Goal: Information Seeking & Learning: Learn about a topic

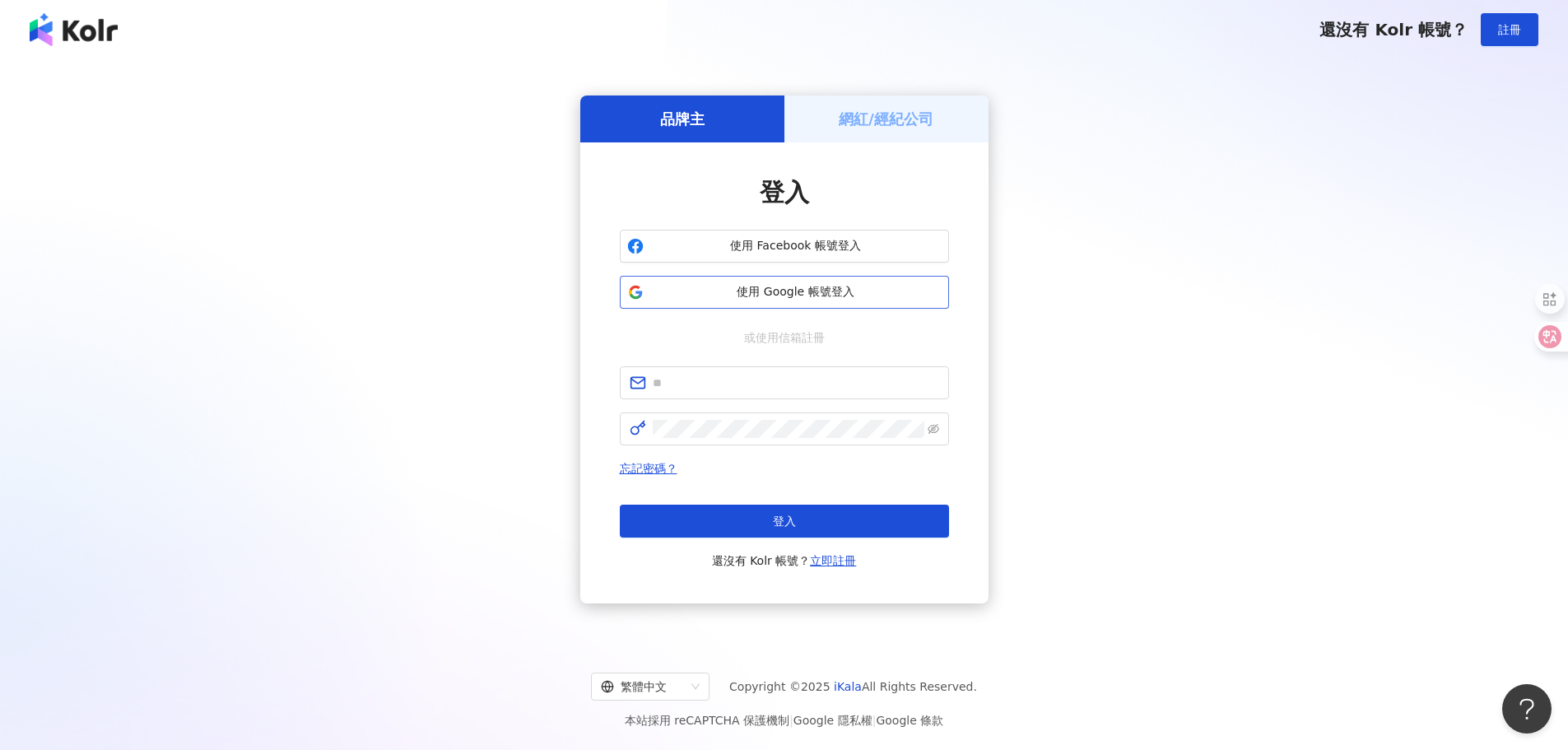
click at [784, 292] on span "使用 Google 帳號登入" at bounding box center [796, 293] width 292 height 17
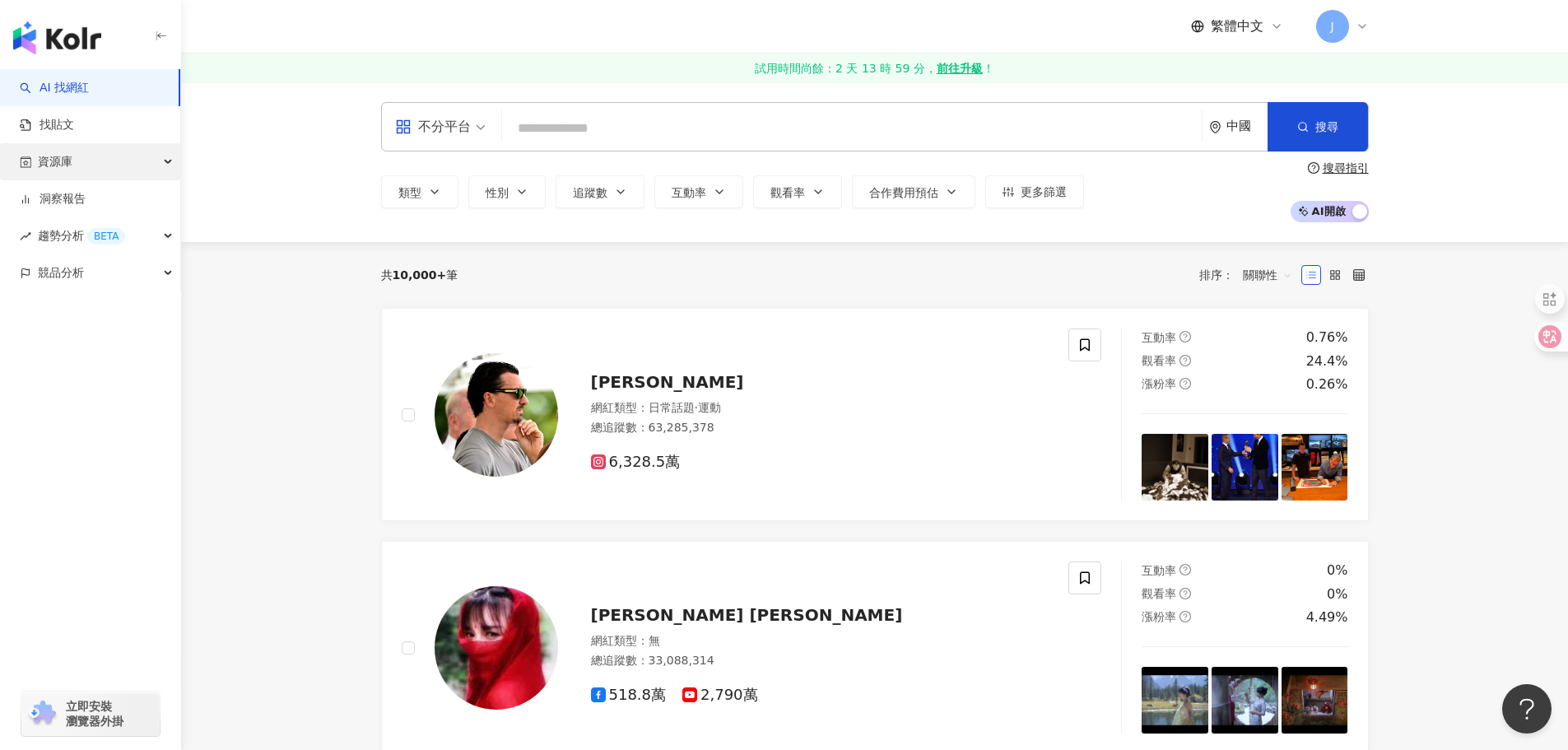
click at [96, 166] on div "資源庫" at bounding box center [90, 162] width 180 height 37
click at [74, 132] on link "找貼文" at bounding box center [46, 125] width 54 height 17
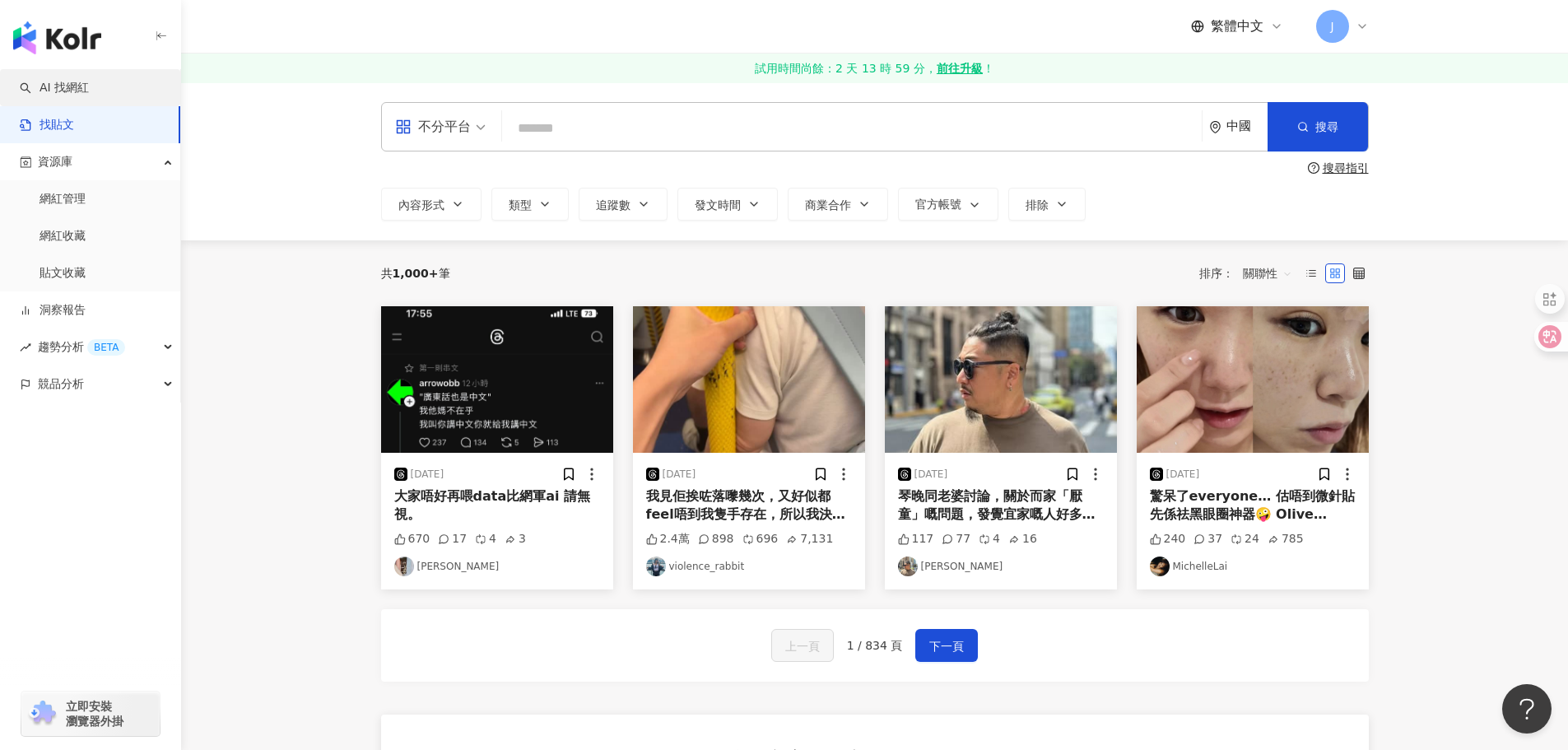
click at [89, 80] on link "AI 找網紅" at bounding box center [54, 88] width 69 height 17
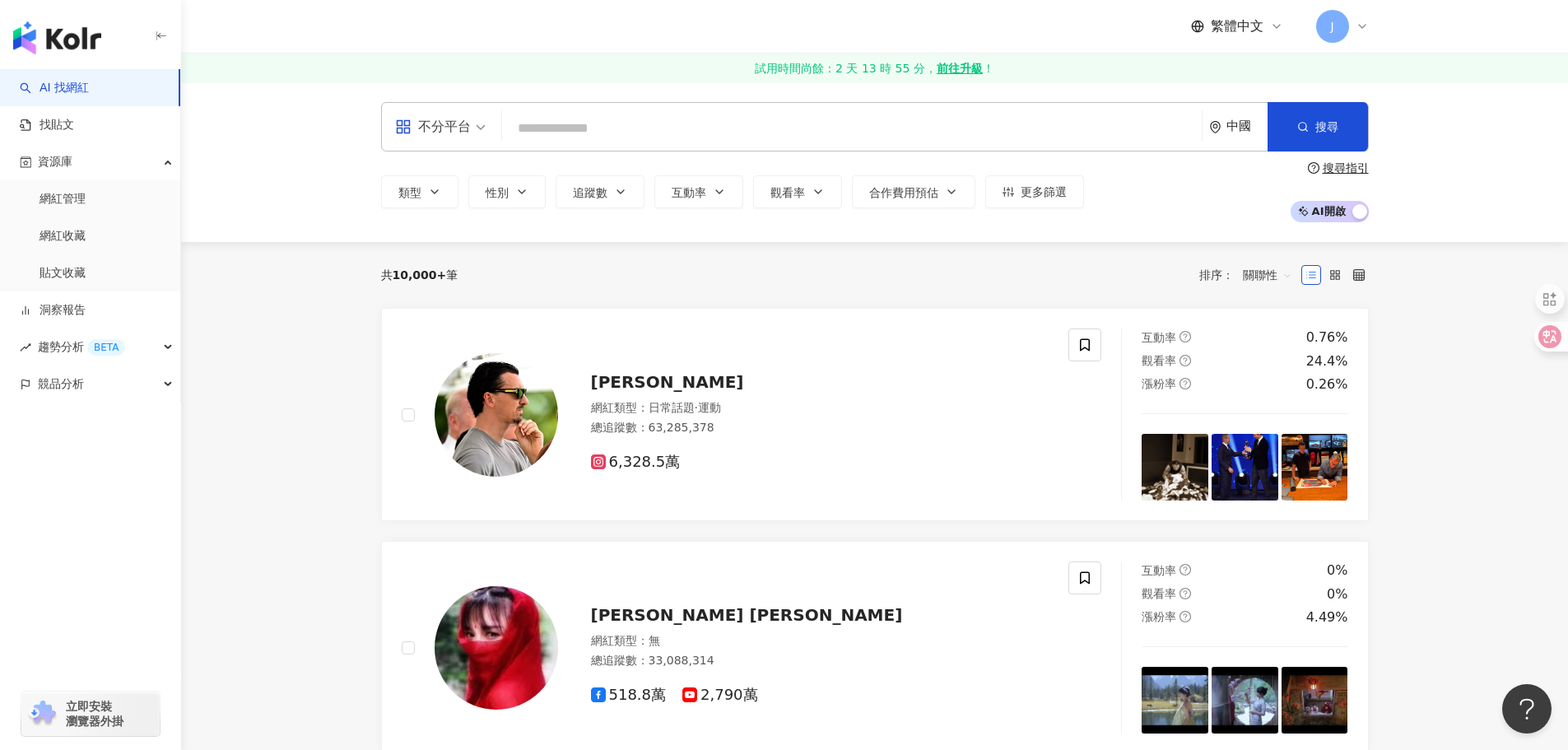
click at [466, 121] on div "不分平台" at bounding box center [432, 126] width 75 height 26
click at [440, 204] on div "Instagram" at bounding box center [446, 203] width 93 height 20
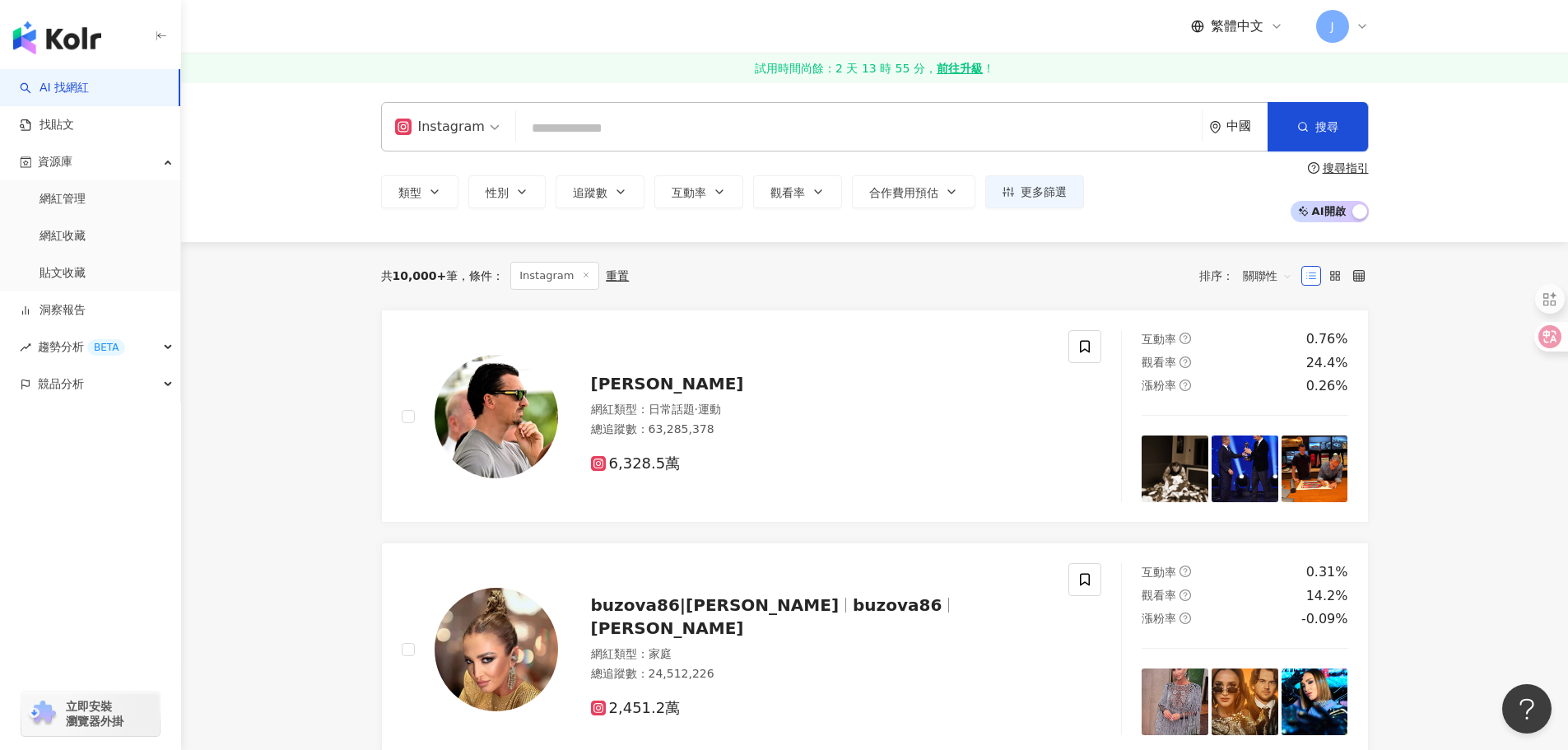
click at [625, 131] on input "search" at bounding box center [859, 128] width 673 height 32
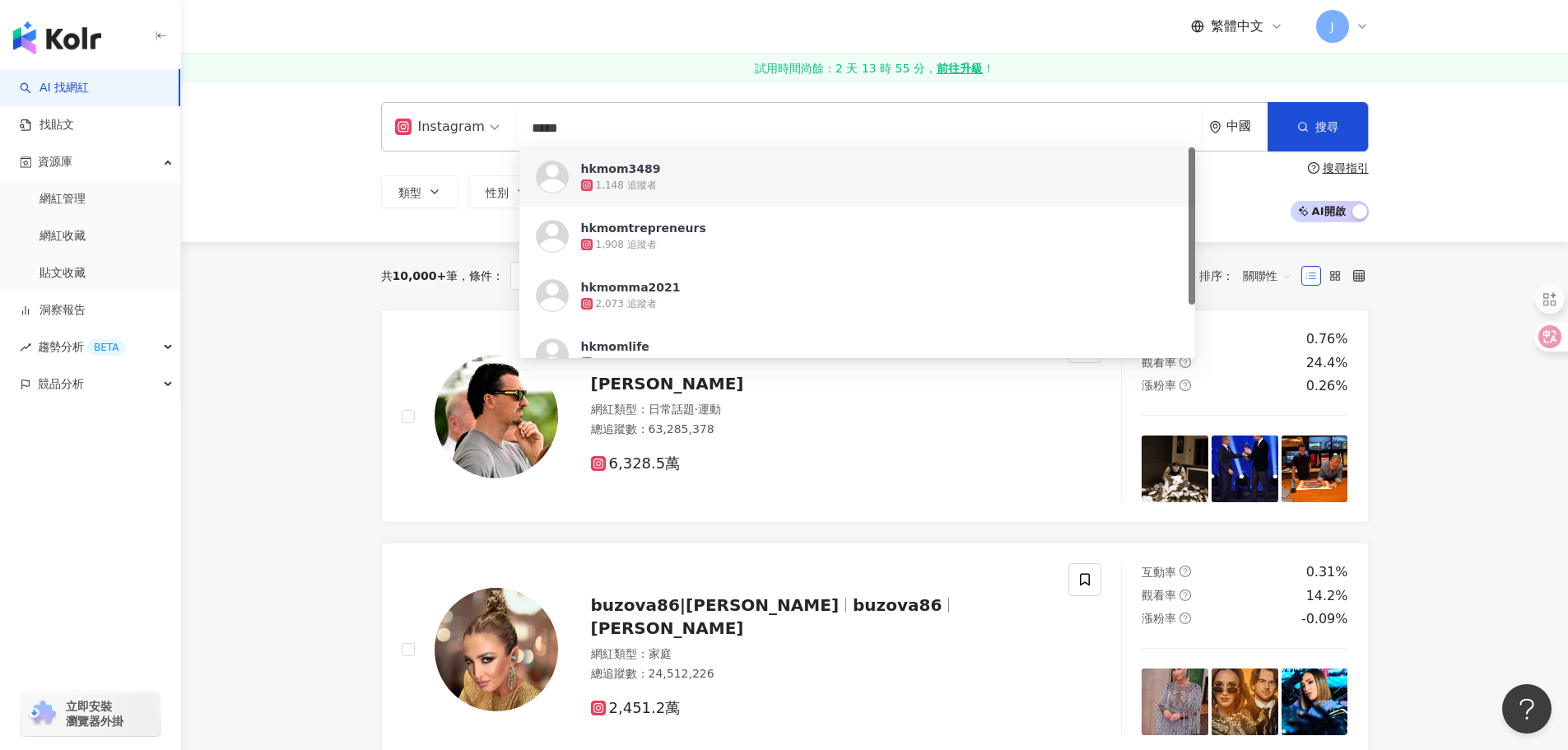
type input "*****"
click at [1217, 126] on icon "environment" at bounding box center [1214, 126] width 12 height 12
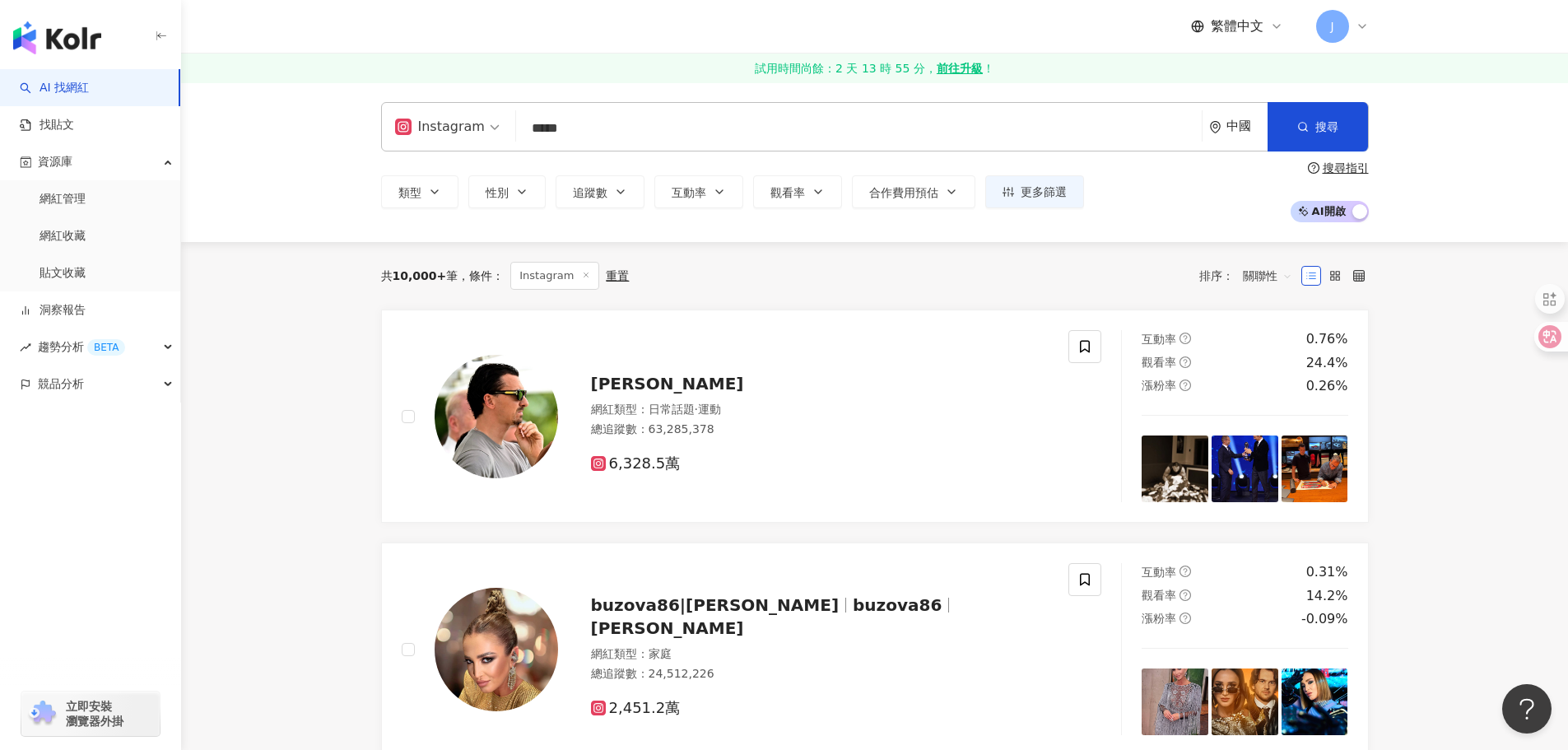
scroll to position [1622, 0]
click at [1143, 184] on span "中國" at bounding box center [1177, 184] width 160 height 26
type input "*"
type input "**"
click at [1127, 220] on div "香港" at bounding box center [1117, 217] width 23 height 30
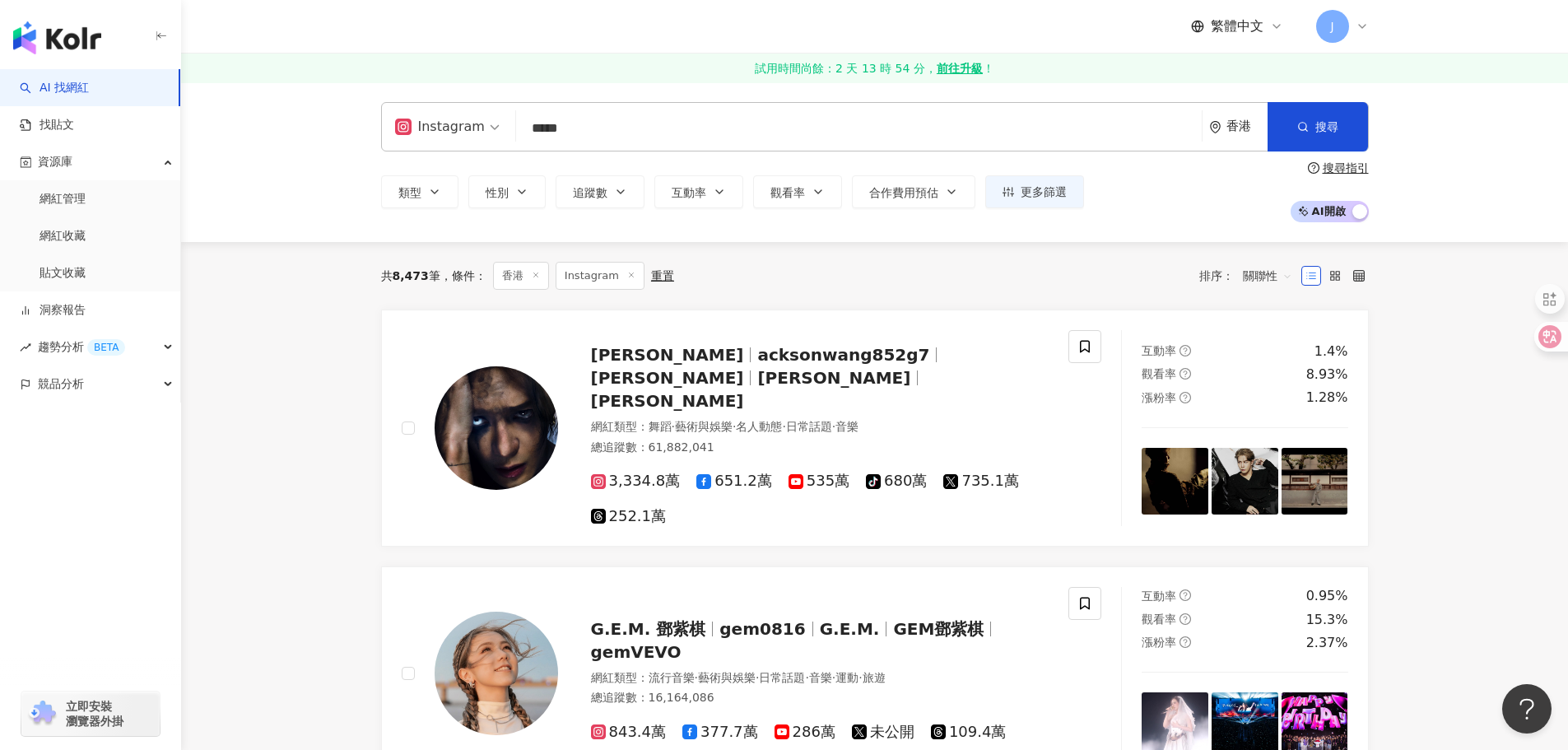
click at [418, 195] on span "類型" at bounding box center [410, 192] width 23 height 13
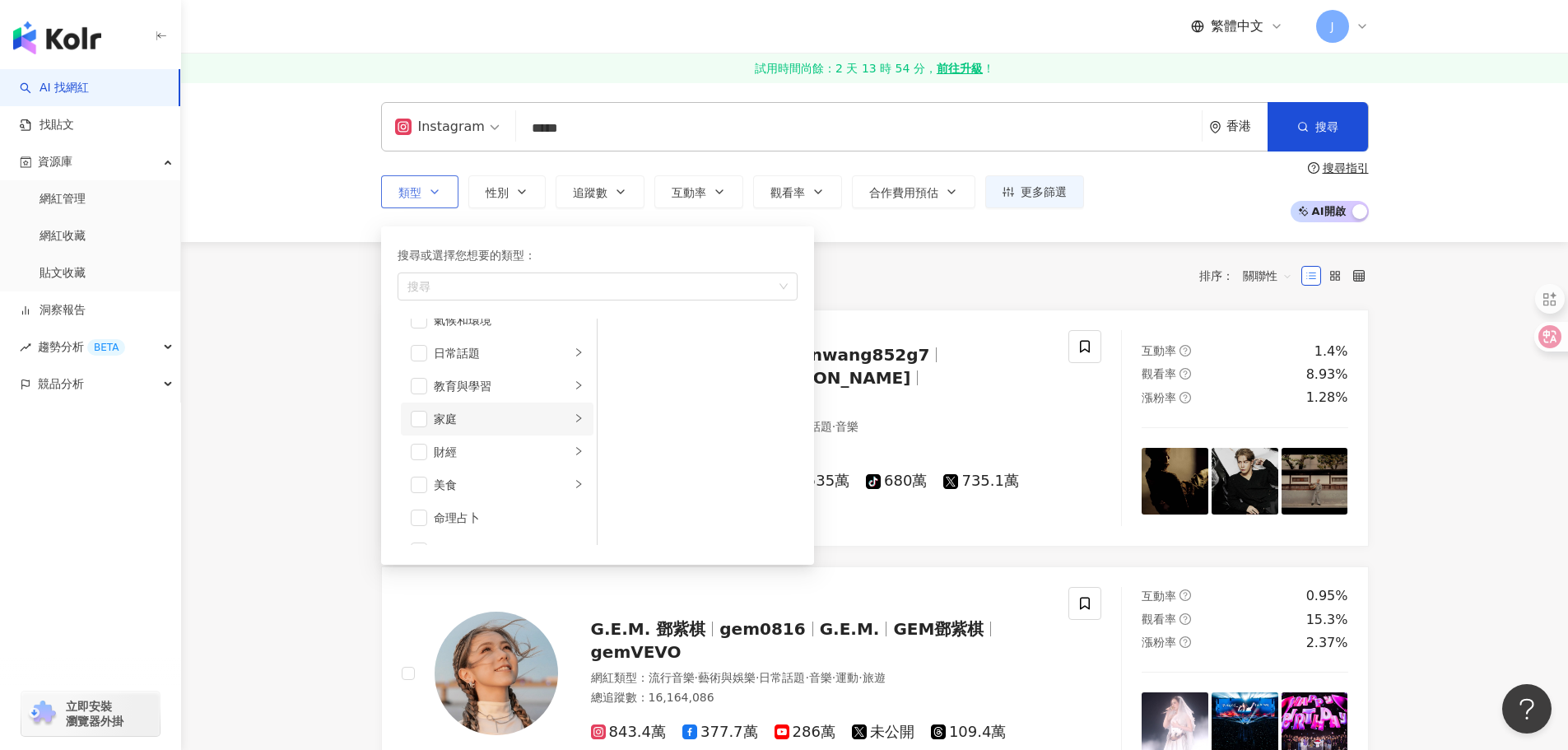
scroll to position [83, 0]
click at [421, 427] on span "button" at bounding box center [419, 421] width 17 height 17
click at [491, 428] on div "家庭" at bounding box center [502, 420] width 137 height 18
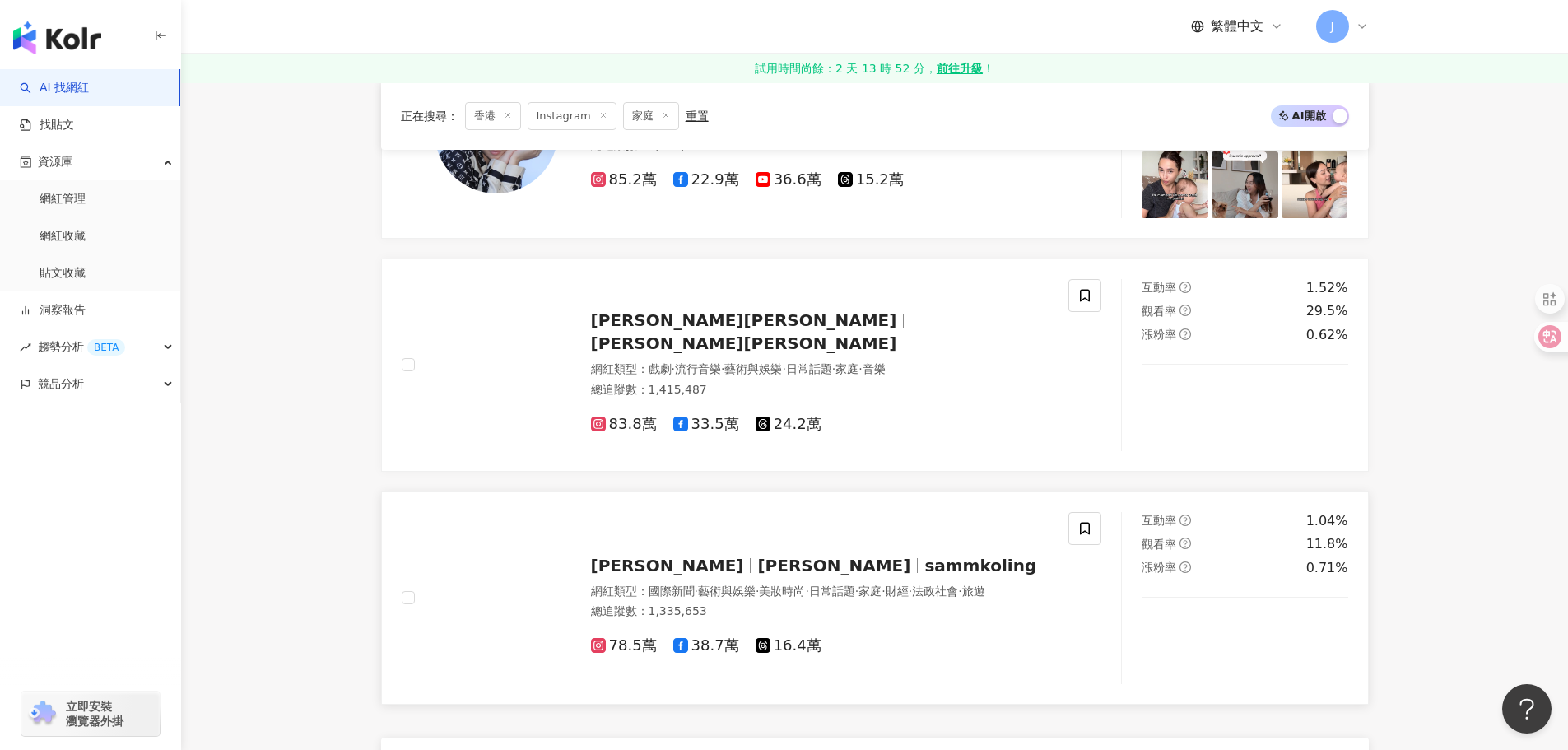
scroll to position [2717, 0]
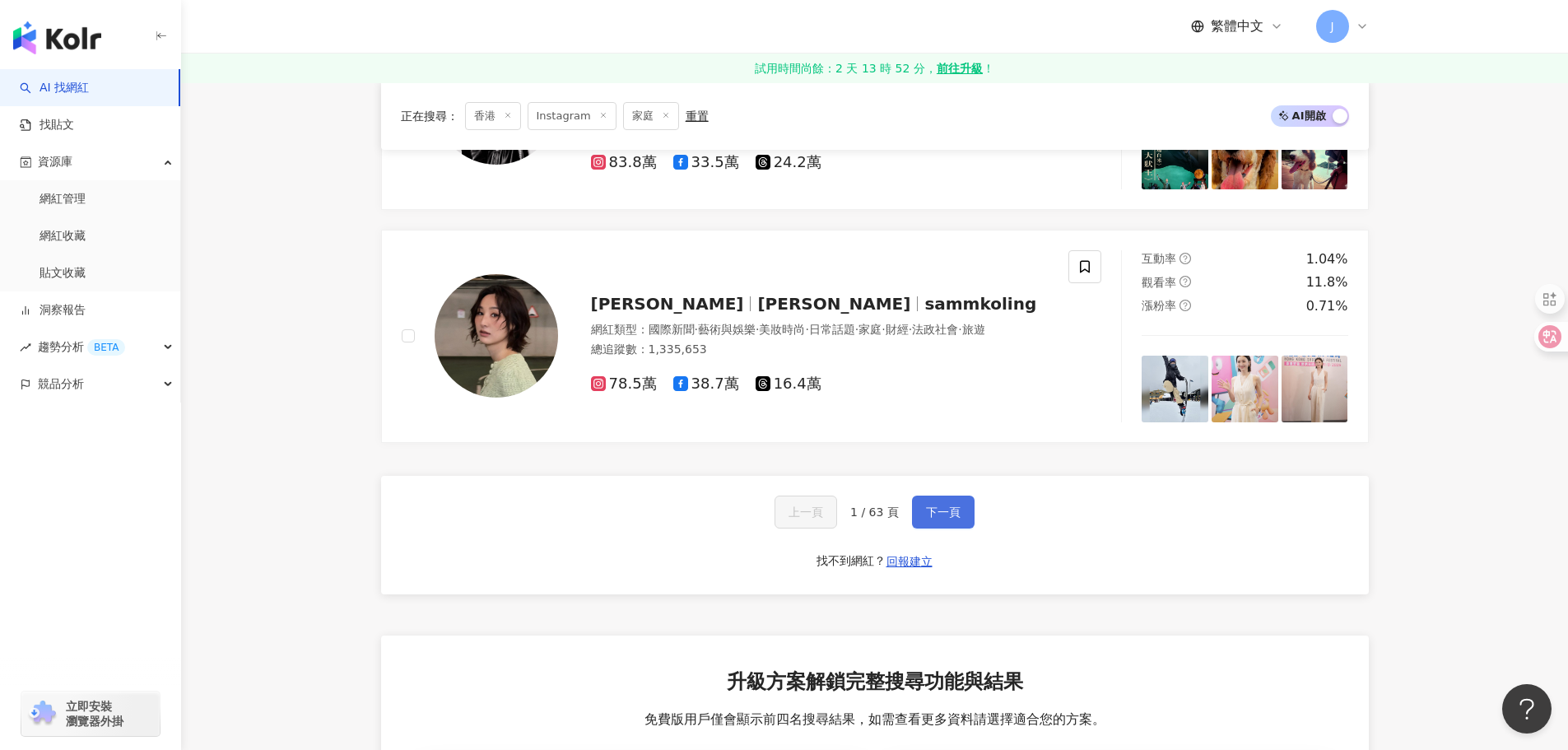
click at [931, 510] on span "下一頁" at bounding box center [943, 512] width 34 height 13
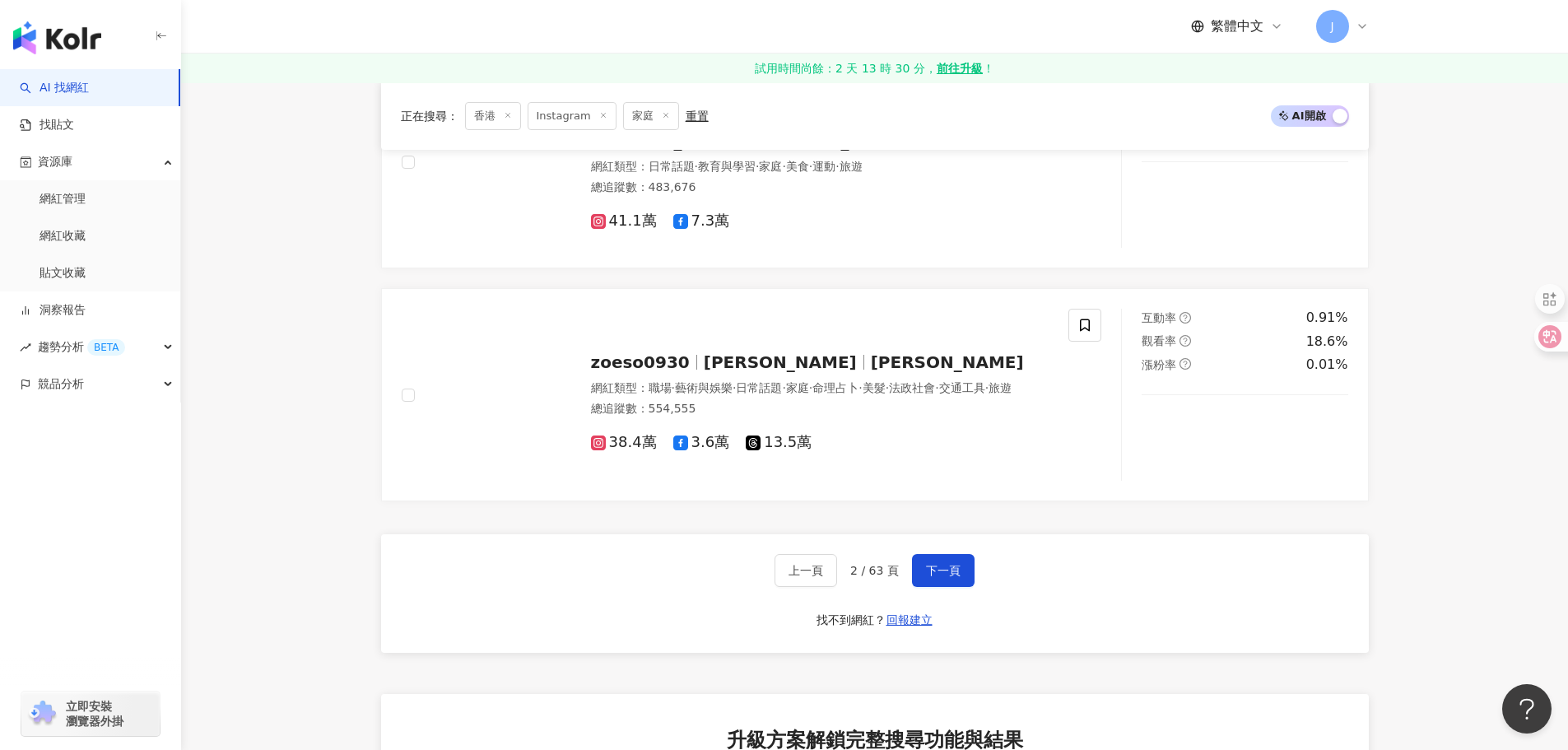
scroll to position [2799, 0]
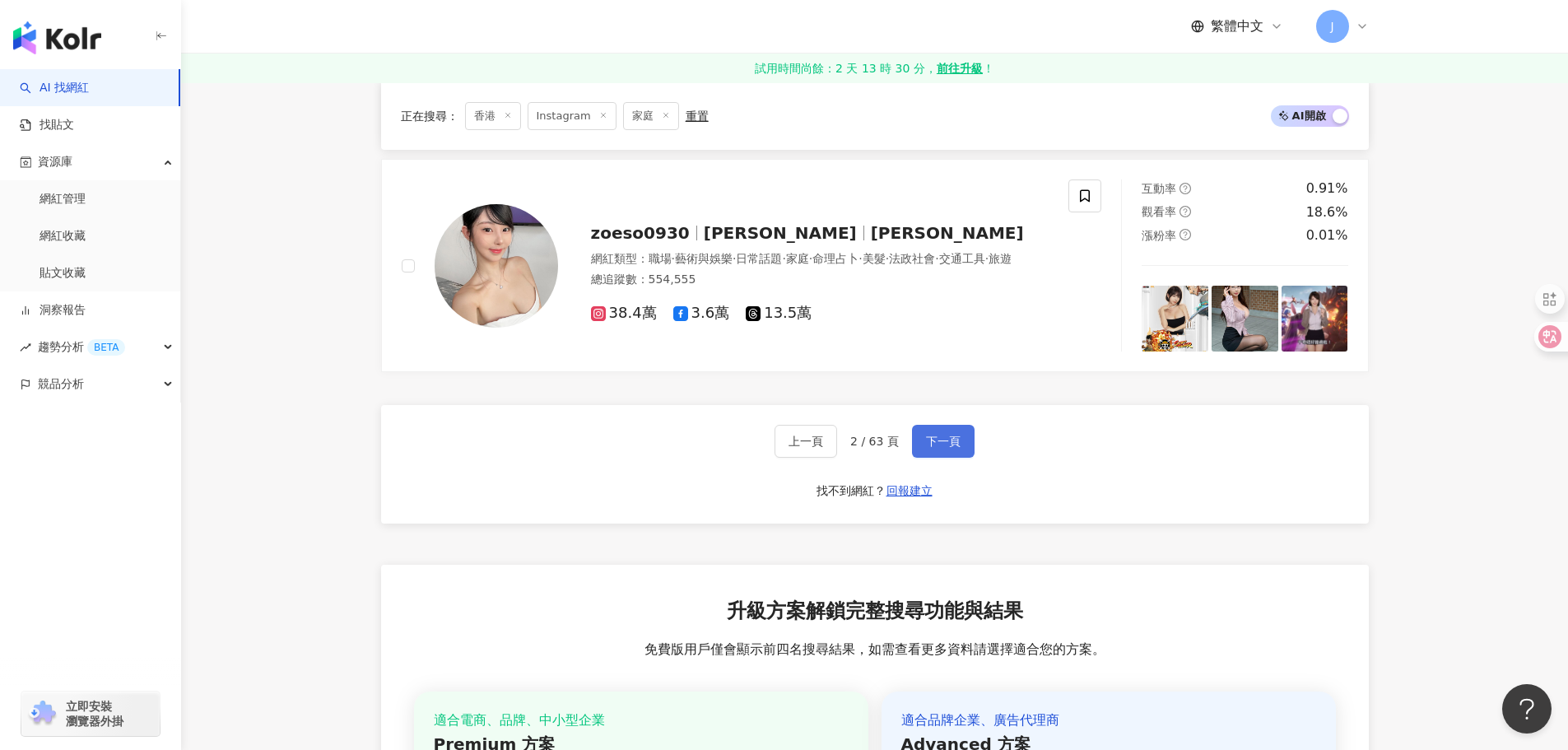
click at [960, 435] on span "下一頁" at bounding box center [943, 441] width 34 height 13
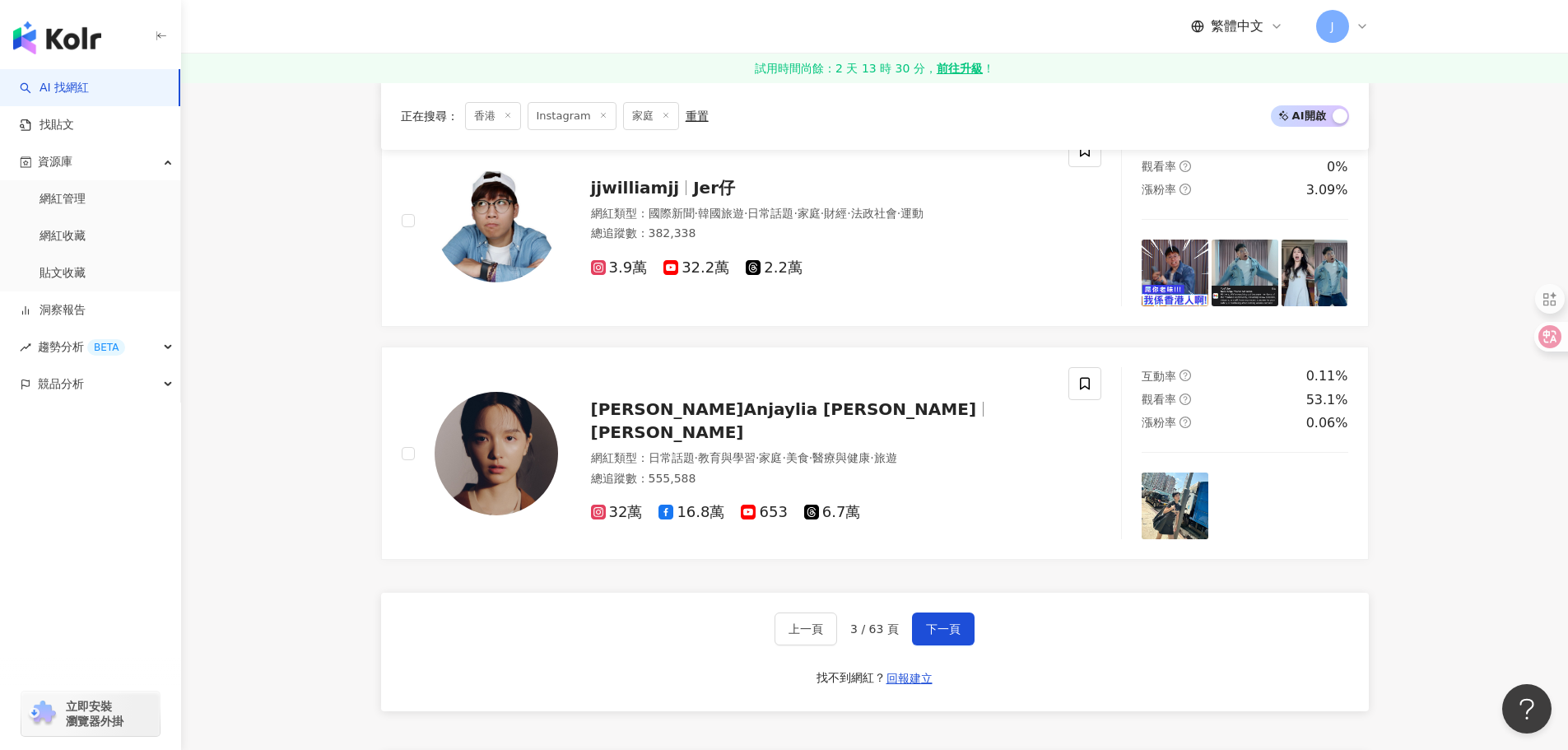
scroll to position [3046, 0]
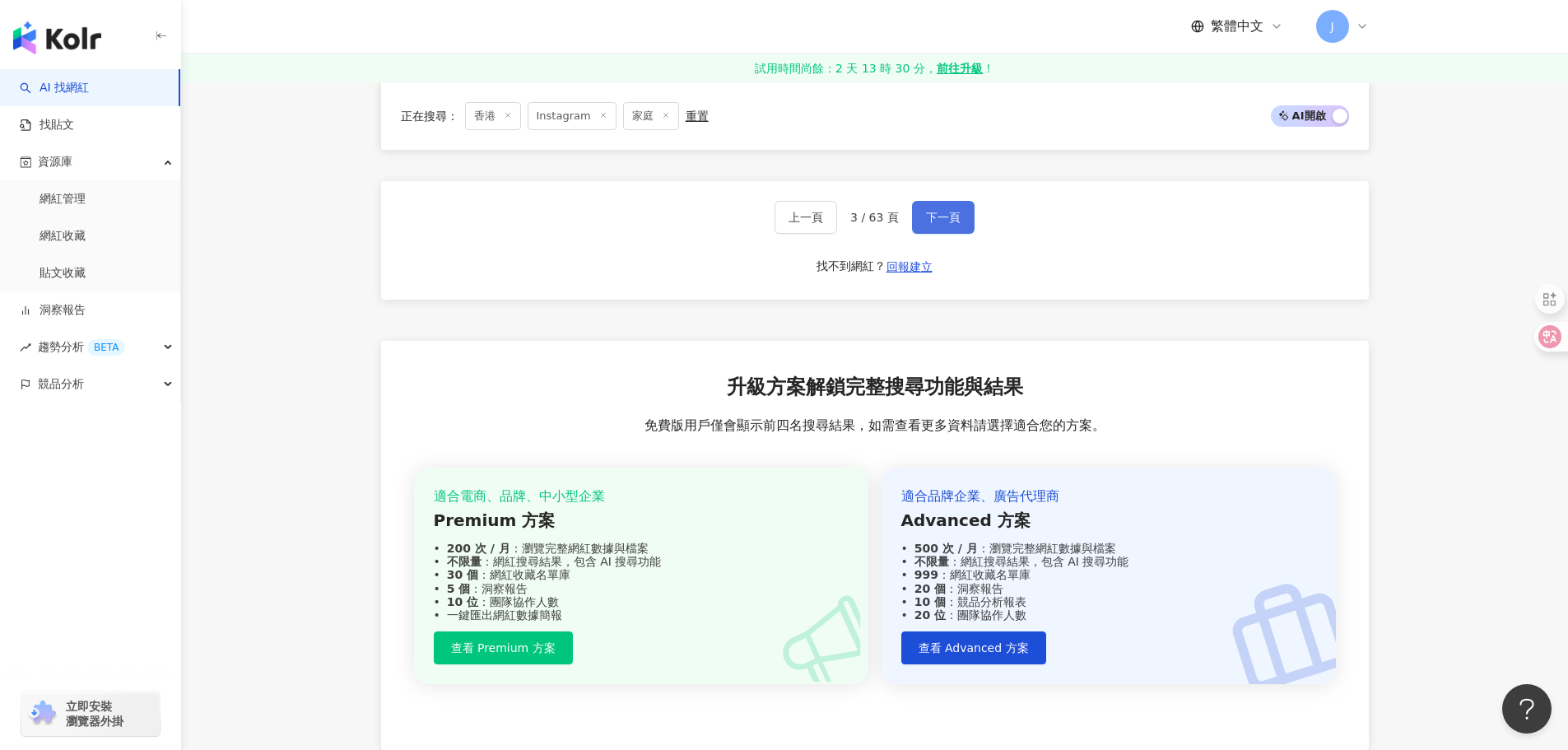
click at [945, 217] on span "下一頁" at bounding box center [943, 217] width 34 height 13
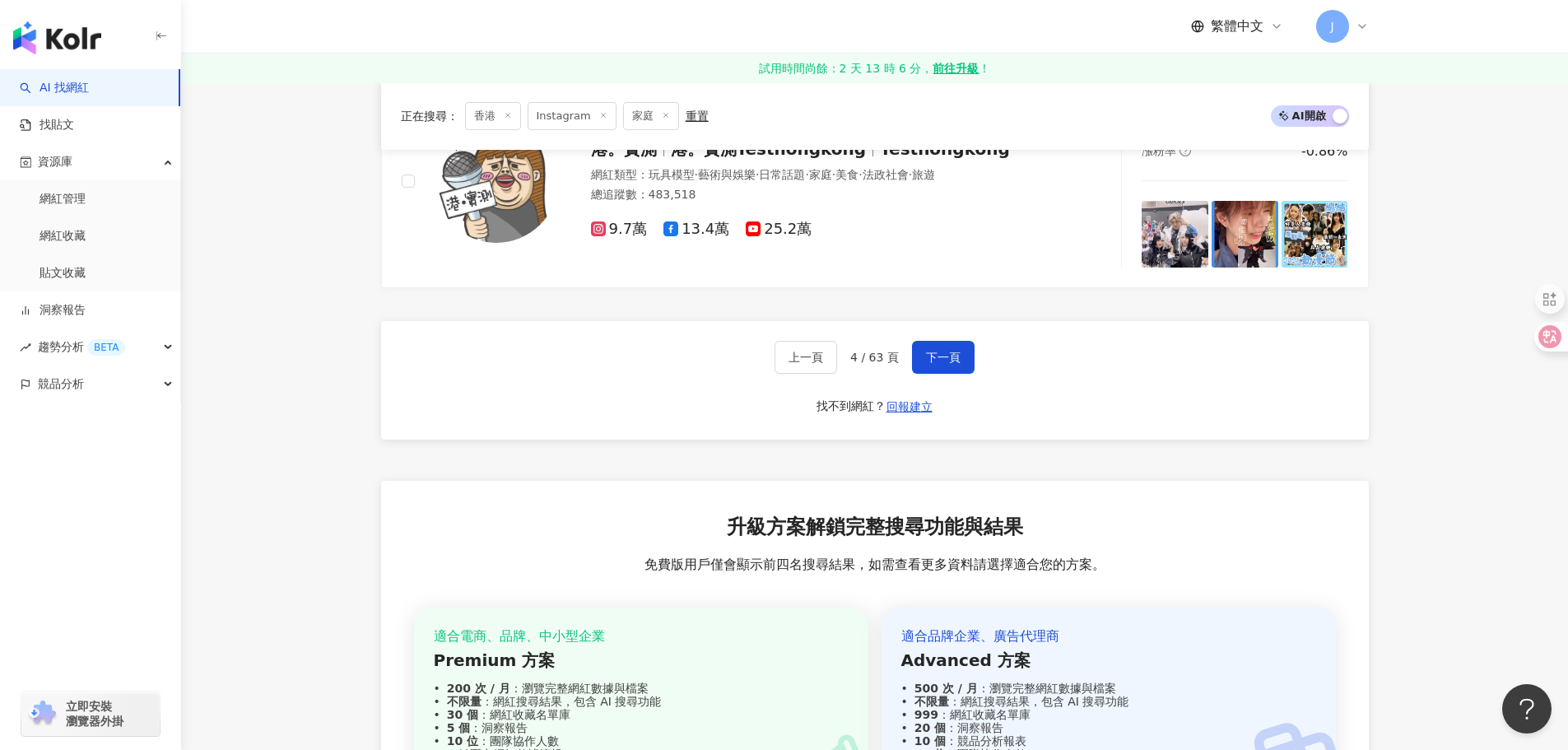
scroll to position [2717, 0]
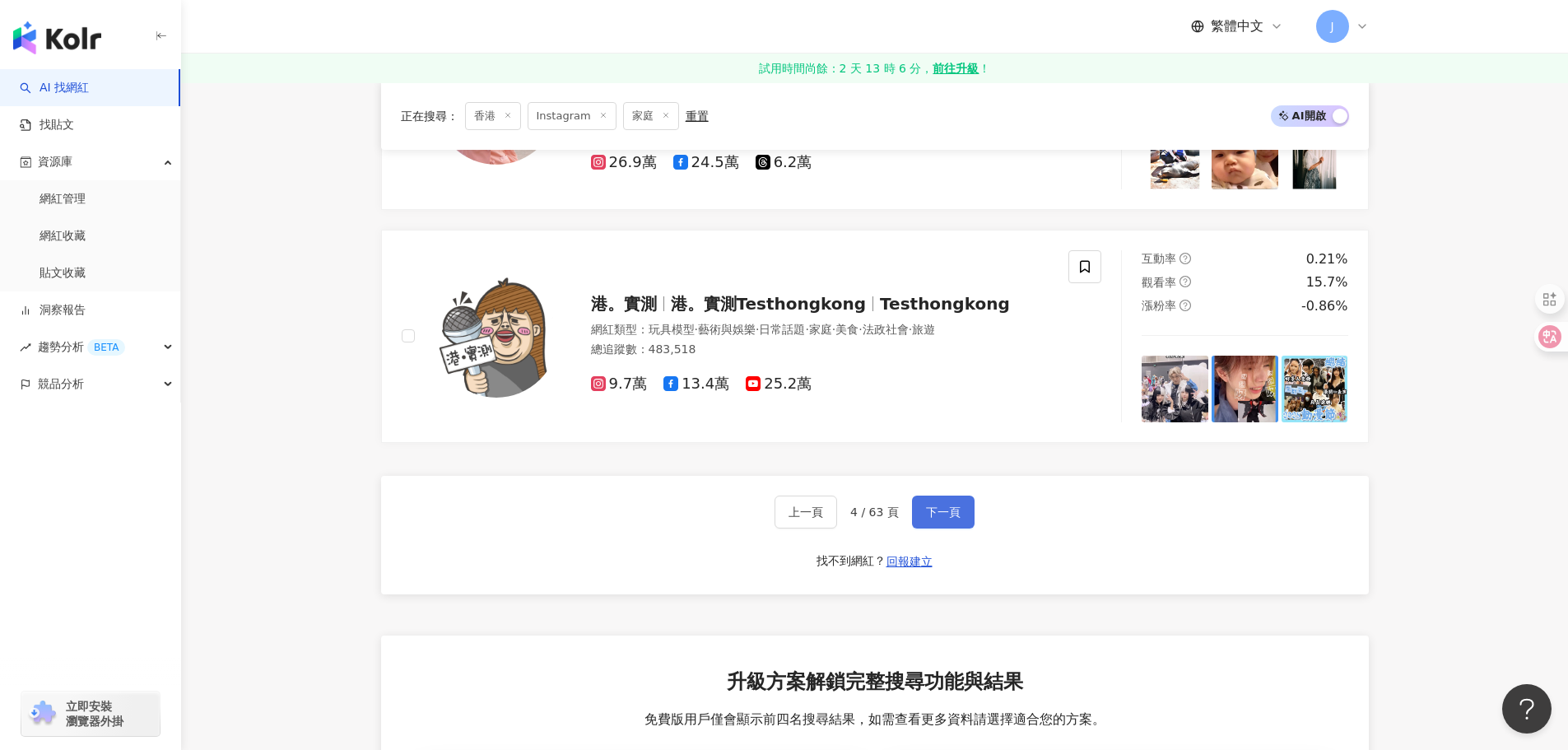
click at [942, 496] on button "下一頁" at bounding box center [942, 511] width 62 height 33
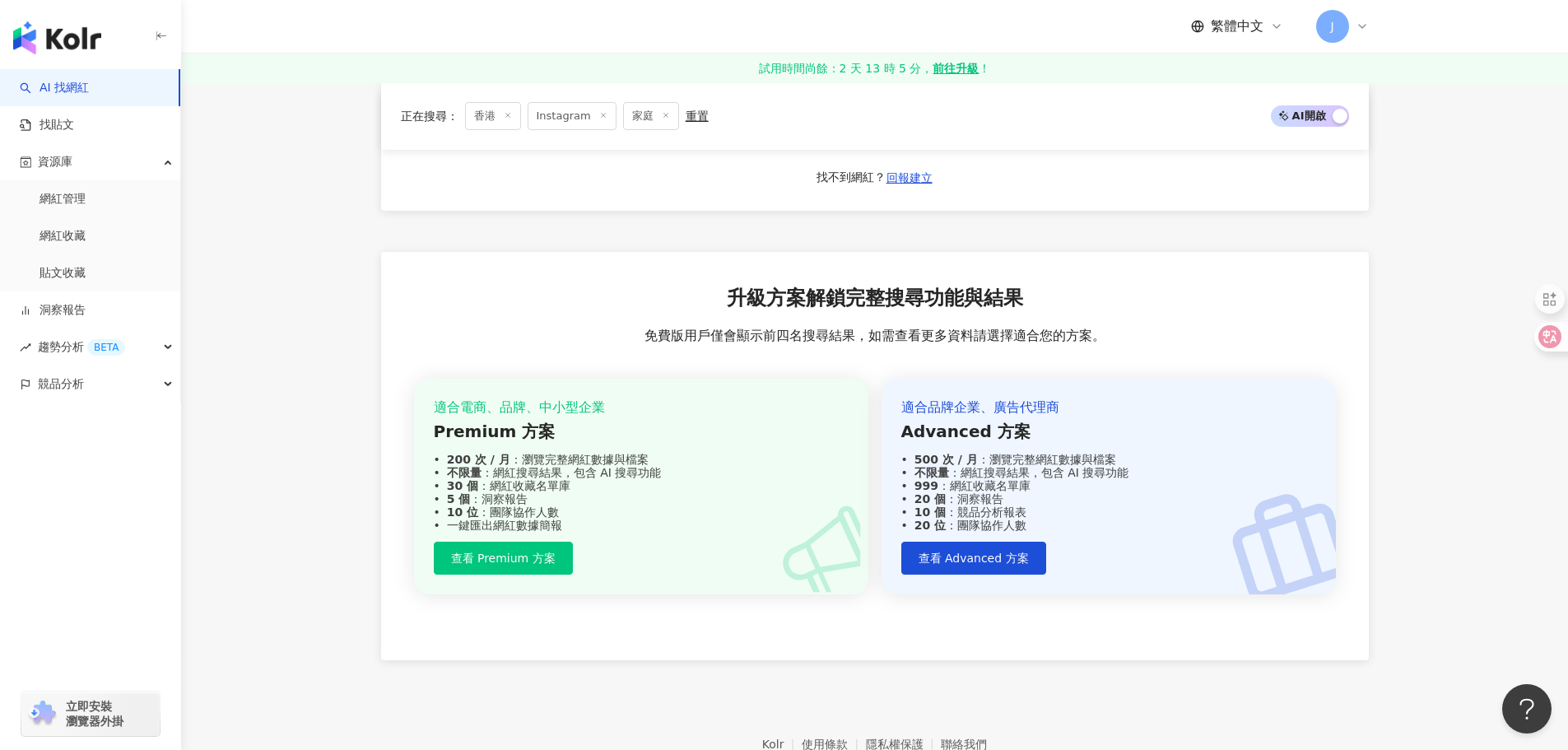
scroll to position [2864, 0]
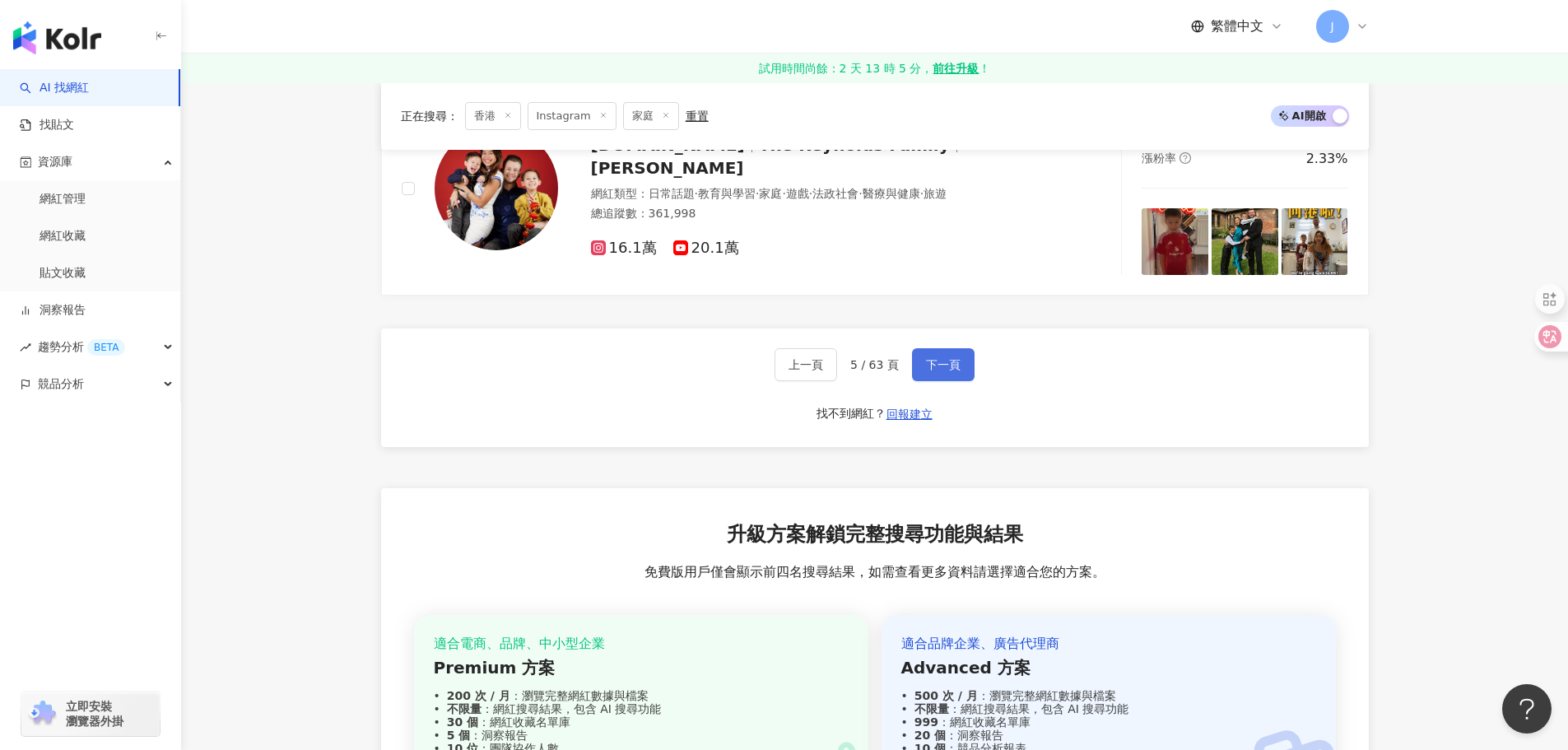
click at [944, 363] on span "下一頁" at bounding box center [943, 364] width 34 height 13
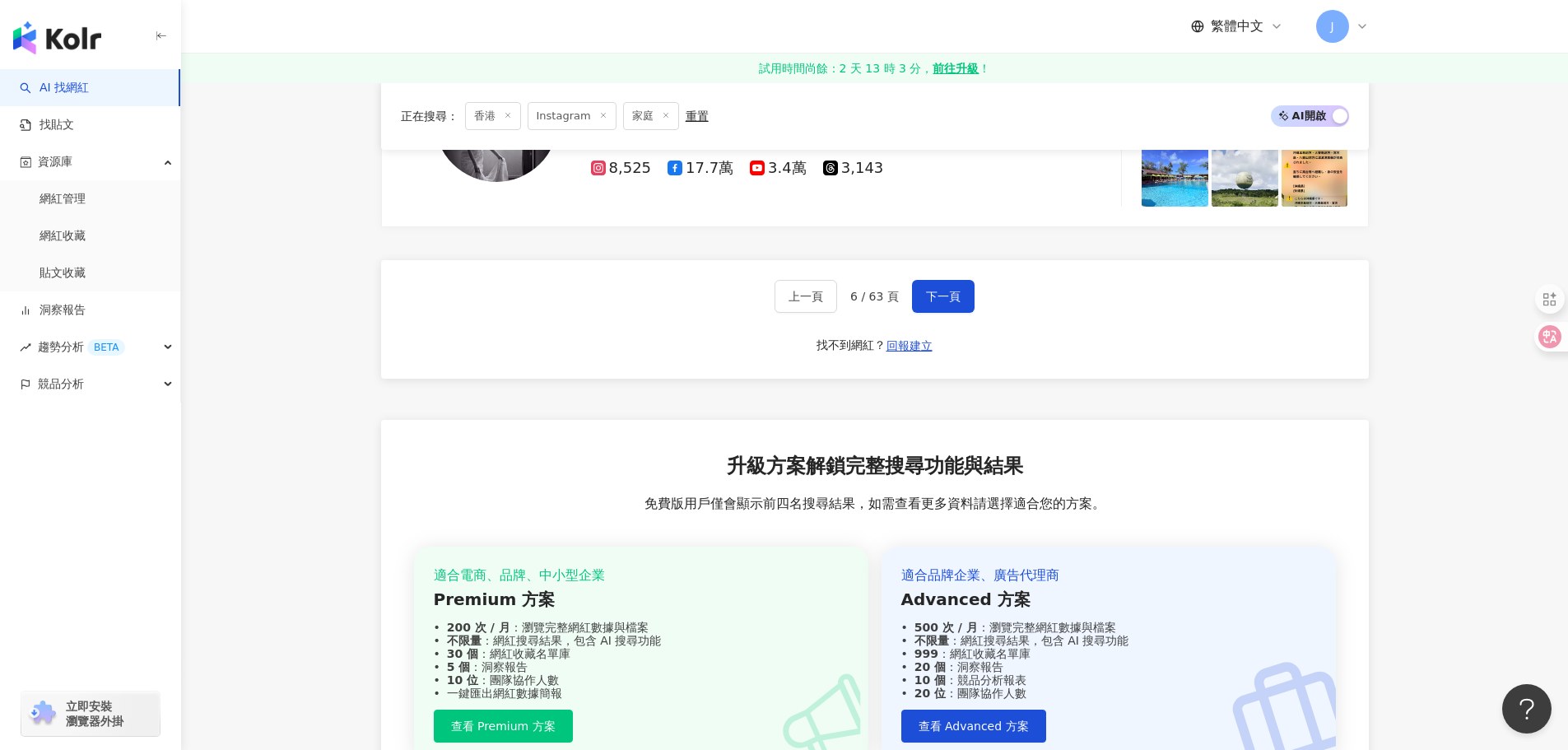
scroll to position [2995, 0]
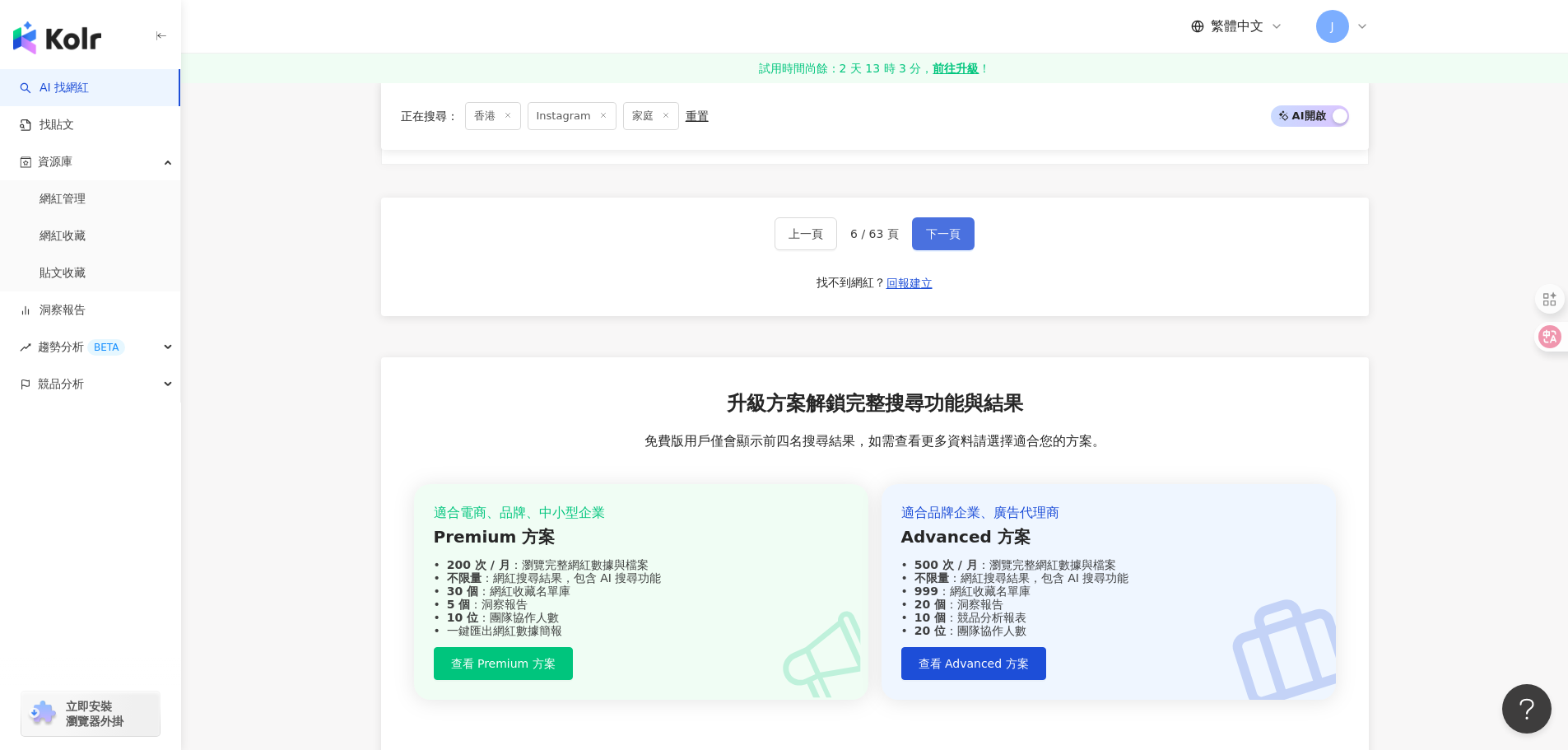
click at [921, 234] on button "下一頁" at bounding box center [942, 233] width 62 height 33
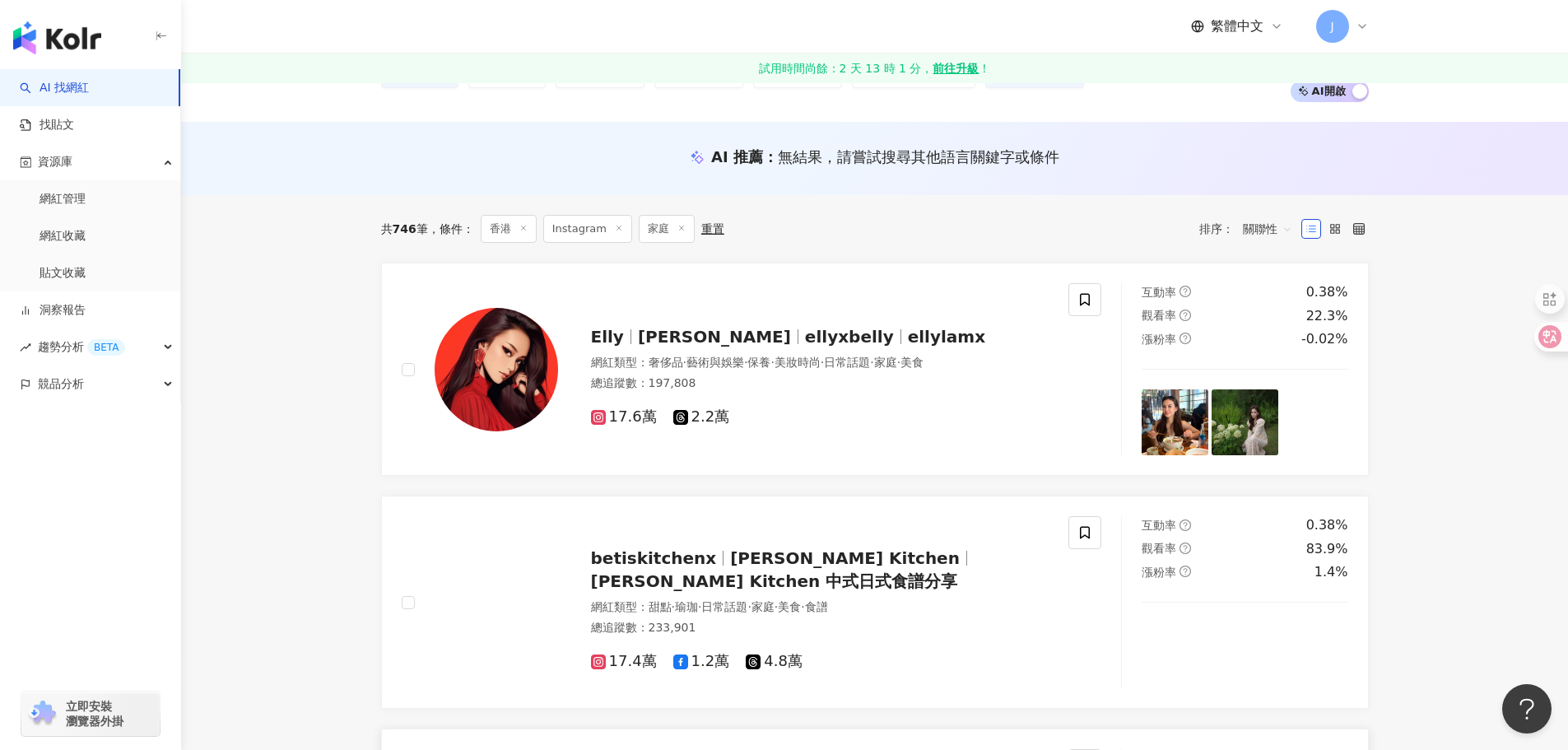
scroll to position [113, 0]
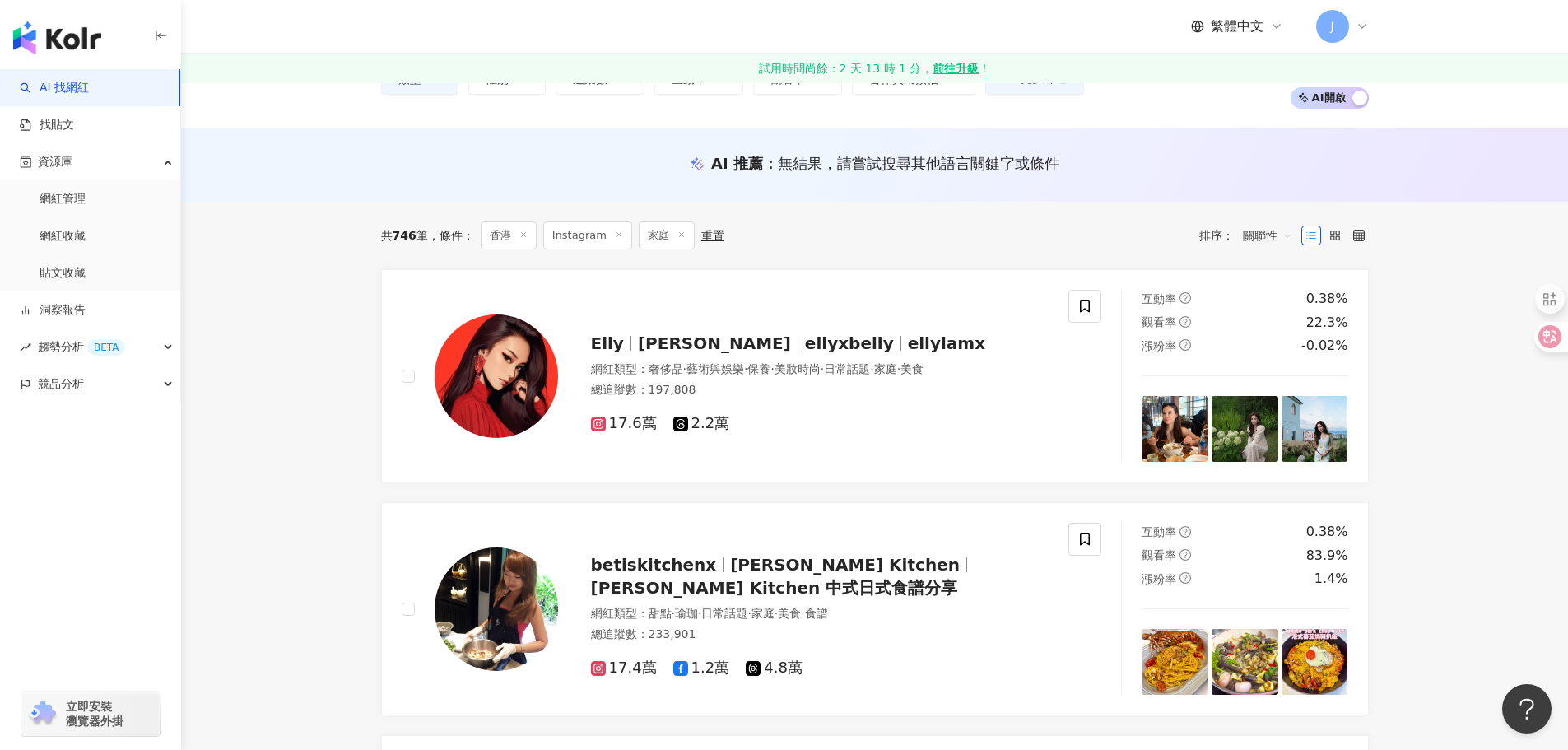
click at [1264, 240] on span "關聯性" at bounding box center [1267, 235] width 49 height 26
click at [1264, 237] on span "關聯性" at bounding box center [1267, 235] width 49 height 26
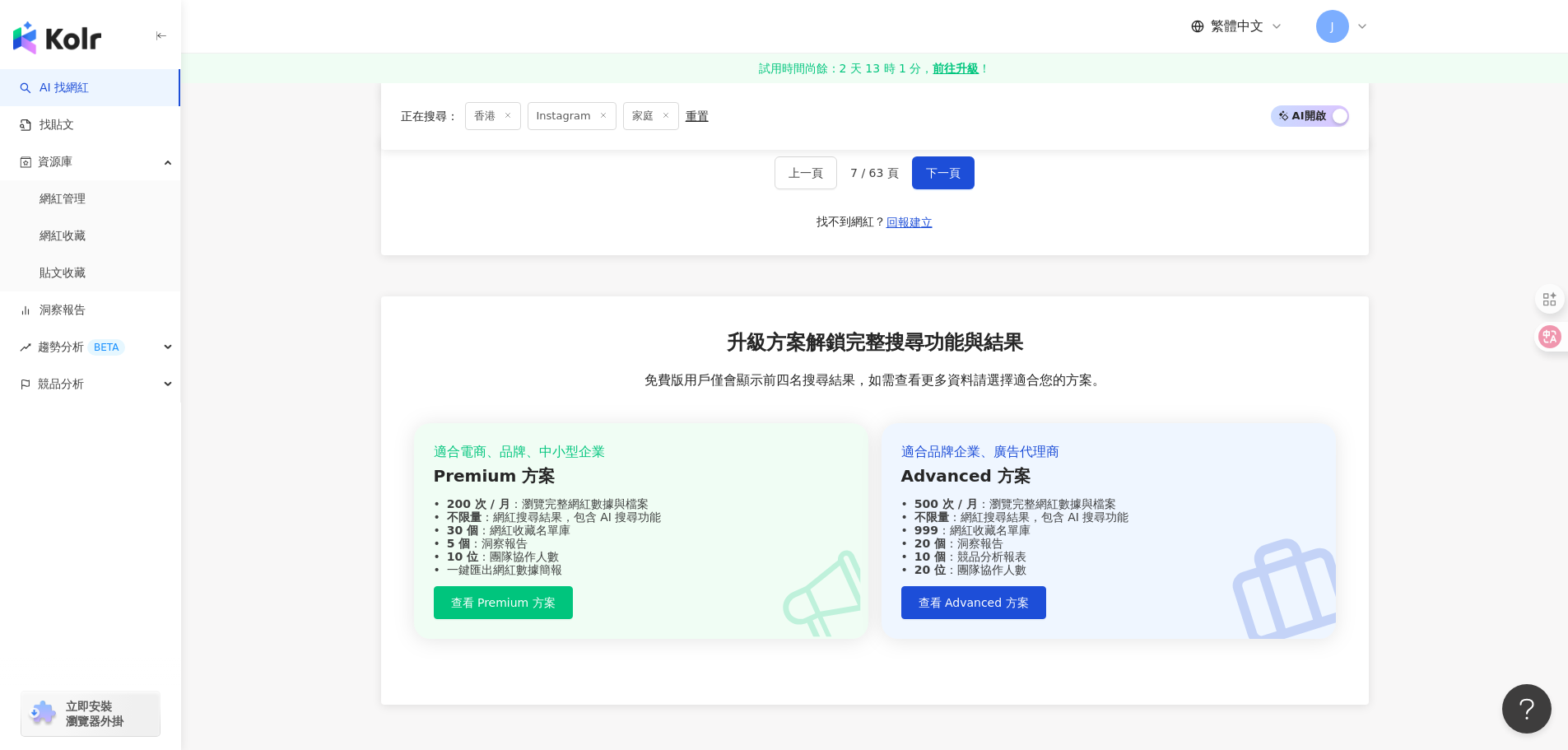
scroll to position [2920, 0]
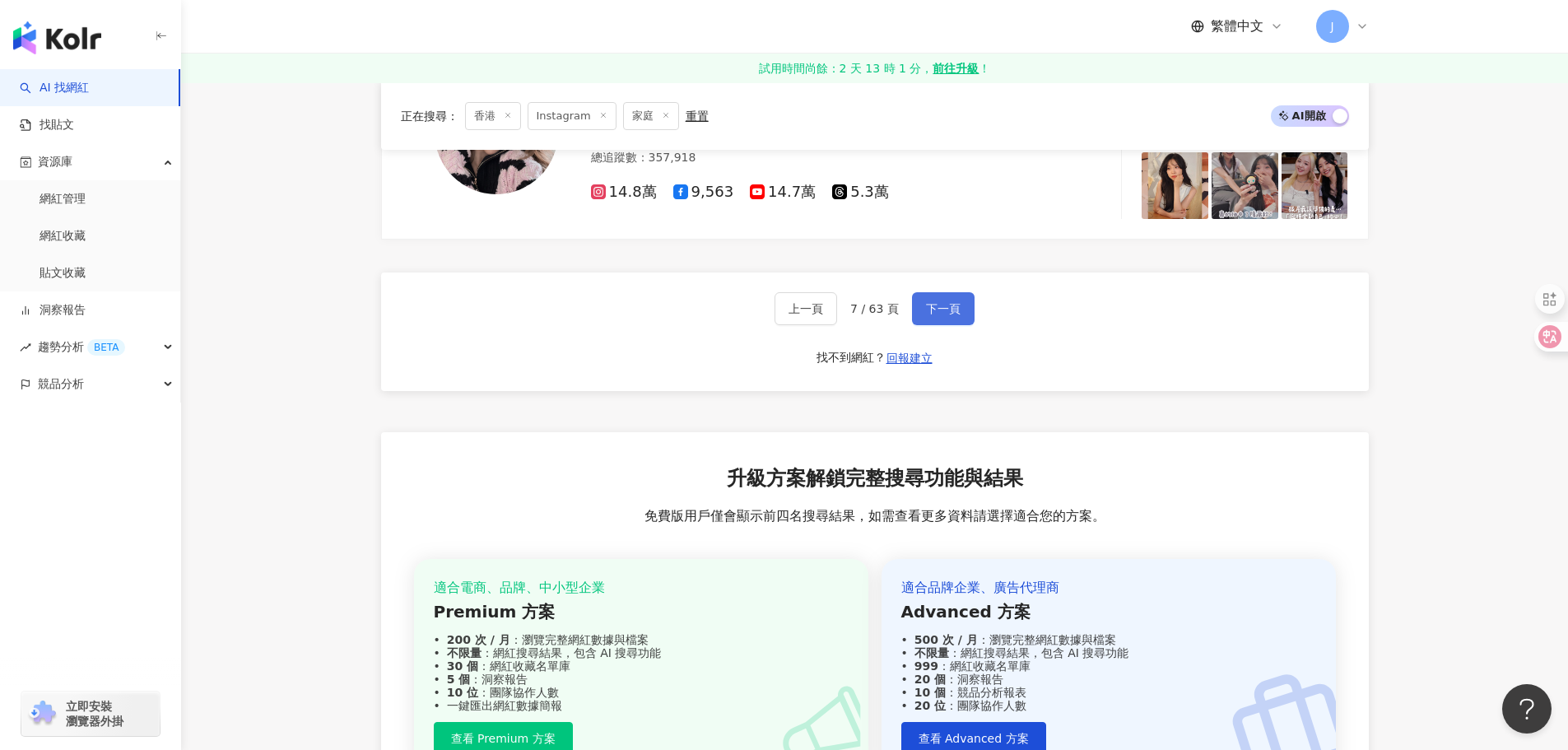
click at [947, 307] on span "下一頁" at bounding box center [943, 309] width 34 height 13
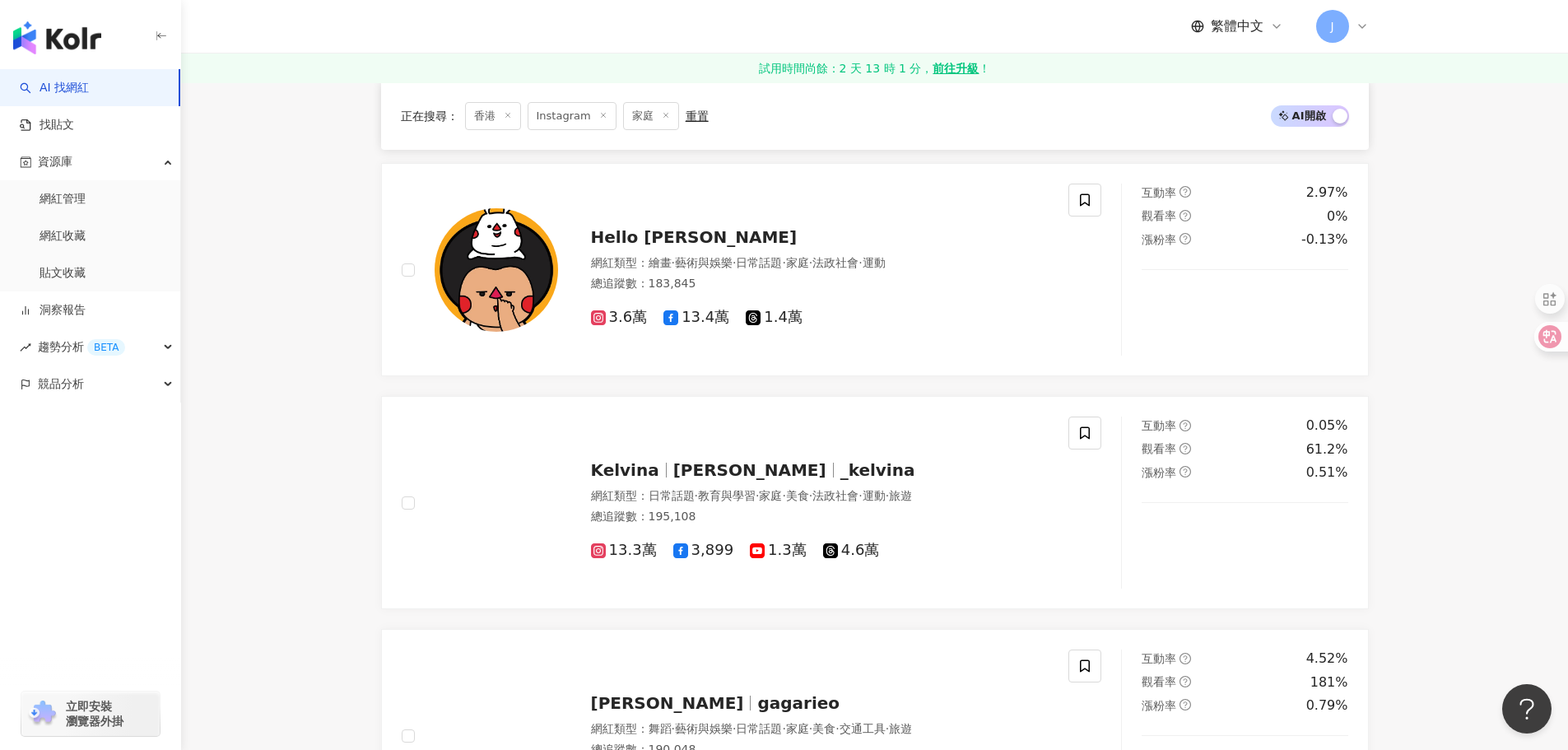
scroll to position [2552, 0]
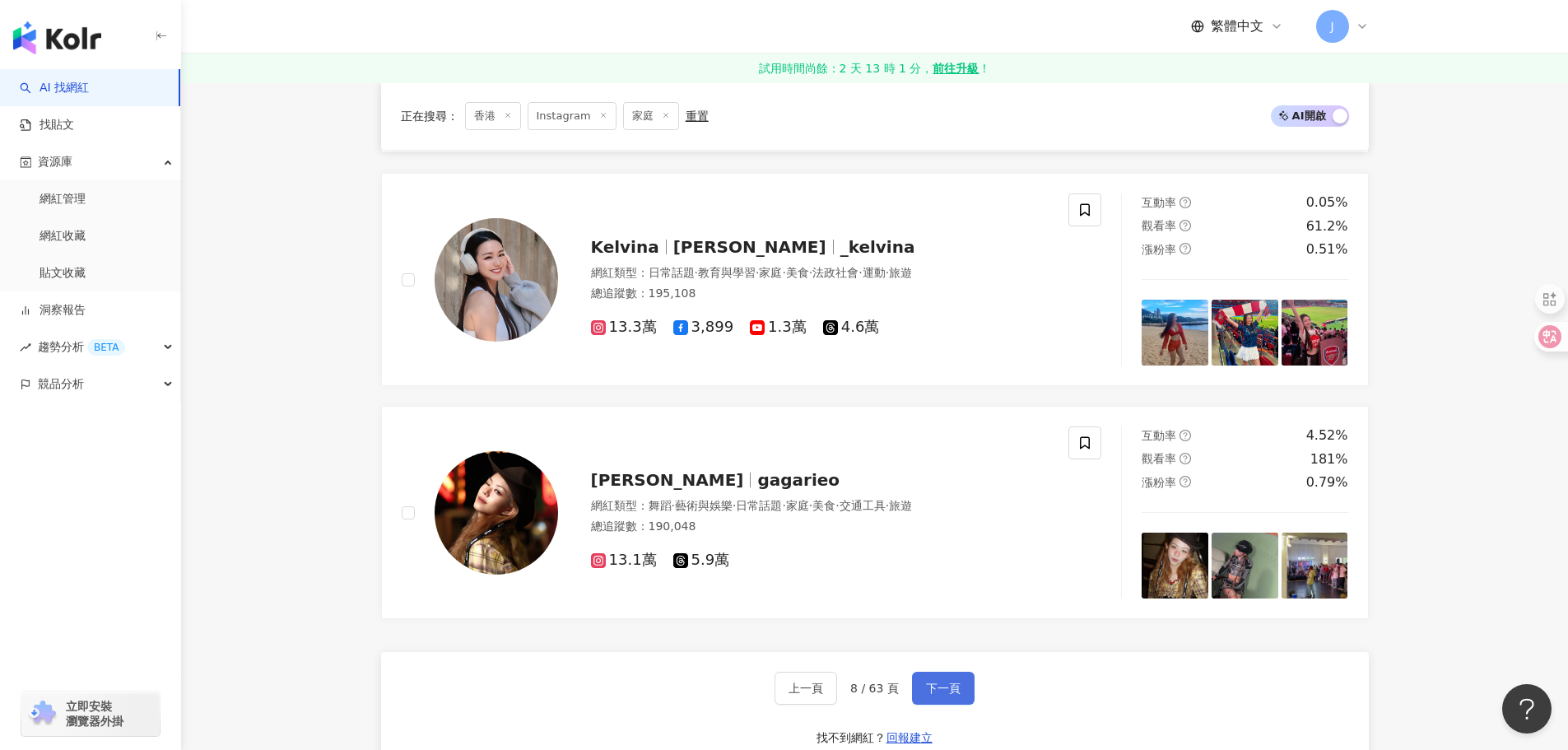
click at [928, 681] on span "下一頁" at bounding box center [943, 688] width 34 height 13
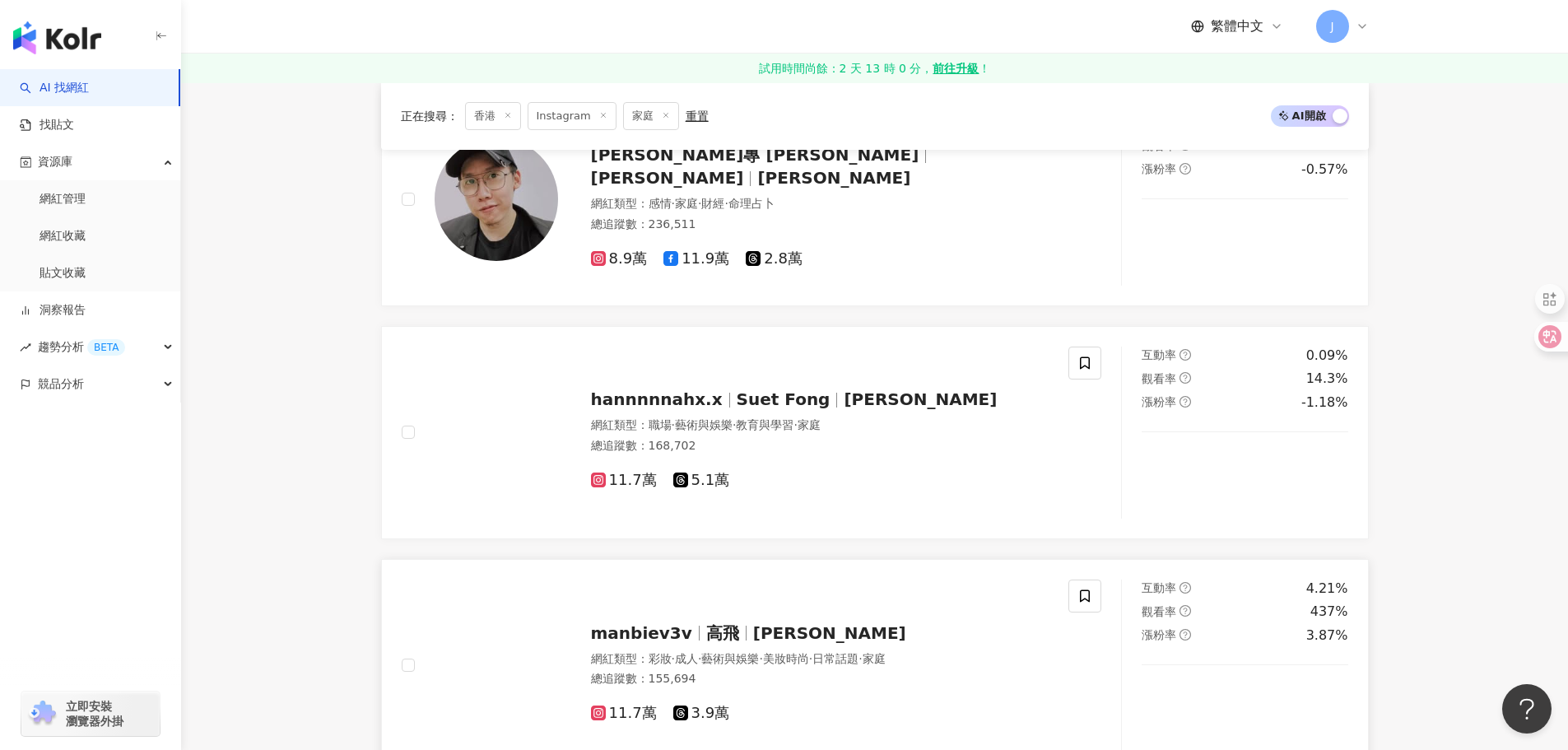
scroll to position [2717, 0]
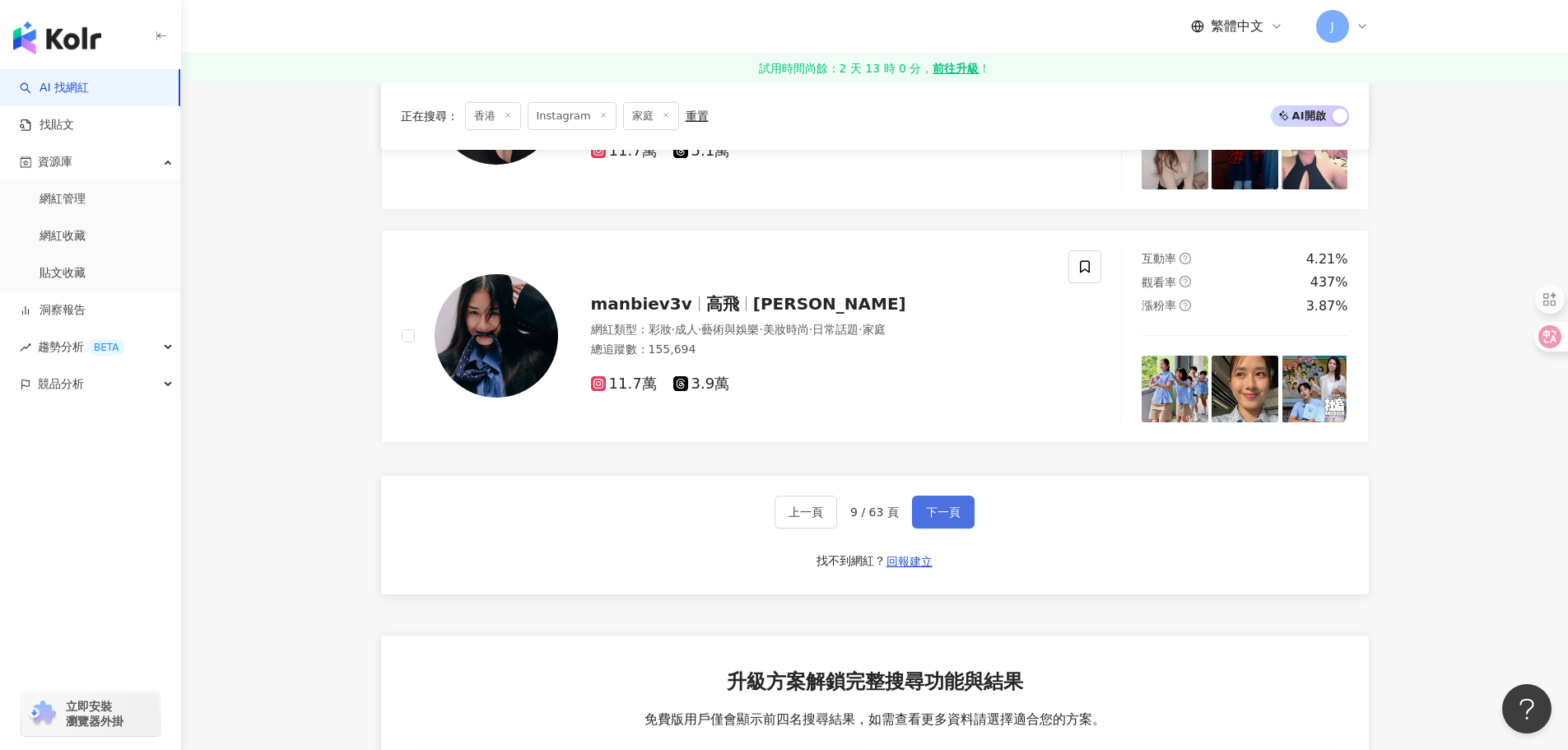
click at [941, 512] on span "下一頁" at bounding box center [943, 512] width 34 height 13
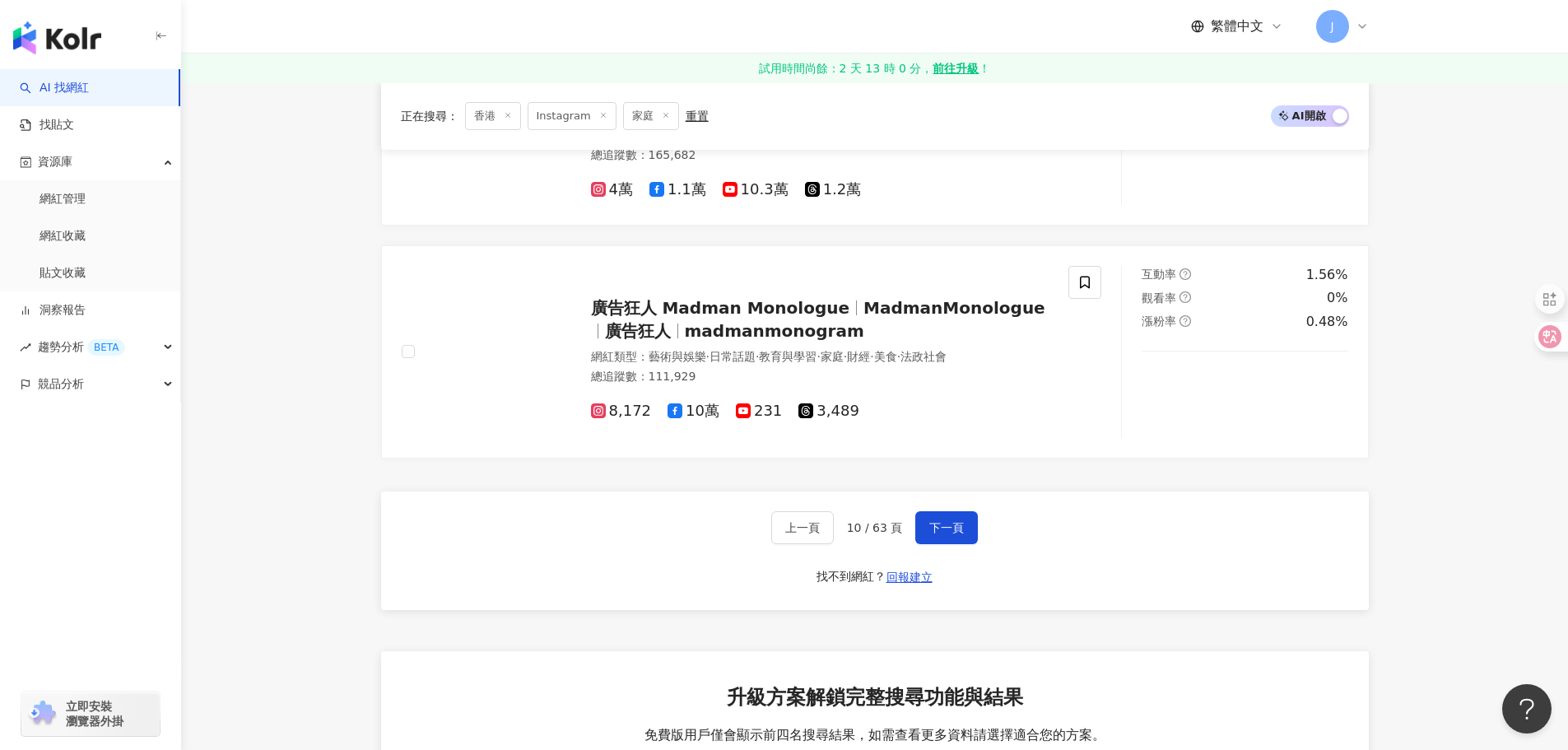
scroll to position [2729, 0]
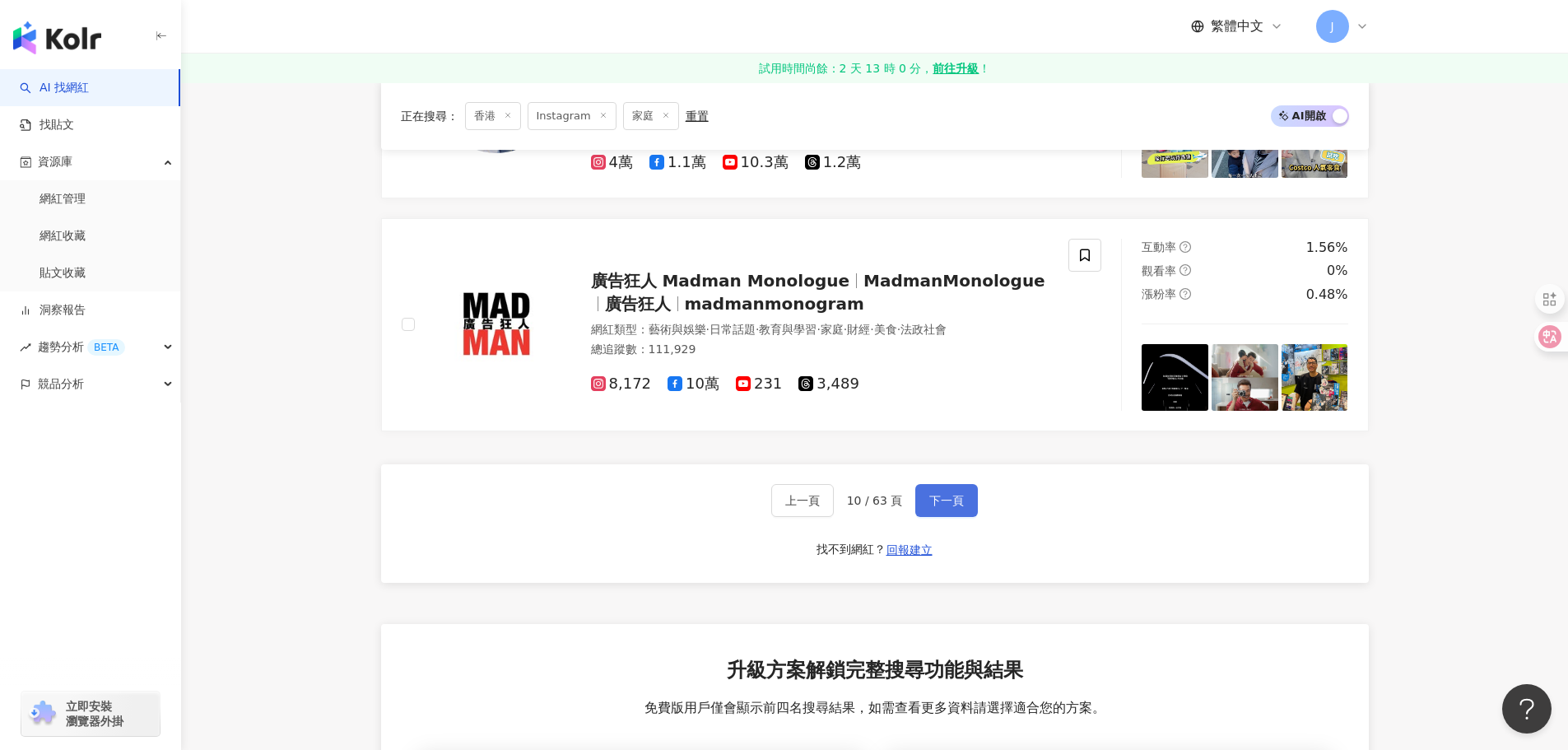
click at [947, 501] on span "下一頁" at bounding box center [946, 500] width 34 height 13
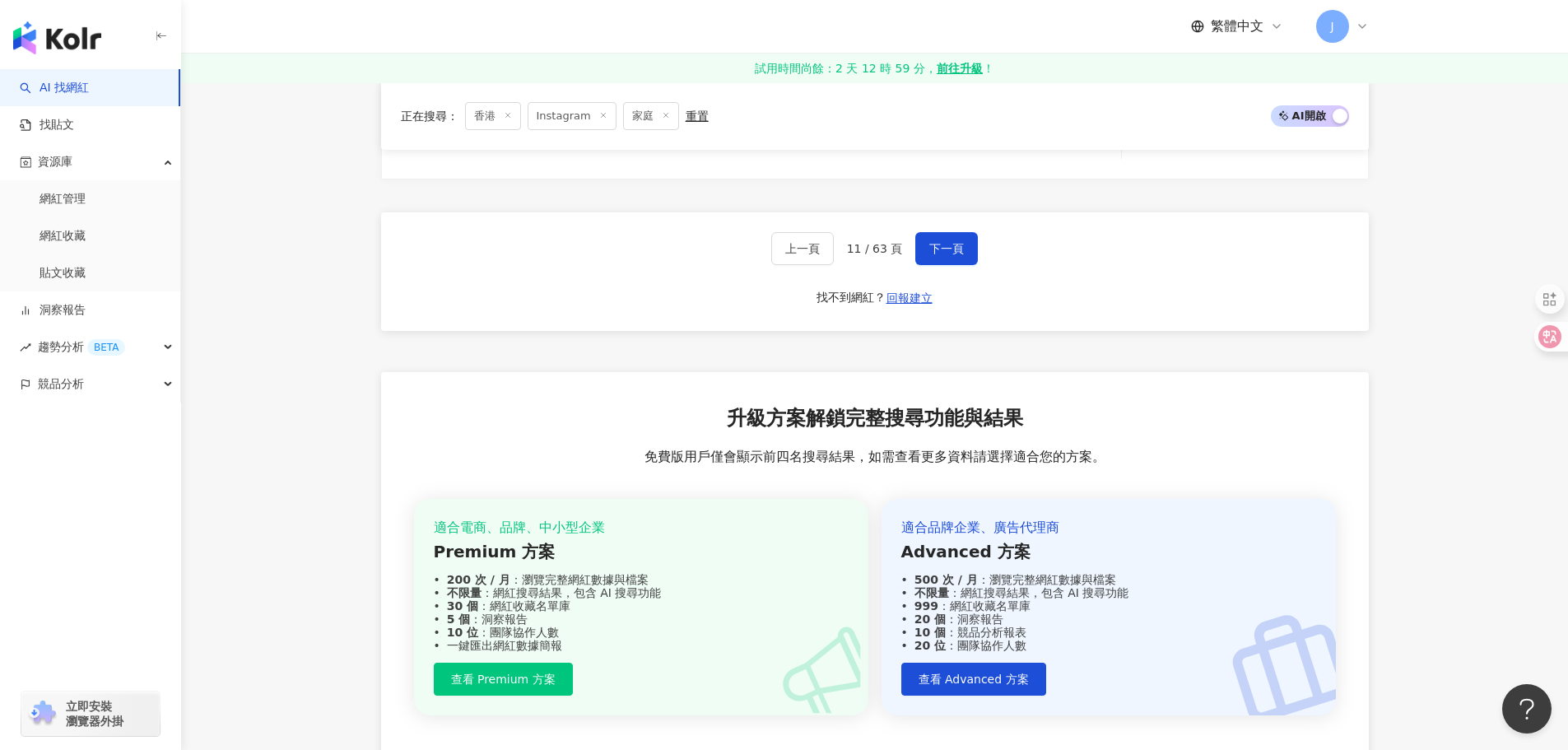
scroll to position [2941, 0]
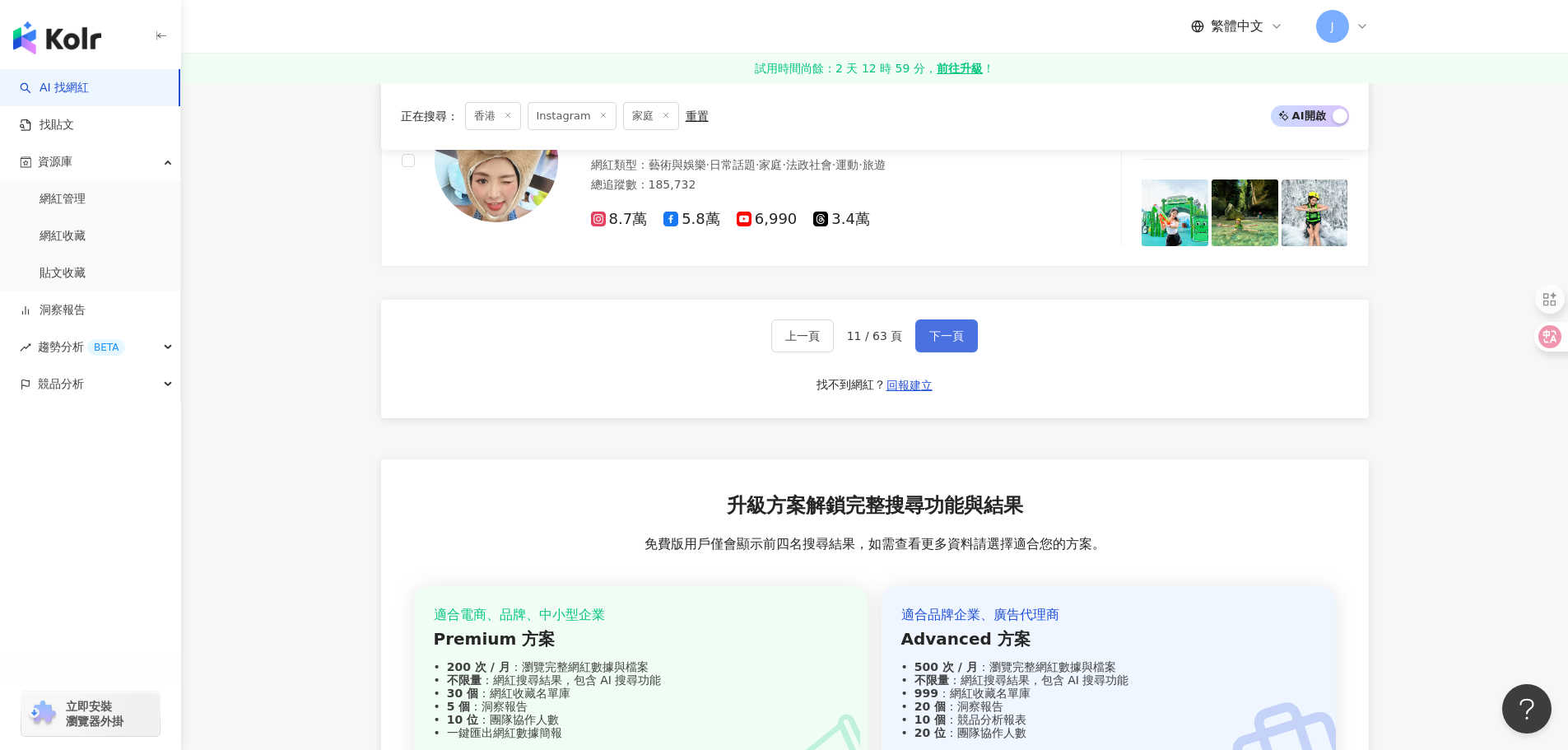
click at [933, 325] on button "下一頁" at bounding box center [946, 336] width 62 height 33
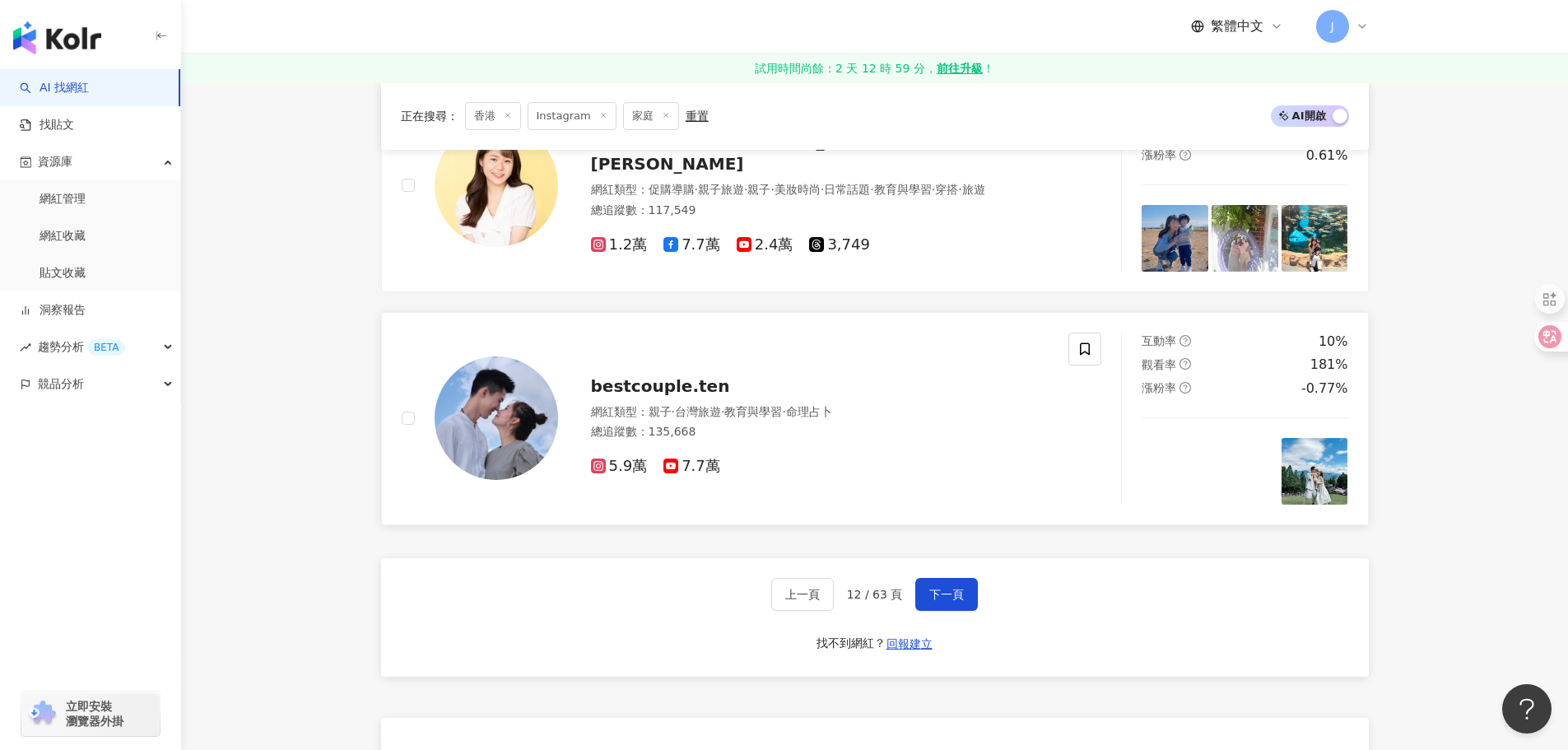
scroll to position [2845, 0]
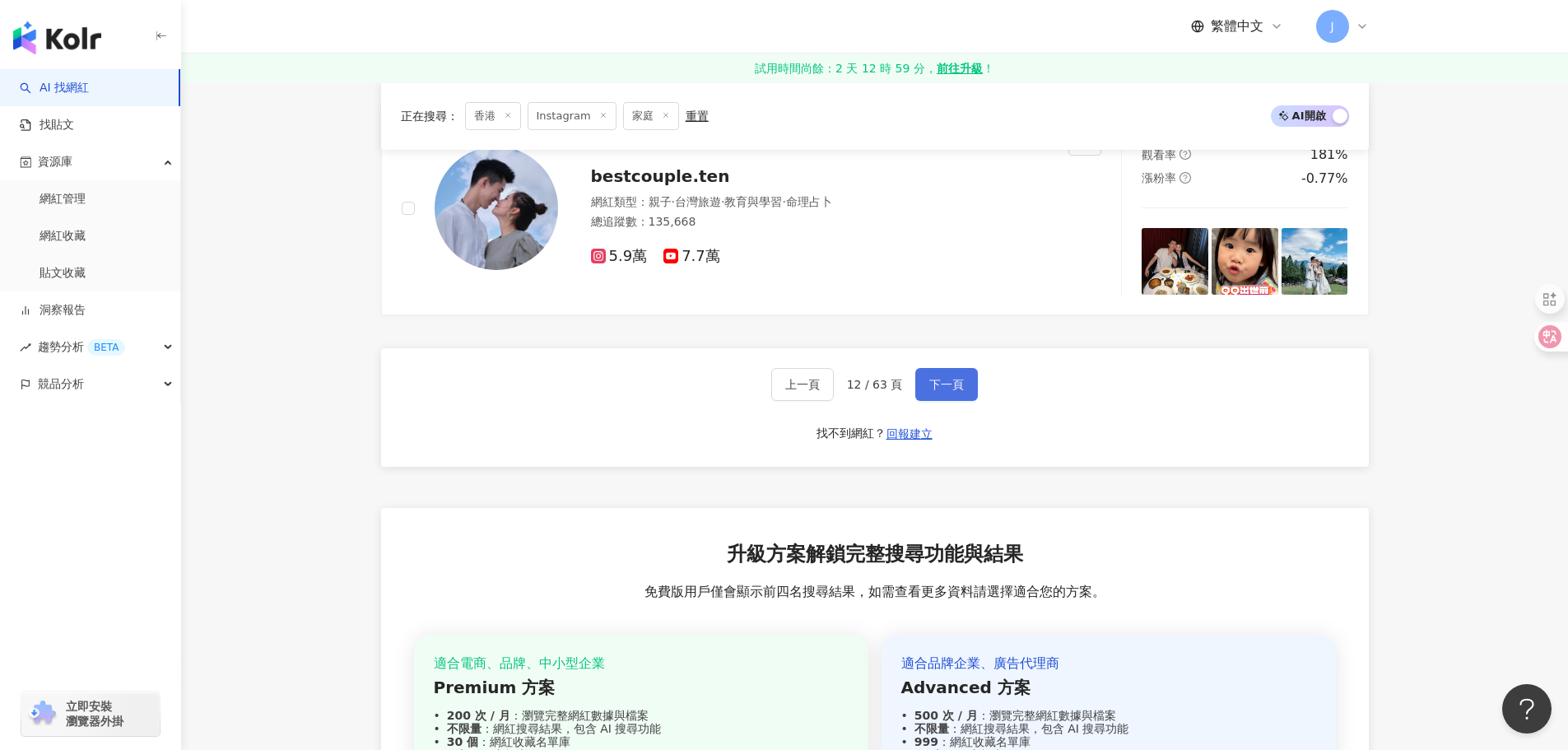
click at [938, 390] on span "下一頁" at bounding box center [946, 385] width 34 height 13
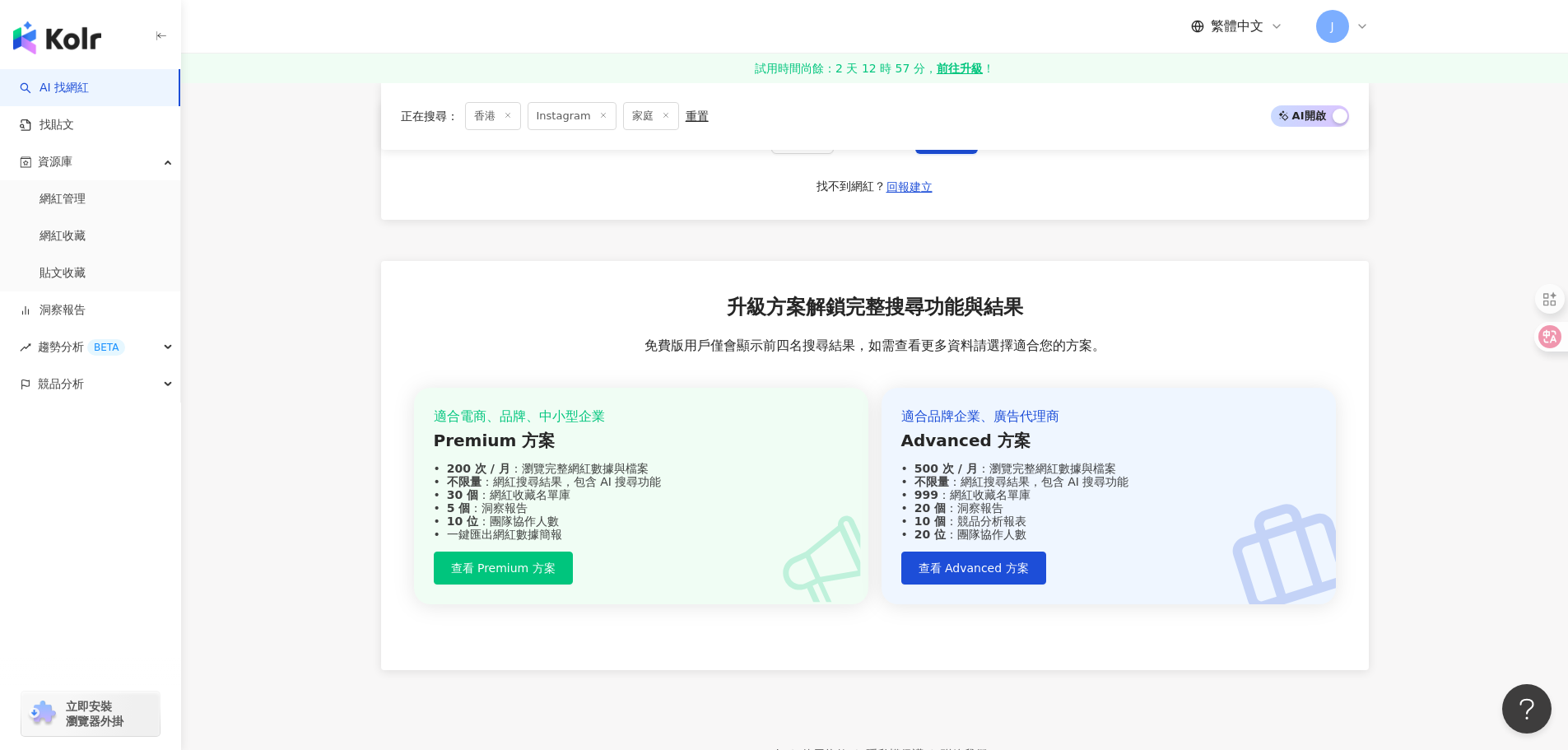
scroll to position [2892, 0]
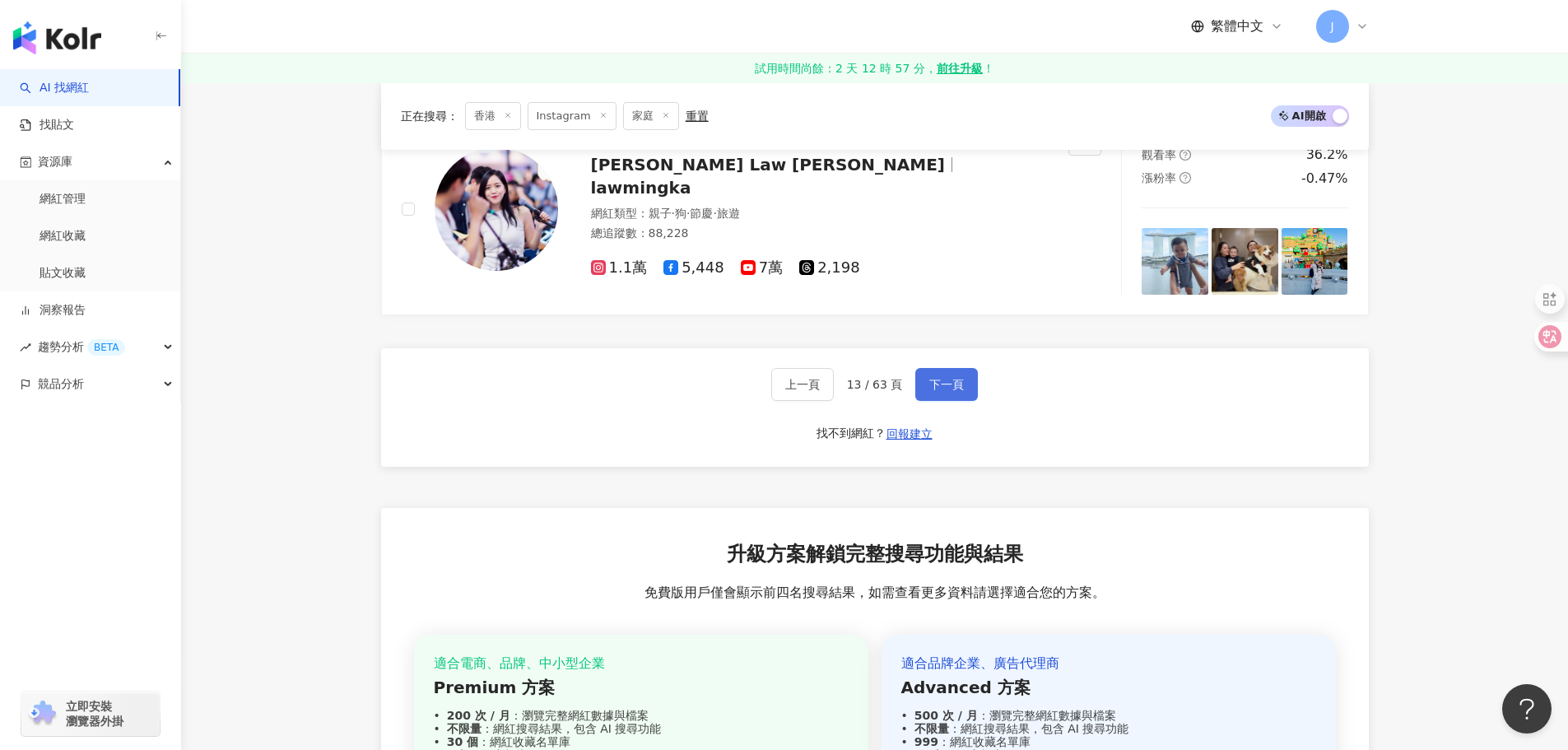
click at [947, 371] on button "下一頁" at bounding box center [946, 384] width 62 height 33
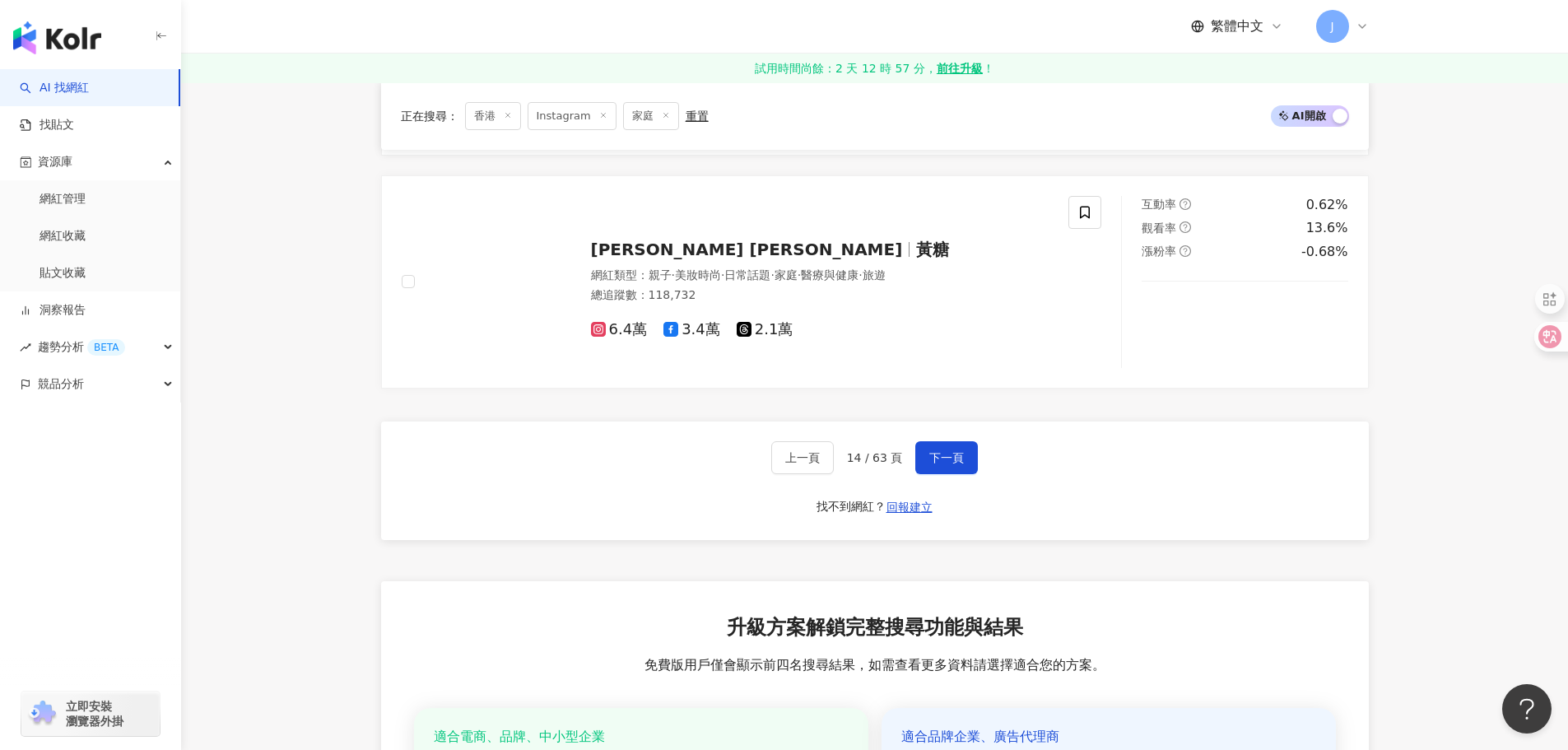
scroll to position [2927, 0]
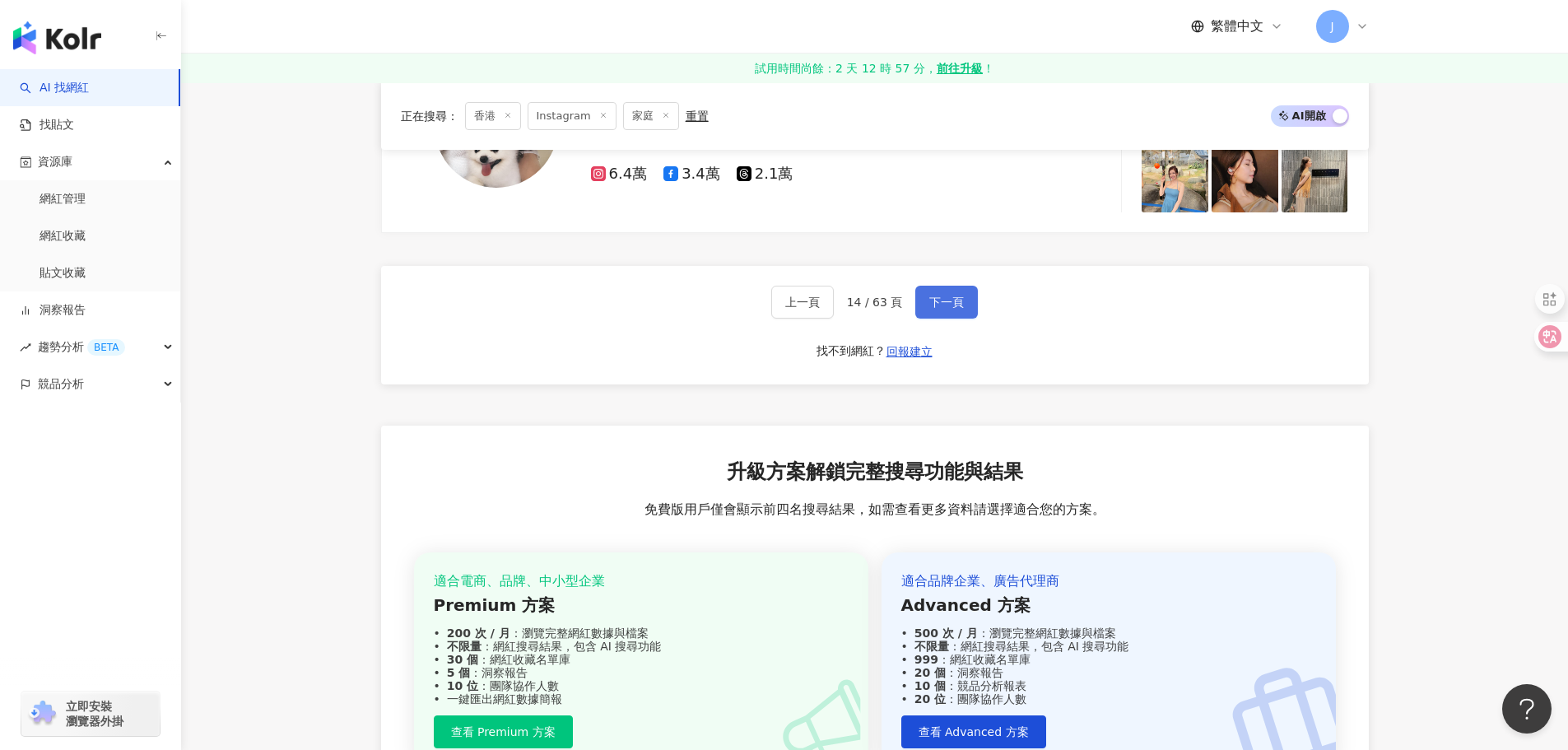
click at [952, 311] on button "下一頁" at bounding box center [946, 301] width 62 height 33
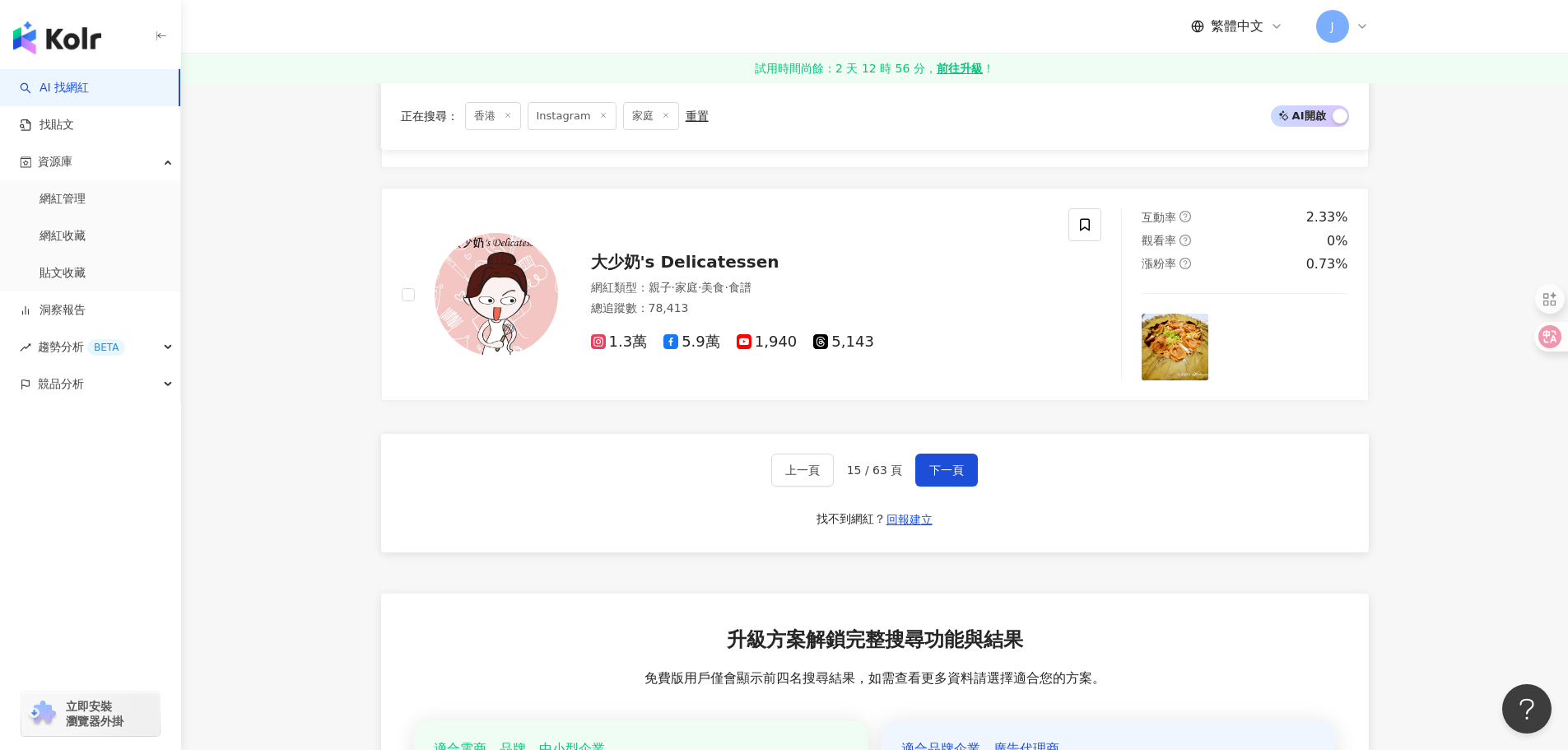
scroll to position [2796, 0]
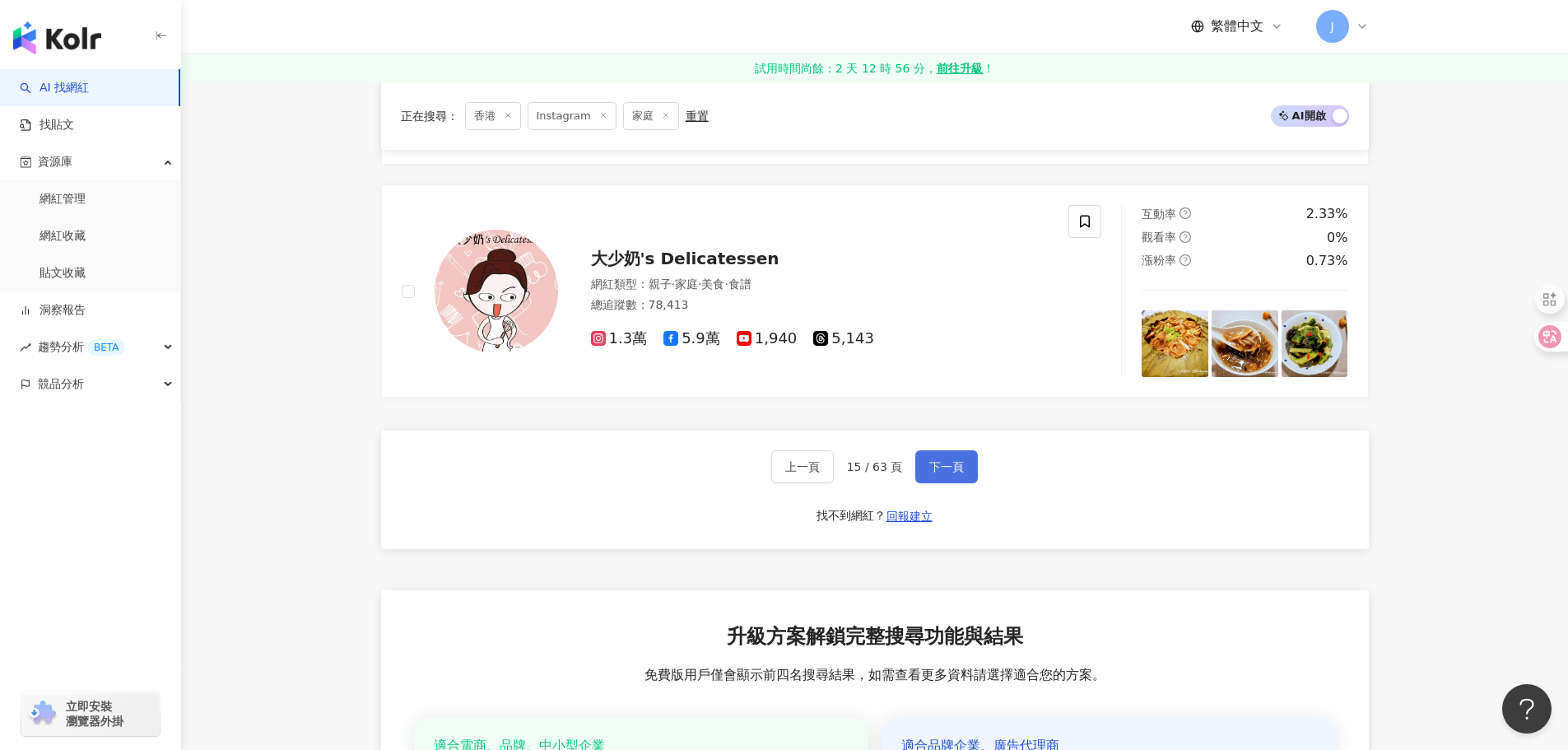
click at [945, 469] on span "下一頁" at bounding box center [946, 467] width 34 height 13
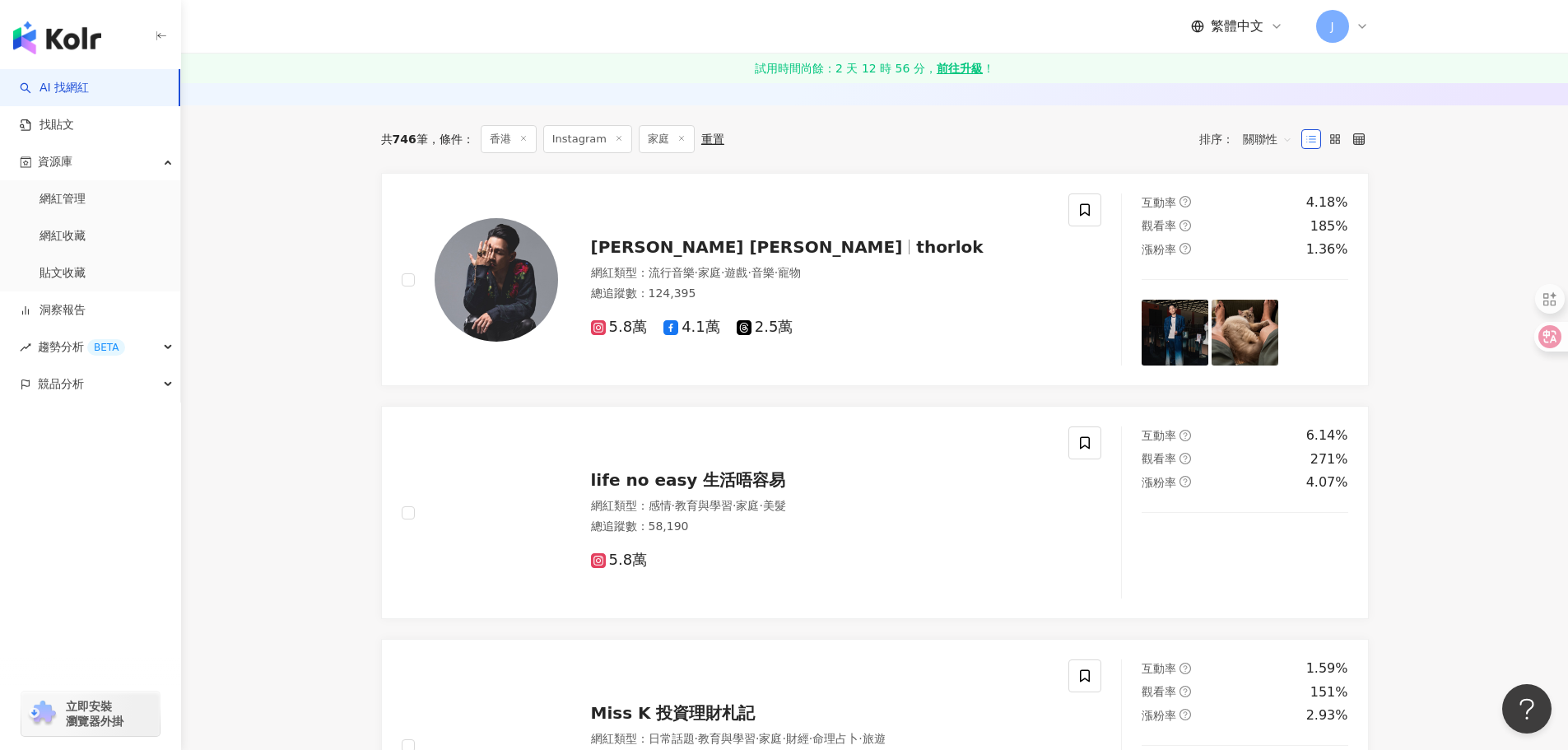
scroll to position [0, 0]
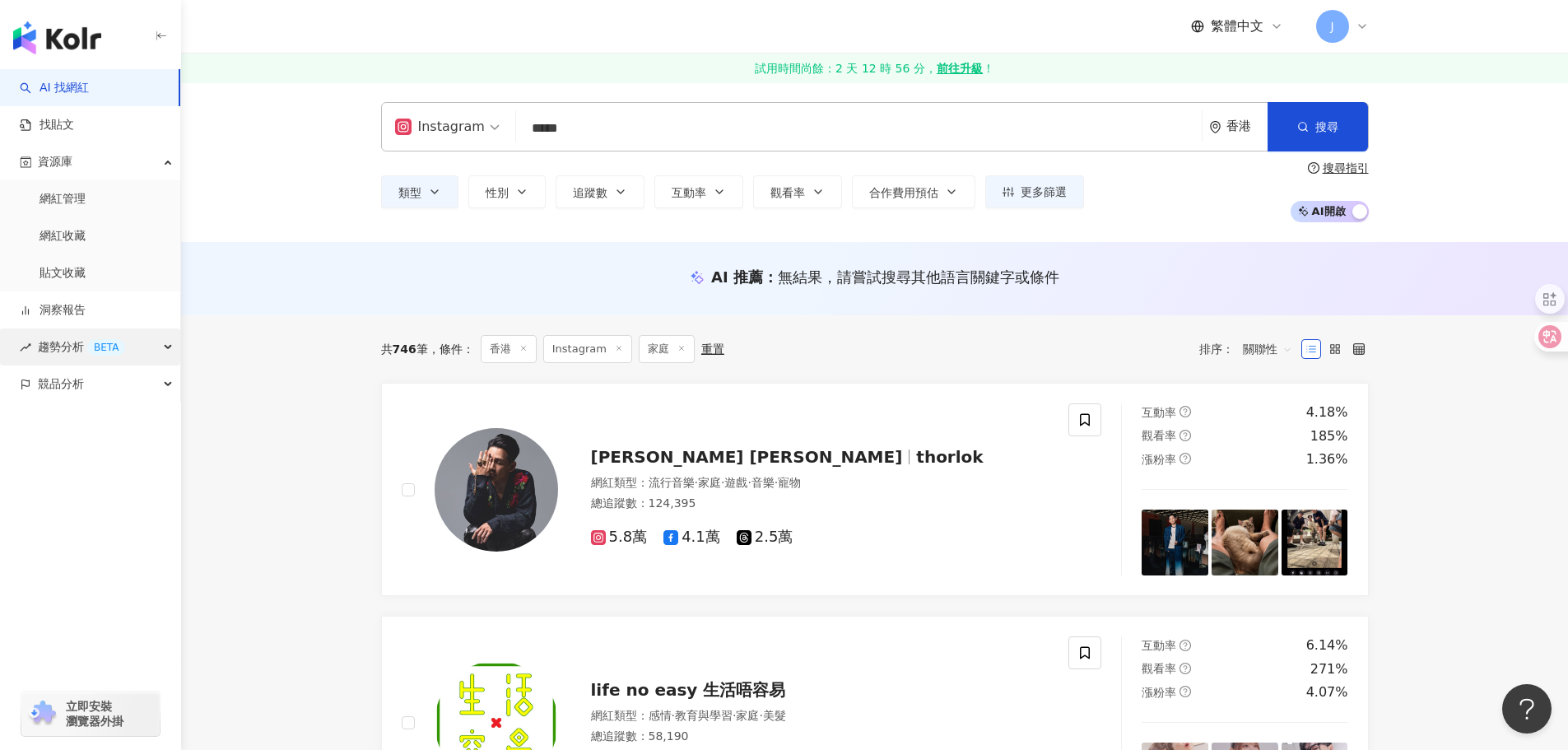
click at [68, 349] on span "趨勢分析 BETA" at bounding box center [82, 347] width 87 height 37
click at [112, 382] on link "Hashtag 排行" at bounding box center [77, 385] width 75 height 17
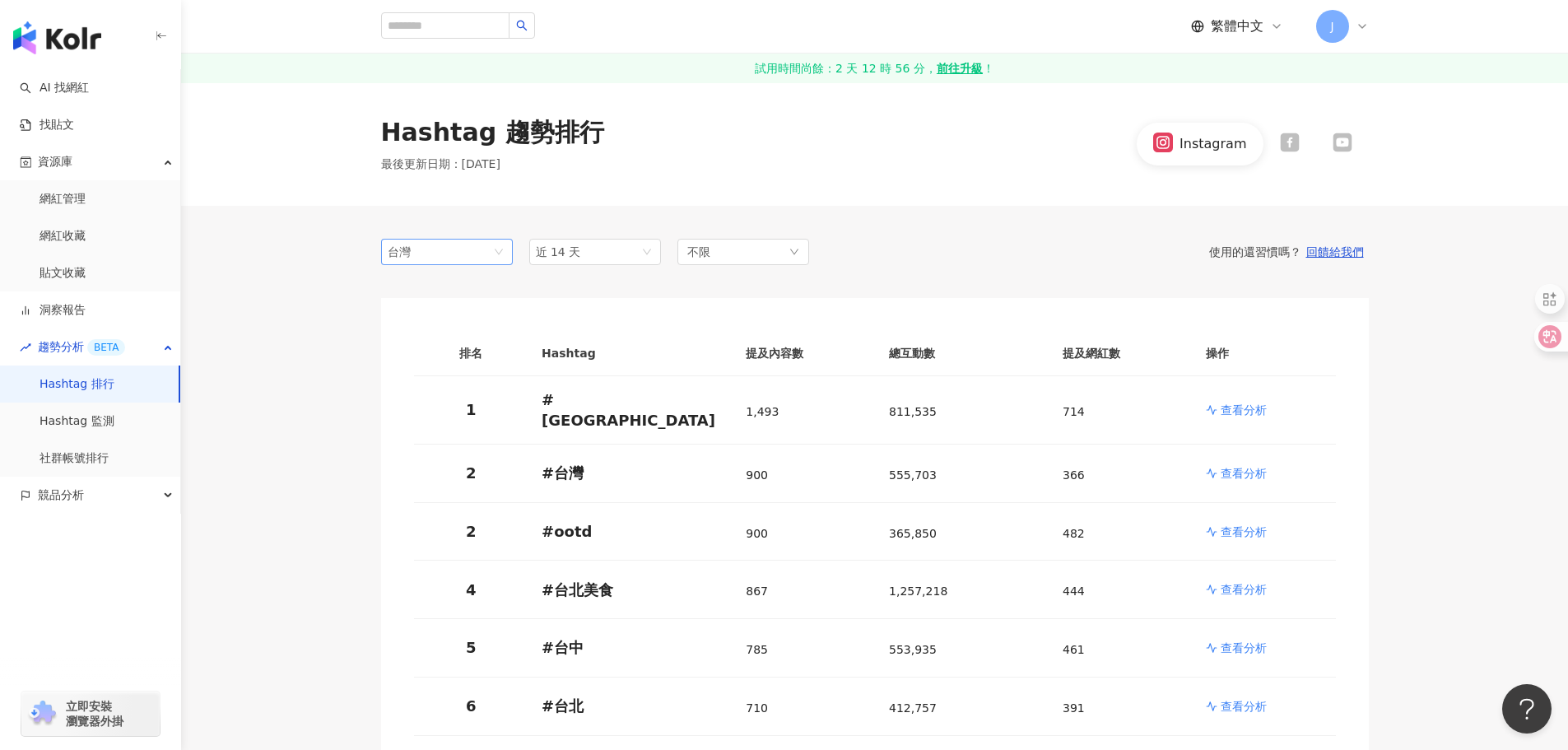
click at [478, 253] on span "台灣" at bounding box center [447, 252] width 119 height 25
click at [424, 340] on div "香港" at bounding box center [421, 341] width 54 height 18
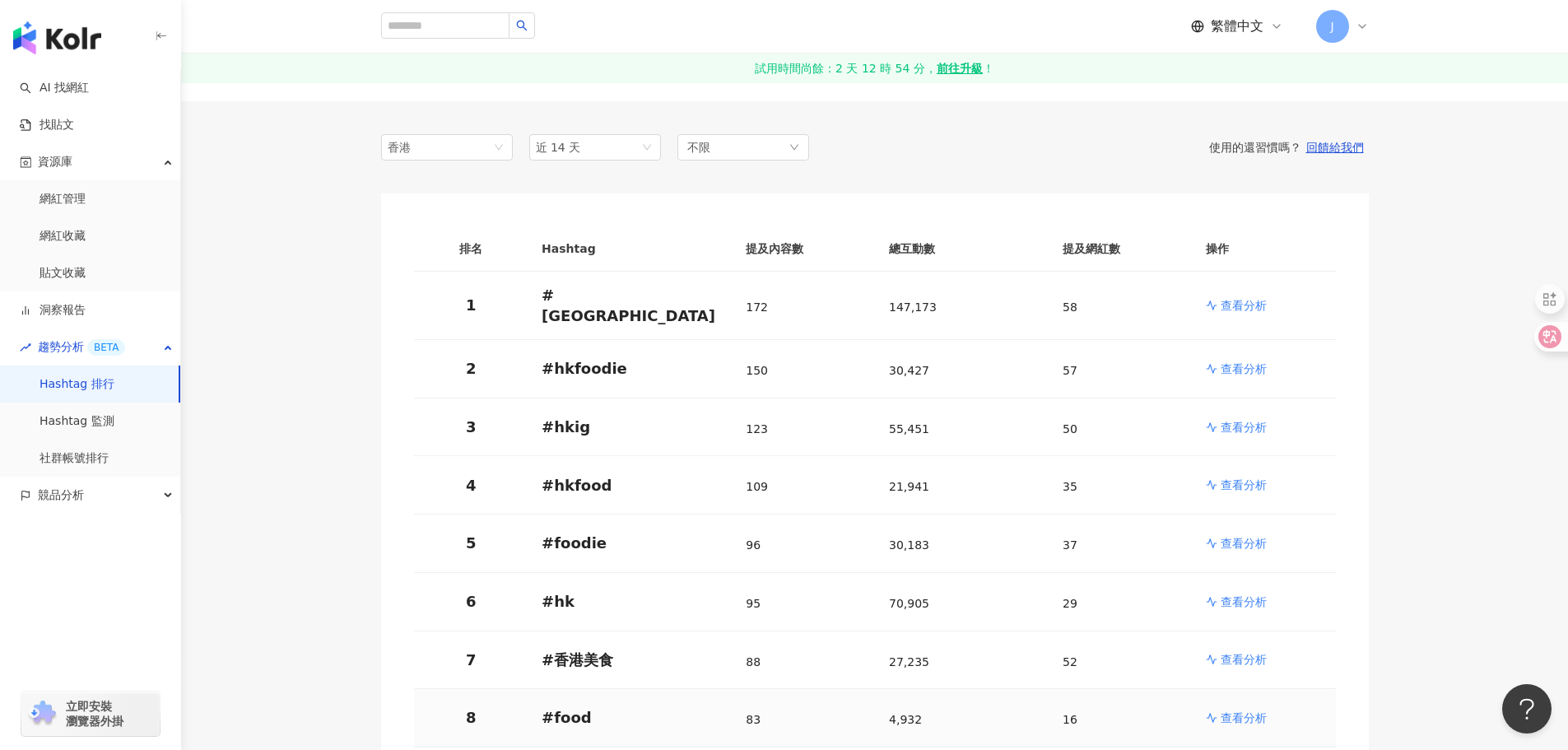
scroll to position [98, 0]
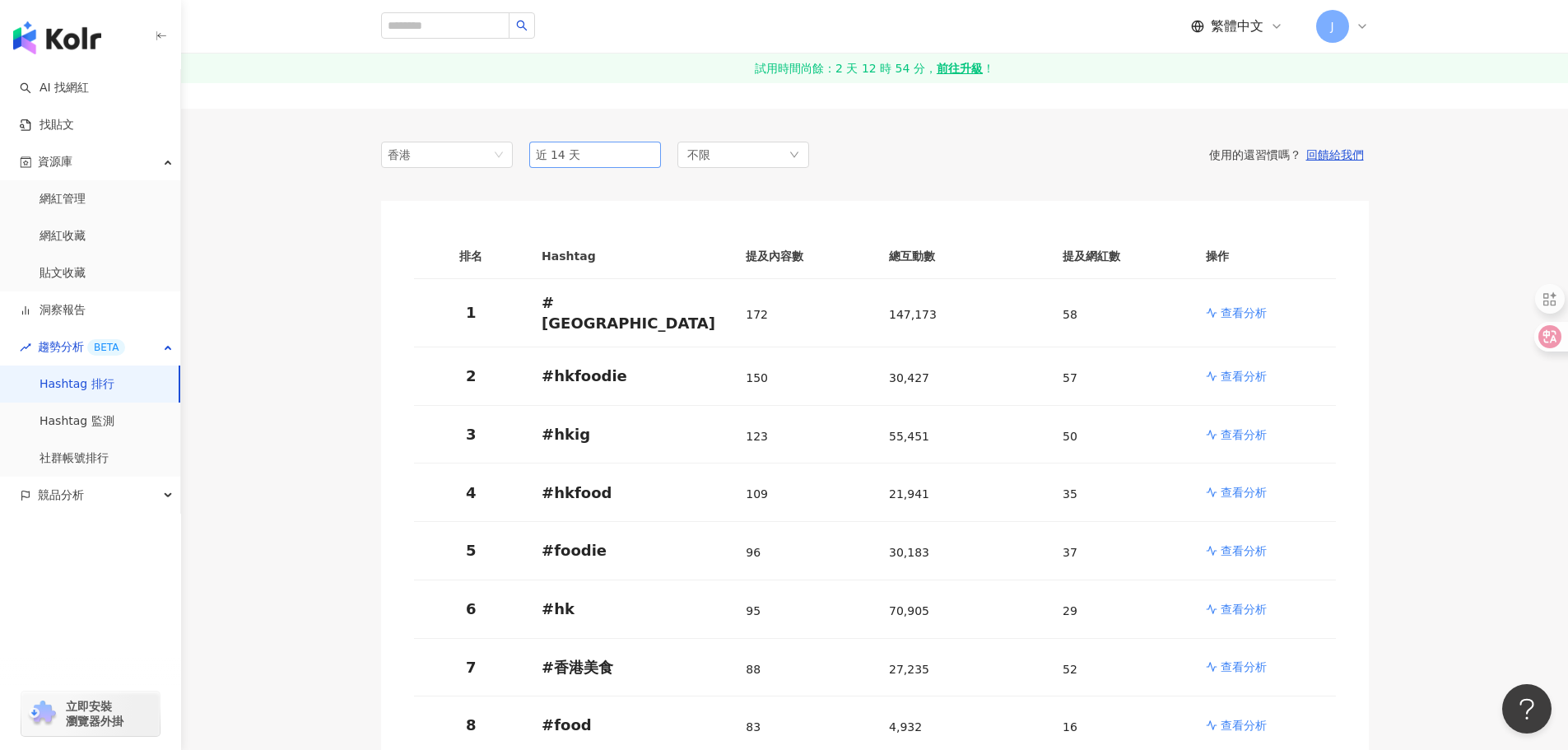
click at [642, 160] on span "近 14 天" at bounding box center [595, 154] width 119 height 25
click at [590, 264] on div "近六個月" at bounding box center [595, 271] width 105 height 18
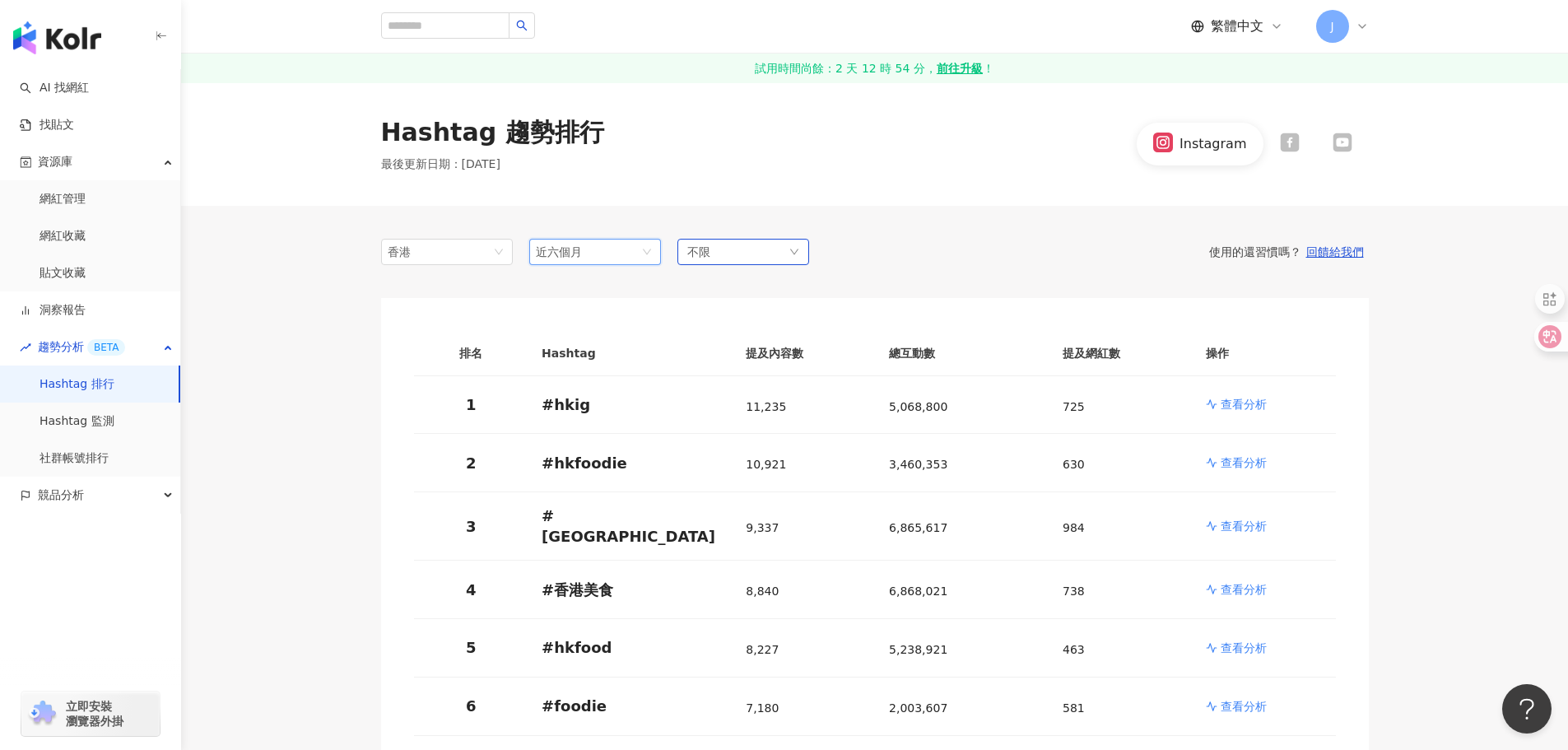
click at [750, 243] on div "不限" at bounding box center [743, 252] width 132 height 26
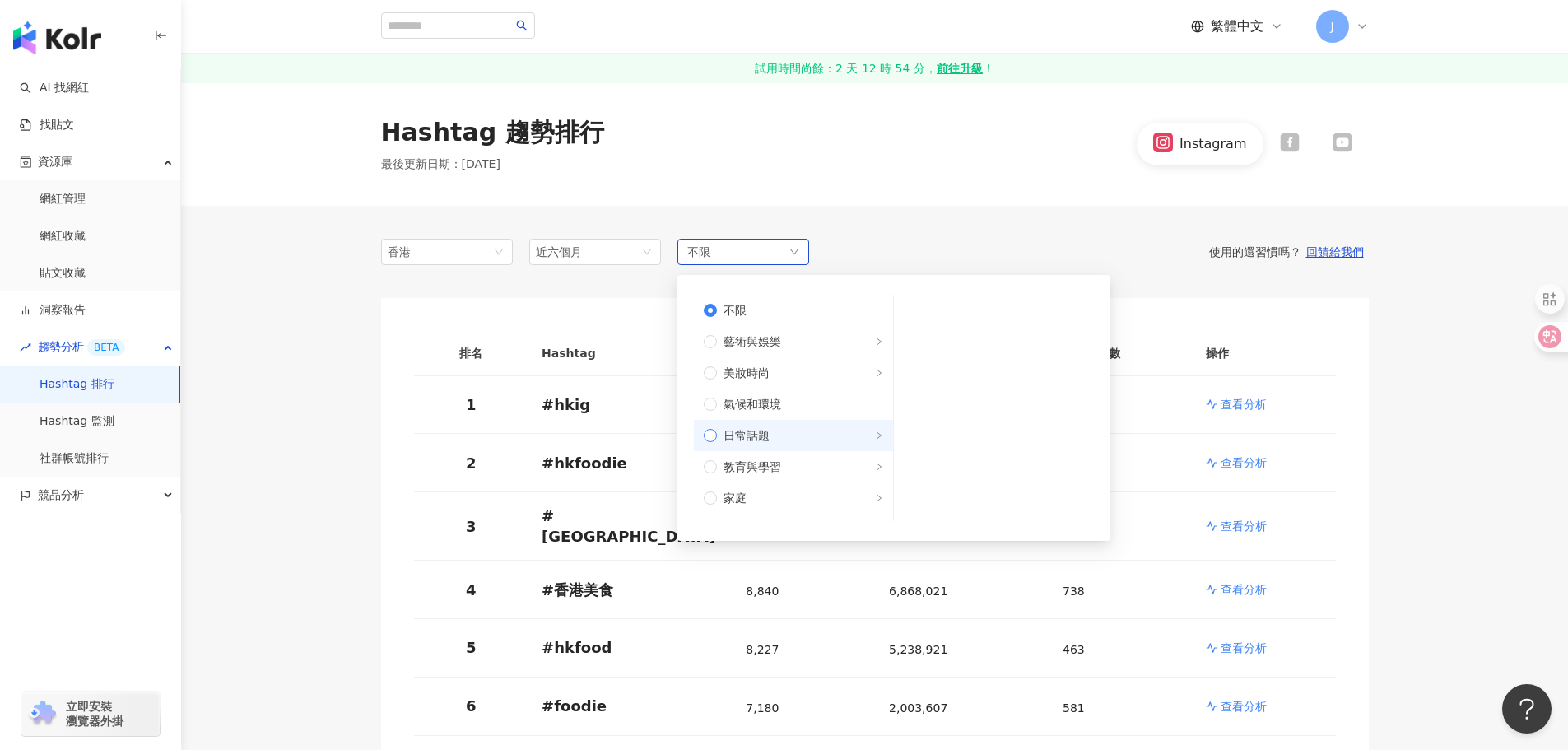
click at [722, 443] on span "日常話題" at bounding box center [800, 435] width 166 height 18
click at [724, 469] on span "教育與學習" at bounding box center [752, 467] width 58 height 18
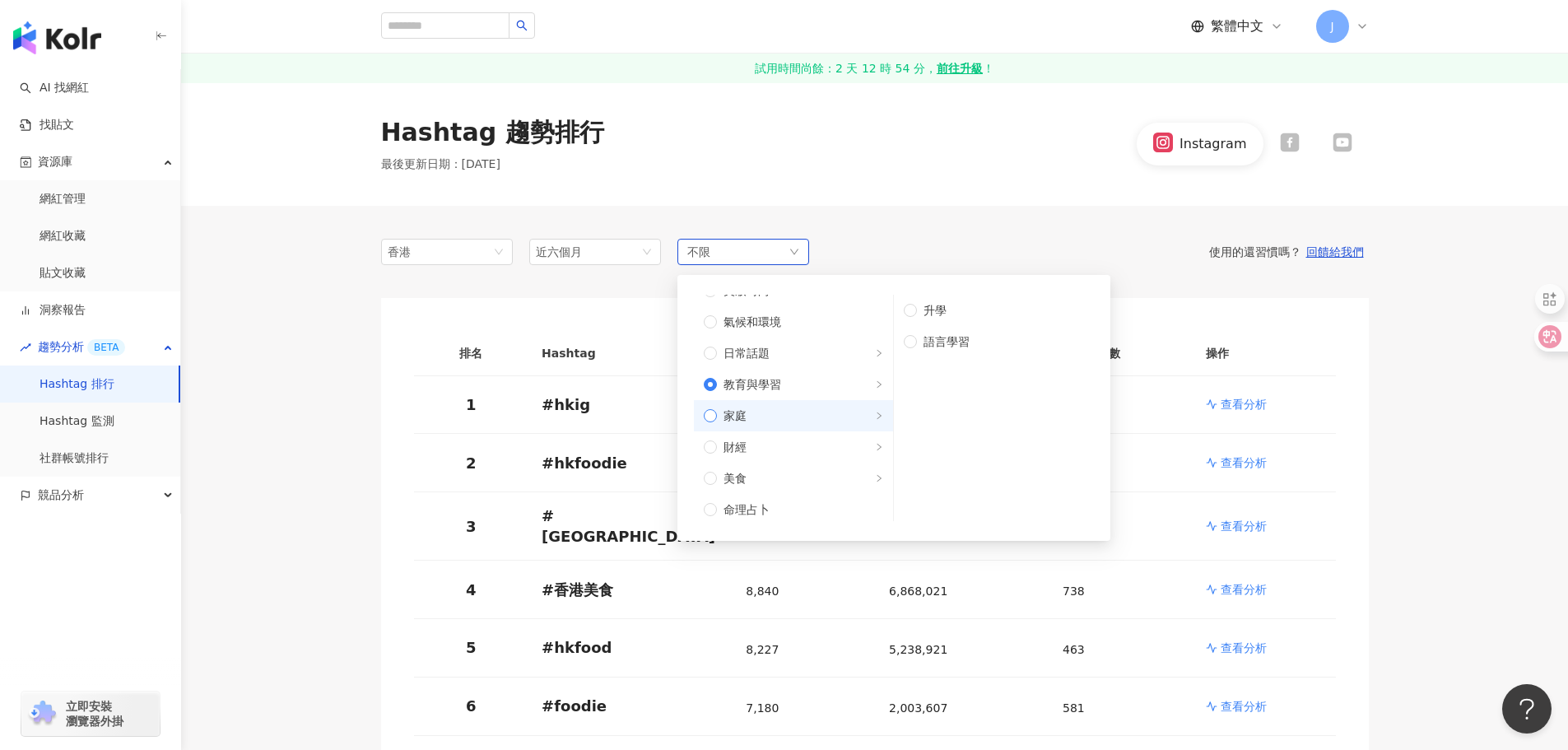
click at [745, 407] on span "家庭" at bounding box center [735, 415] width 23 height 18
click at [775, 407] on span "家庭" at bounding box center [800, 415] width 166 height 18
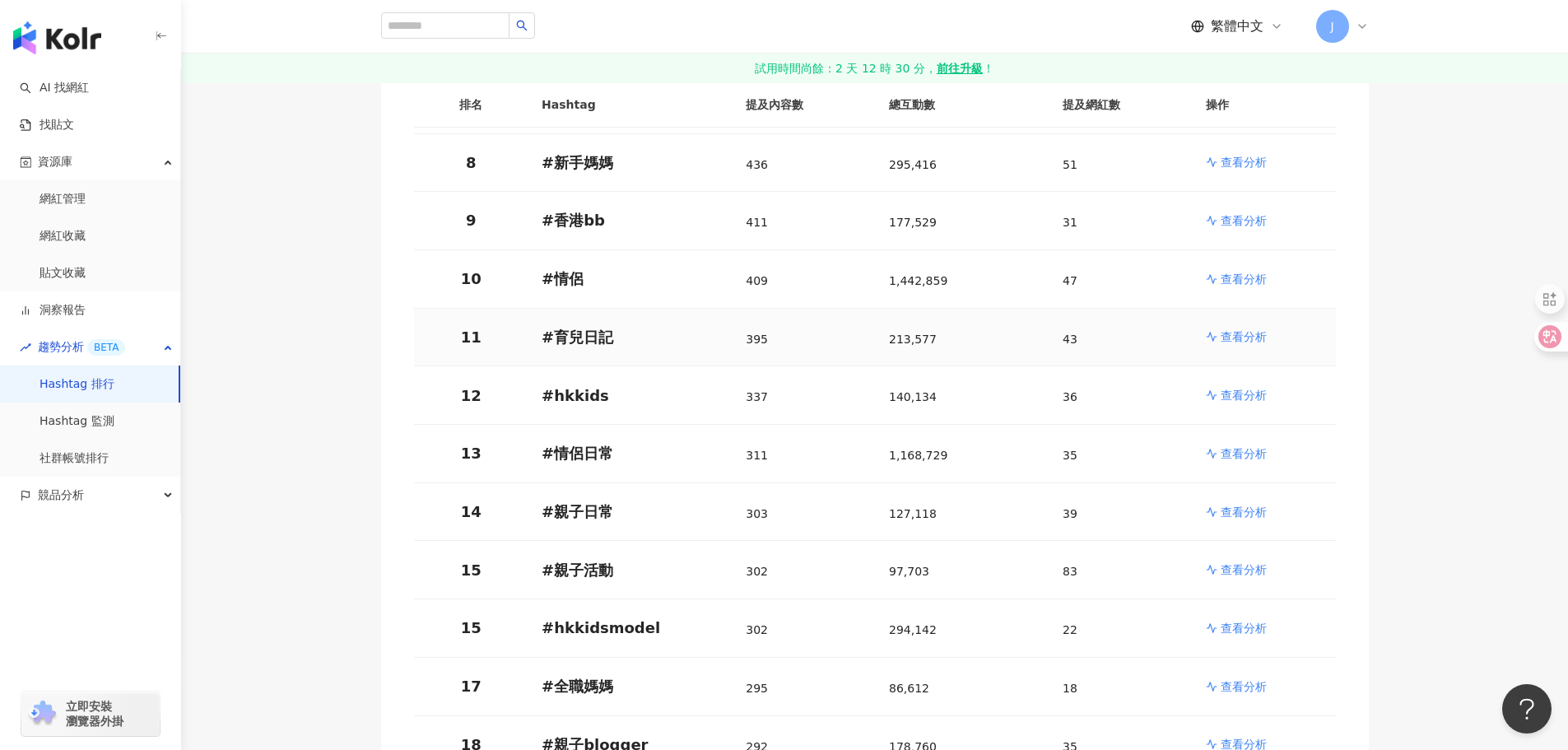
scroll to position [659, 0]
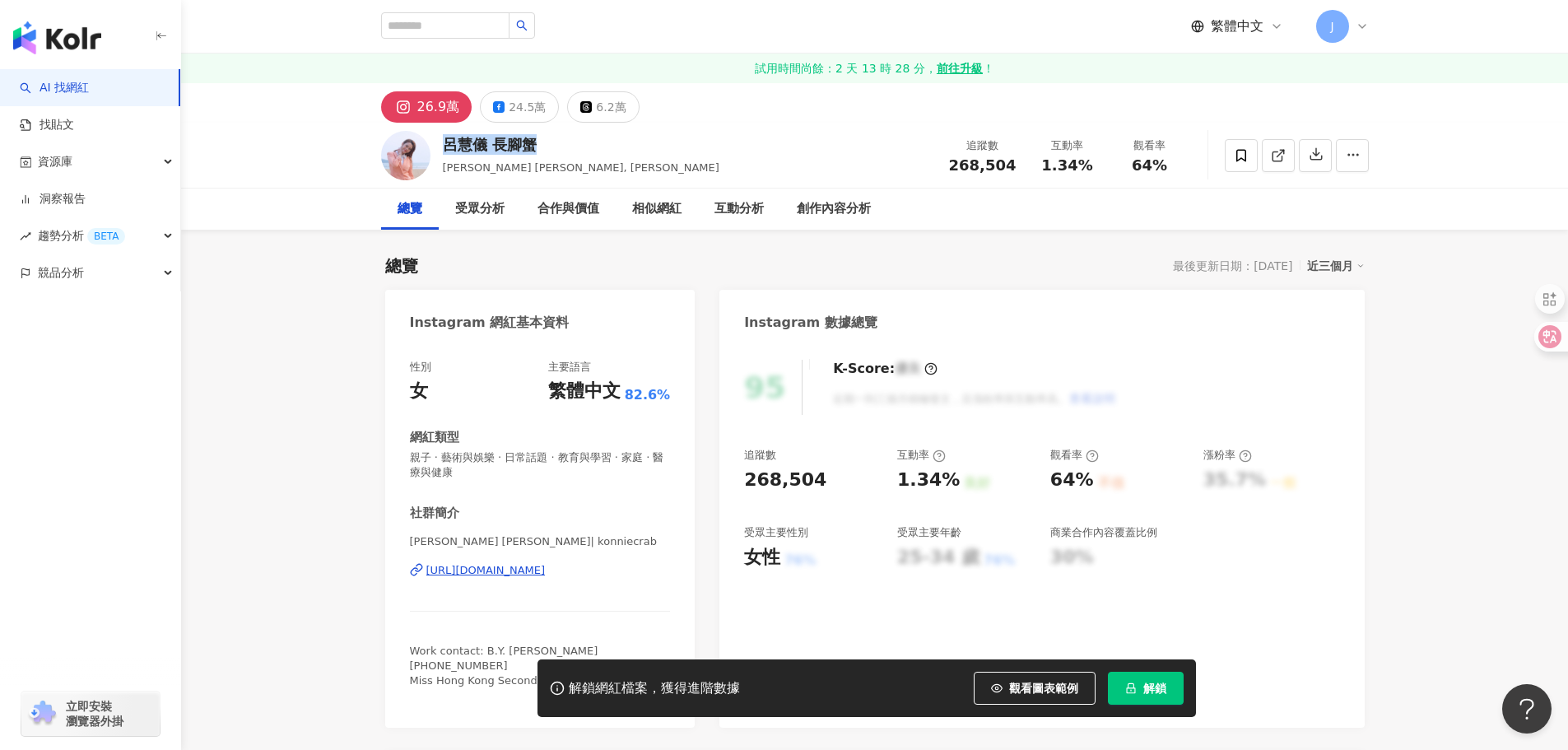
drag, startPoint x: 443, startPoint y: 140, endPoint x: 581, endPoint y: 142, distance: 138.0
click at [581, 142] on div "呂慧儀 長腳蟹" at bounding box center [581, 144] width 277 height 20
drag, startPoint x: 442, startPoint y: 168, endPoint x: 502, endPoint y: 167, distance: 60.0
click at [502, 167] on span "[PERSON_NAME] [PERSON_NAME], [PERSON_NAME]" at bounding box center [581, 167] width 277 height 12
copy span "Konnie Crab"
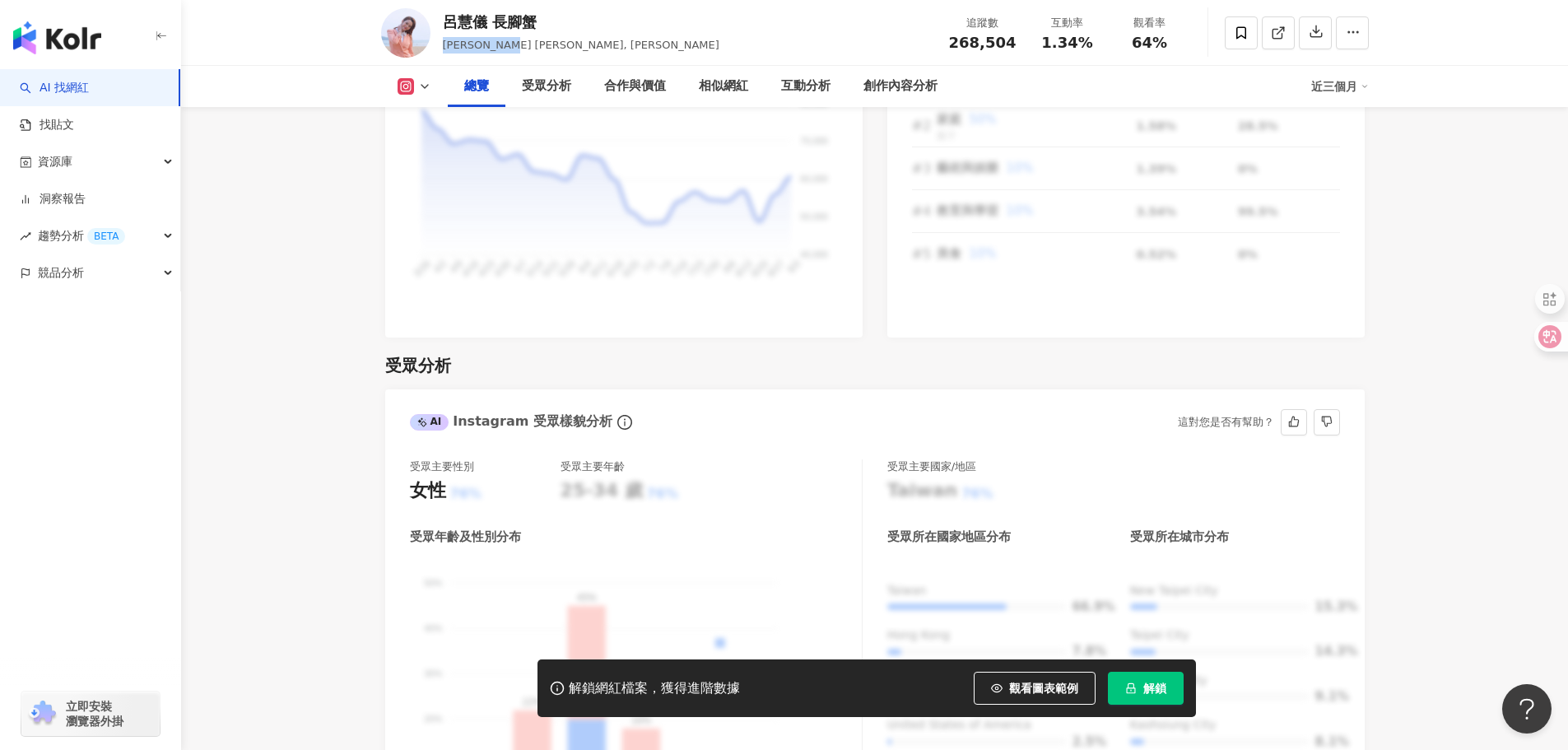
scroll to position [1647, 0]
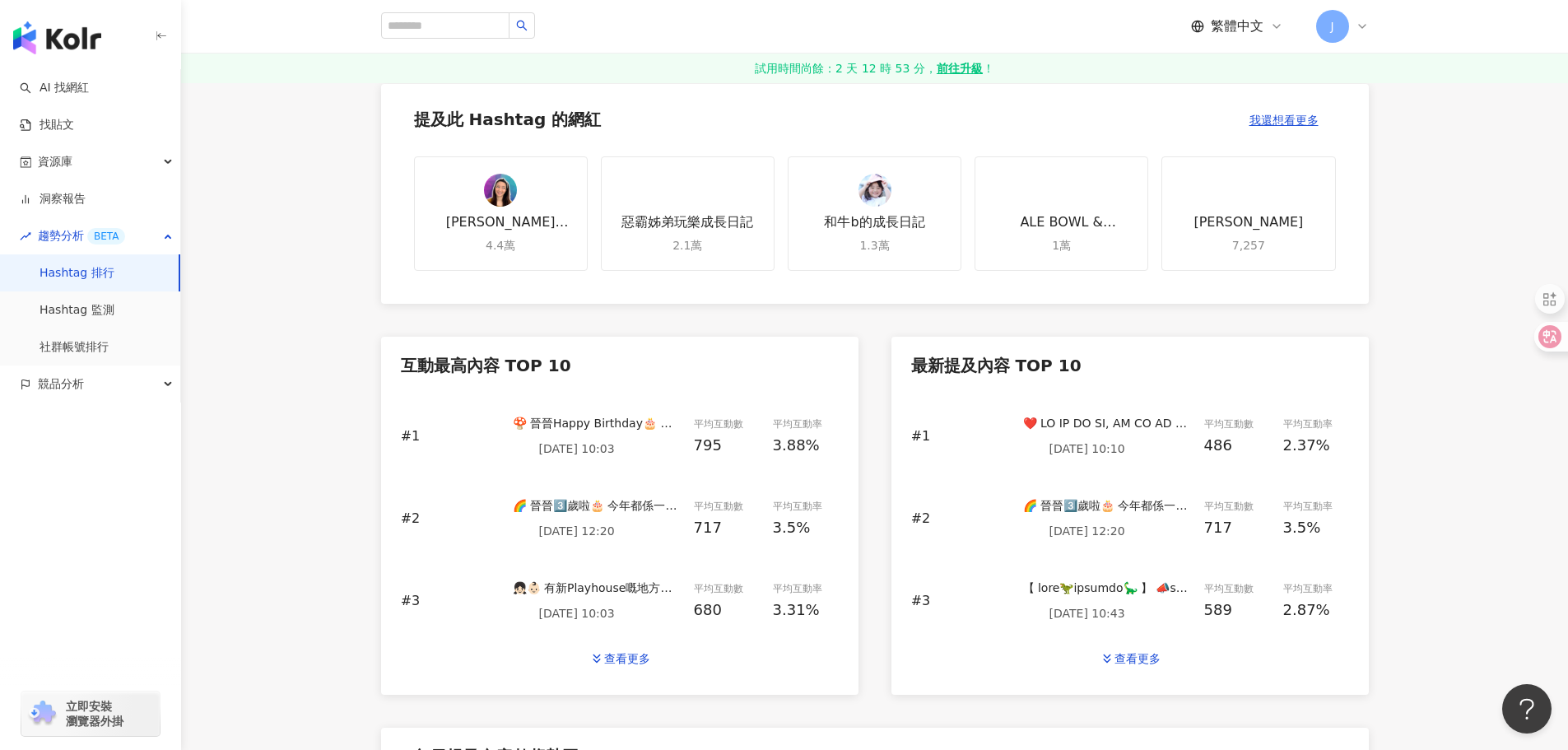
scroll to position [479, 0]
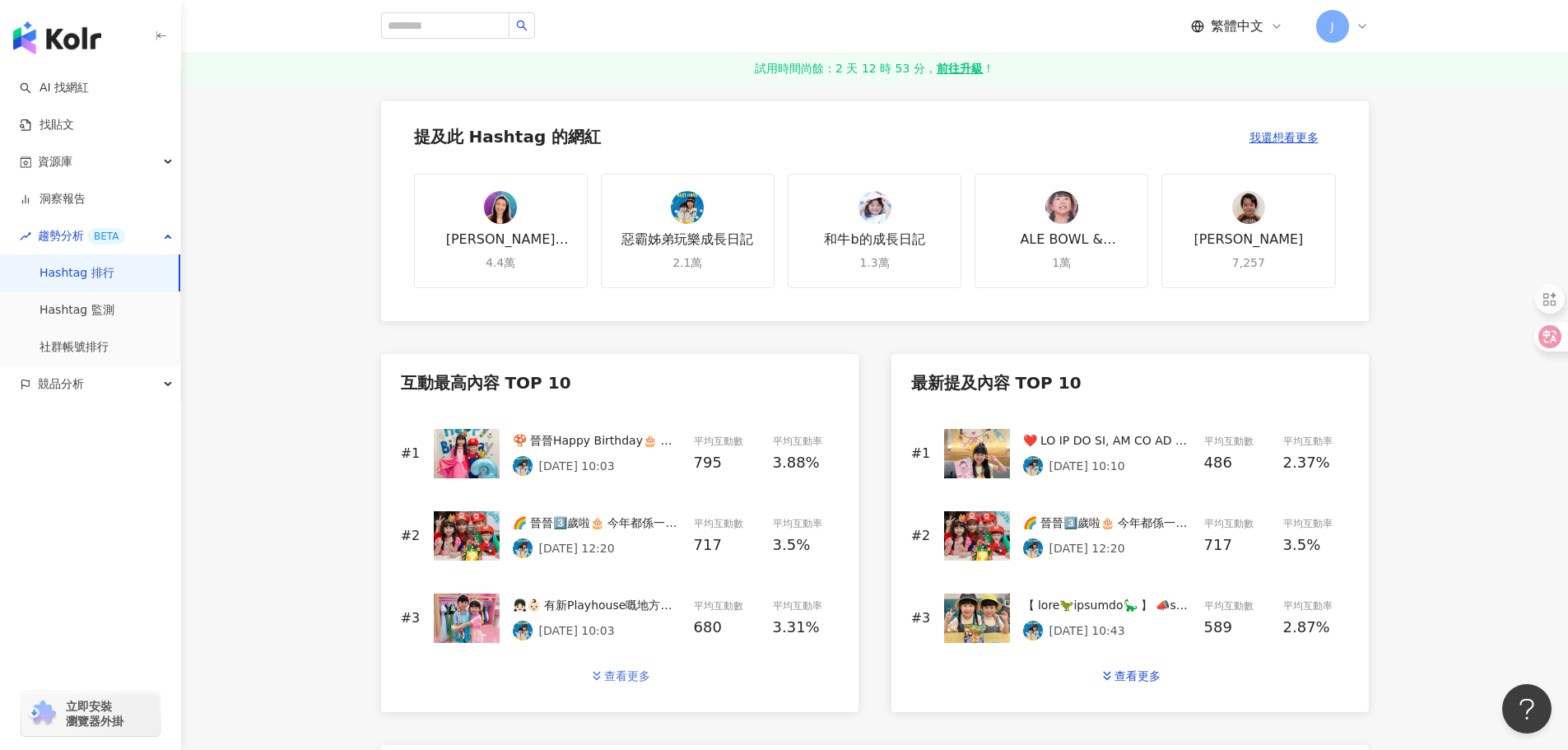
click at [639, 671] on div "查看更多" at bounding box center [627, 676] width 46 height 13
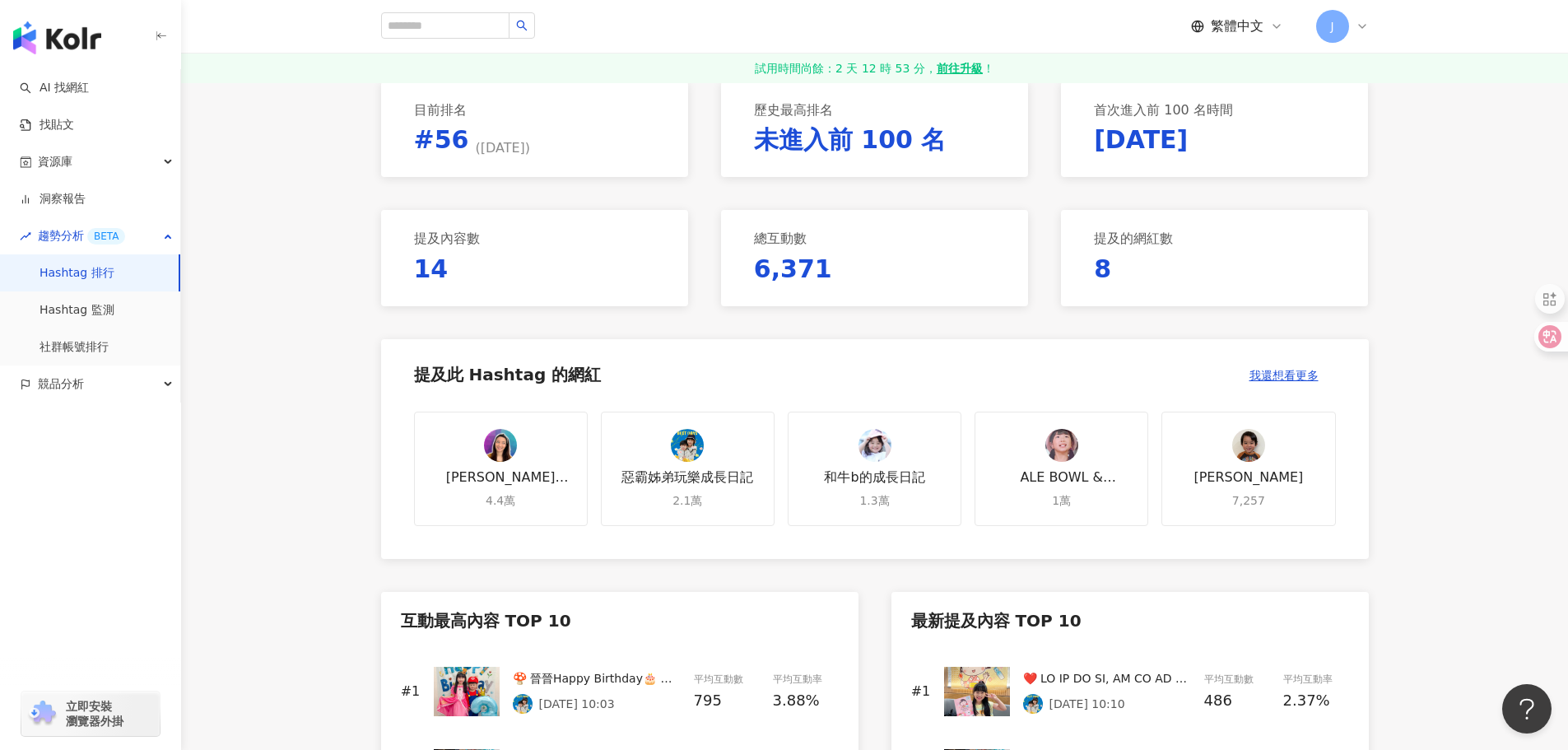
scroll to position [231, 0]
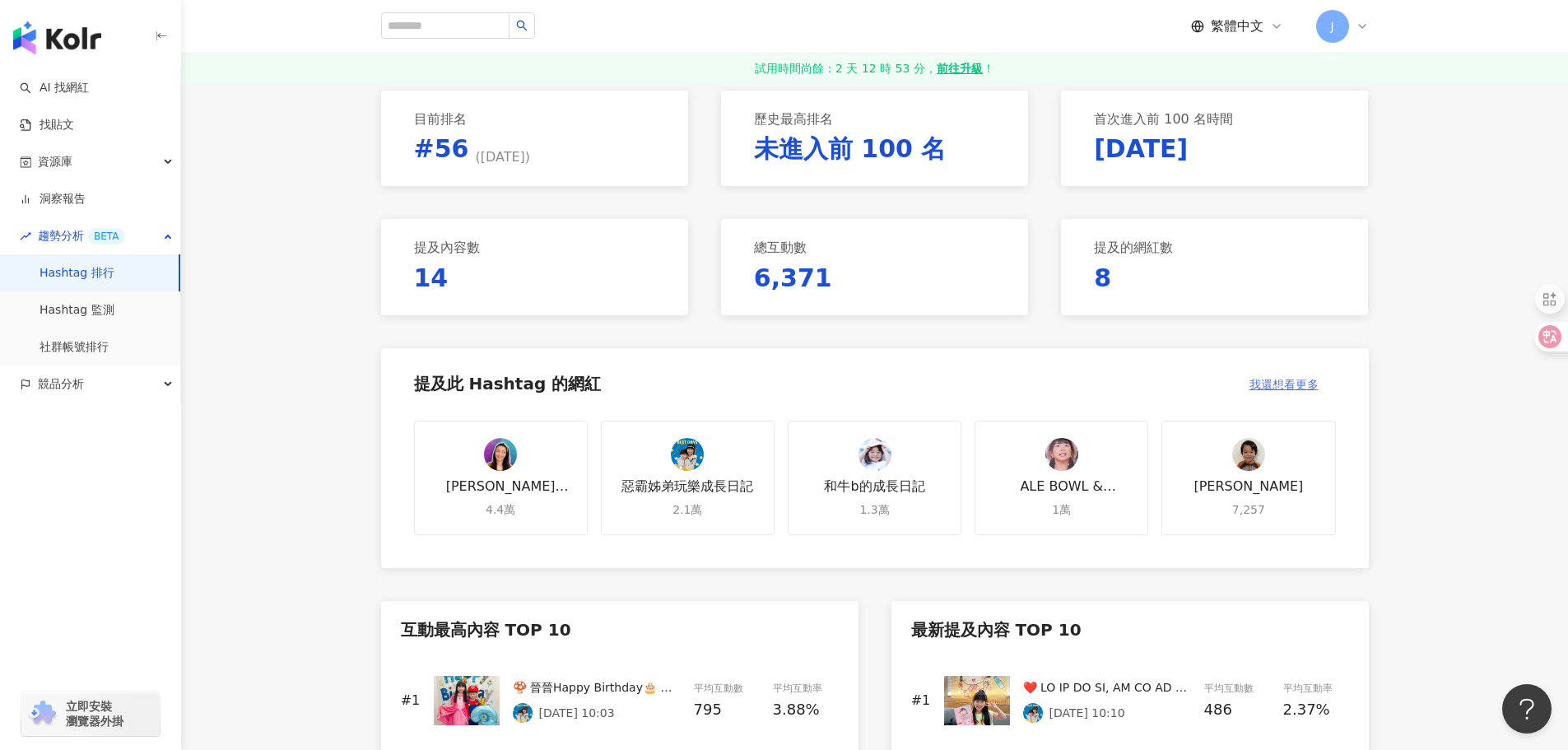
click at [1268, 385] on span "我還想看更多" at bounding box center [1284, 385] width 69 height 13
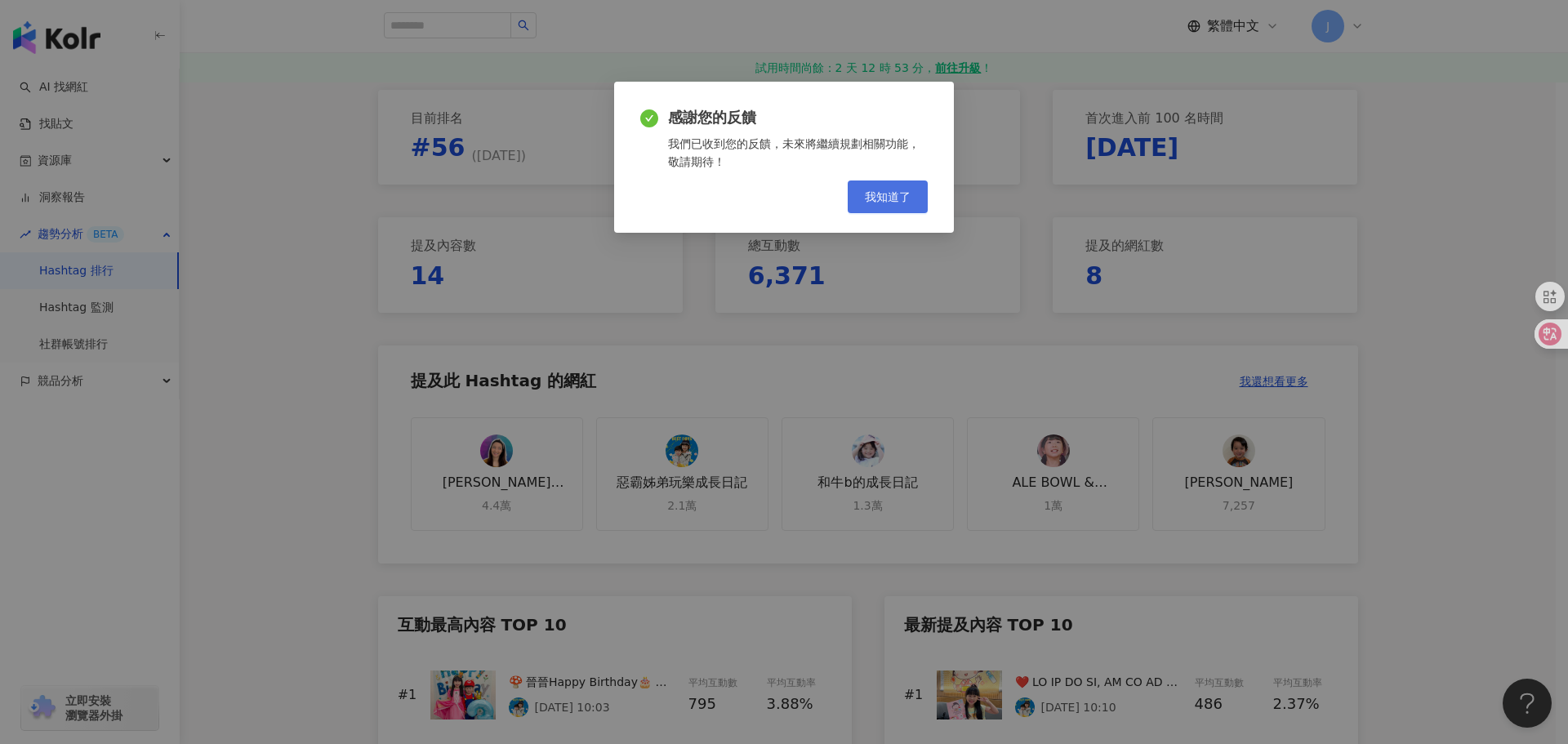
click at [895, 196] on span "我知道了" at bounding box center [888, 196] width 46 height 13
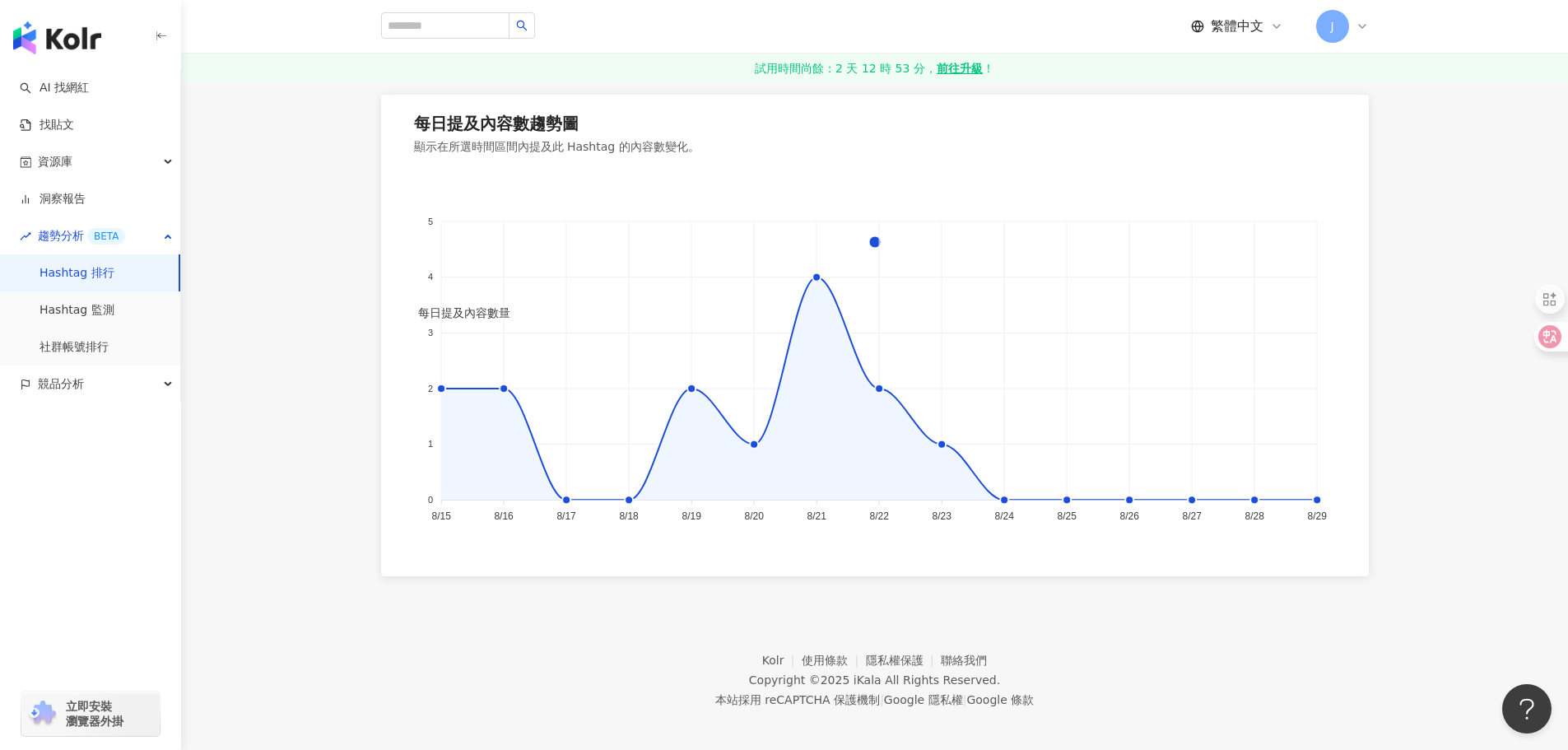
scroll to position [1680, 0]
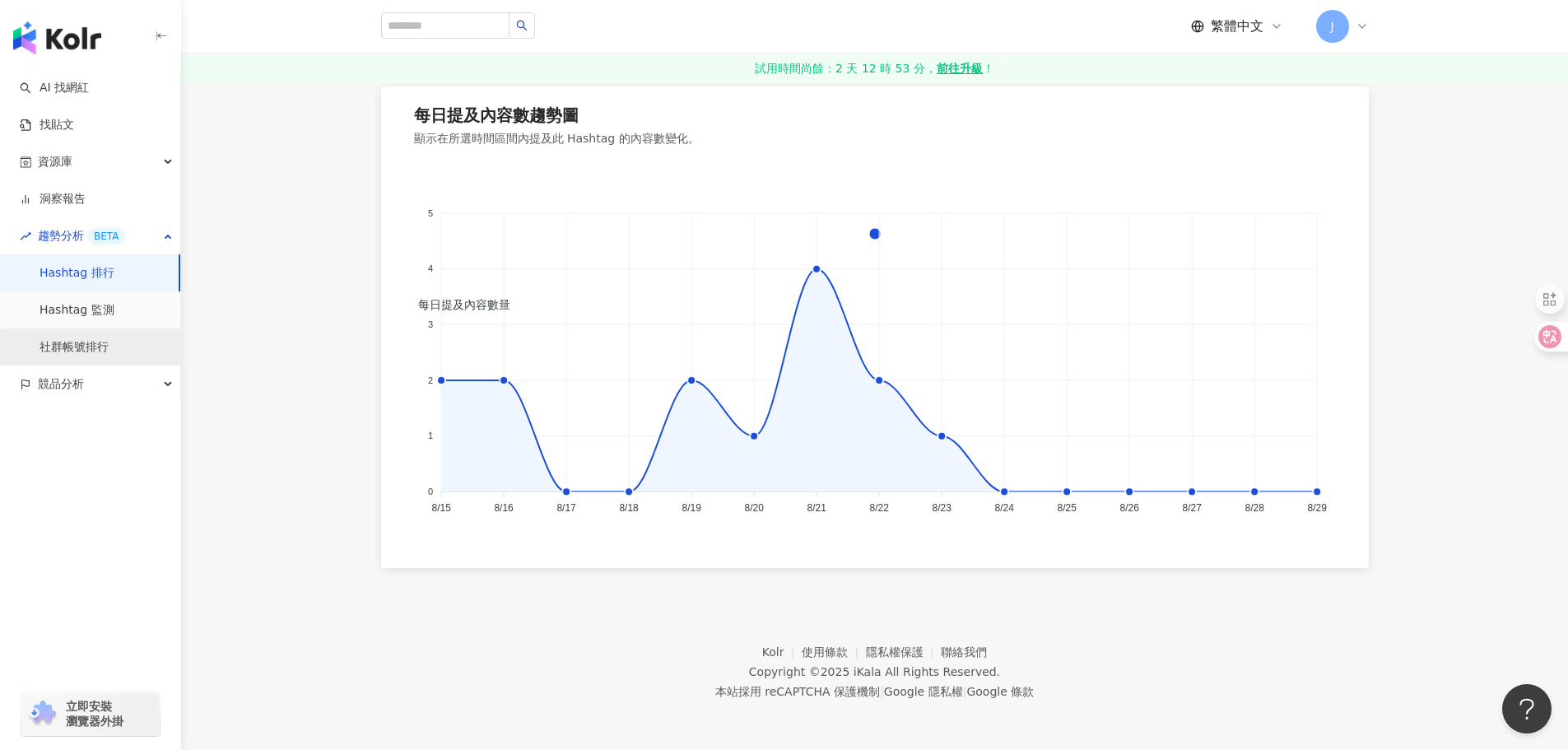
click at [52, 339] on link "社群帳號排行" at bounding box center [74, 348] width 69 height 17
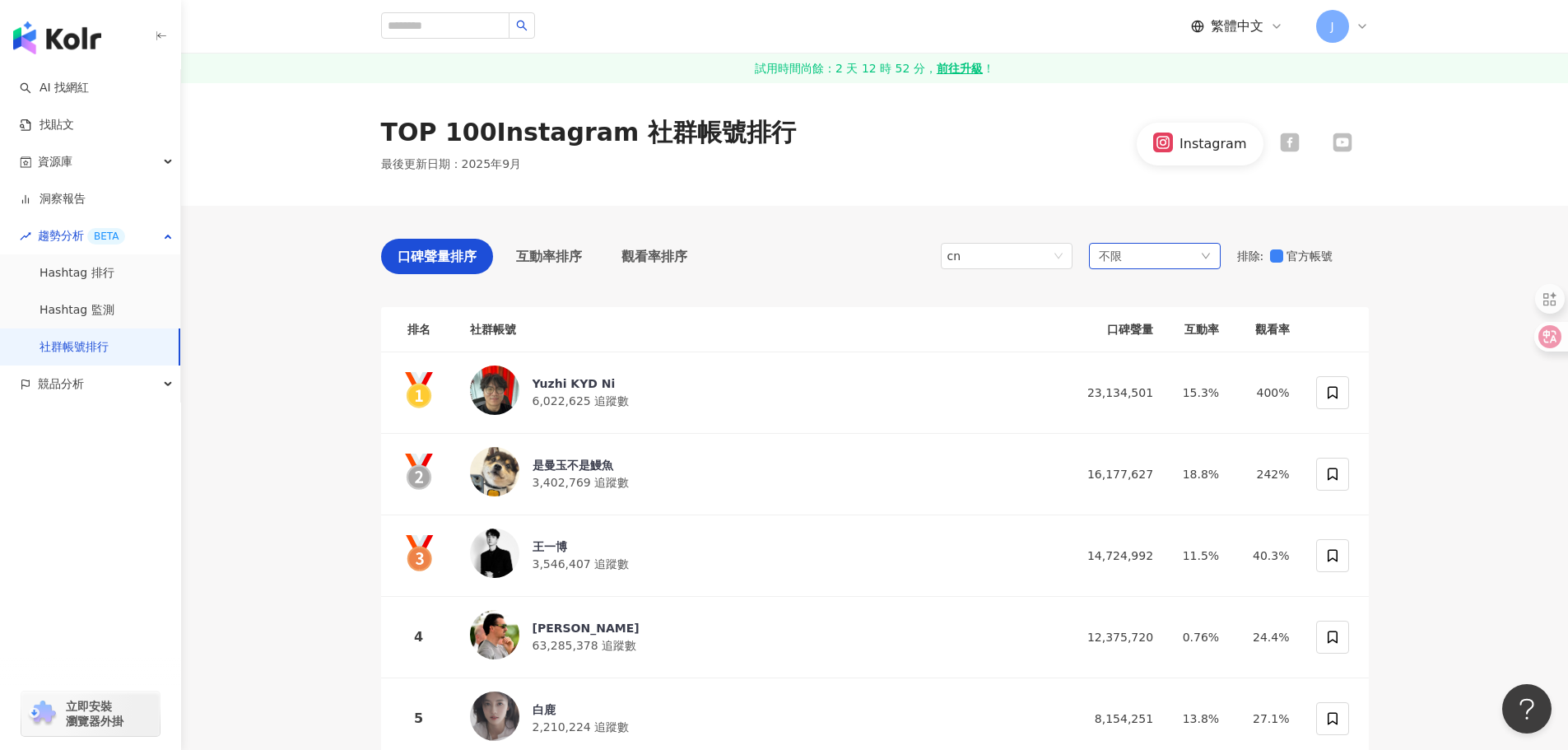
click at [1188, 250] on div "不限" at bounding box center [1155, 256] width 132 height 26
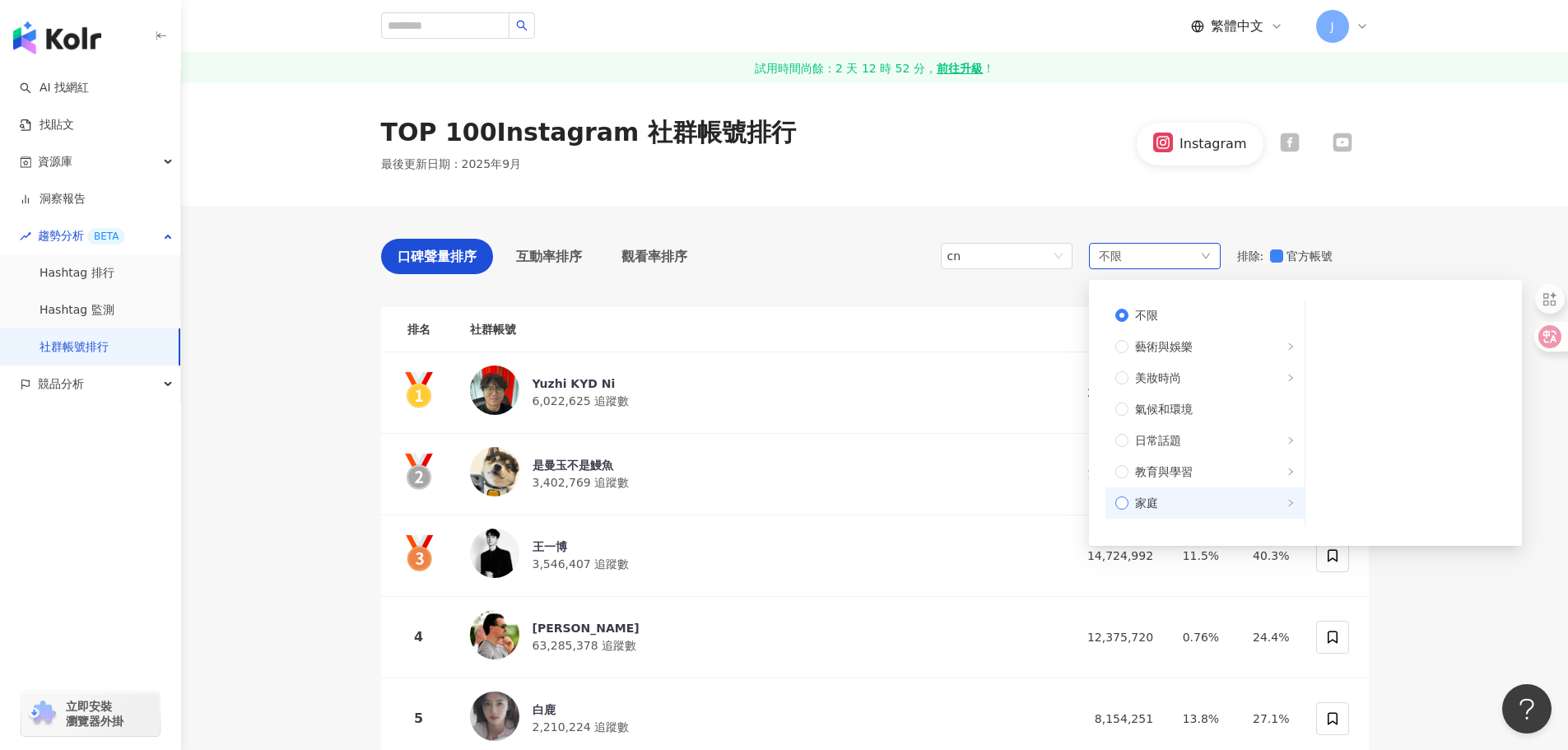
click at [1156, 493] on span "家庭" at bounding box center [1146, 502] width 23 height 18
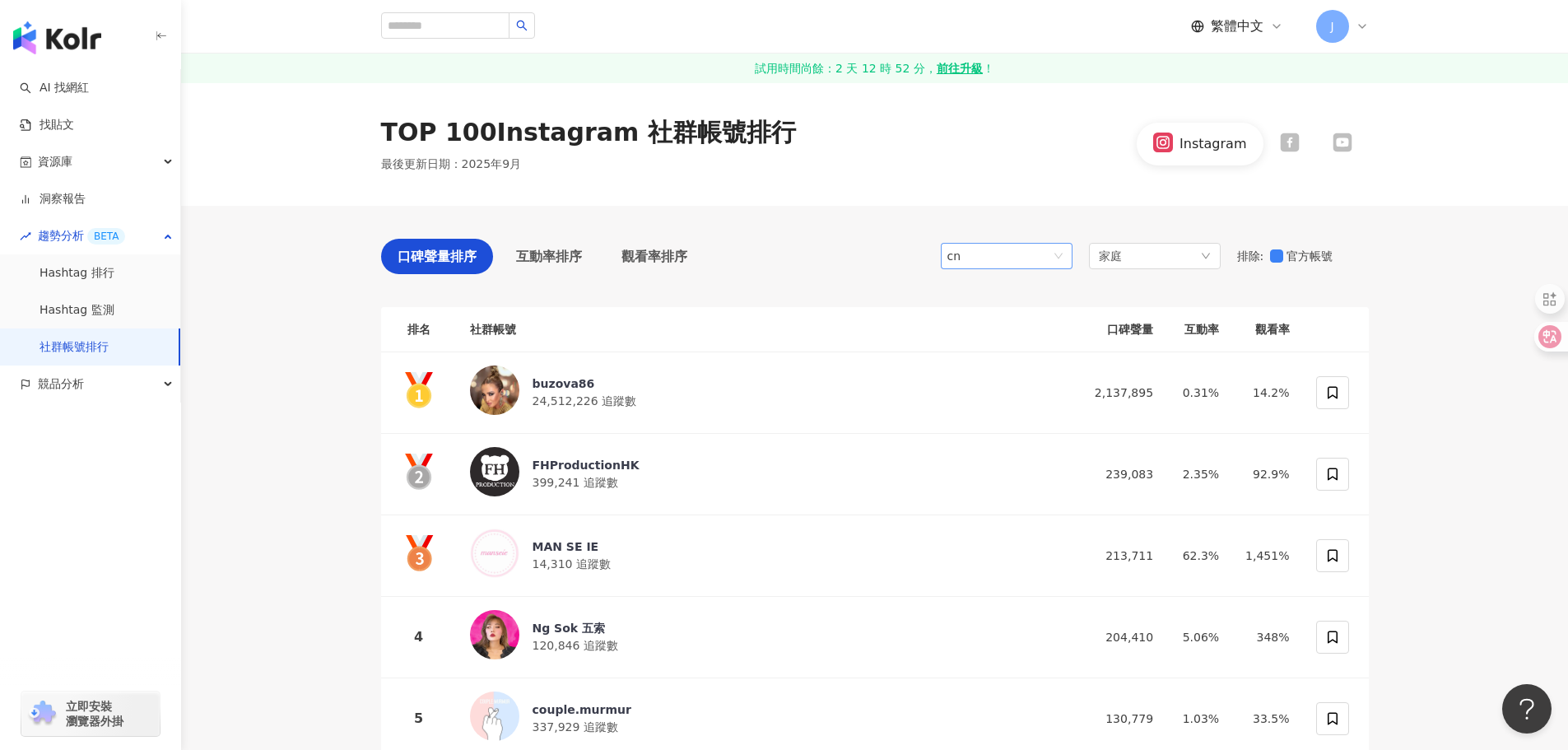
click at [1034, 263] on span "cn" at bounding box center [1007, 256] width 119 height 25
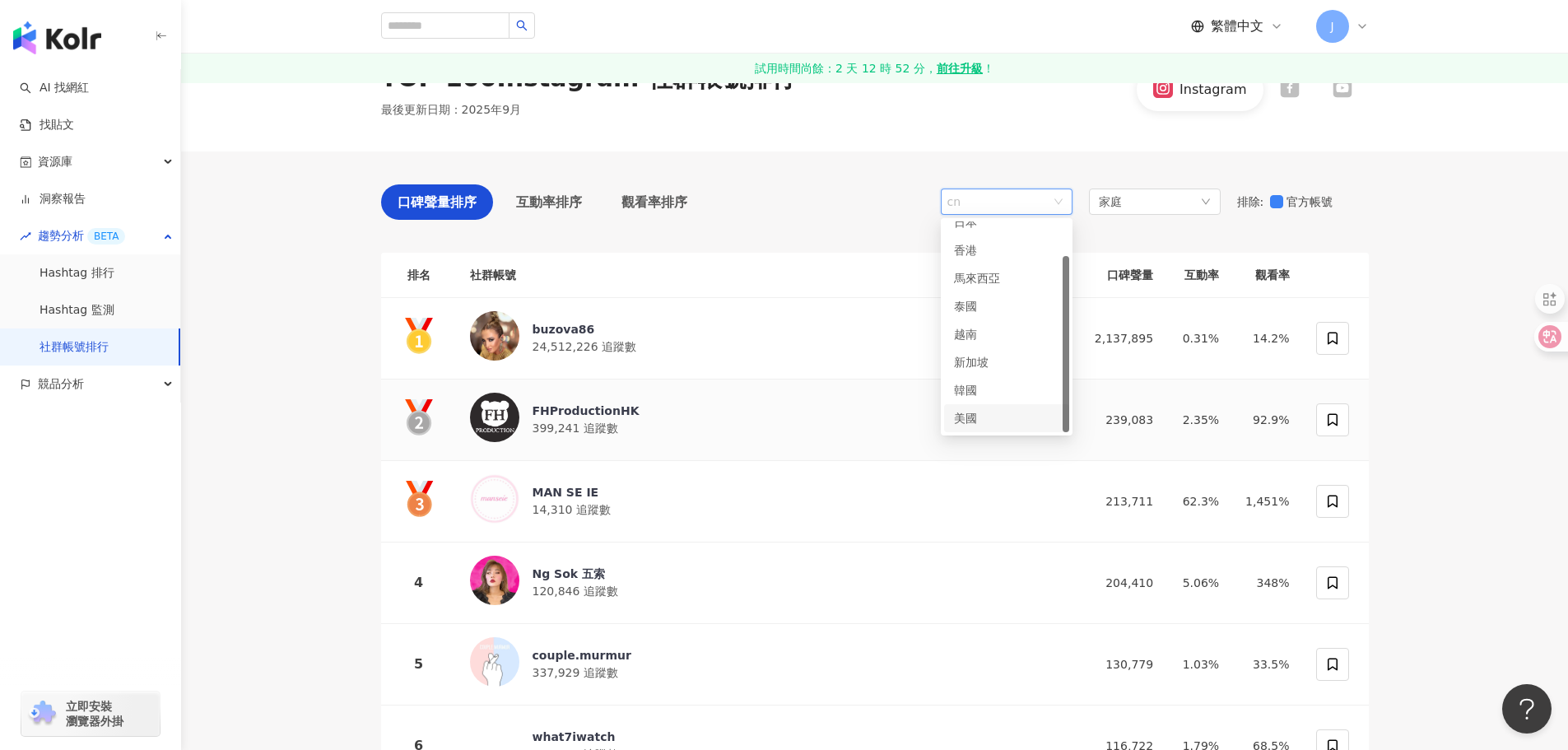
scroll to position [83, 0]
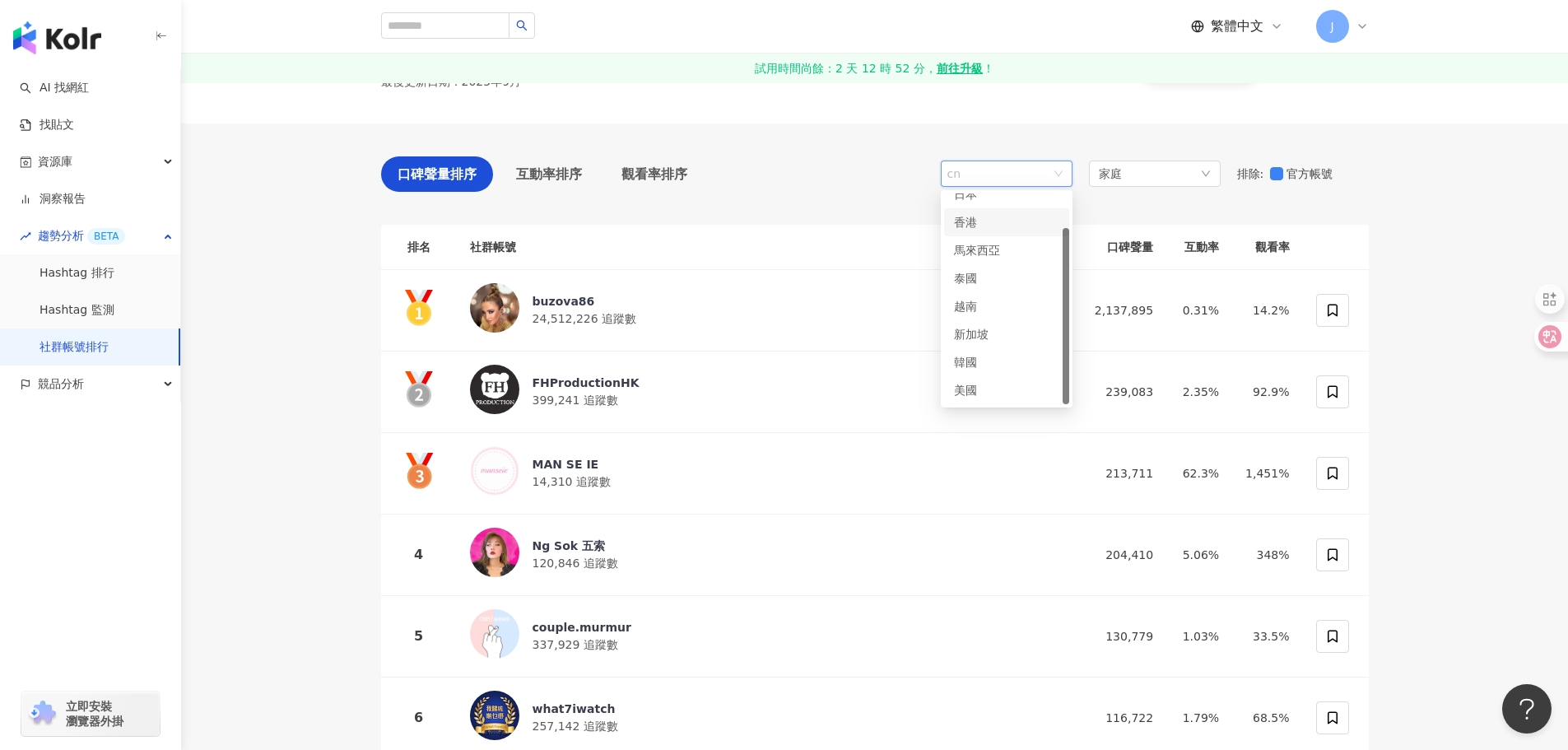
click at [992, 230] on div "香港" at bounding box center [981, 221] width 54 height 18
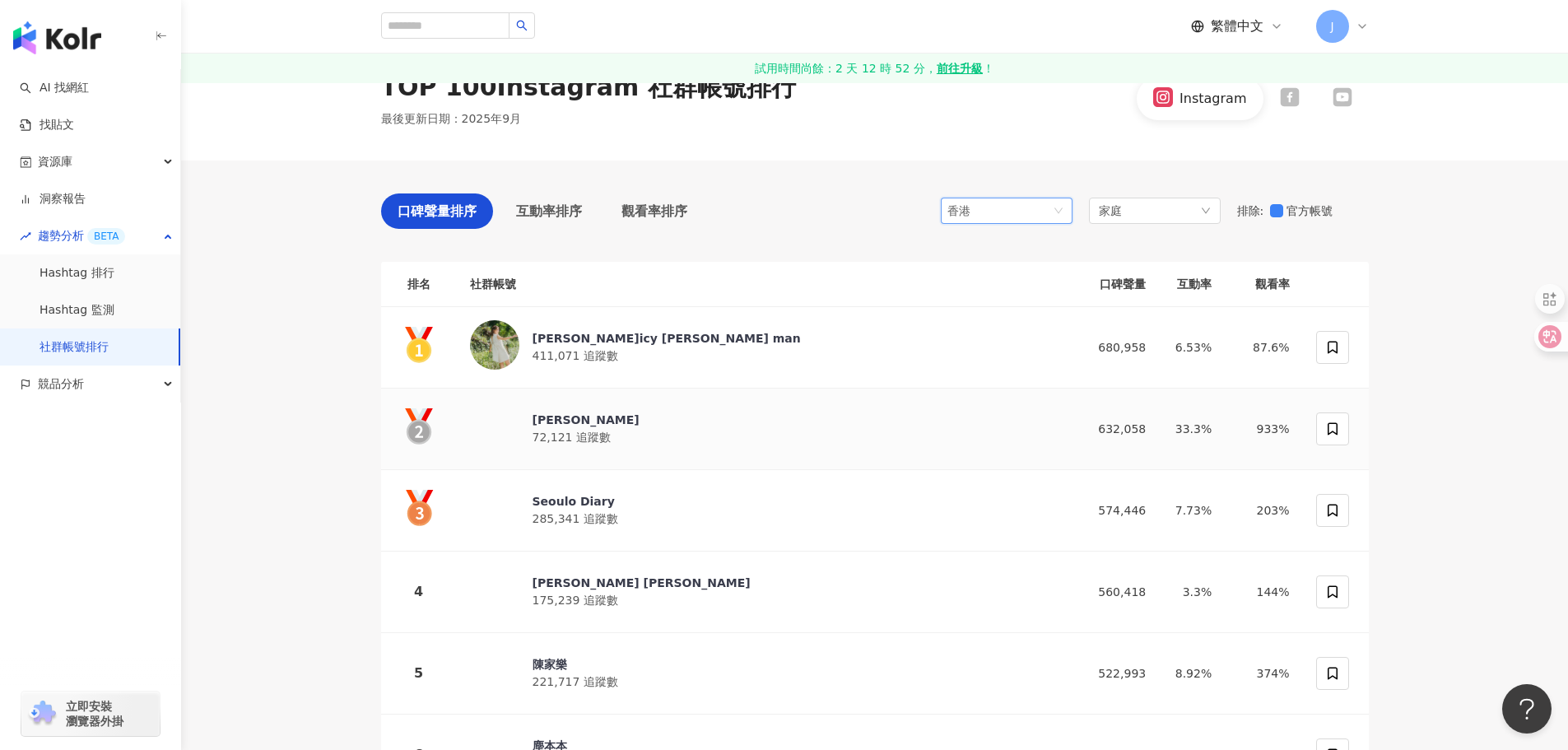
scroll to position [83, 0]
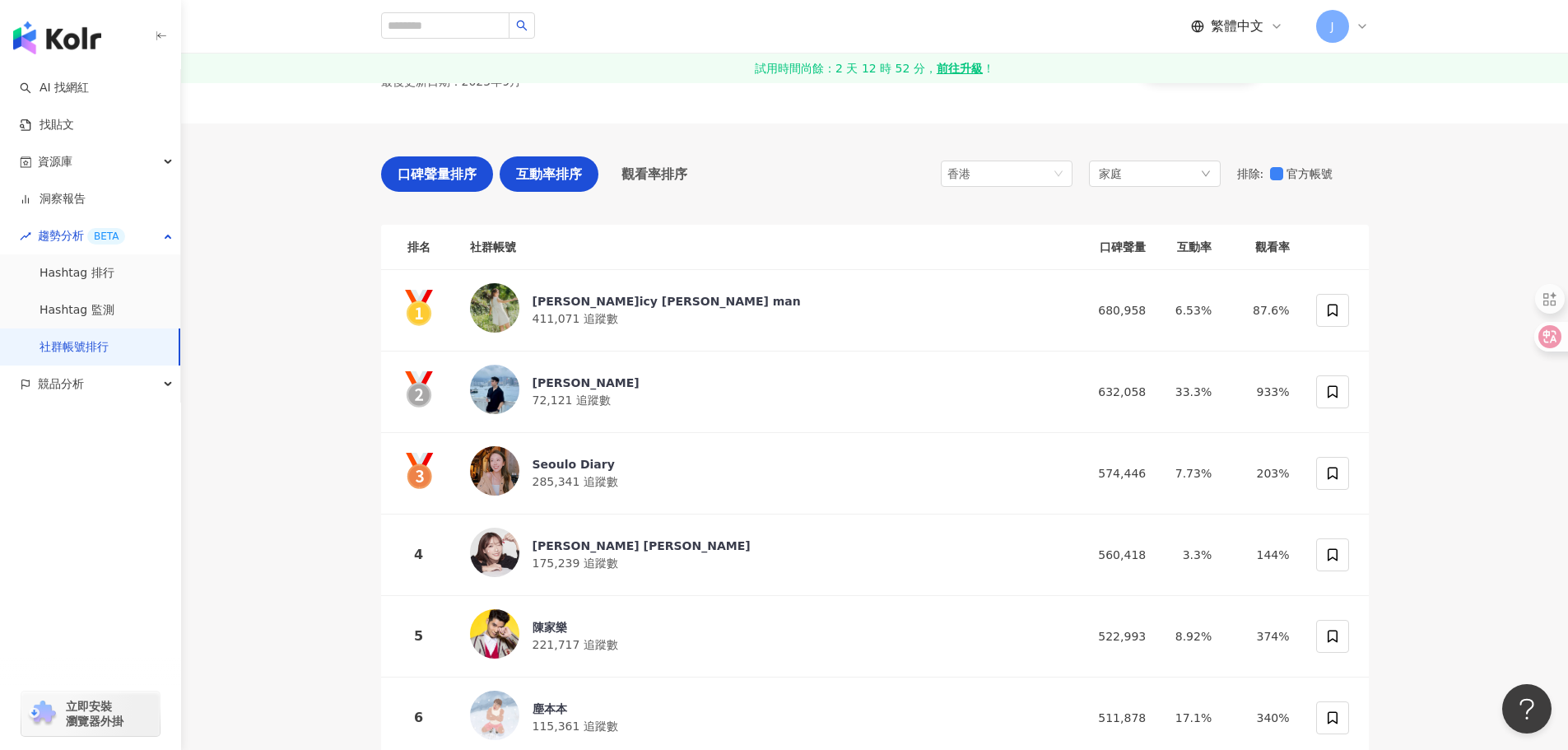
click at [548, 174] on span "互動率排序" at bounding box center [548, 174] width 66 height 20
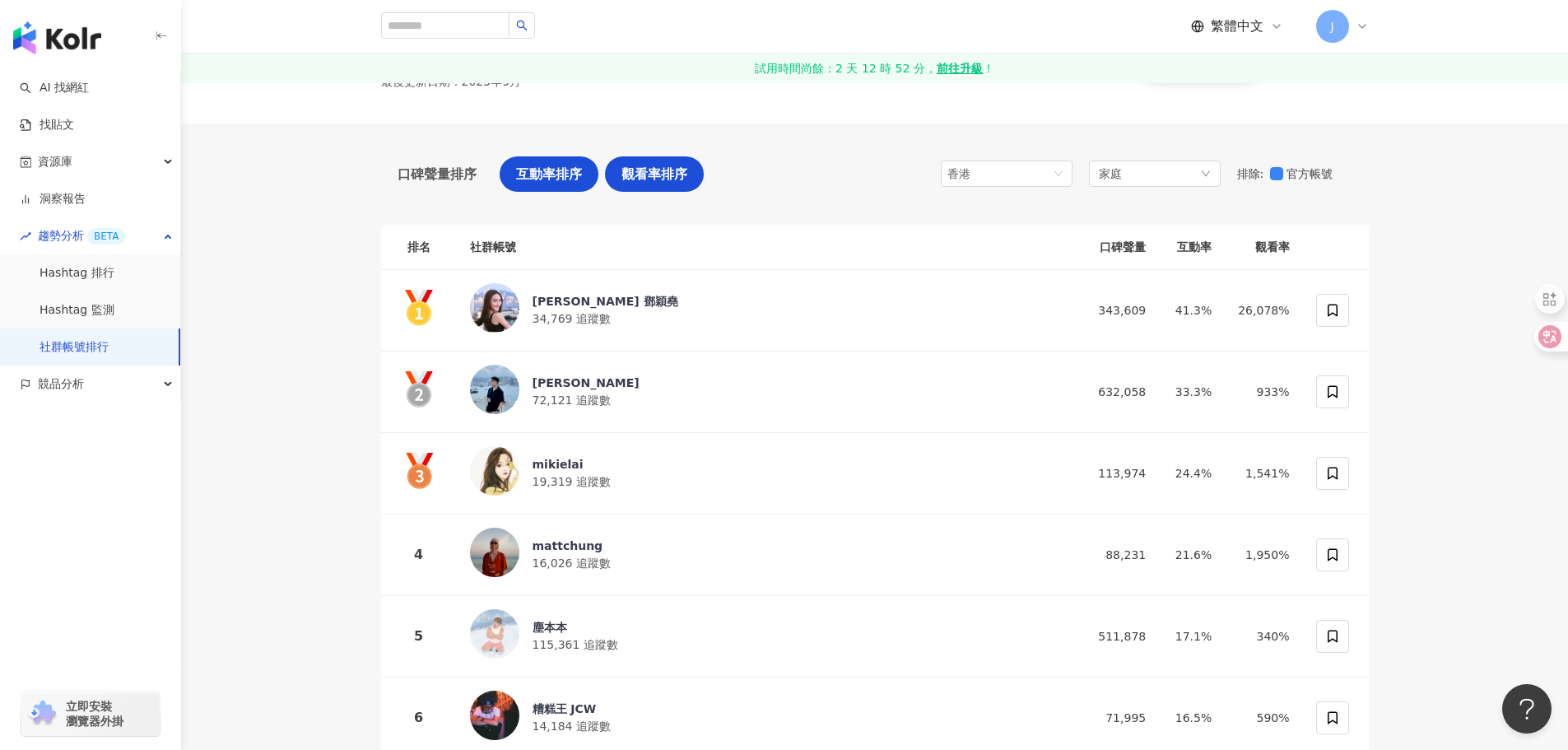
click at [637, 173] on span "觀看率排序" at bounding box center [654, 174] width 66 height 20
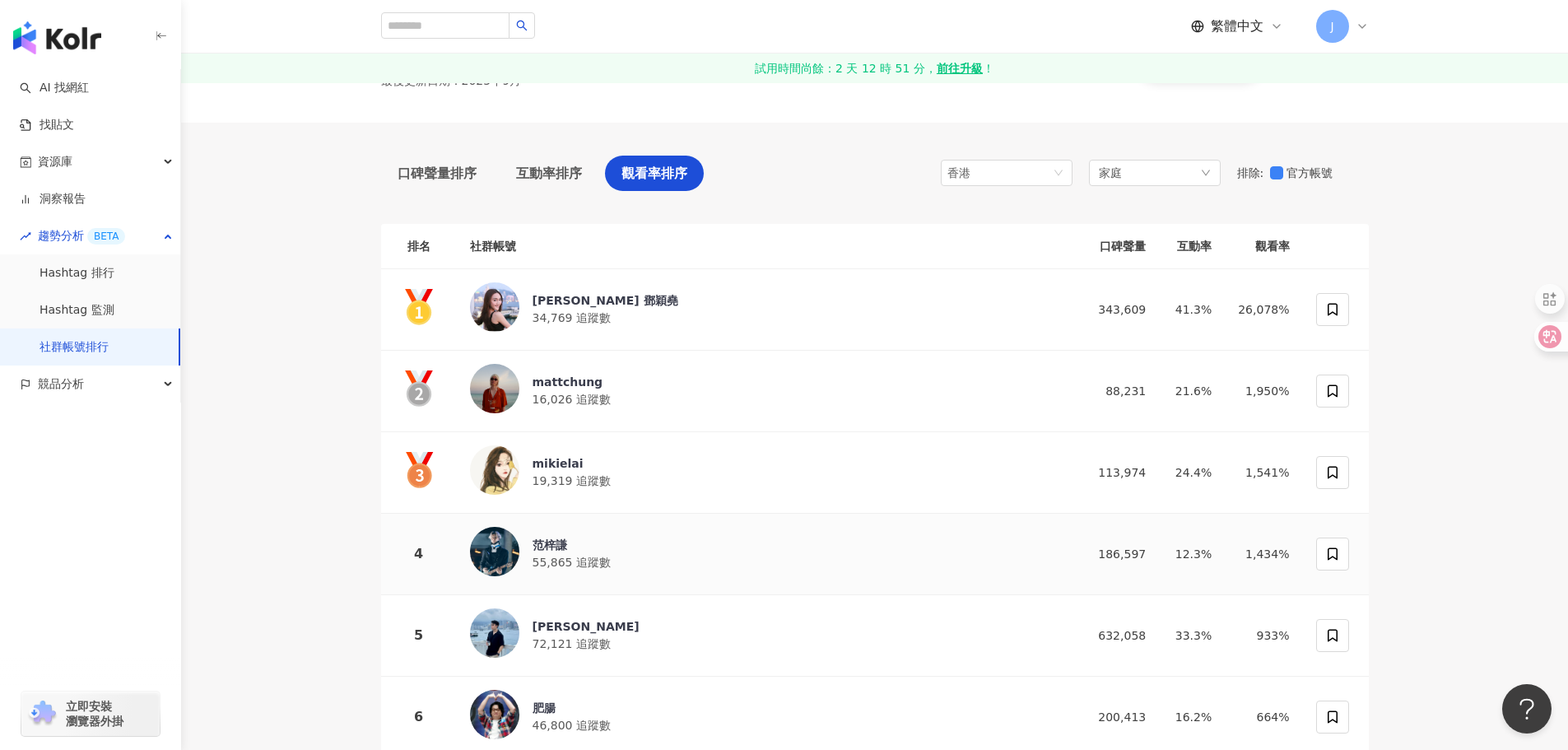
scroll to position [83, 0]
click at [534, 170] on span "互動率排序" at bounding box center [548, 174] width 66 height 20
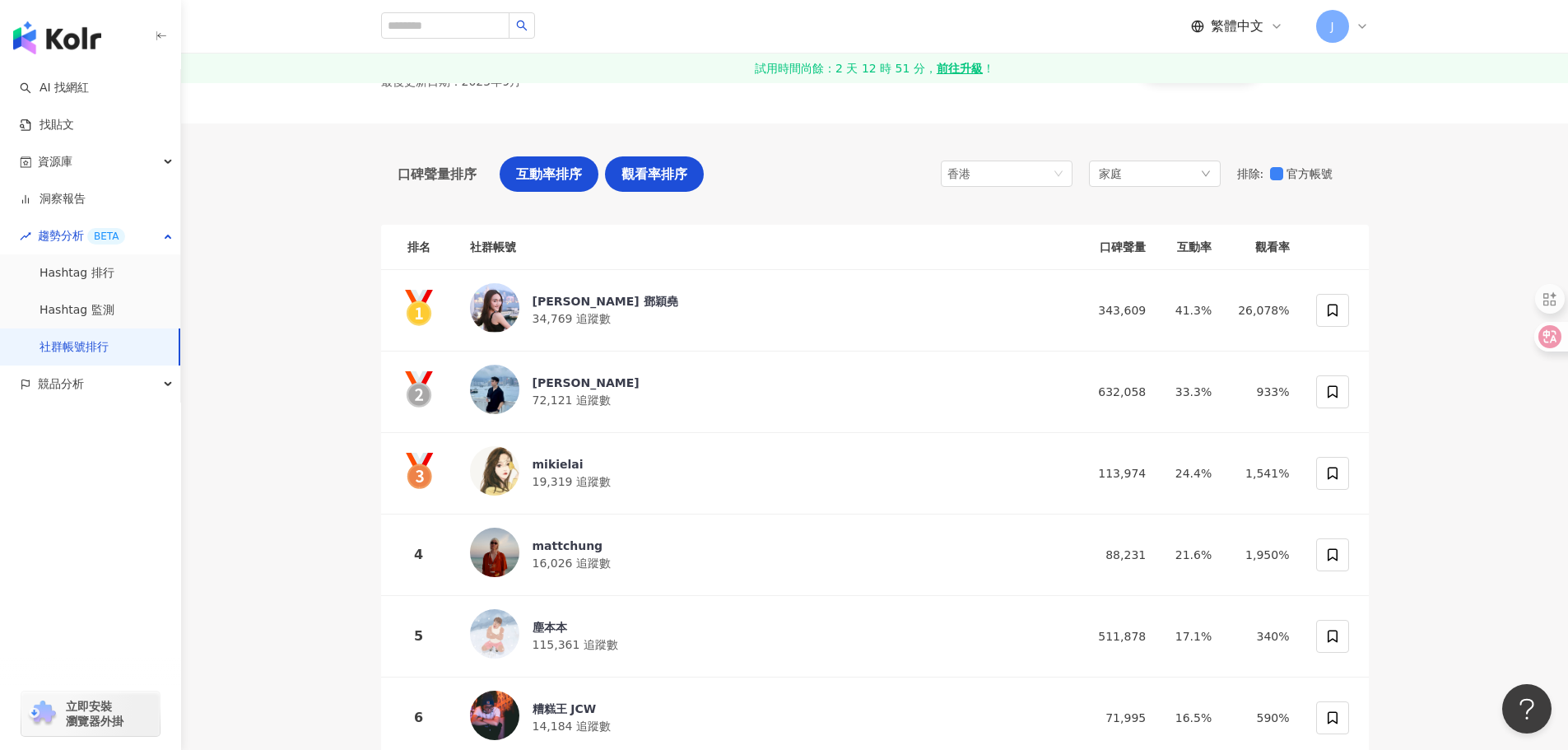
click at [638, 177] on span "觀看率排序" at bounding box center [654, 174] width 66 height 20
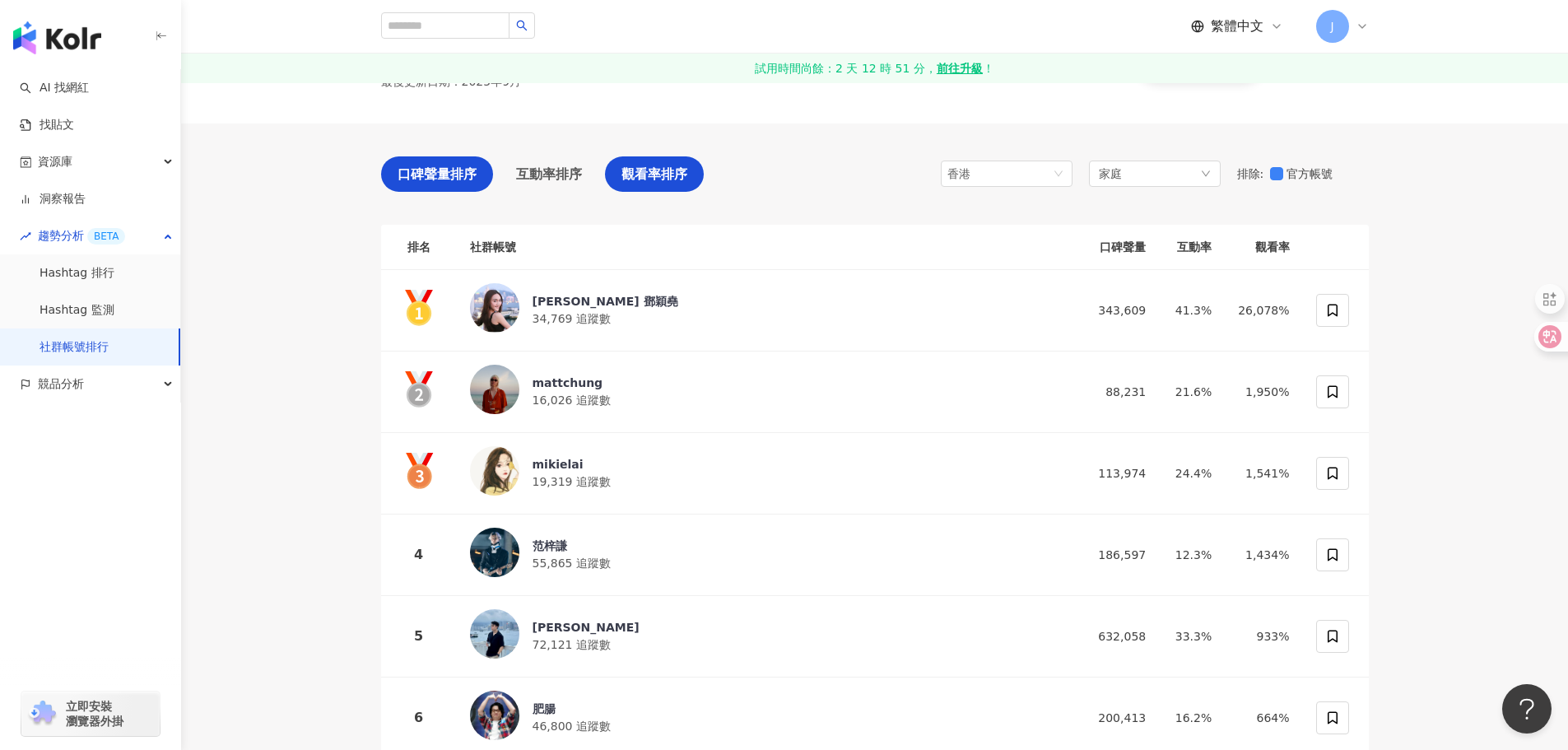
click at [451, 175] on span "口碑聲量排序" at bounding box center [437, 174] width 79 height 20
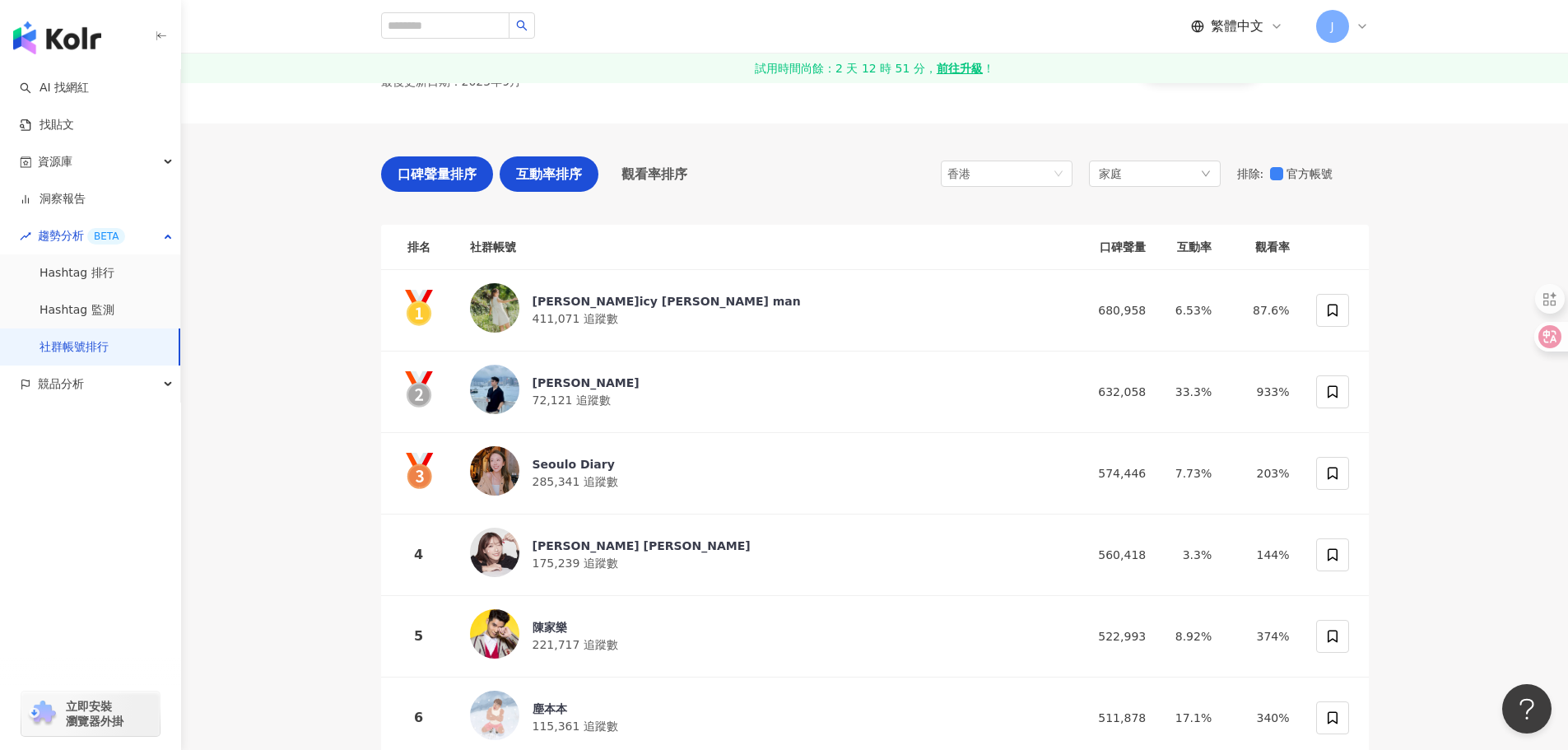
click at [566, 171] on span "互動率排序" at bounding box center [548, 174] width 66 height 20
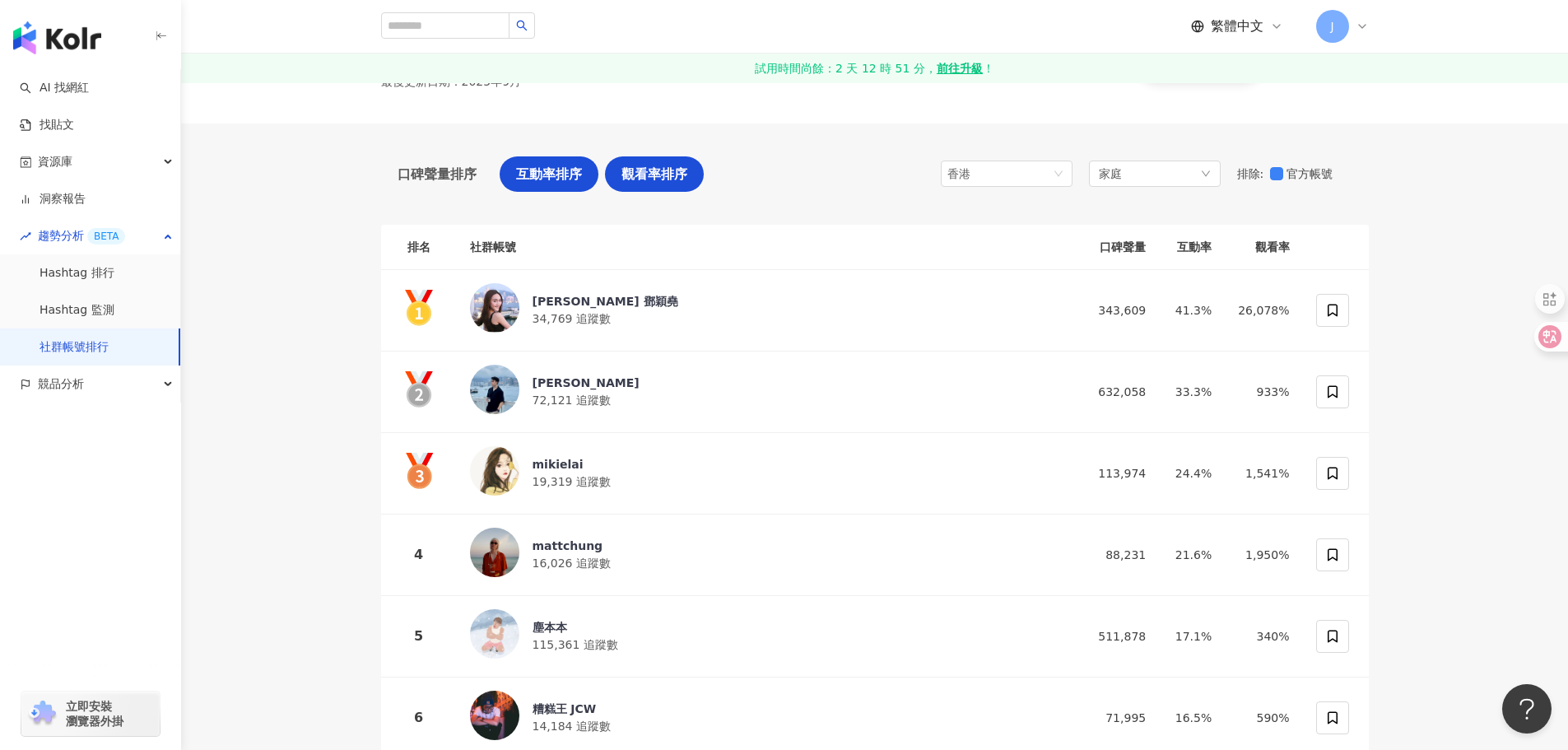
click at [641, 183] on span "觀看率排序" at bounding box center [654, 174] width 66 height 20
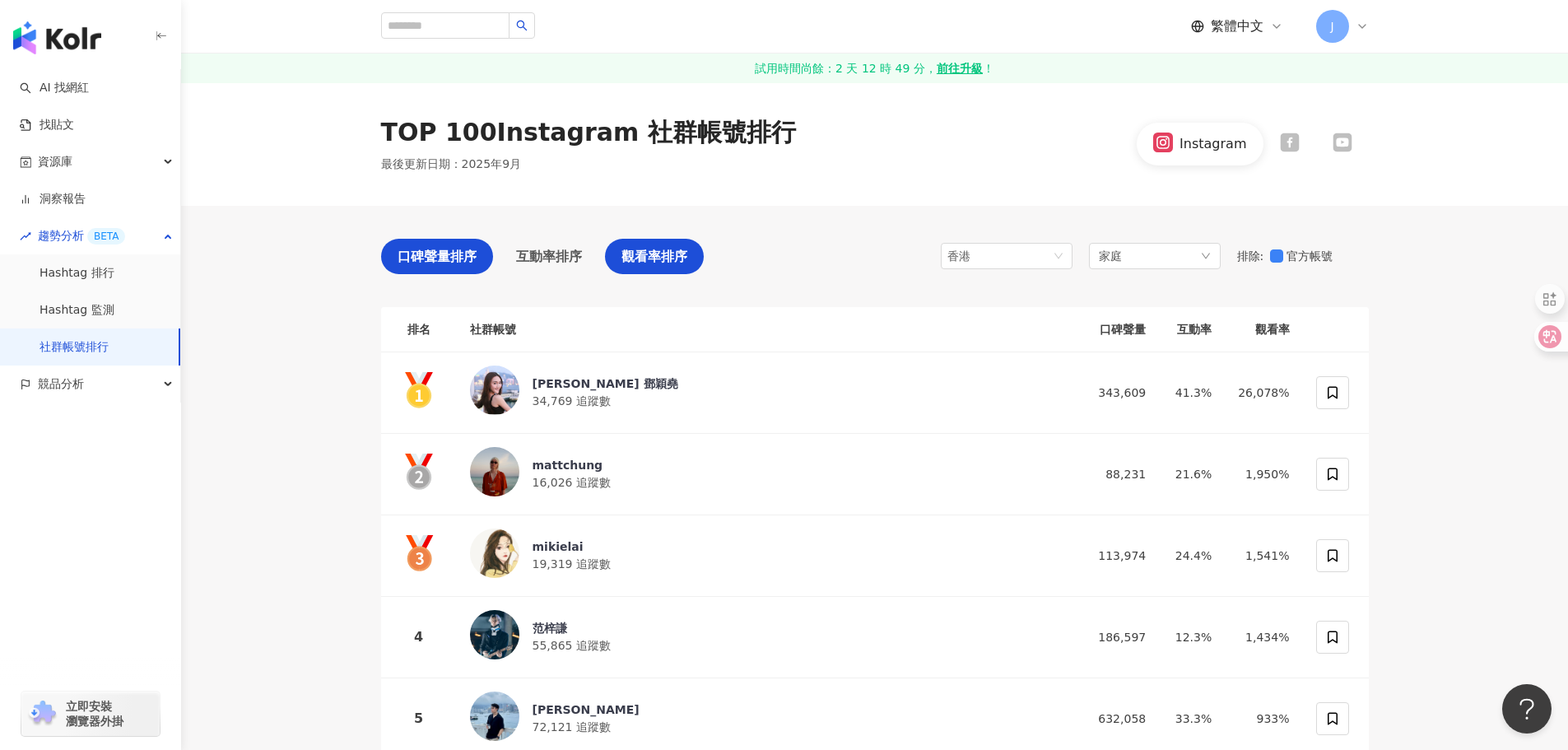
click at [435, 265] on span "口碑聲量排序" at bounding box center [437, 257] width 79 height 20
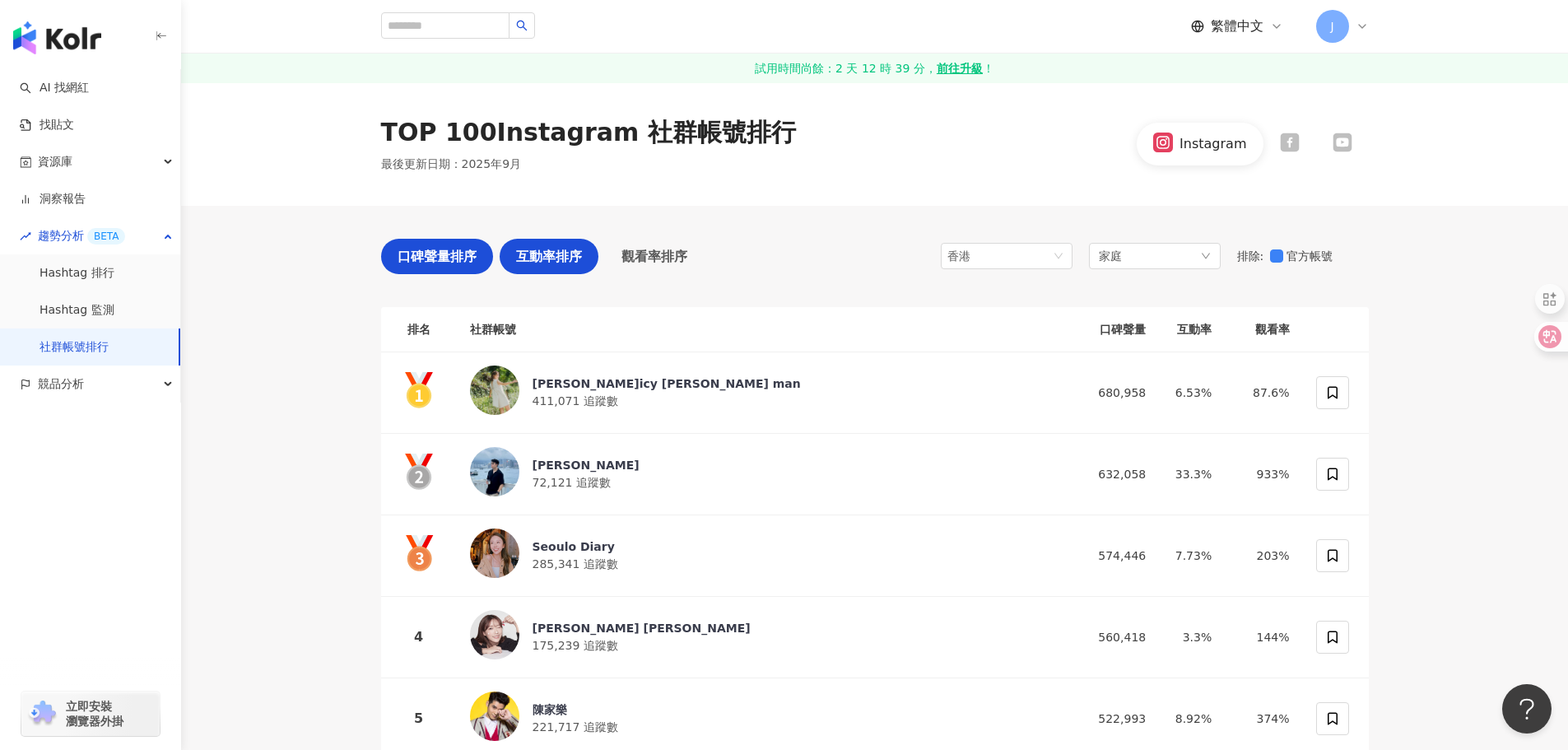
click at [551, 243] on div "互動率排序" at bounding box center [549, 257] width 98 height 35
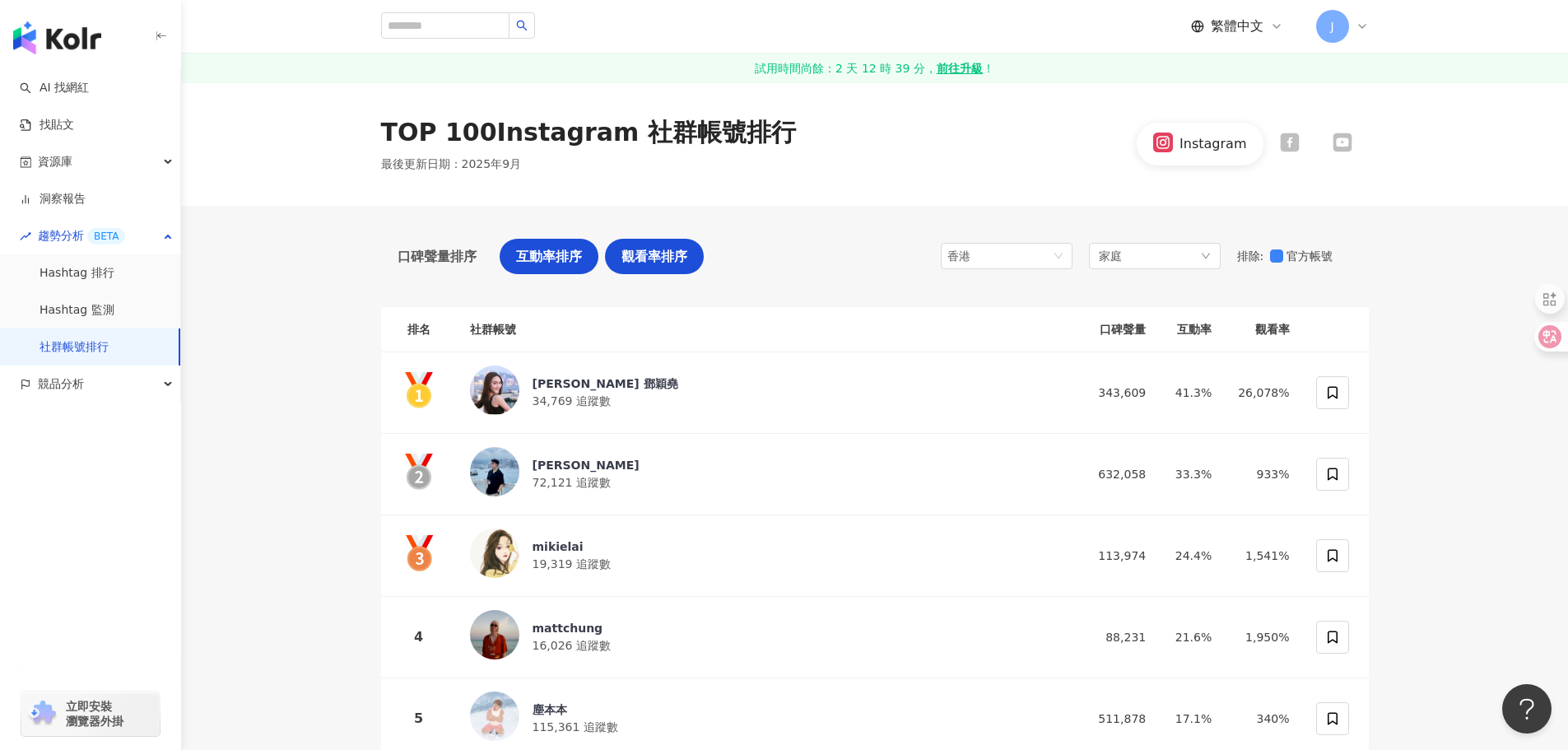
click at [647, 263] on span "觀看率排序" at bounding box center [654, 257] width 66 height 20
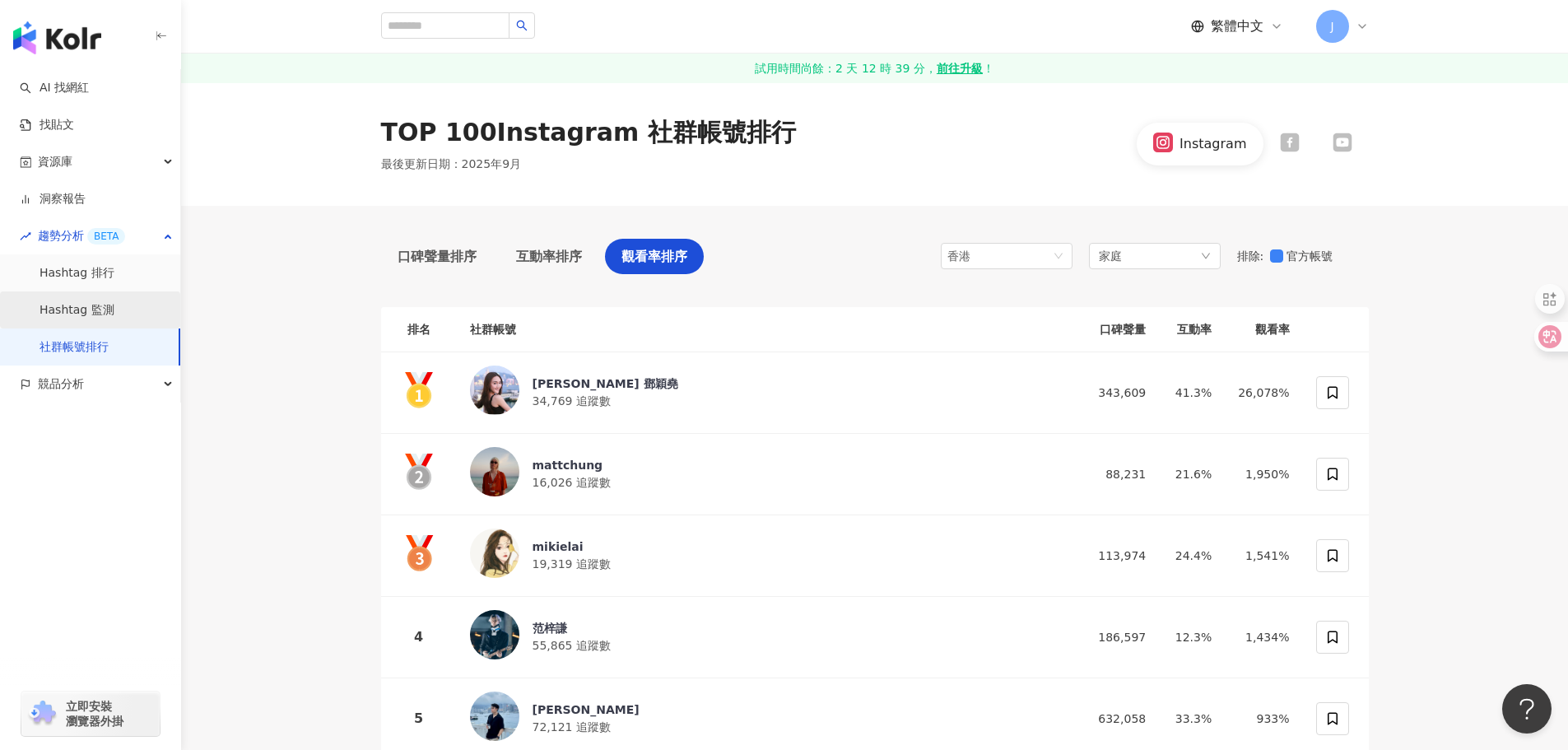
click at [91, 308] on link "Hashtag 監測" at bounding box center [77, 310] width 75 height 17
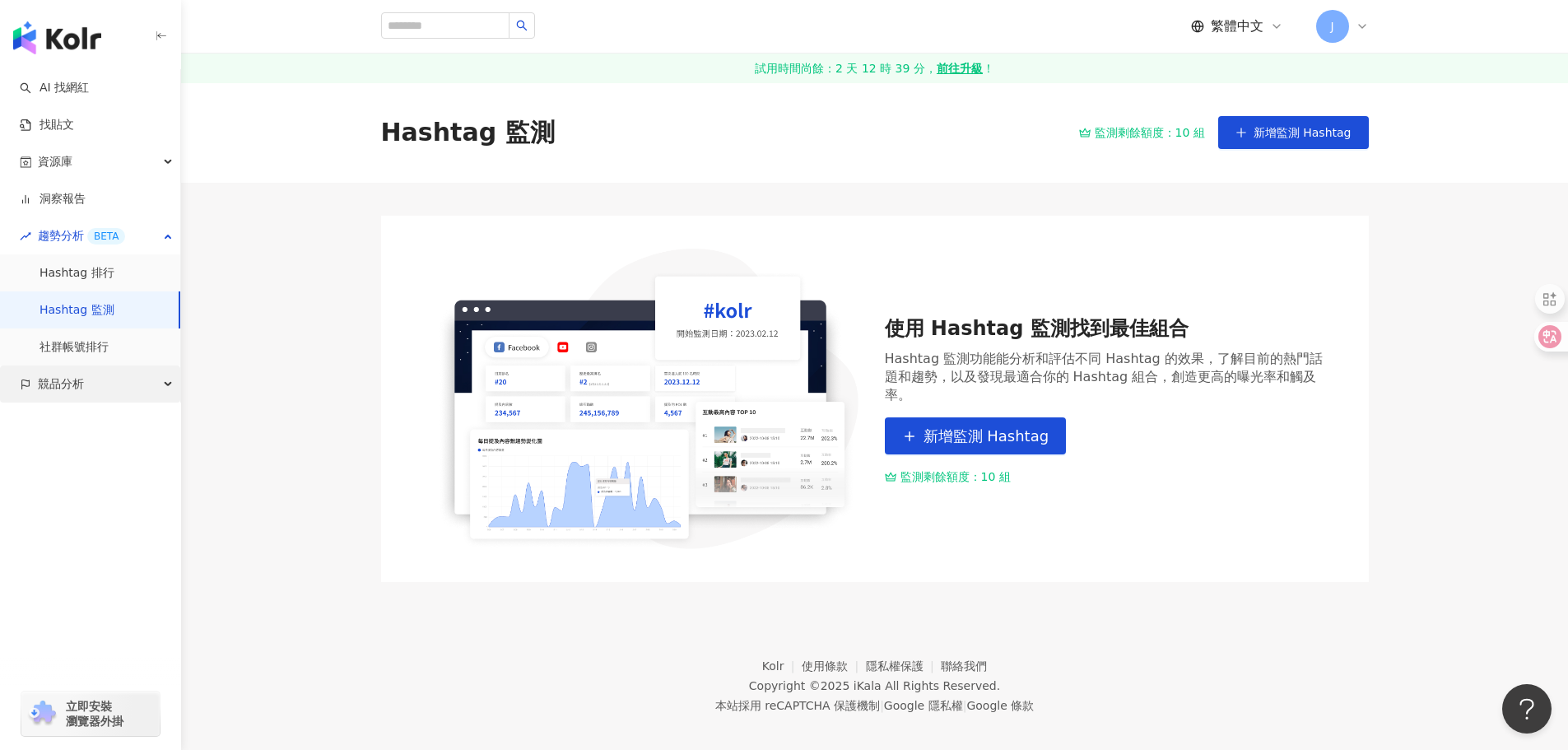
click at [94, 381] on div "競品分析" at bounding box center [90, 384] width 180 height 37
click at [98, 423] on link "品牌帳號分析" at bounding box center [74, 422] width 69 height 17
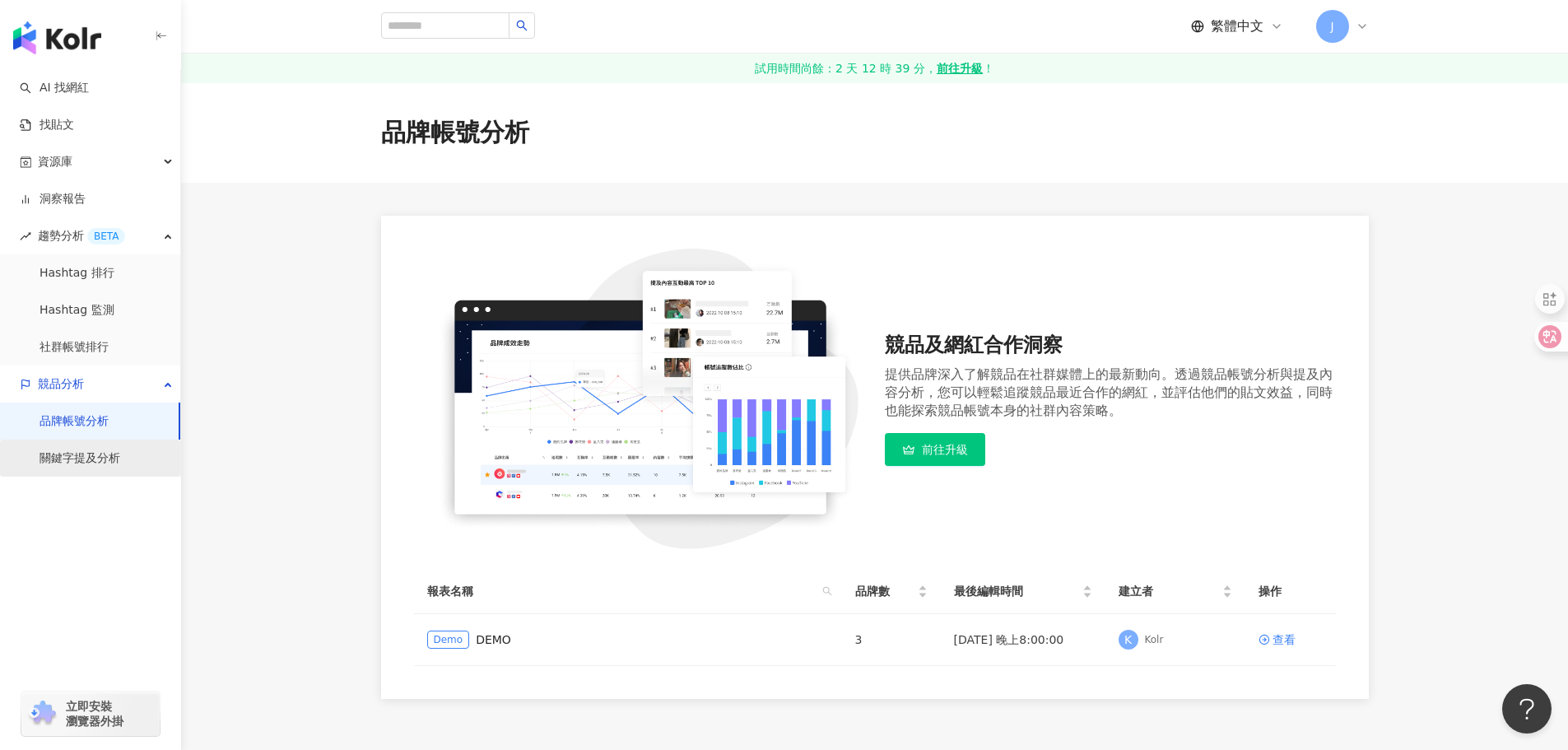
click at [76, 463] on link "關鍵字提及分析" at bounding box center [80, 459] width 81 height 17
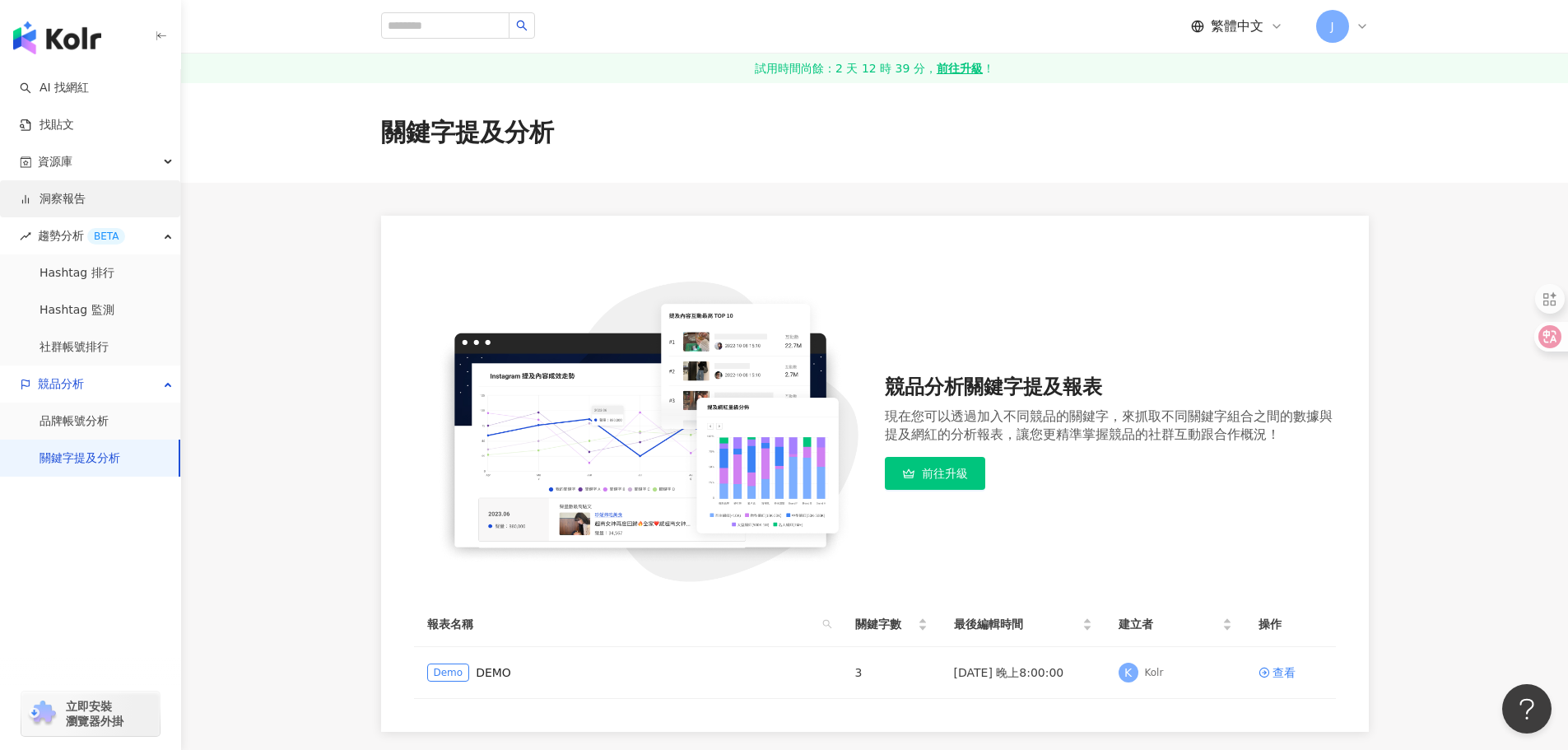
click at [77, 198] on link "洞察報告" at bounding box center [52, 200] width 66 height 17
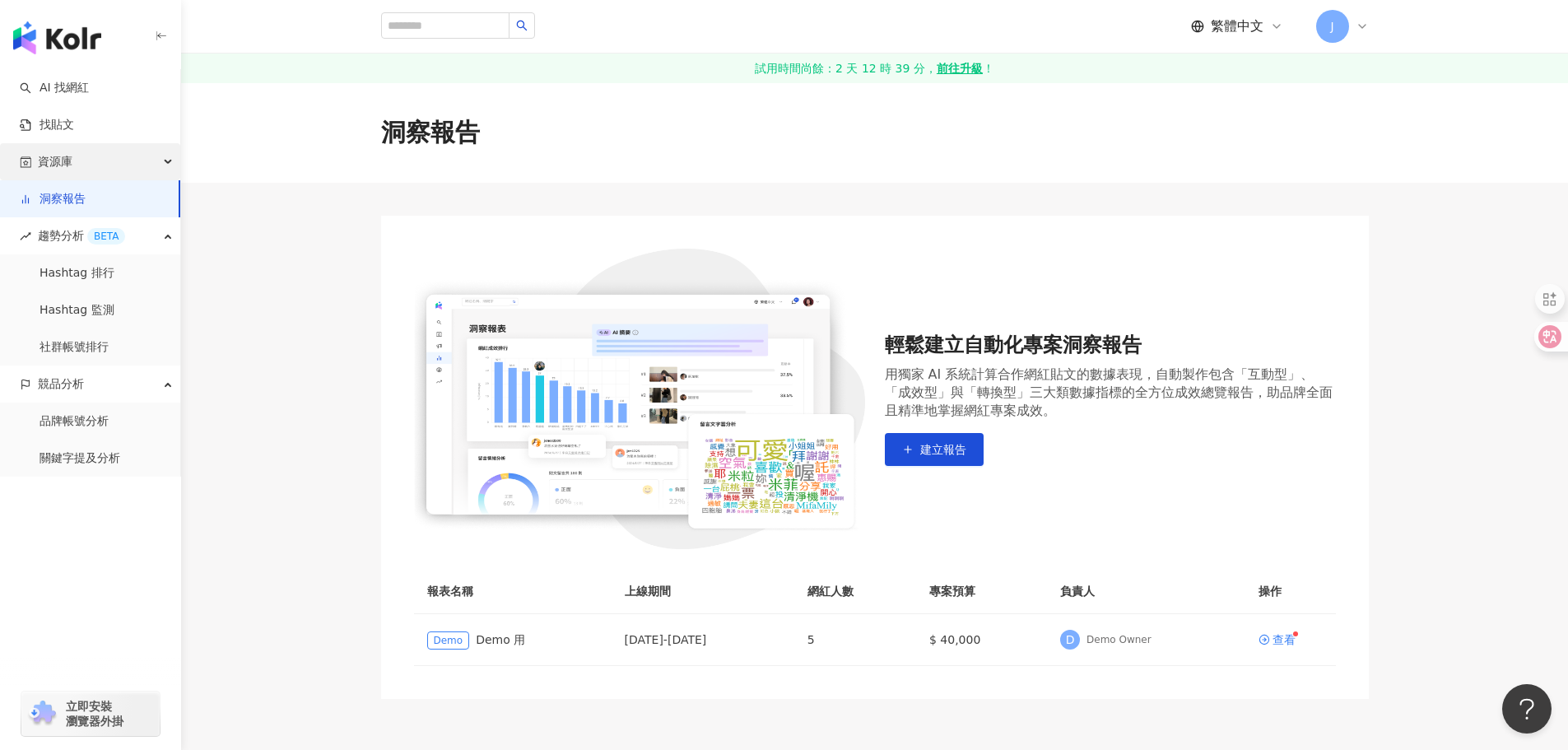
click at [70, 155] on span "資源庫" at bounding box center [55, 162] width 34 height 37
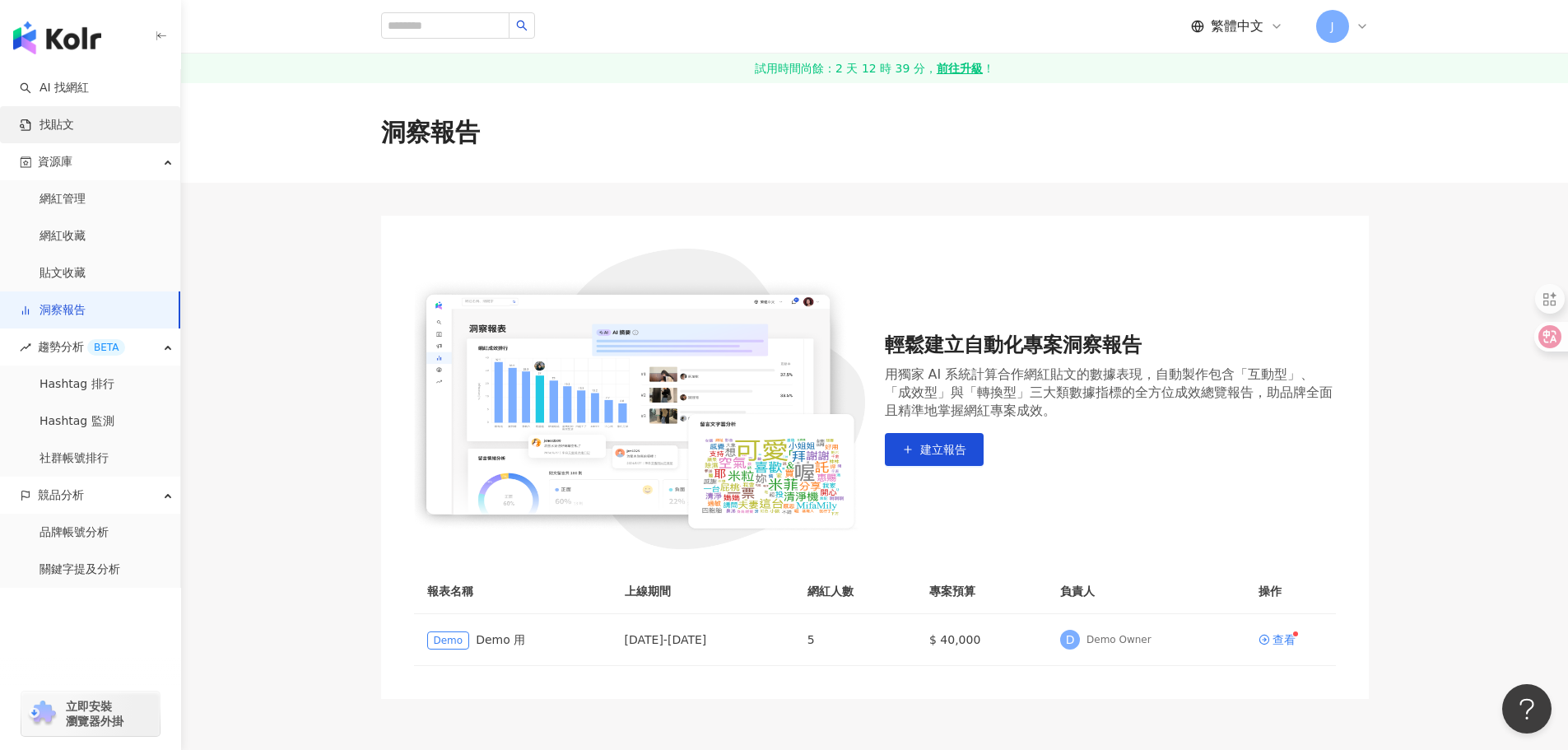
click at [74, 122] on link "找貼文" at bounding box center [46, 125] width 54 height 17
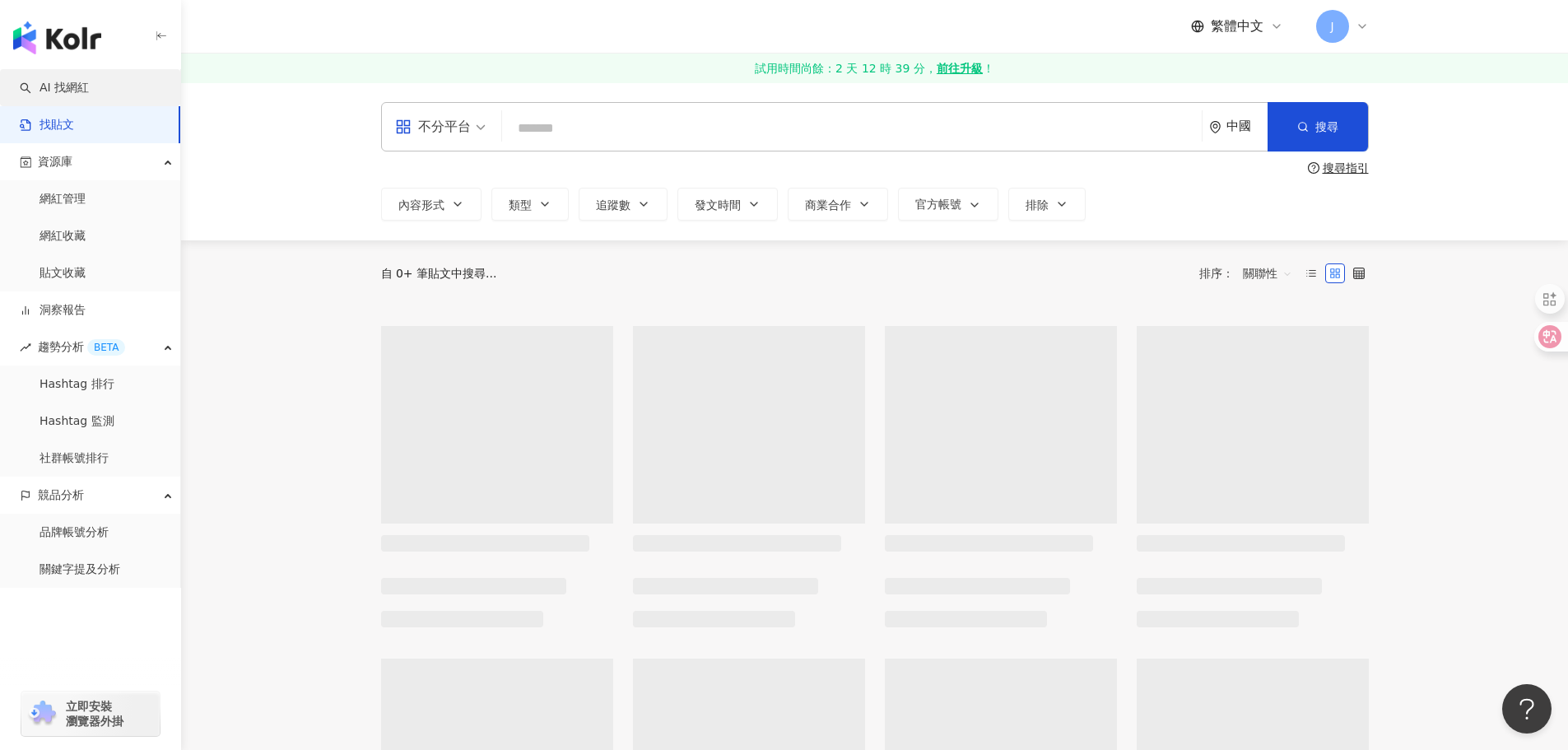
click at [85, 90] on link "AI 找網紅" at bounding box center [54, 88] width 69 height 17
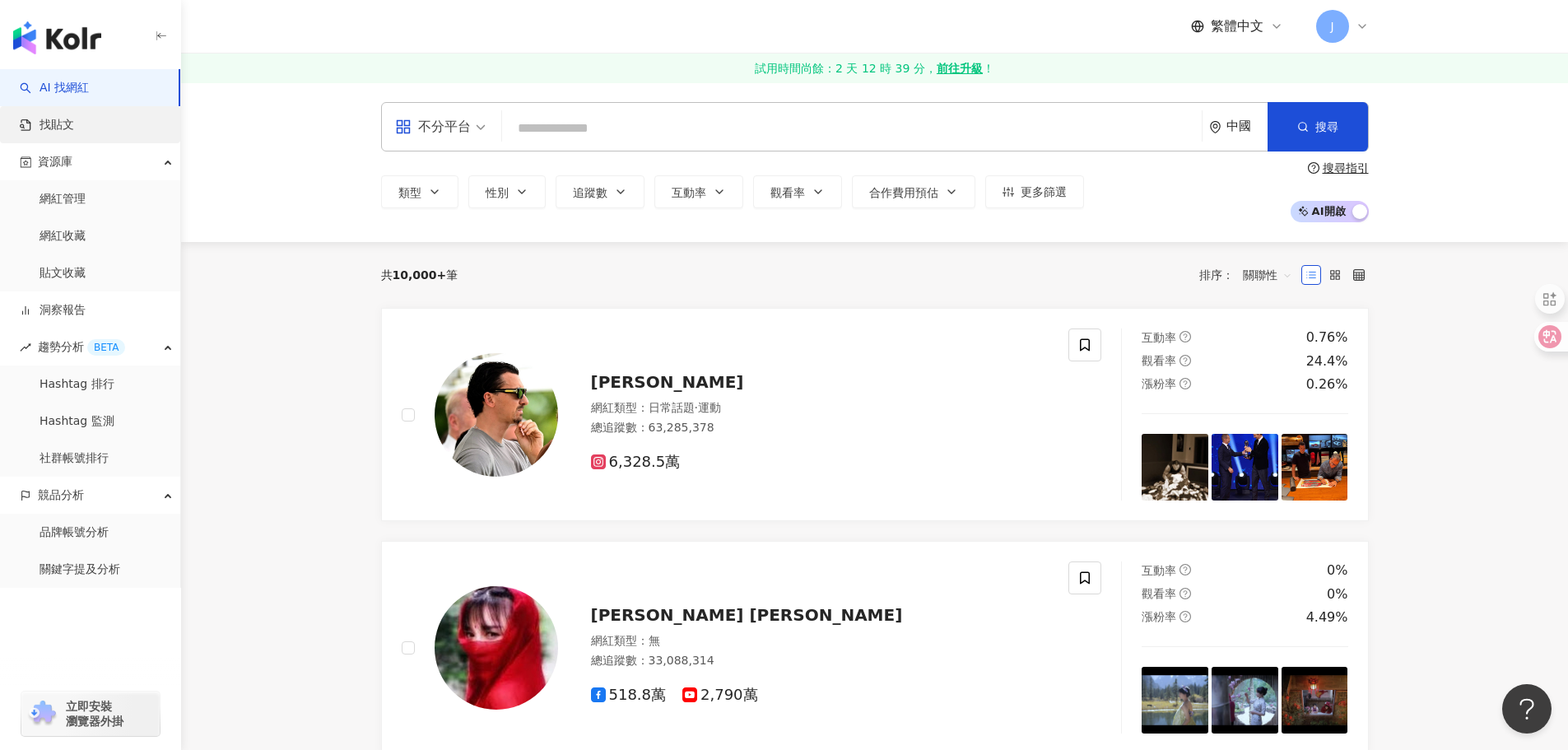
click at [74, 117] on link "找貼文" at bounding box center [46, 125] width 54 height 17
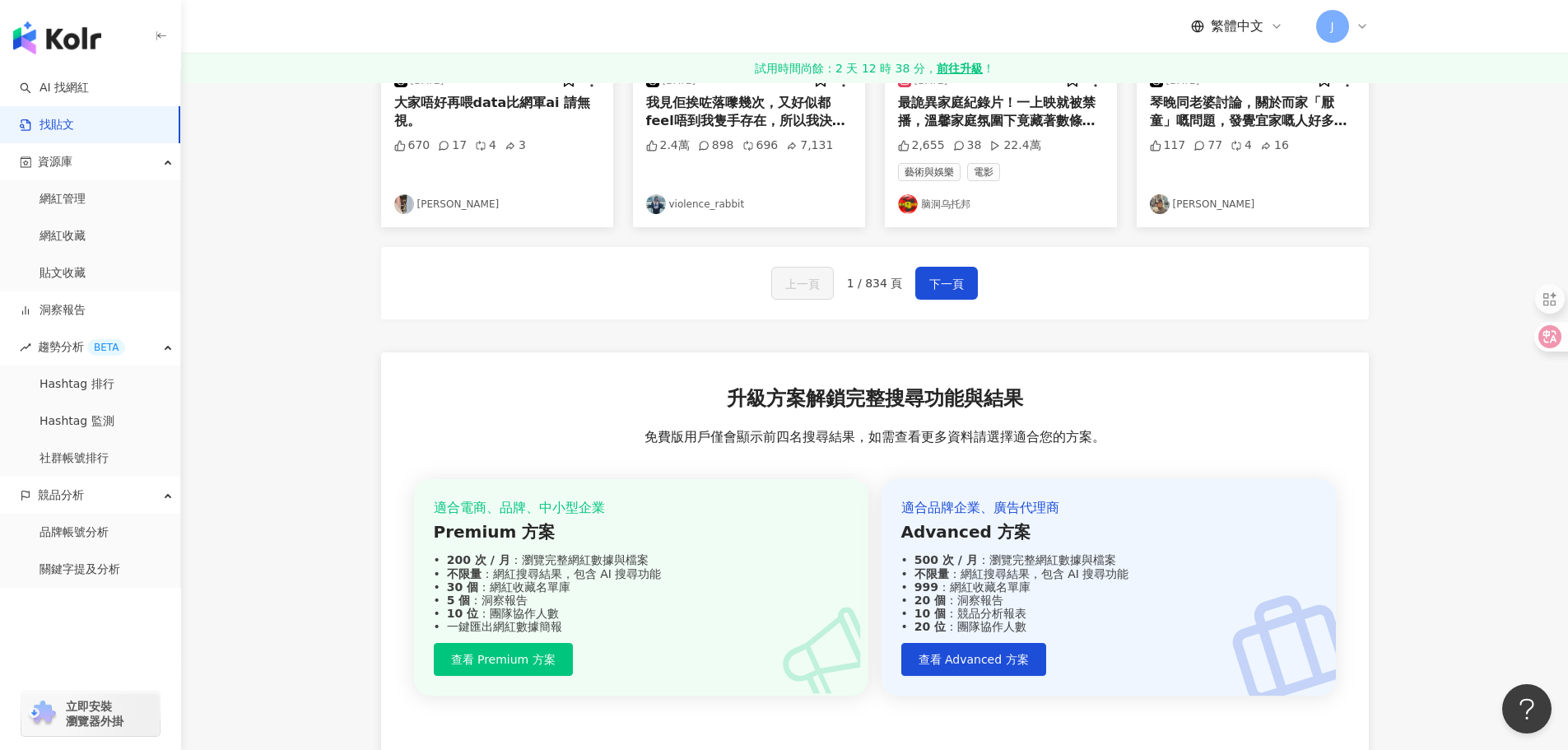
scroll to position [247, 0]
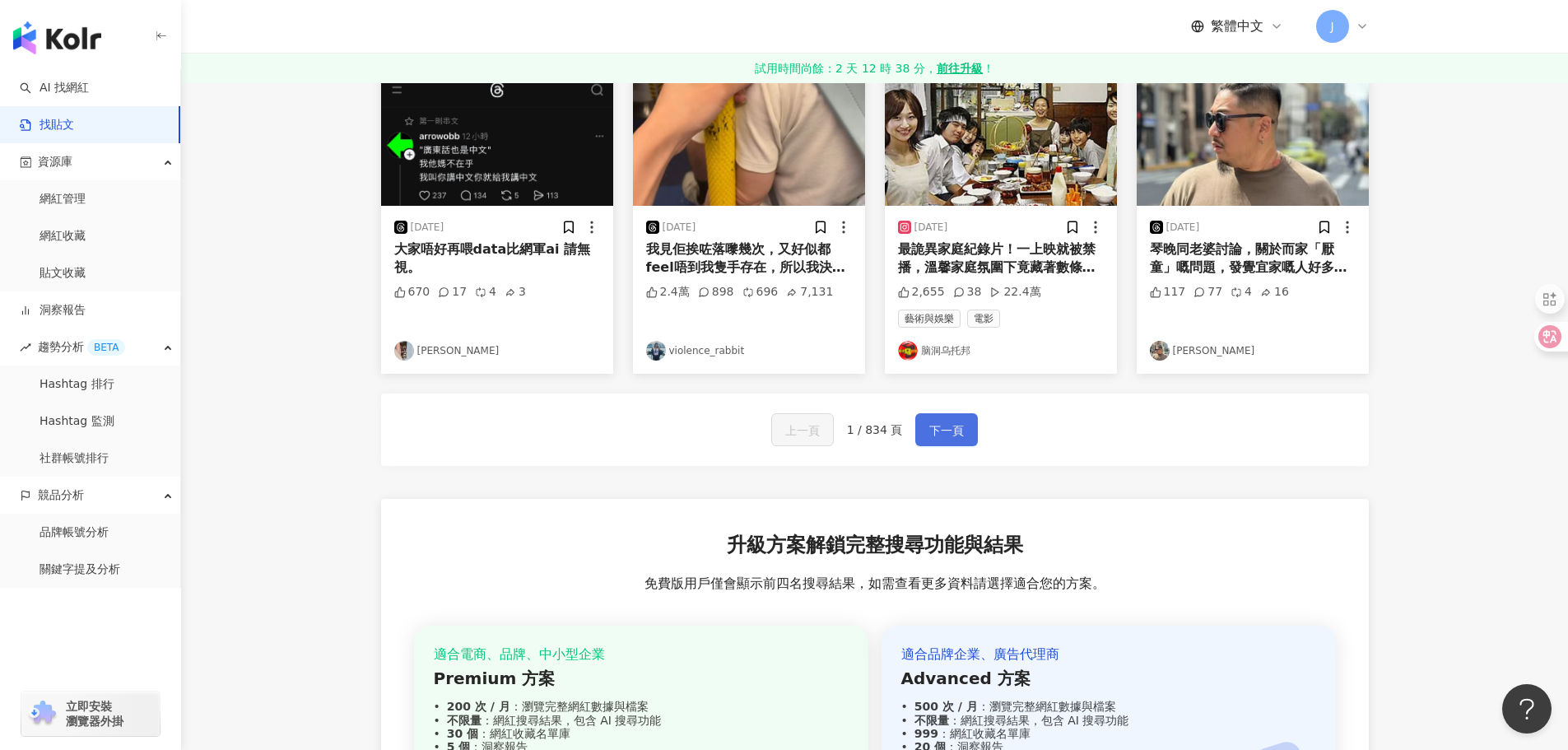
click at [968, 432] on button "下一頁" at bounding box center [946, 429] width 62 height 33
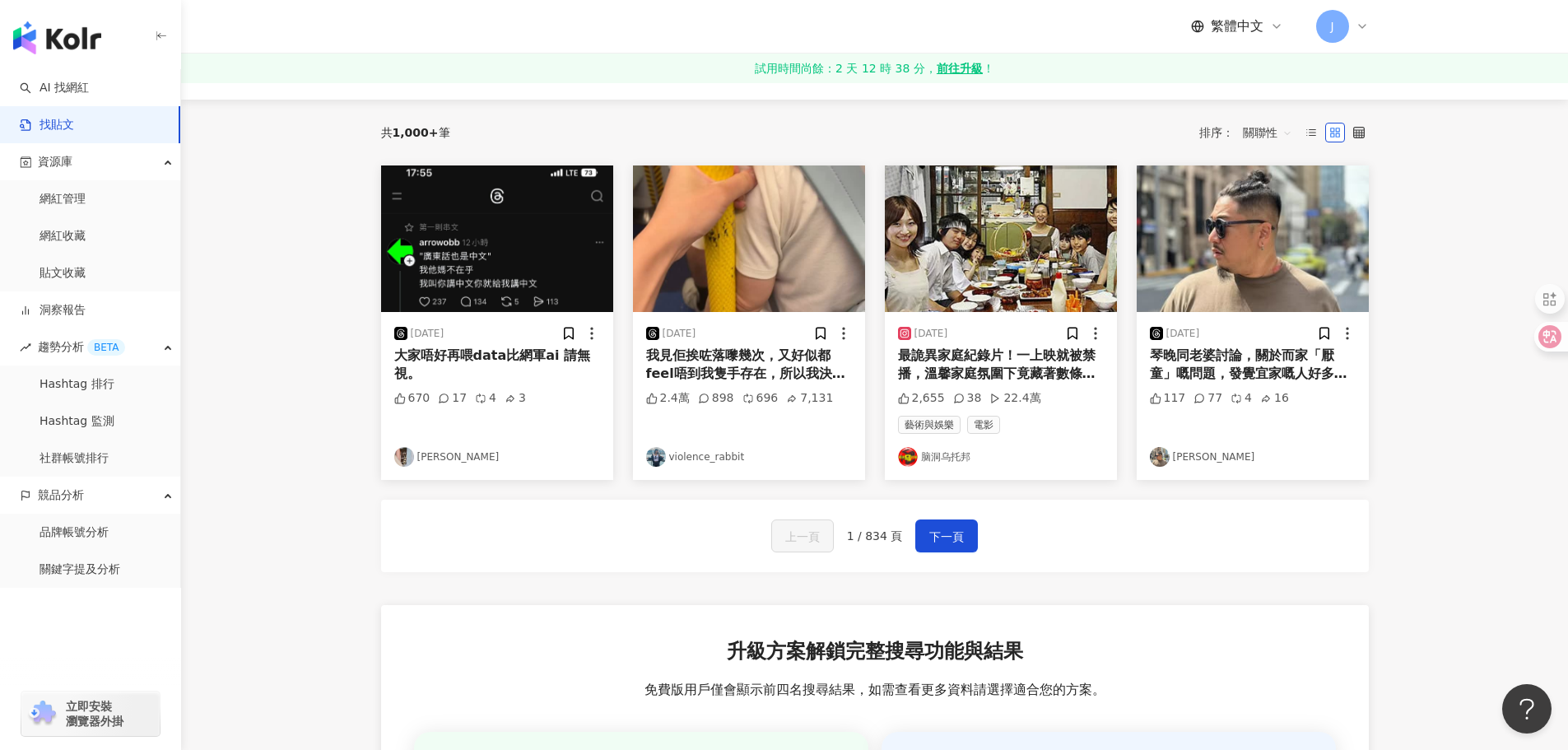
scroll to position [0, 0]
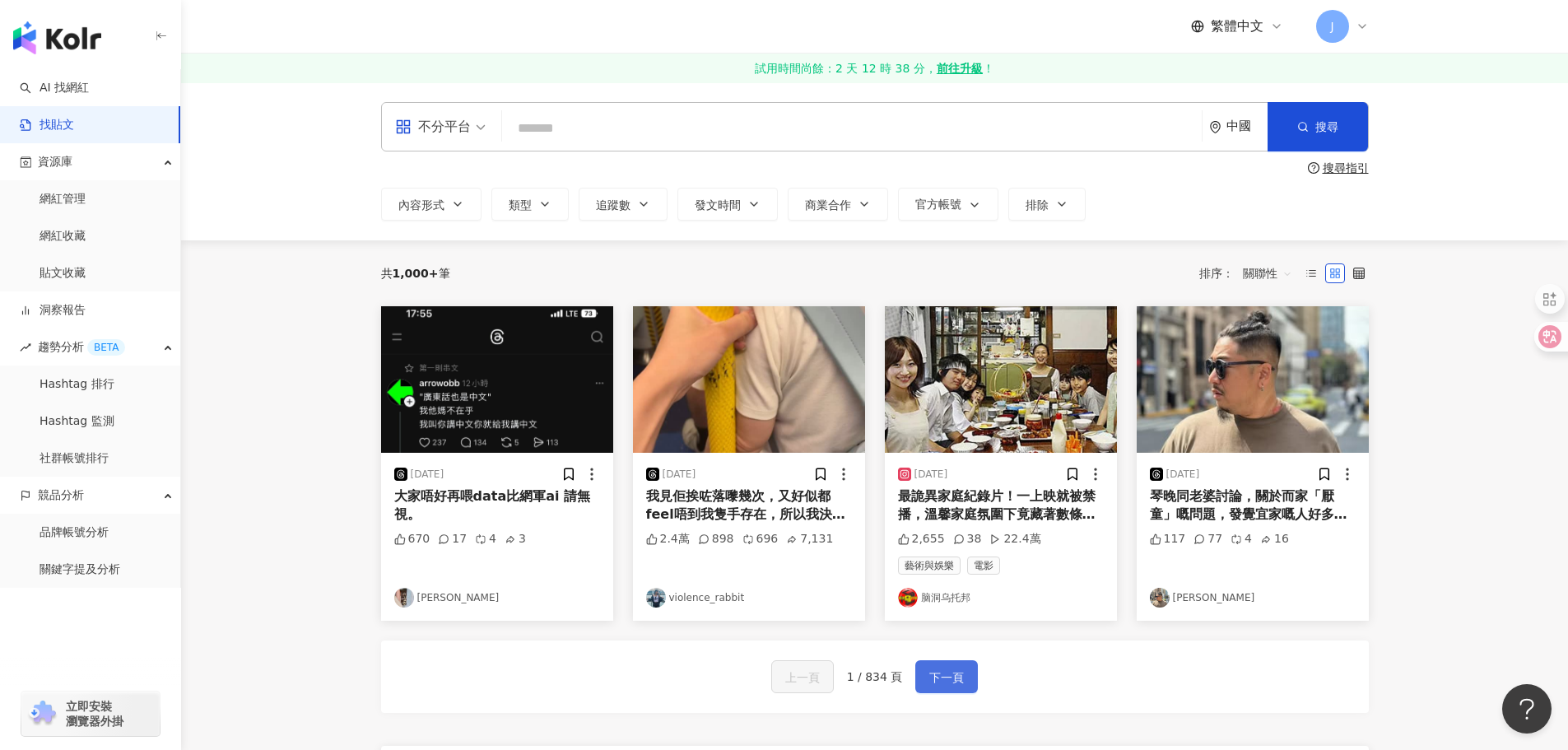
click at [956, 685] on span "下一頁" at bounding box center [946, 677] width 34 height 20
click at [72, 97] on link "AI 找網紅" at bounding box center [54, 88] width 69 height 17
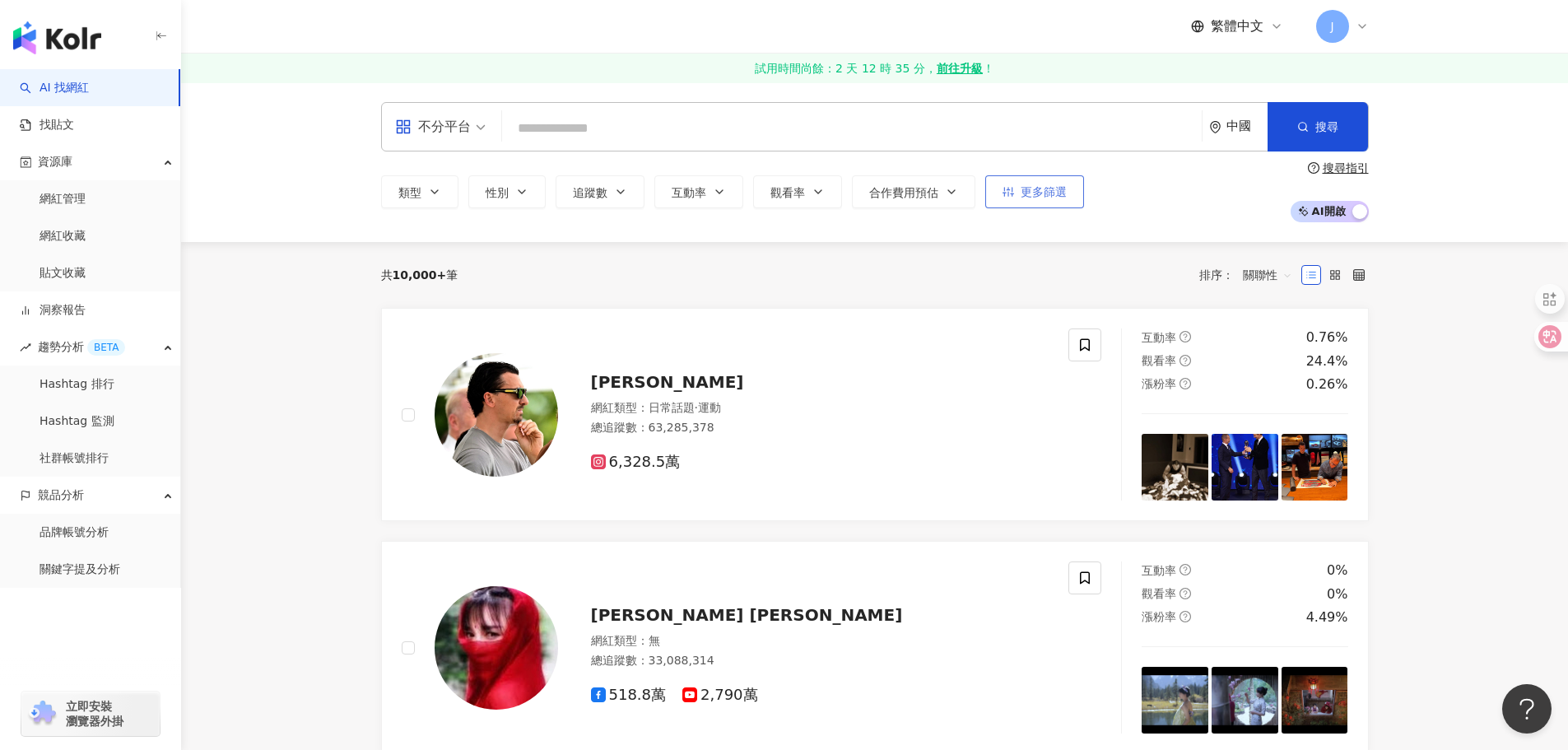
click at [1039, 191] on span "更多篩選" at bounding box center [1043, 191] width 46 height 13
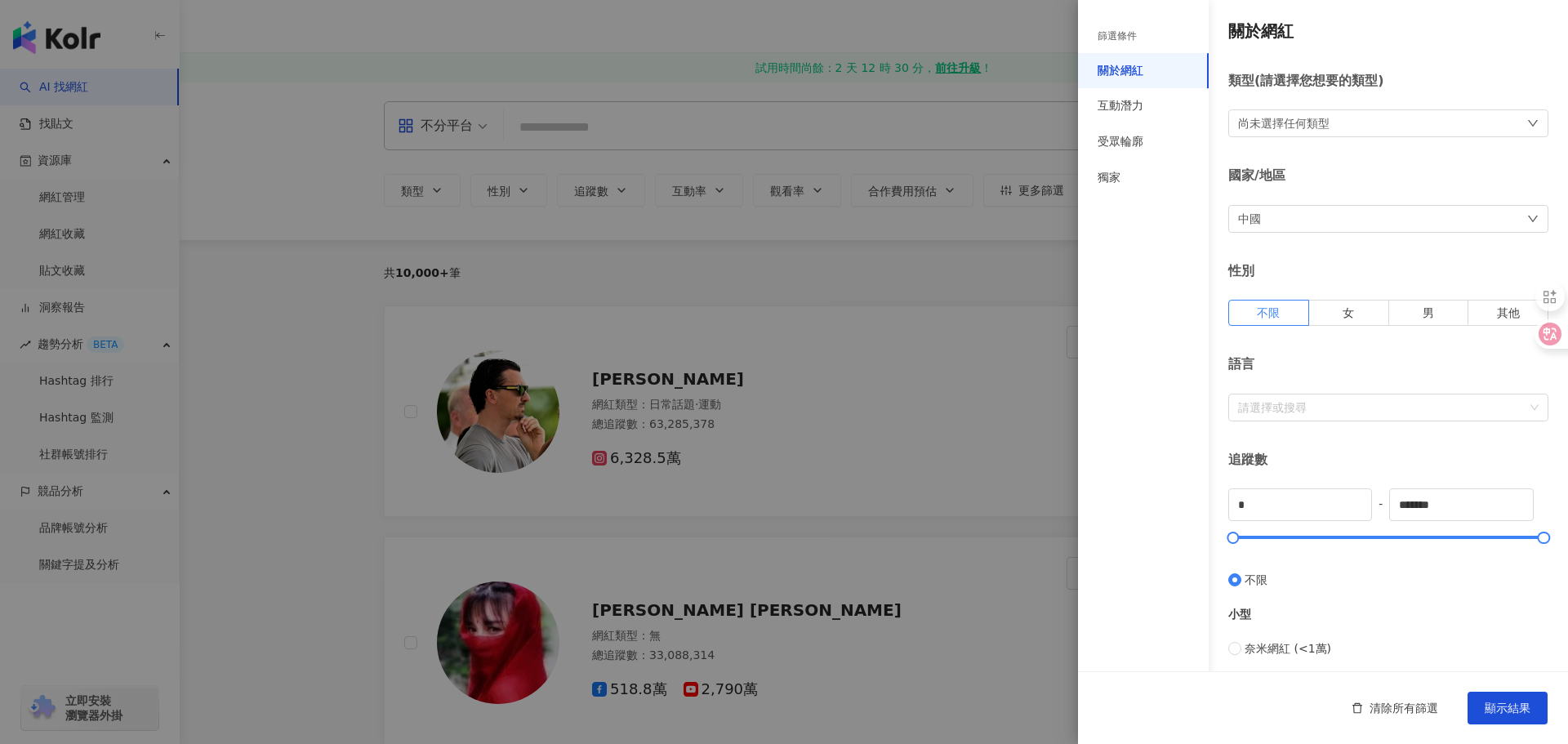
click at [799, 432] on div at bounding box center [784, 372] width 1568 height 744
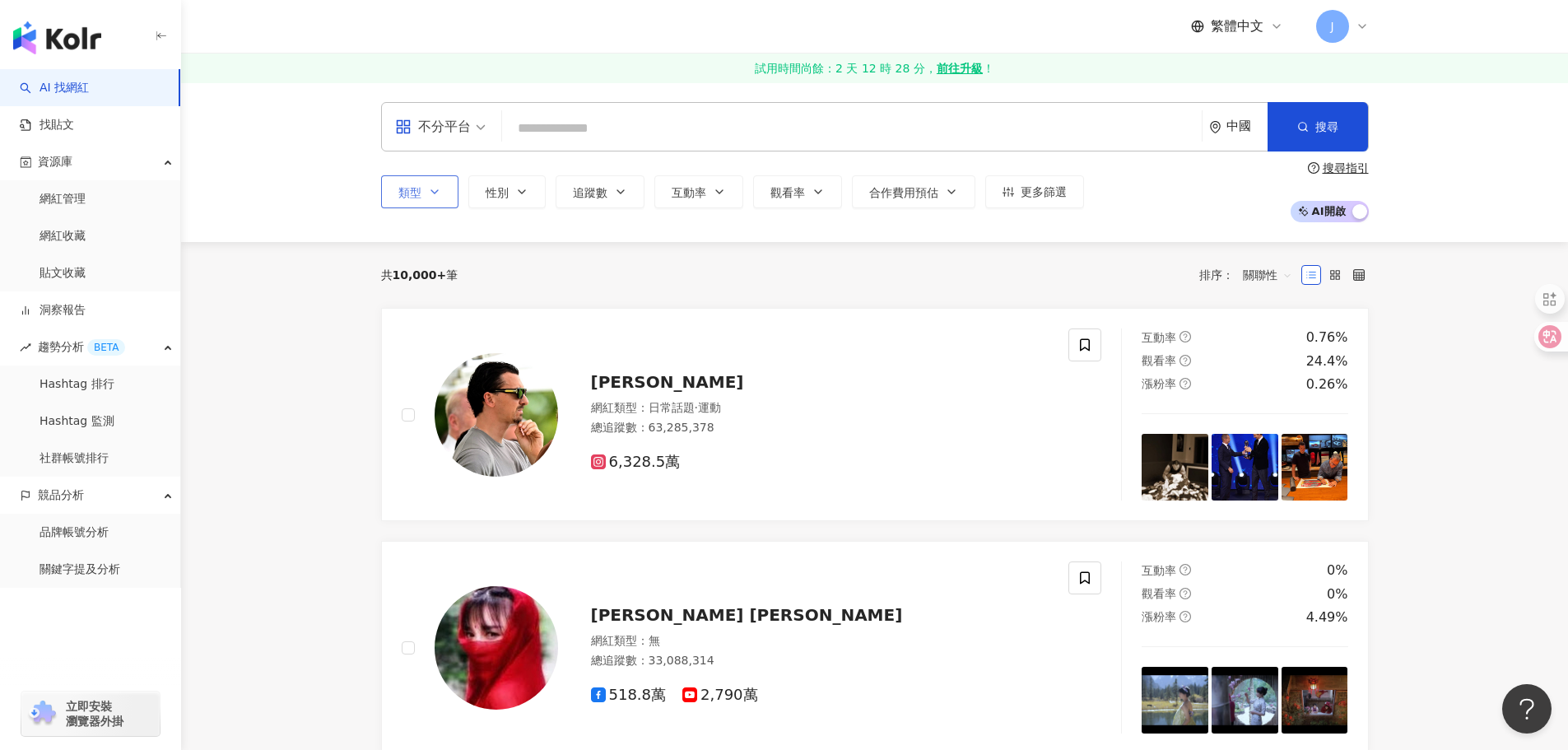
click at [443, 188] on button "類型" at bounding box center [419, 191] width 77 height 33
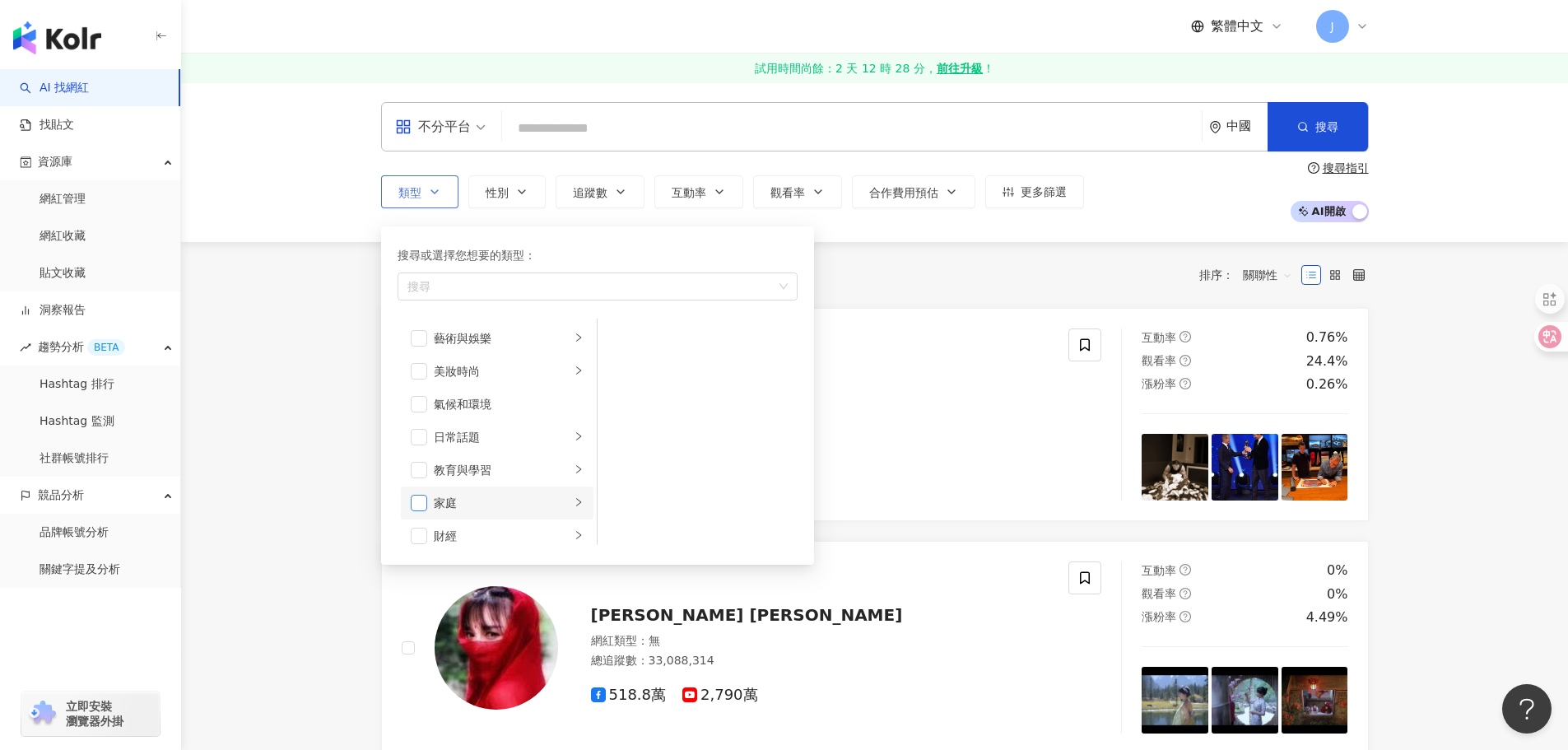
click at [423, 499] on span "button" at bounding box center [419, 503] width 17 height 17
click at [472, 454] on div "感情" at bounding box center [502, 453] width 137 height 18
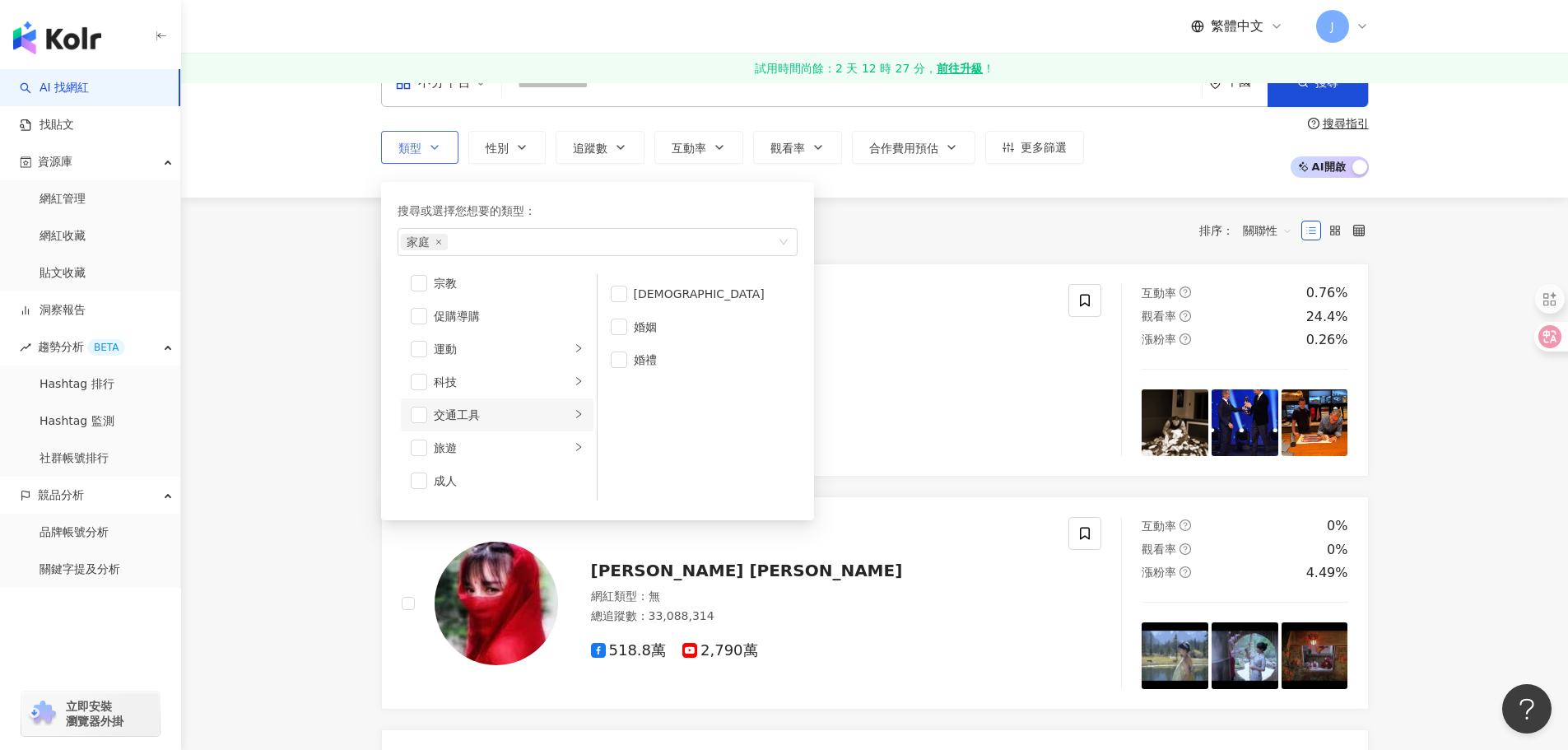
scroll to position [83, 0]
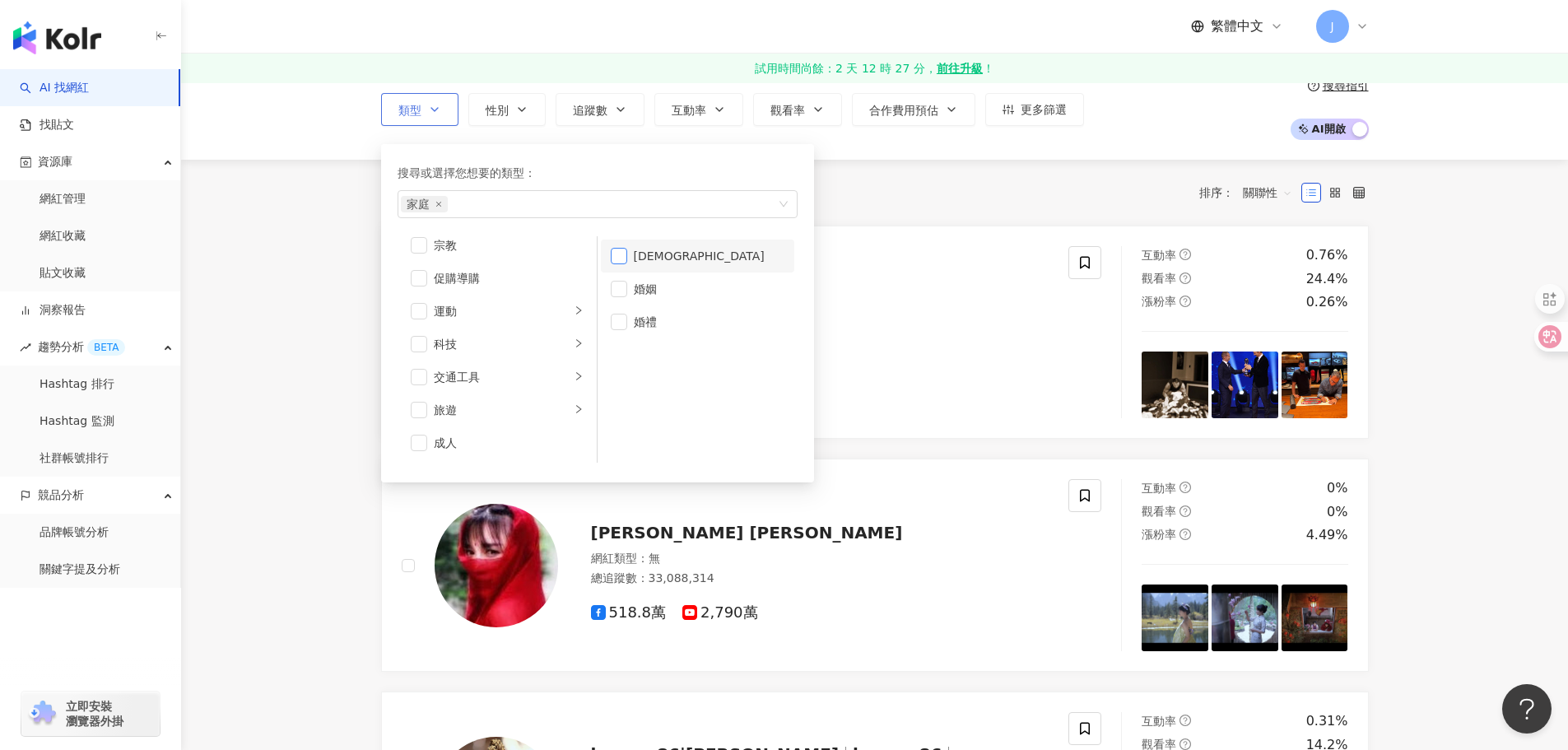
click at [621, 256] on span "button" at bounding box center [619, 257] width 17 height 17
click at [619, 294] on span "button" at bounding box center [619, 289] width 17 height 17
click at [422, 441] on span "button" at bounding box center [419, 443] width 17 height 17
click at [942, 213] on div "共 10,000+ 筆 排序： 關聯性" at bounding box center [874, 192] width 987 height 66
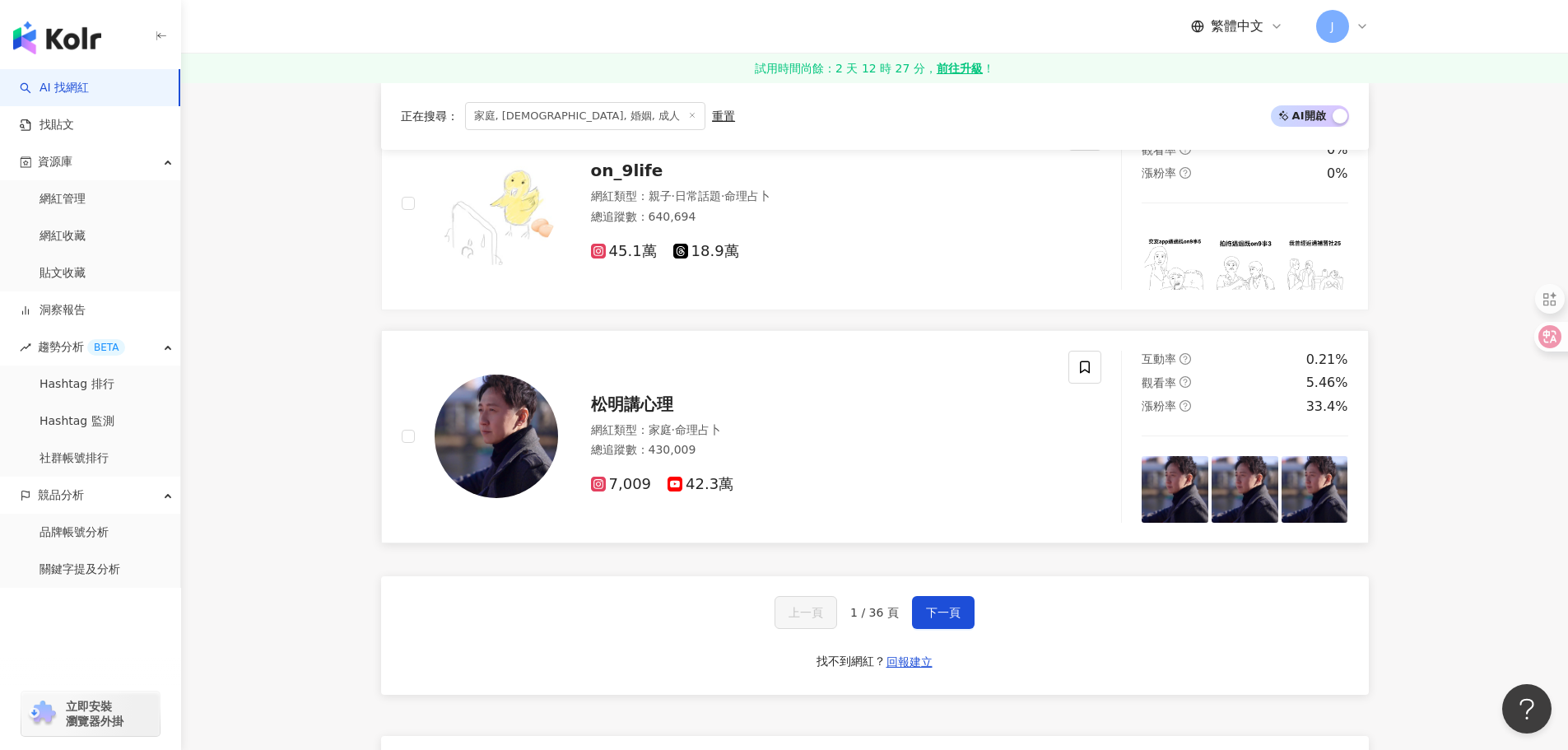
scroll to position [2717, 0]
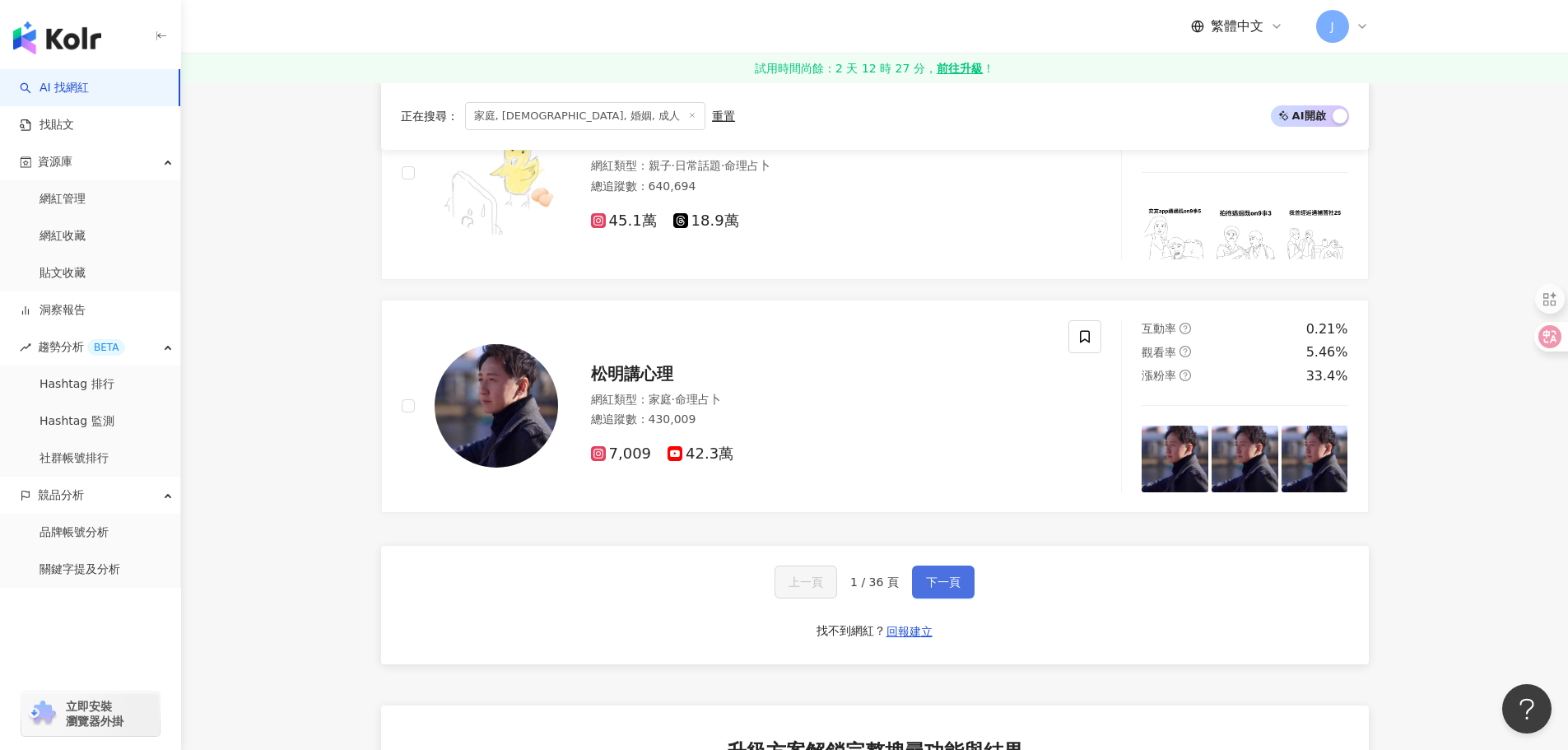
click at [926, 575] on span "下一頁" at bounding box center [943, 582] width 34 height 13
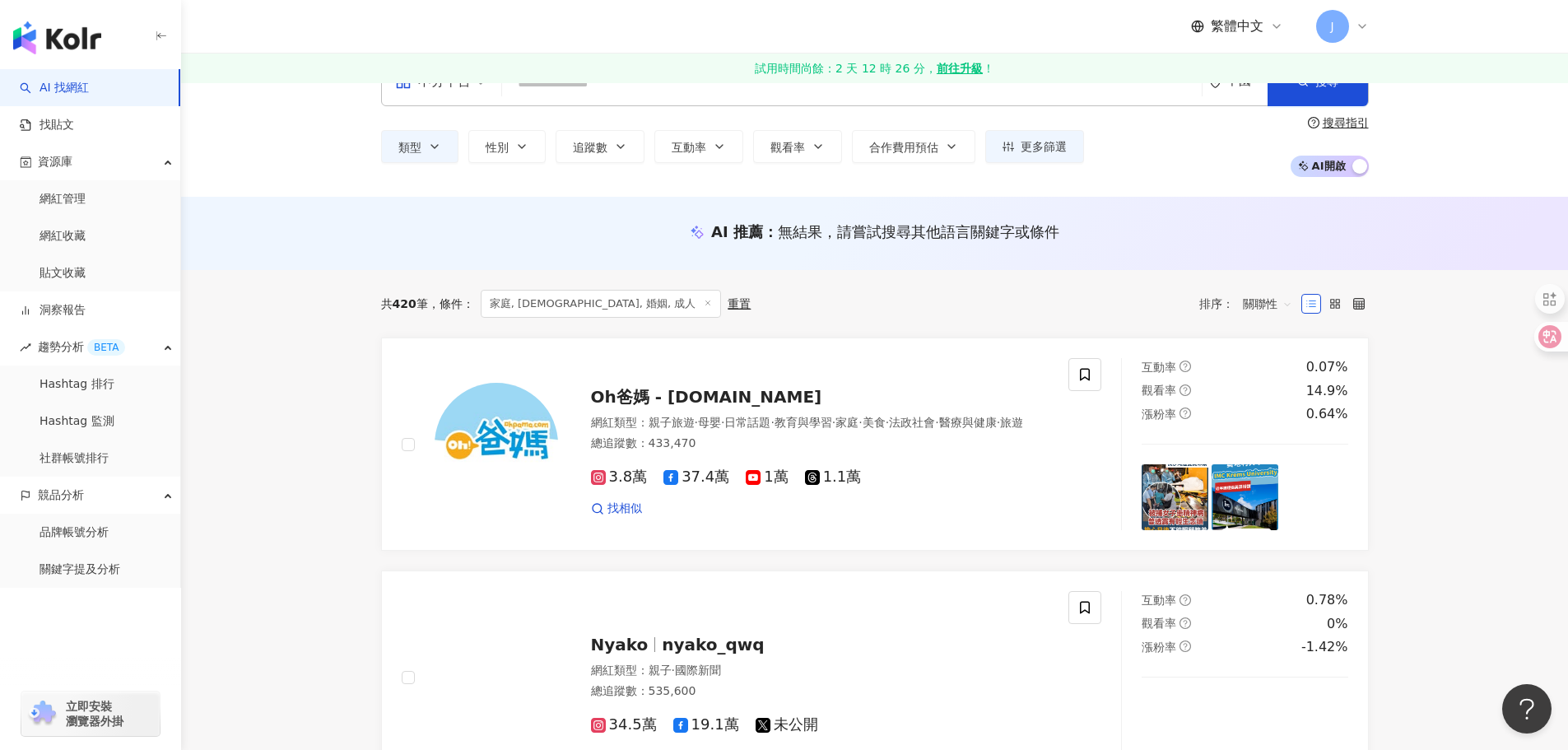
scroll to position [35, 0]
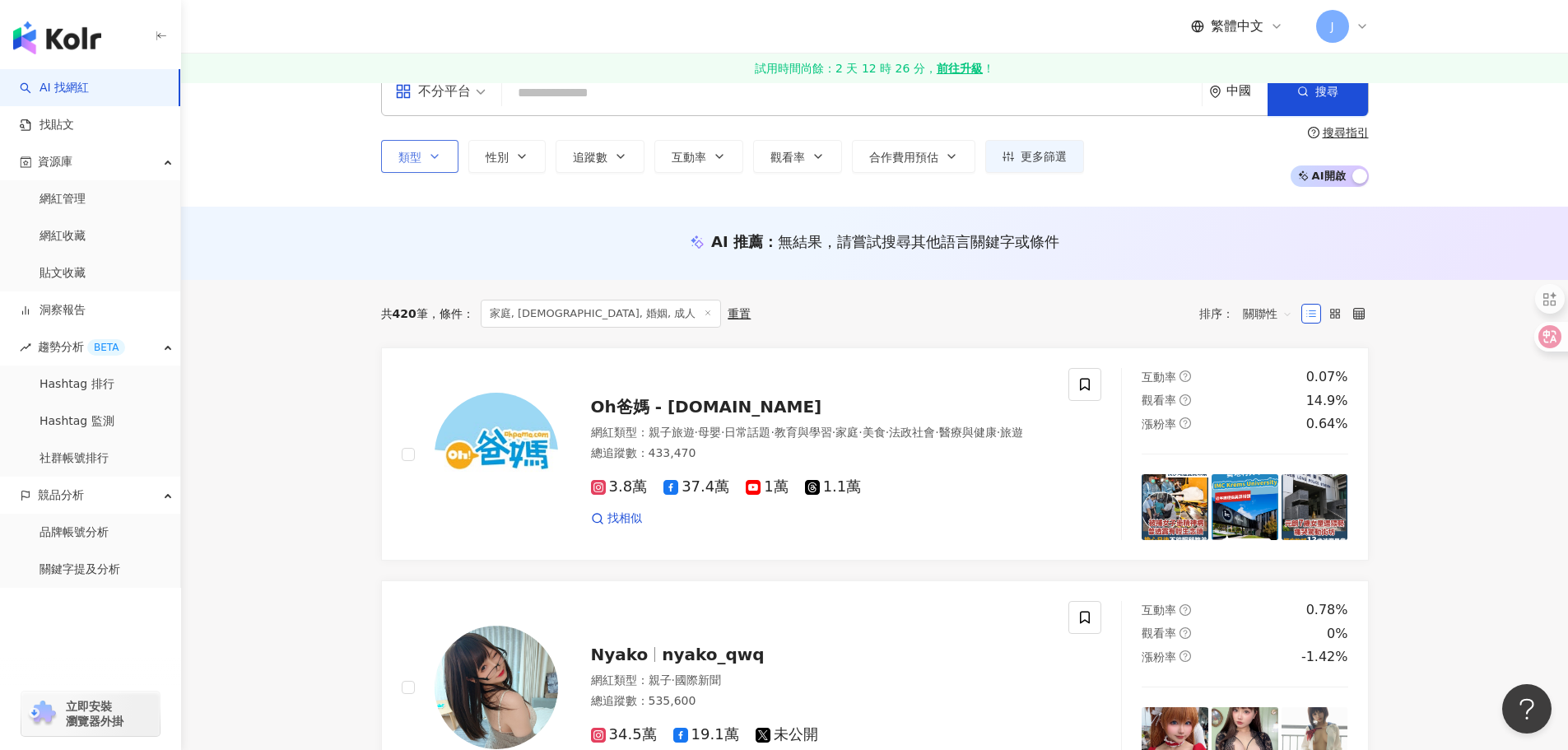
click at [424, 155] on button "類型" at bounding box center [419, 156] width 77 height 33
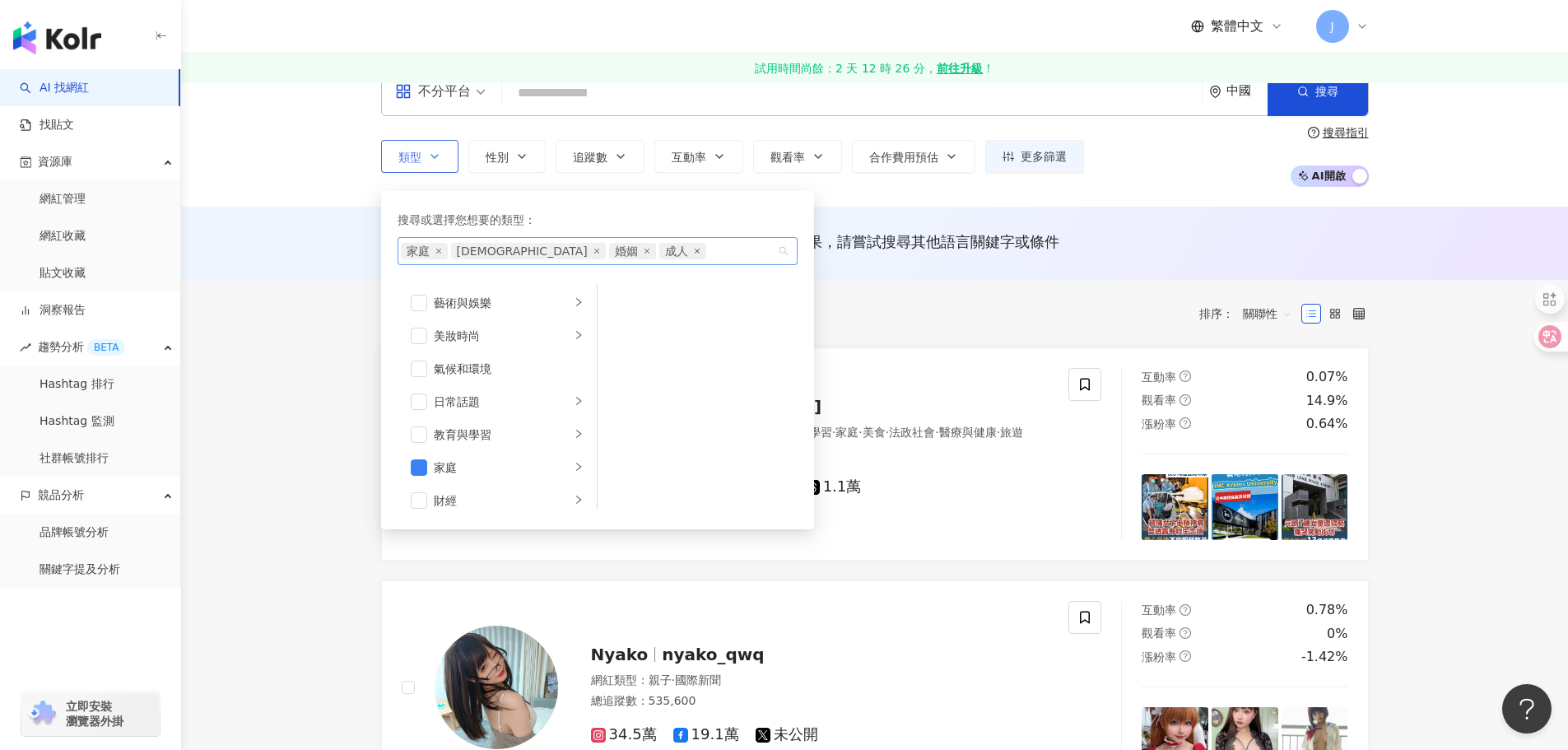
click at [694, 253] on icon "close" at bounding box center [697, 251] width 7 height 7
click at [645, 250] on icon "close" at bounding box center [647, 251] width 5 height 5
click at [441, 250] on icon "close" at bounding box center [438, 251] width 7 height 7
click at [907, 204] on div "不分平台 中國 搜尋 類型 搜尋或選擇您想要的類型： LGBT 藝術與娛樂 美妝時尚 氣候和環境 日常話題 教育與學習 家庭 財經 美食 命理占卜 遊戲 法政…" at bounding box center [874, 126] width 1387 height 160
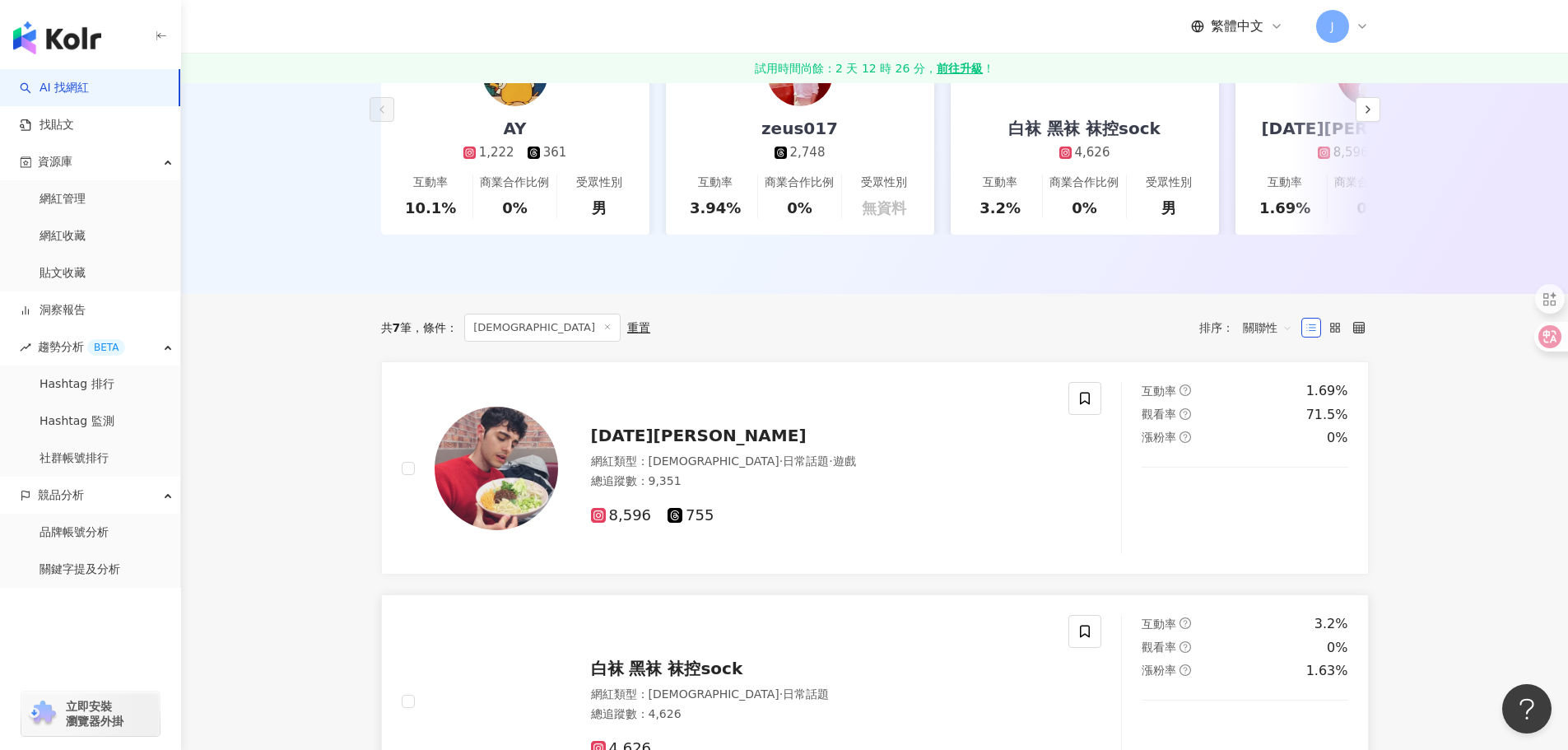
scroll to position [164, 0]
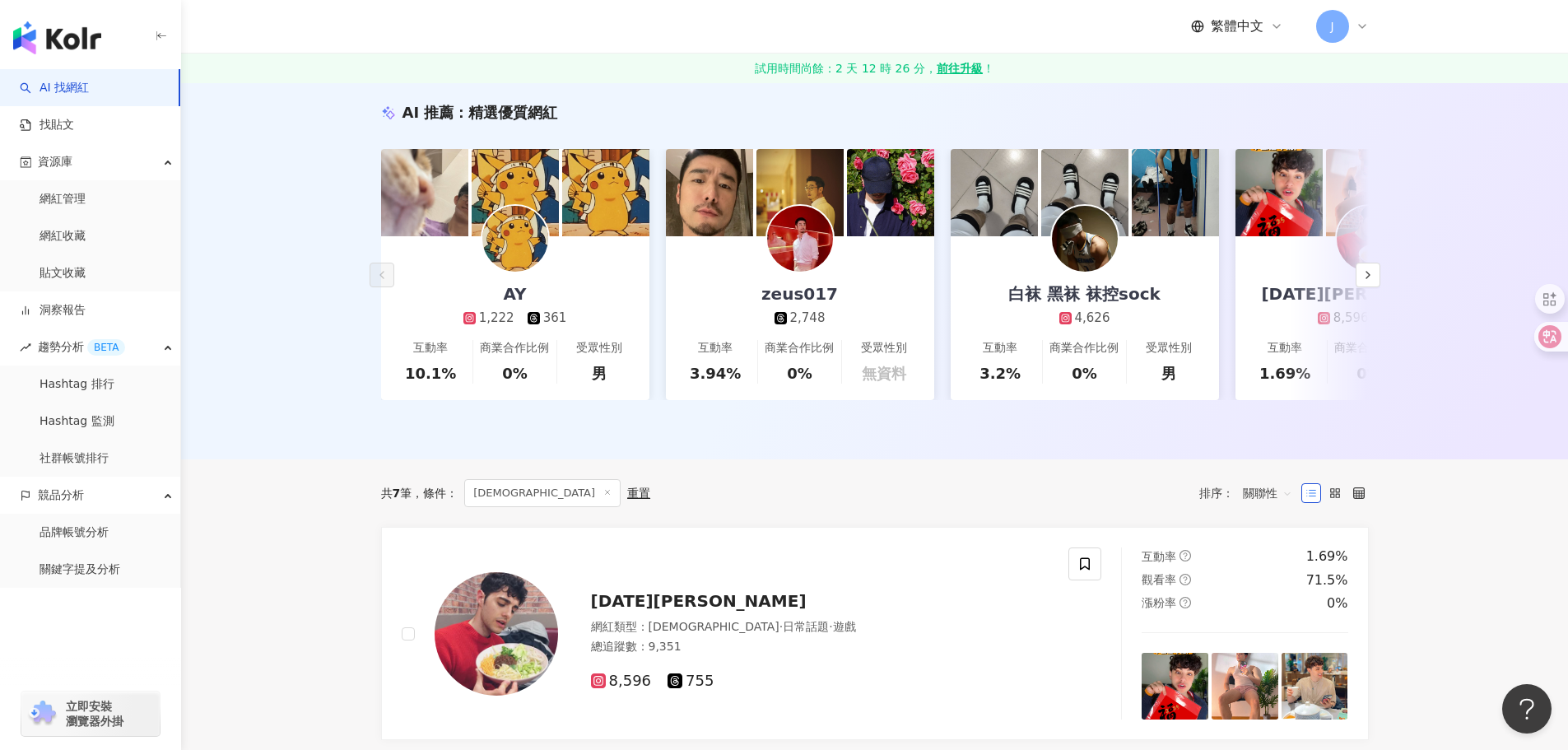
click at [508, 493] on span "LGBT" at bounding box center [542, 493] width 156 height 28
click at [603, 496] on icon at bounding box center [607, 492] width 8 height 8
click at [606, 494] on line at bounding box center [608, 493] width 4 height 4
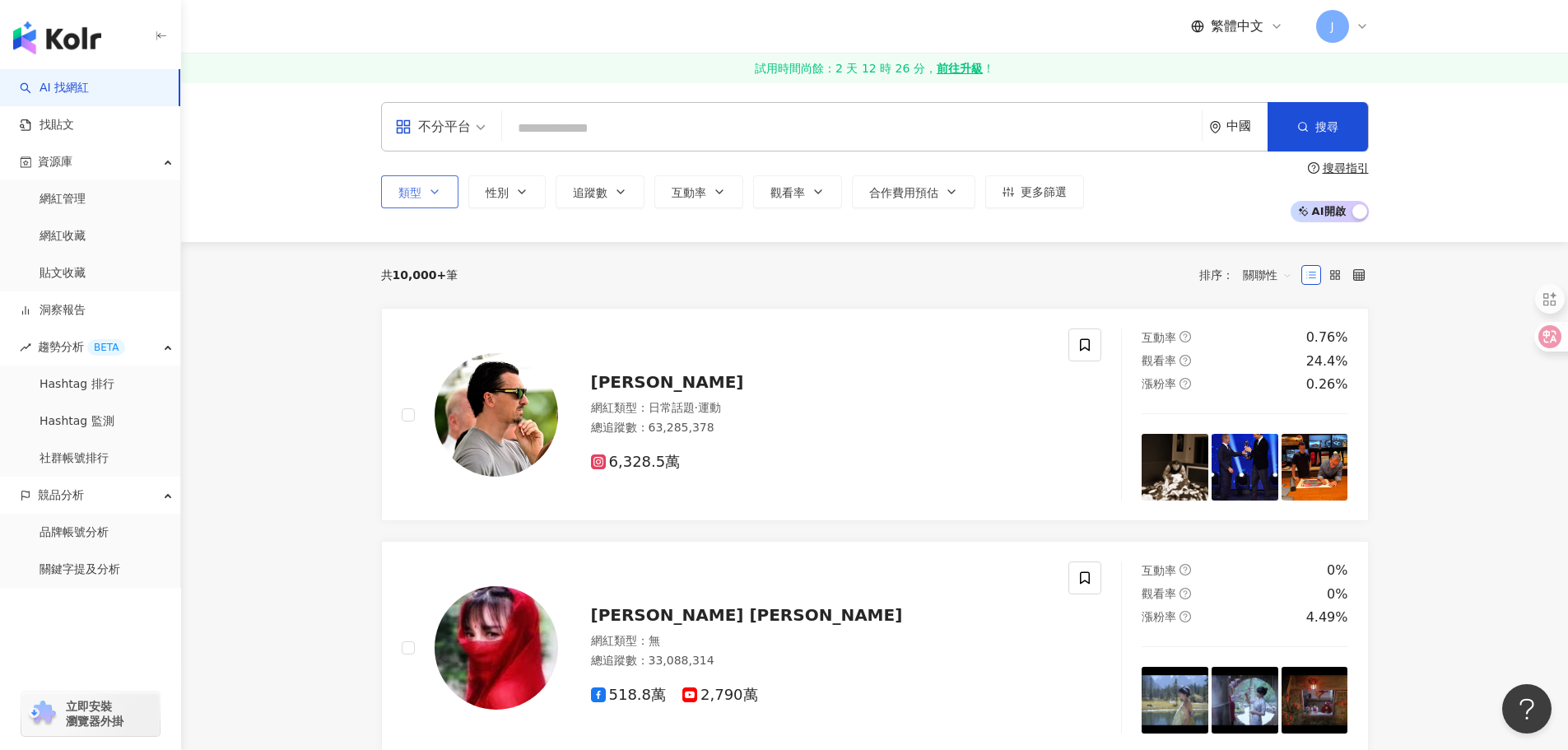
click at [438, 205] on button "類型" at bounding box center [419, 191] width 77 height 33
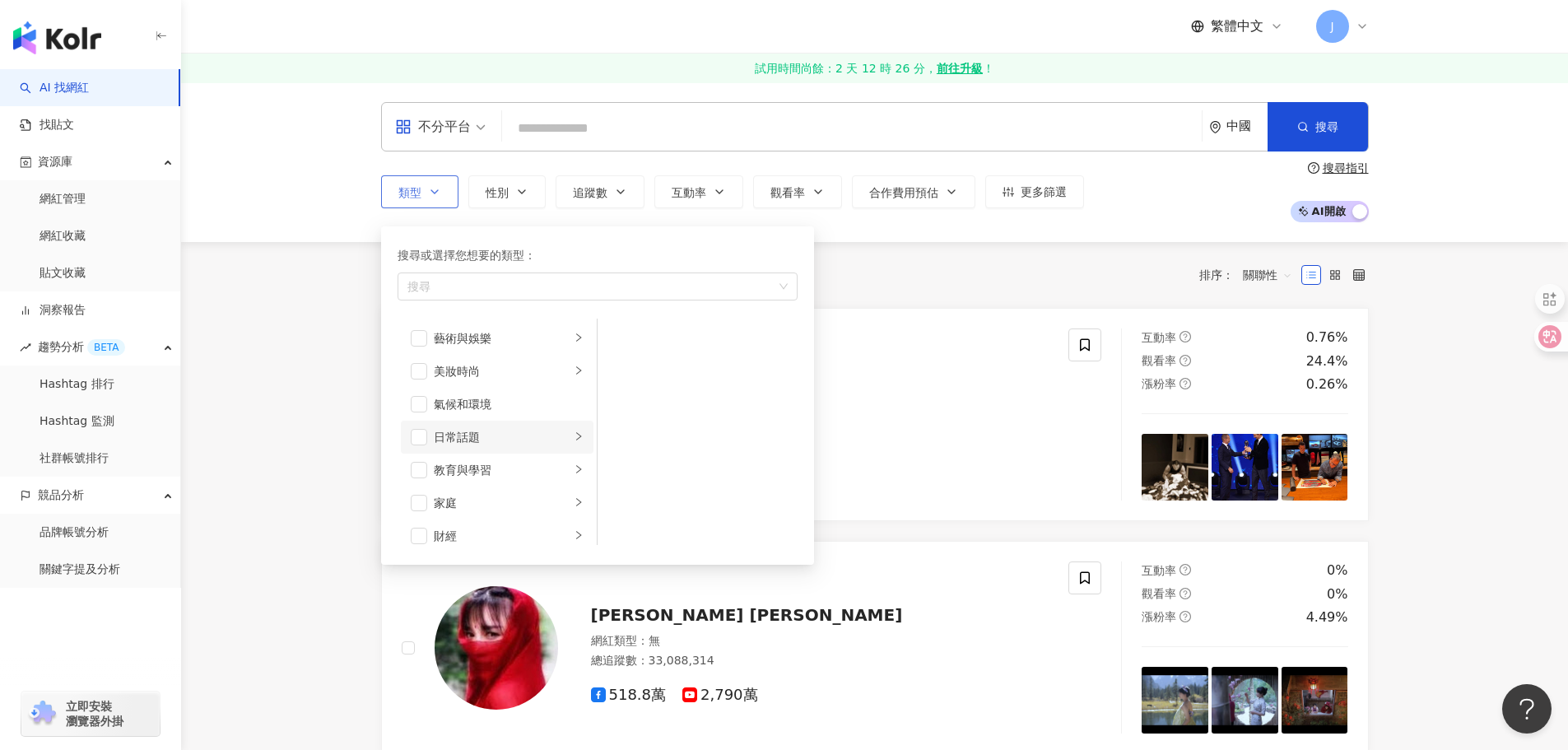
click at [507, 436] on div "日常話題" at bounding box center [502, 437] width 137 height 18
click at [501, 337] on div "藝術與娛樂" at bounding box center [502, 337] width 137 height 18
click at [498, 497] on div "家庭" at bounding box center [502, 502] width 137 height 18
click at [616, 343] on span "button" at bounding box center [619, 338] width 17 height 17
click at [617, 370] on span "button" at bounding box center [619, 372] width 17 height 17
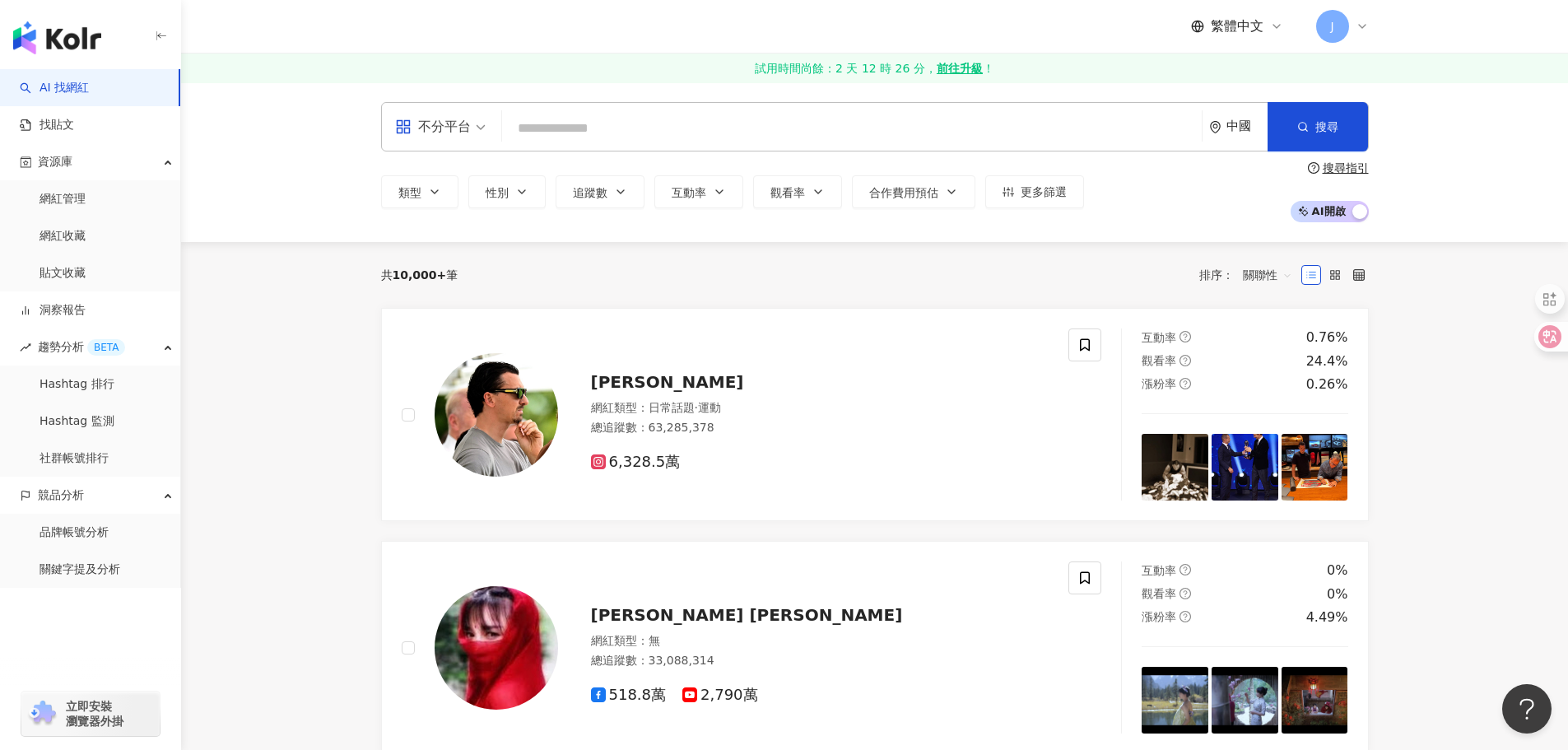
click at [951, 284] on div "共 10,000+ 筆 排序： 關聯性" at bounding box center [874, 275] width 987 height 26
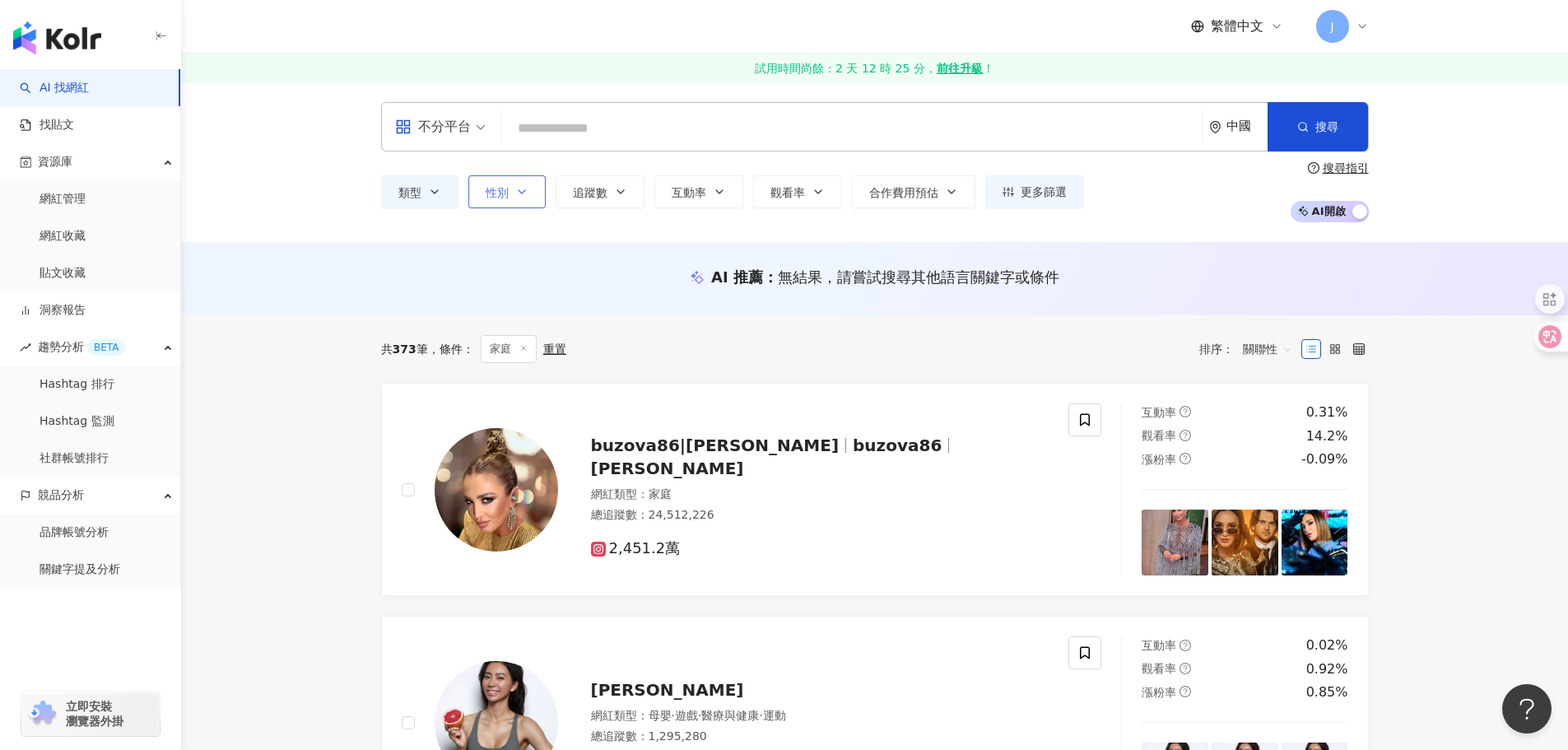
click at [518, 201] on button "性別" at bounding box center [506, 191] width 77 height 33
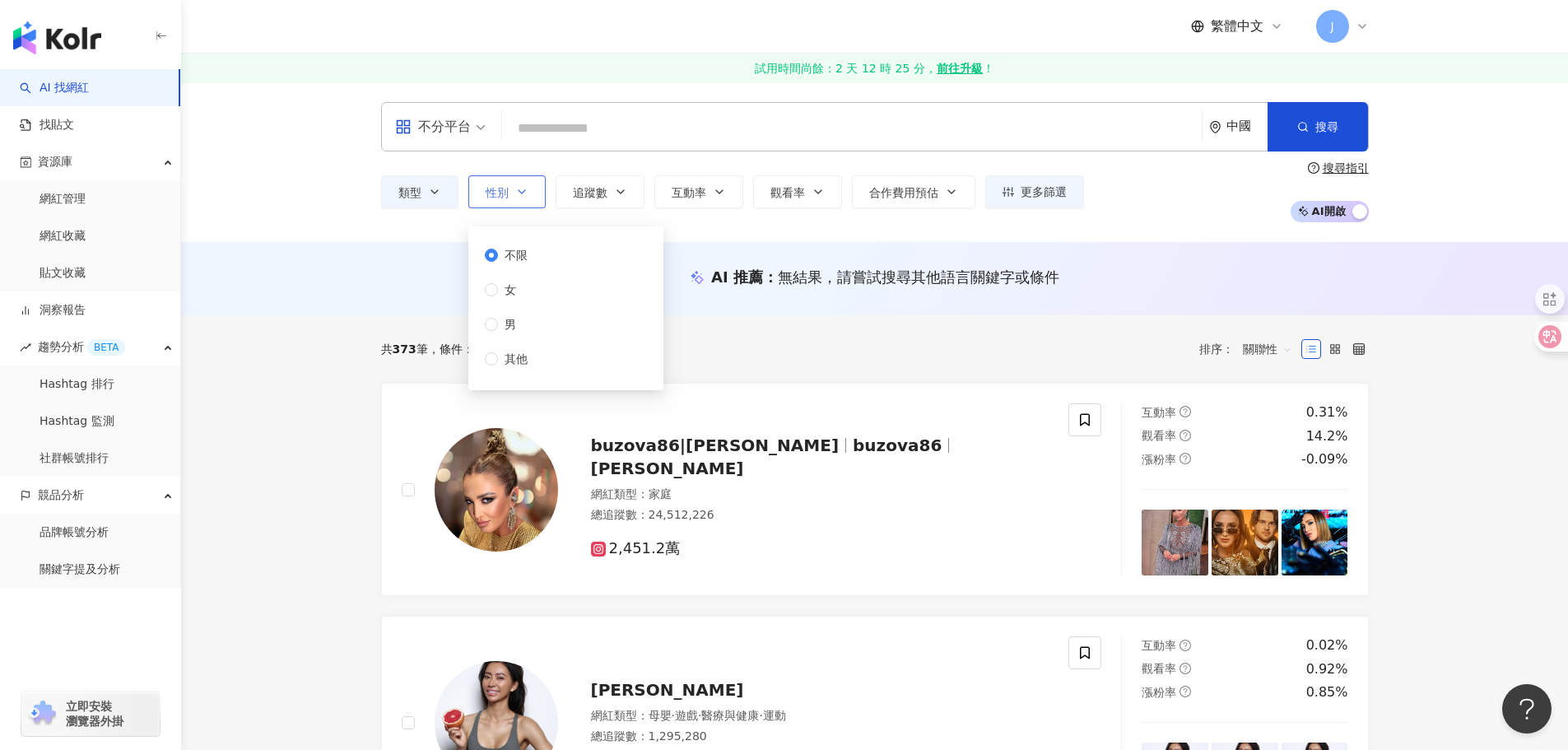
click at [519, 198] on icon "button" at bounding box center [522, 191] width 13 height 13
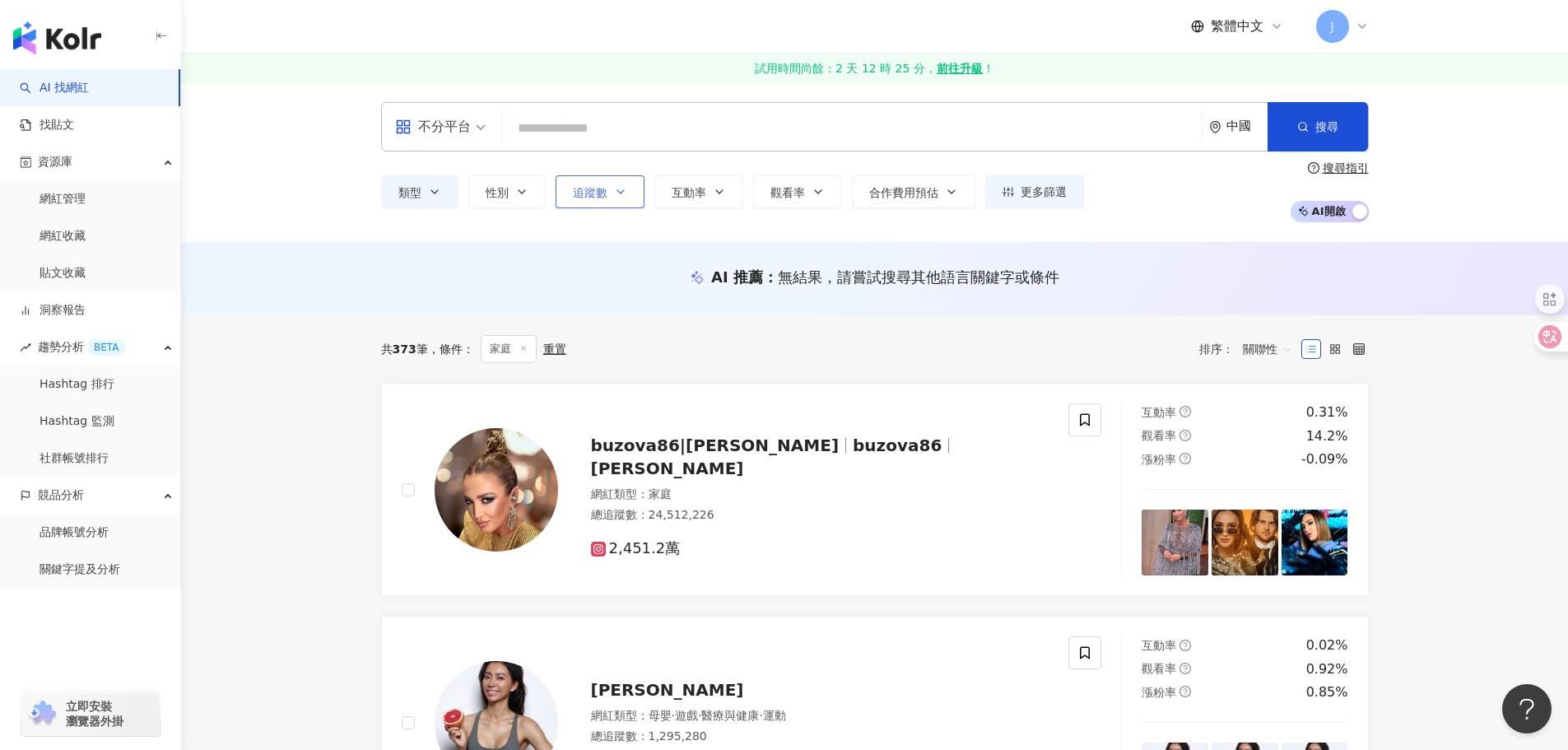
click at [595, 189] on span "追蹤數" at bounding box center [590, 192] width 34 height 13
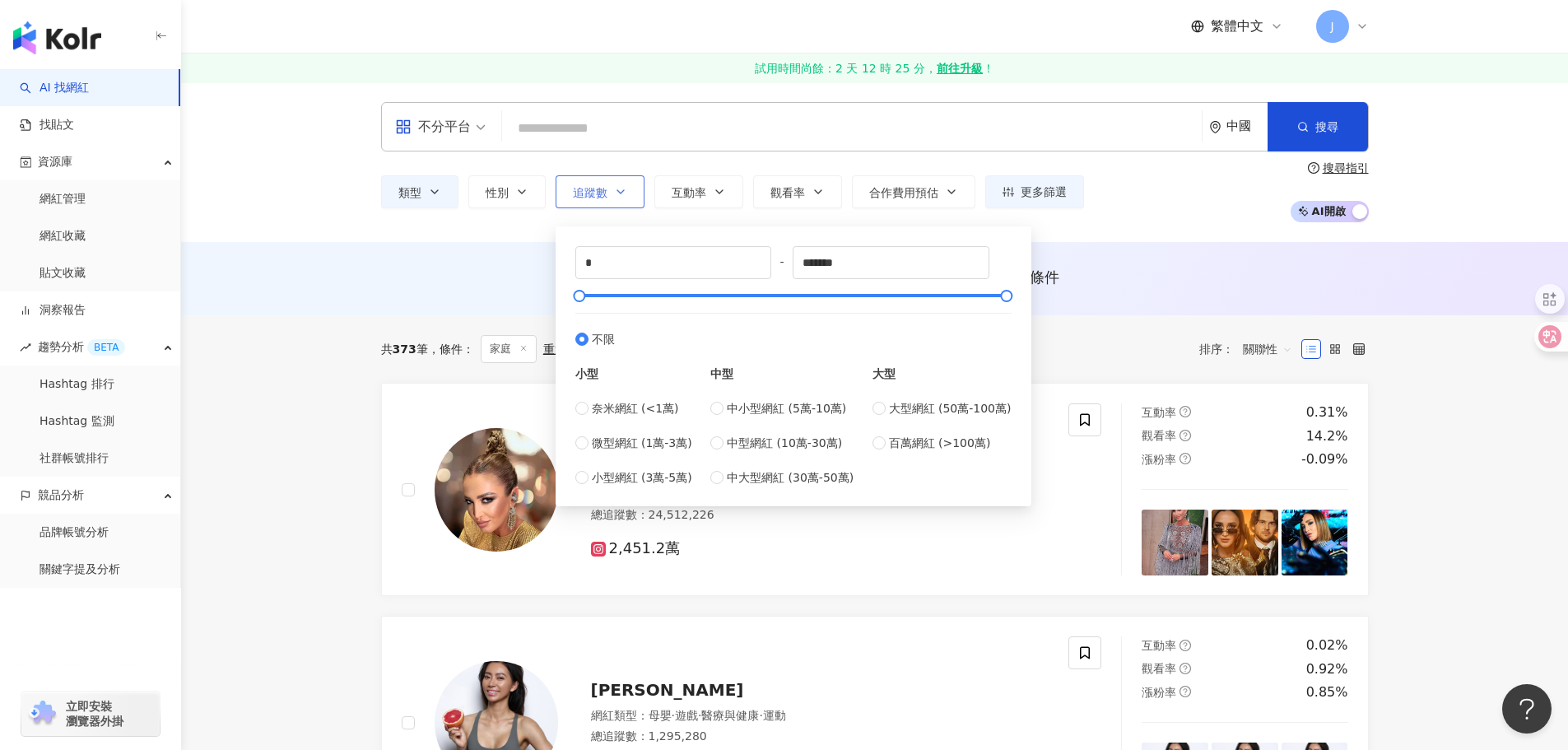
click at [602, 196] on span "追蹤數" at bounding box center [590, 192] width 34 height 13
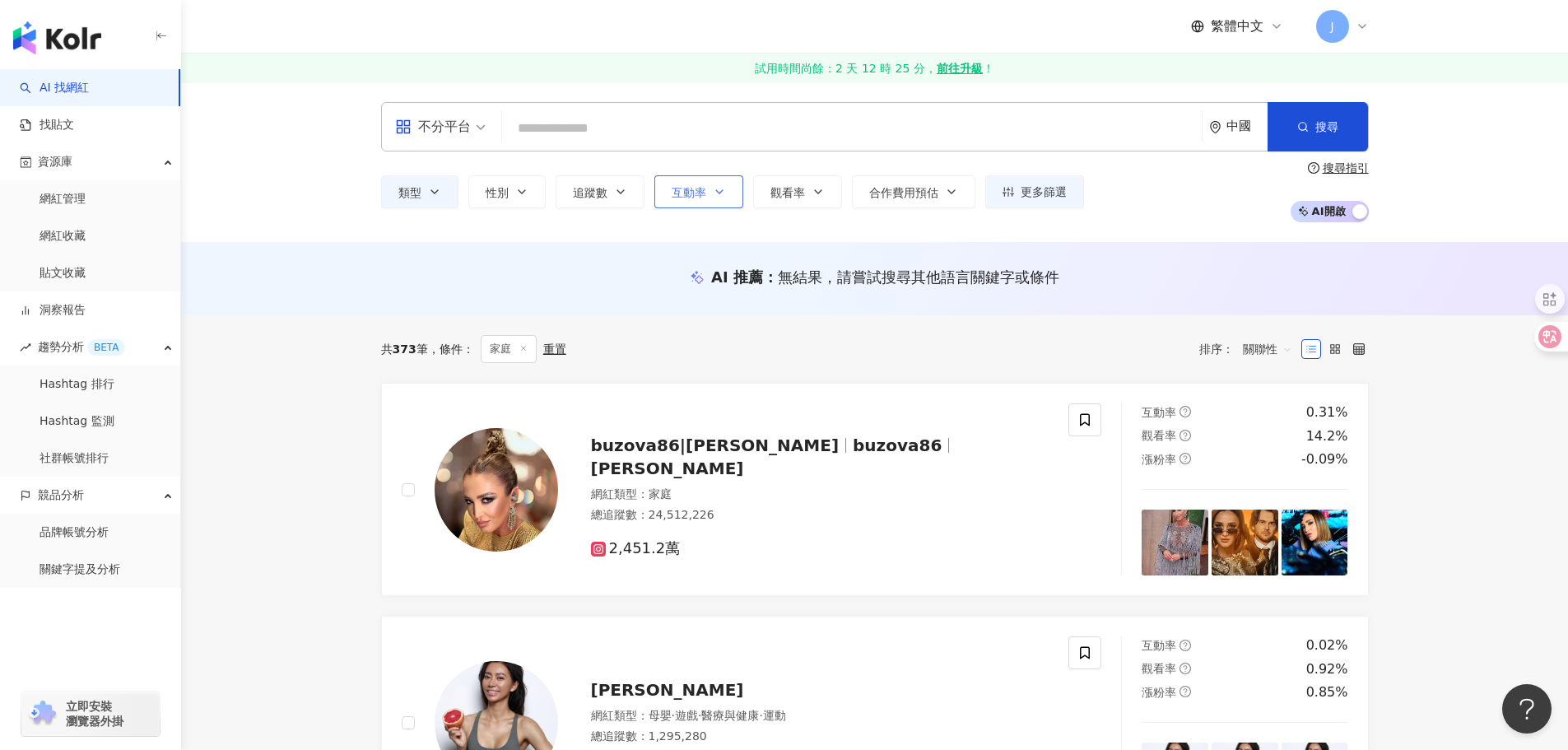
click at [715, 191] on icon "button" at bounding box center [719, 191] width 13 height 13
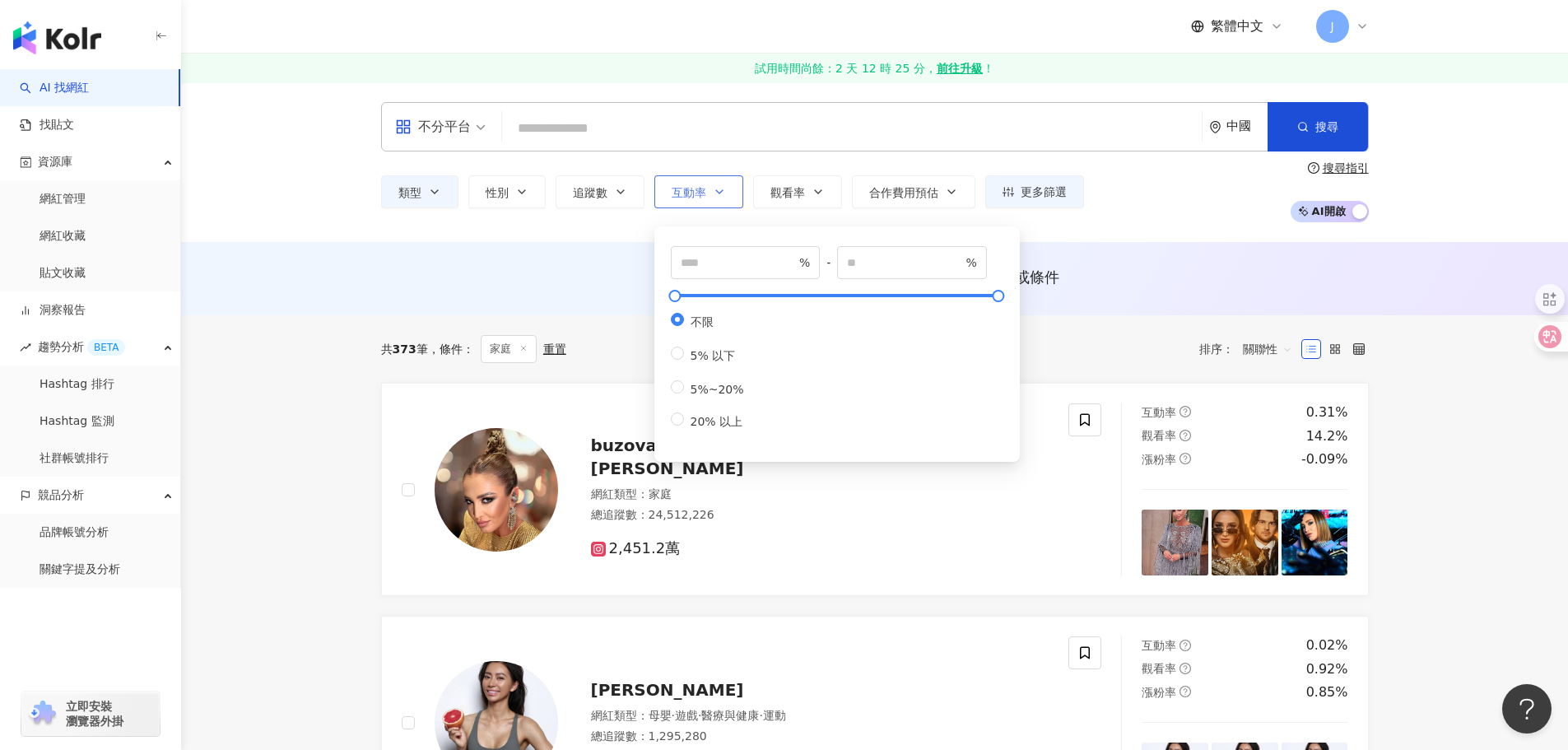
click at [715, 191] on icon "button" at bounding box center [719, 191] width 13 height 13
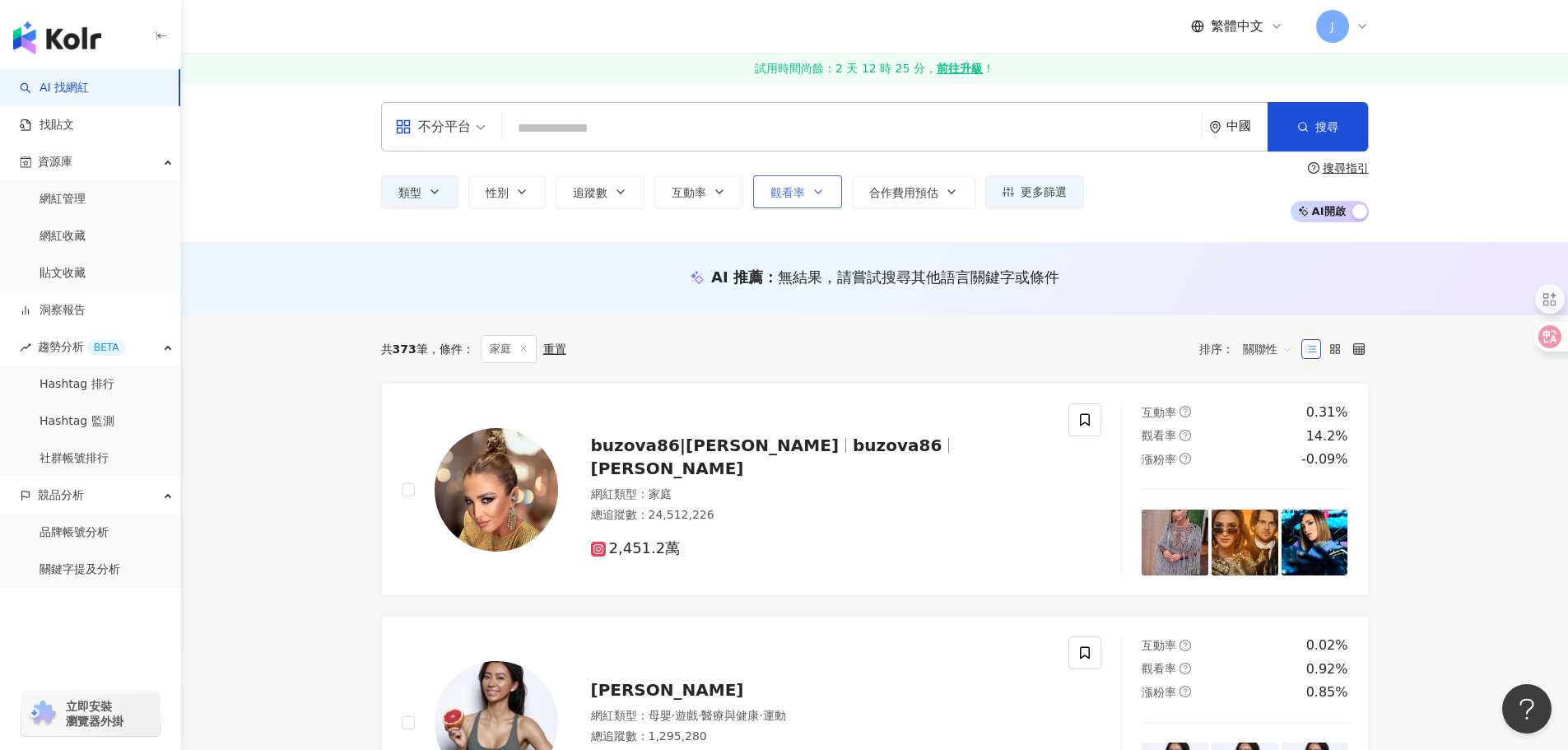
click at [824, 193] on button "觀看率" at bounding box center [798, 191] width 89 height 33
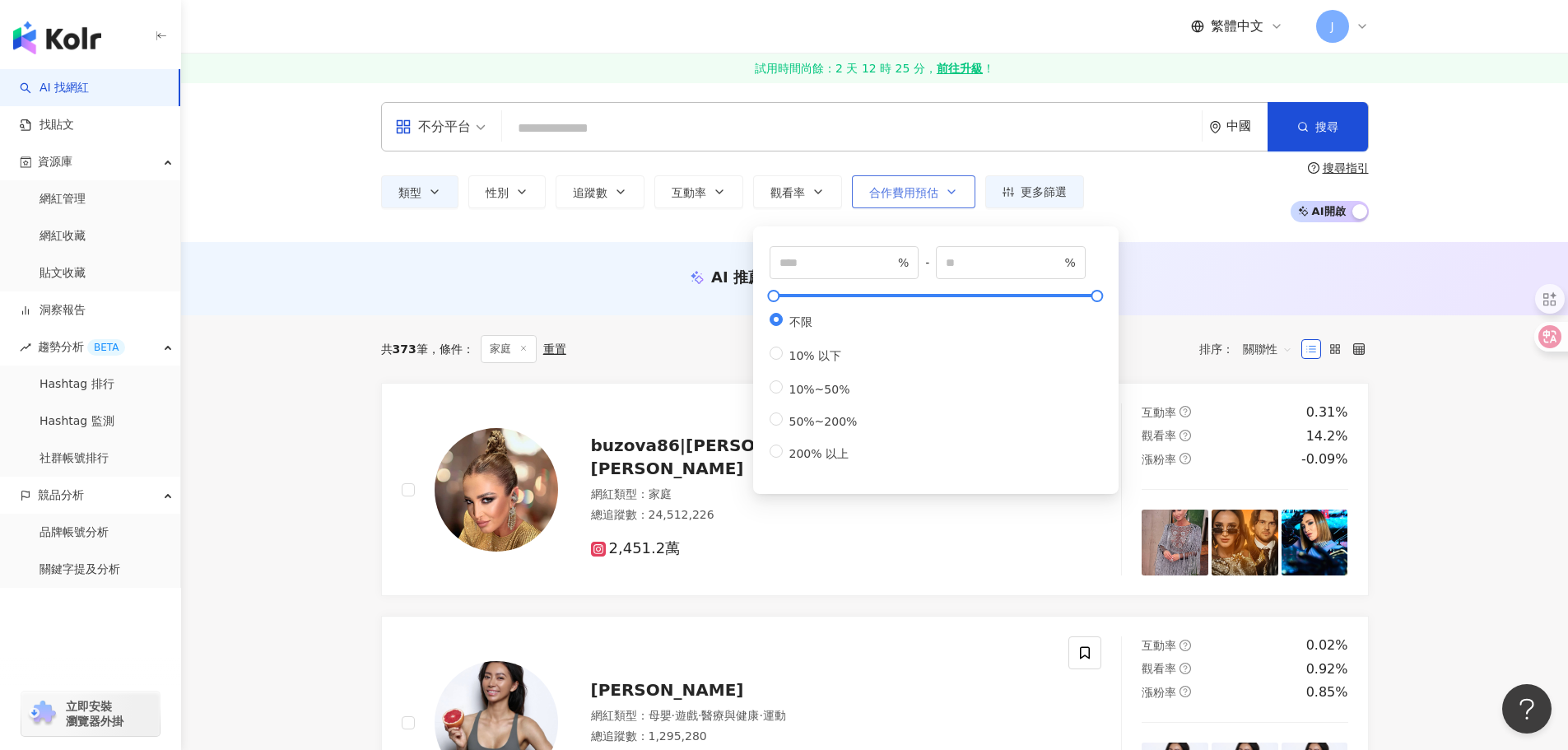
click at [895, 196] on span "合作費用預估" at bounding box center [903, 192] width 69 height 13
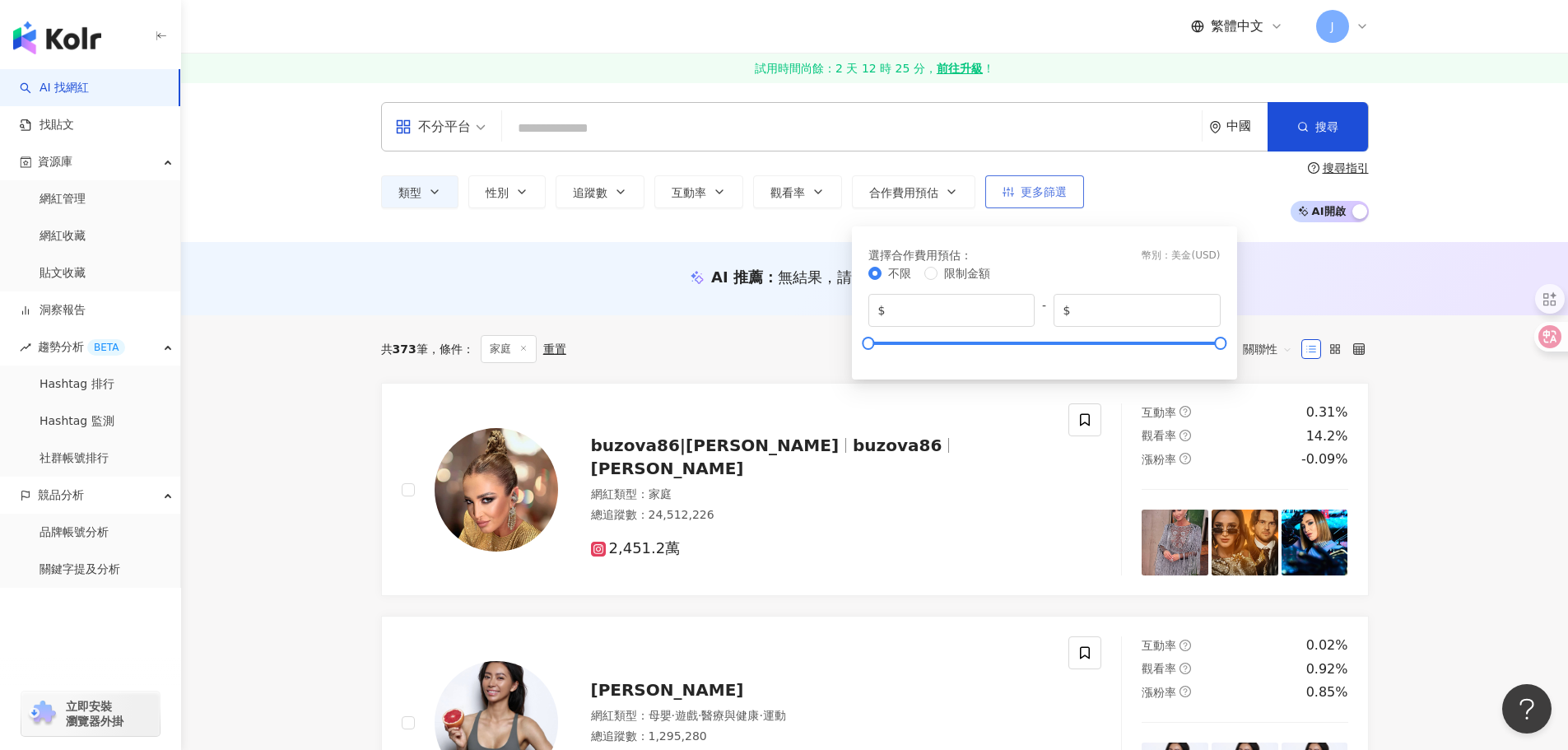
click at [1002, 192] on icon "button" at bounding box center [1008, 191] width 11 height 11
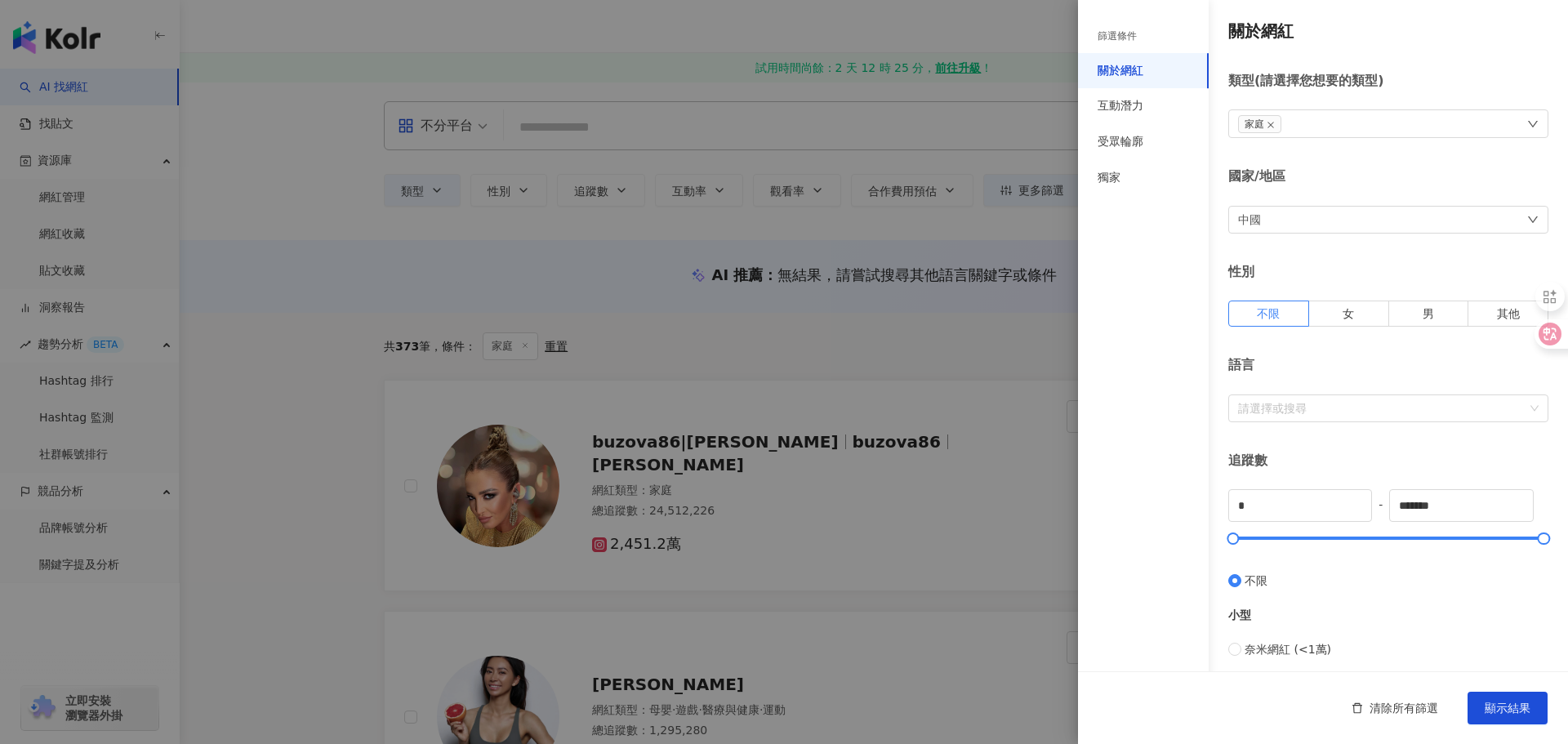
click at [835, 232] on div at bounding box center [784, 372] width 1568 height 744
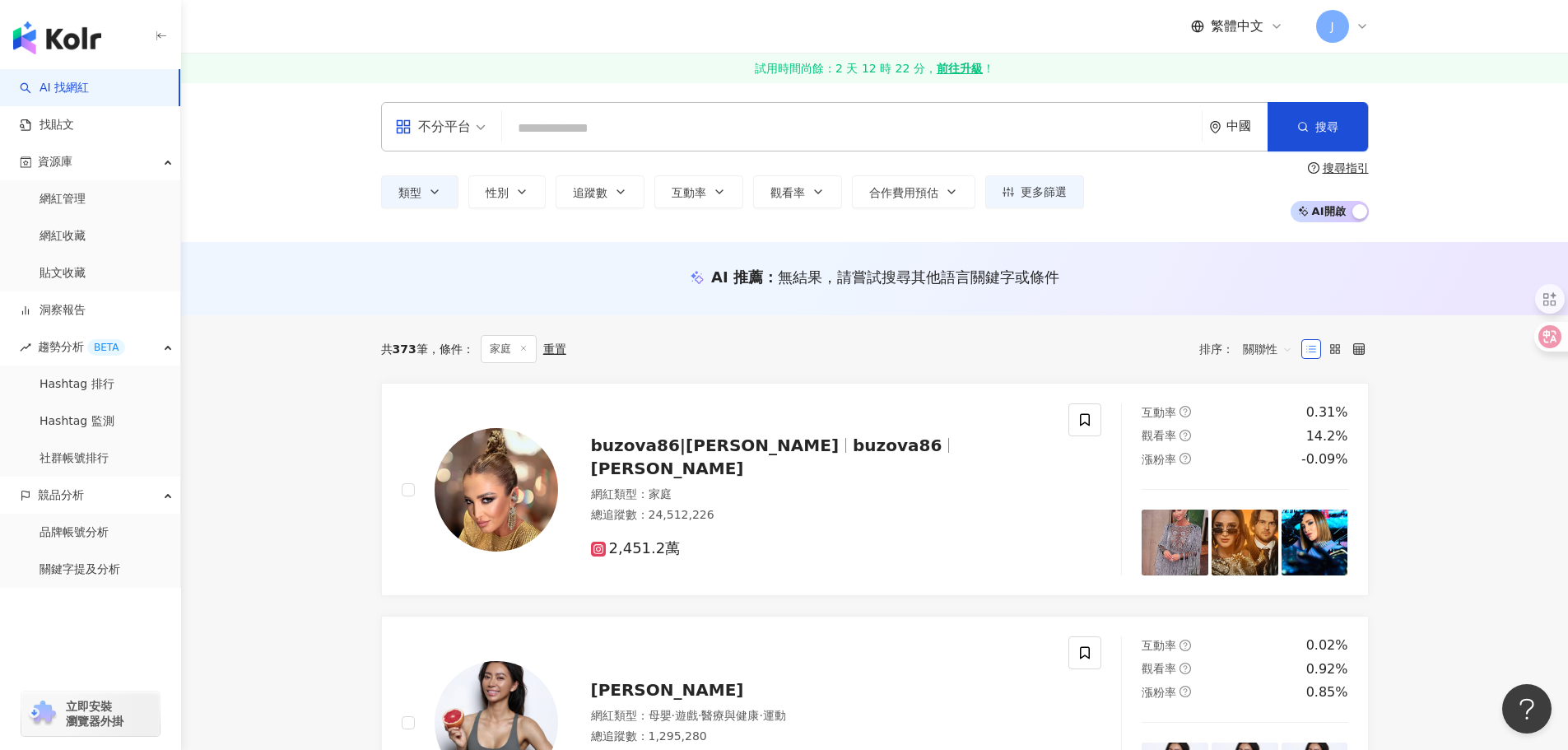
click at [1208, 120] on div "不分平台 中國 搜尋" at bounding box center [874, 126] width 987 height 49
click at [1215, 121] on icon "environment" at bounding box center [1214, 126] width 10 height 12
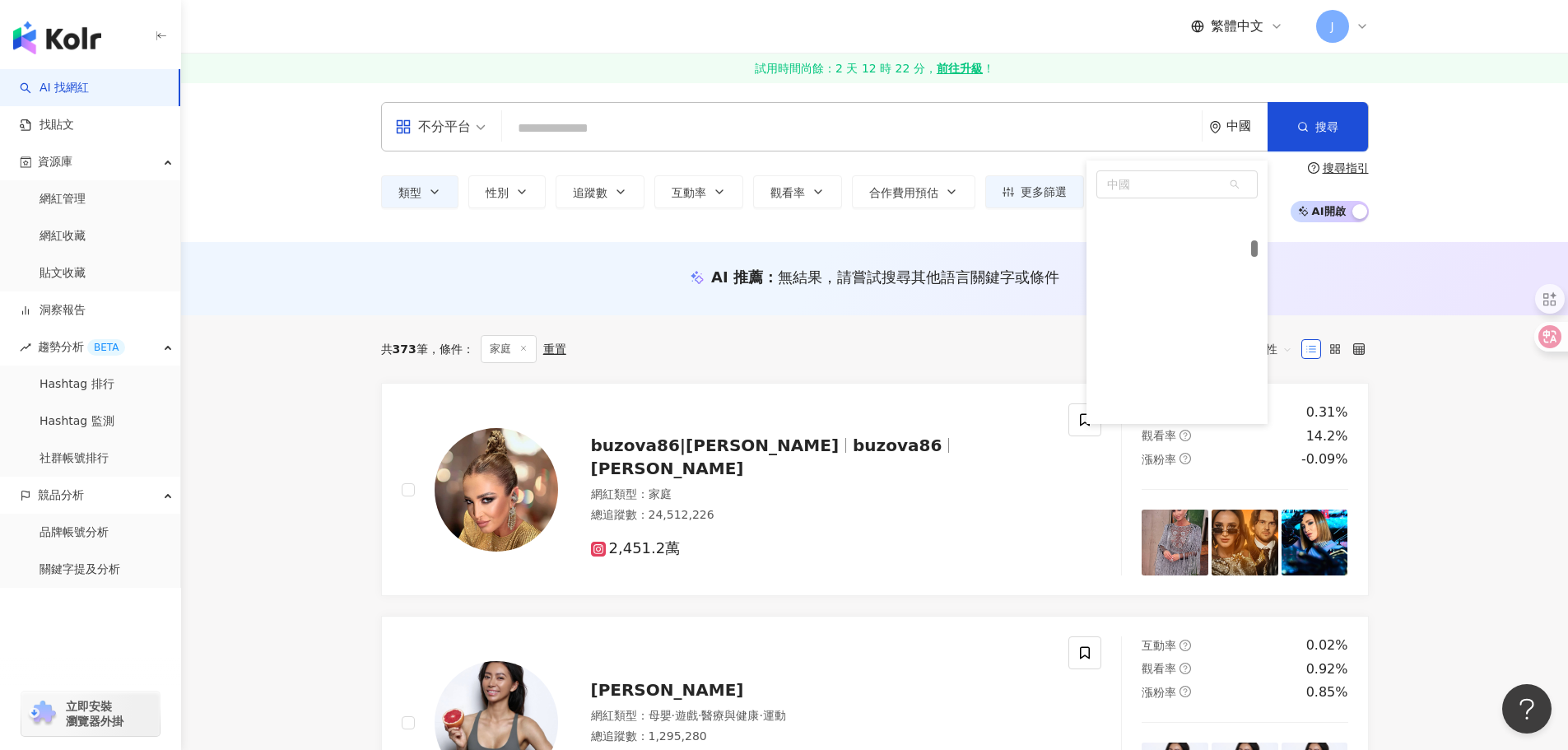
scroll to position [1622, 0]
click at [1147, 191] on span "中國" at bounding box center [1177, 184] width 160 height 26
type input "**"
click at [1147, 210] on div "香港" at bounding box center [1177, 217] width 162 height 30
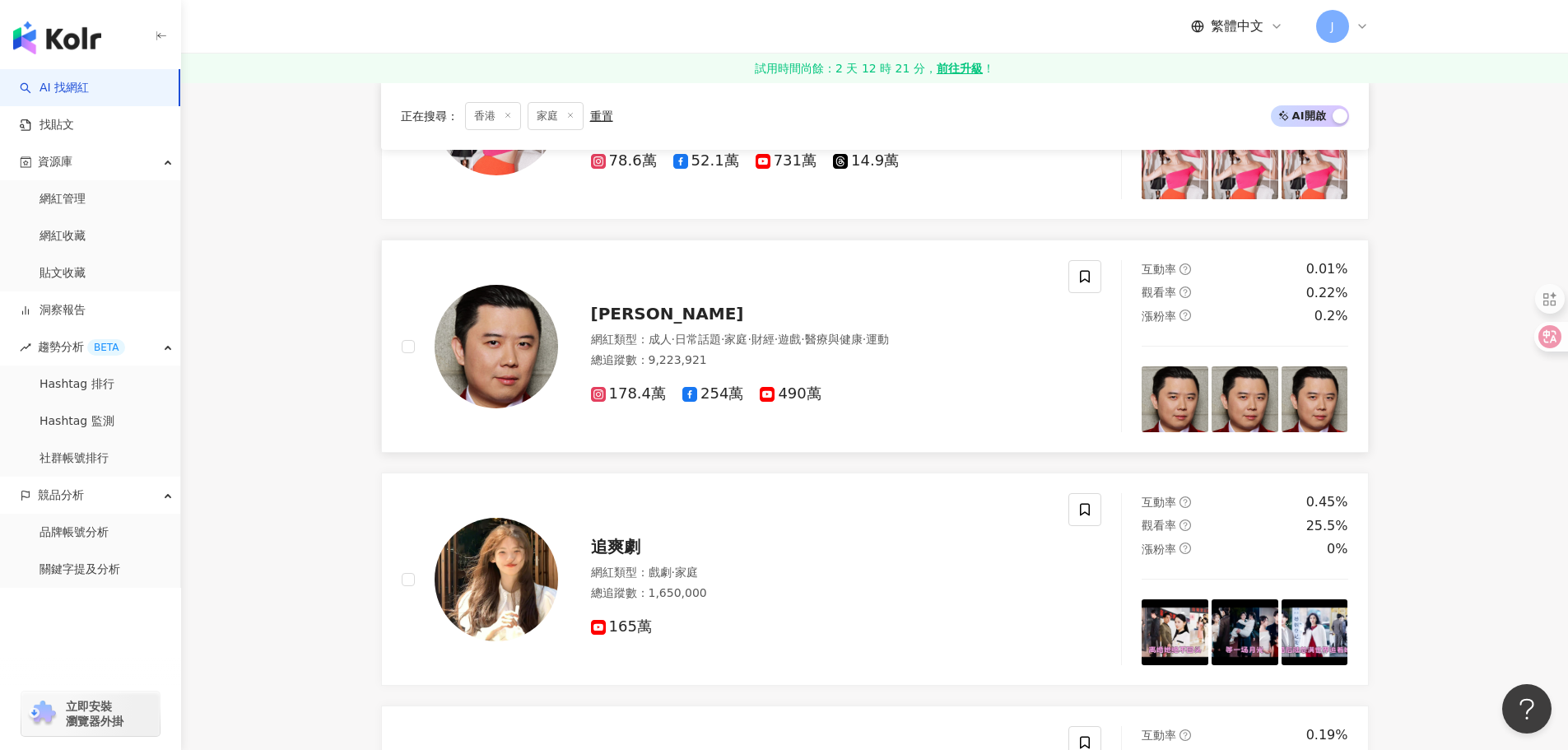
scroll to position [164, 0]
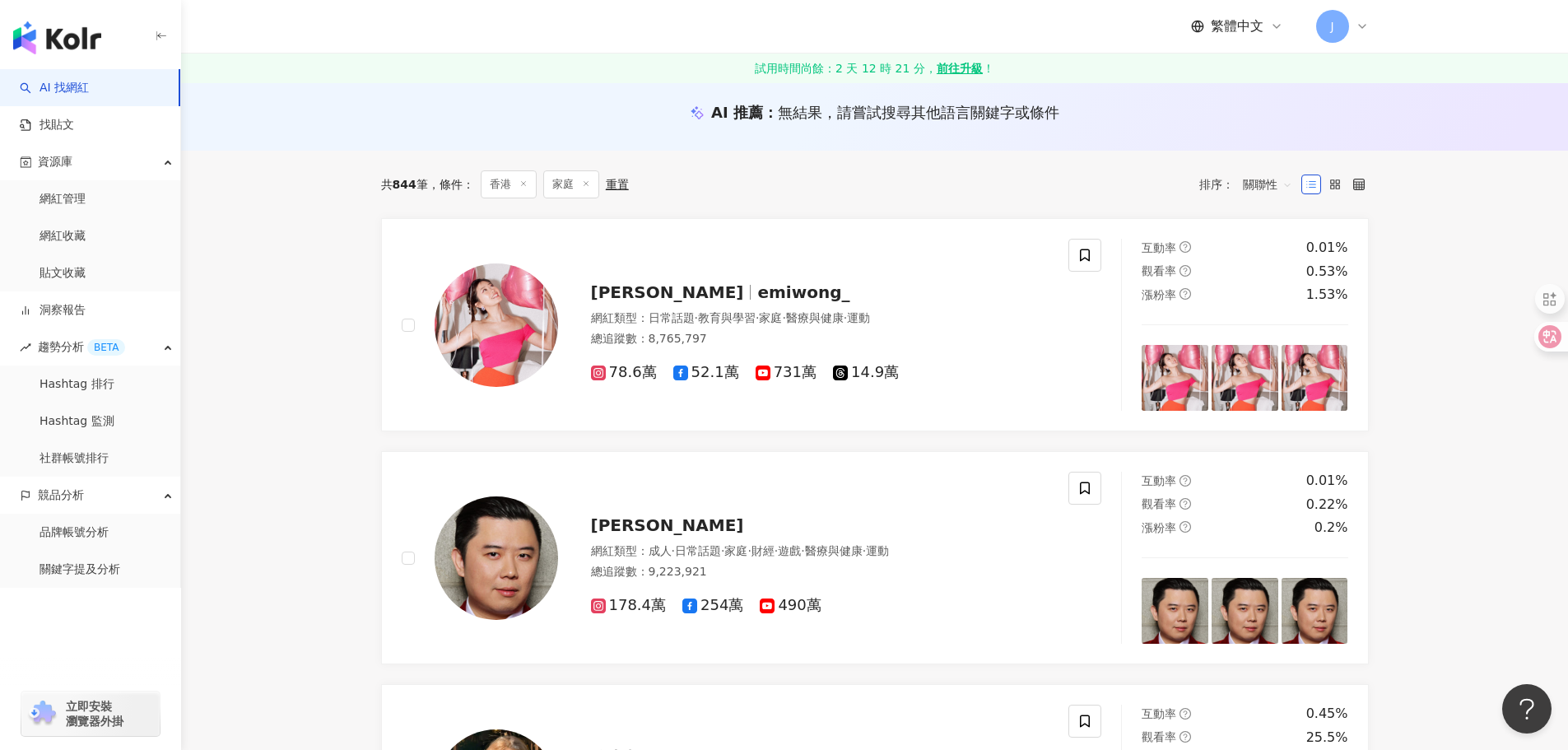
click at [587, 184] on icon at bounding box center [585, 183] width 8 height 8
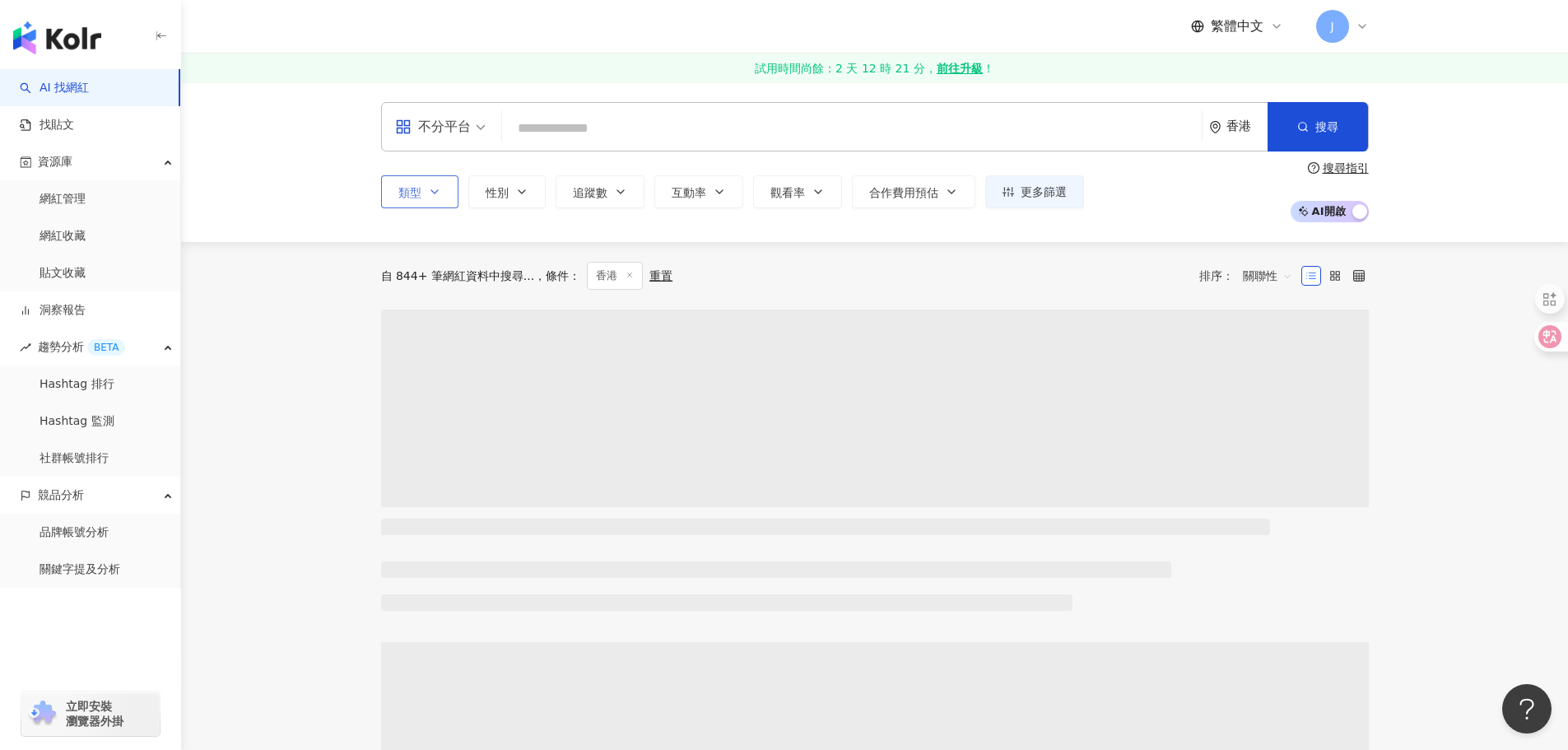
click at [420, 189] on span "類型" at bounding box center [410, 192] width 23 height 13
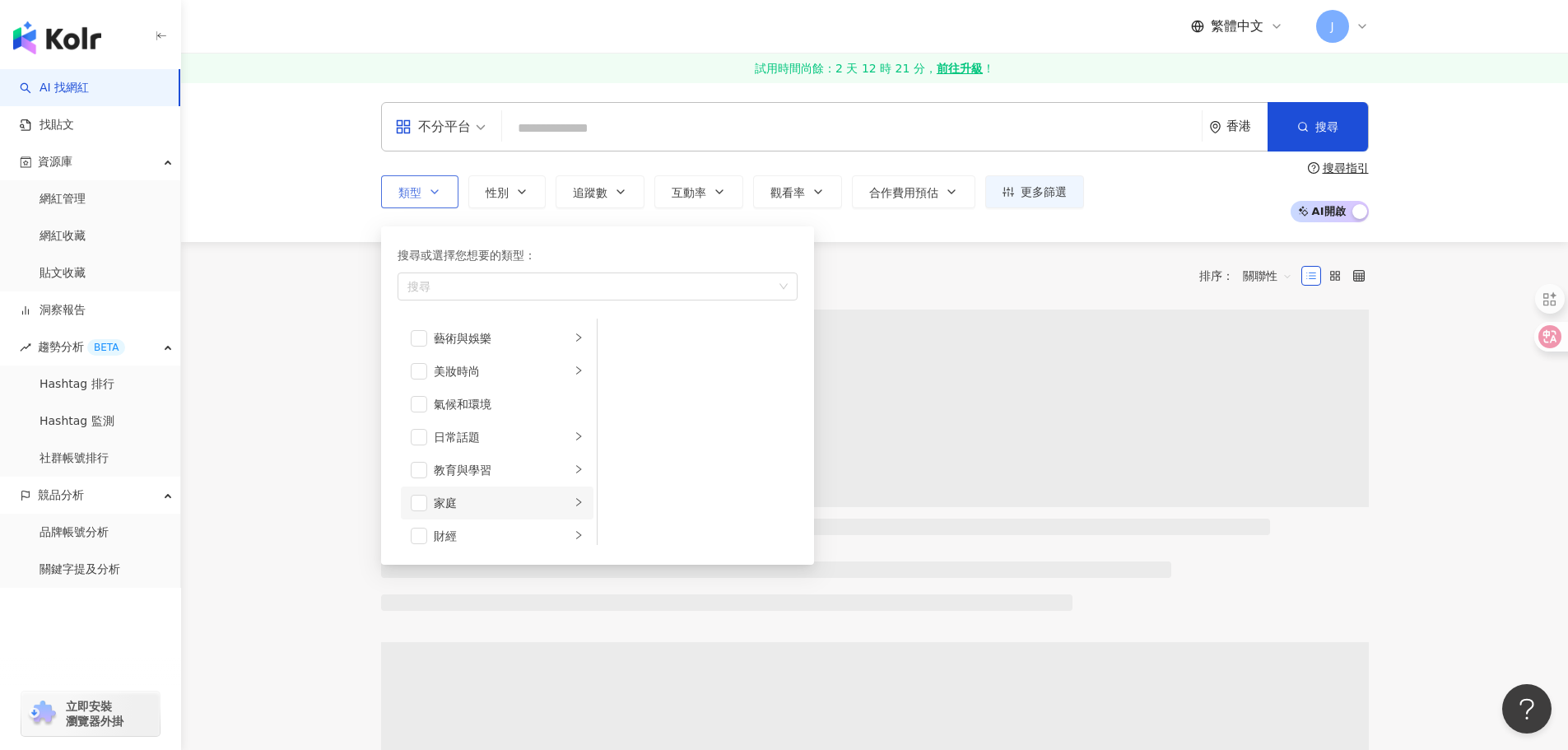
click at [471, 507] on div "家庭" at bounding box center [502, 502] width 137 height 18
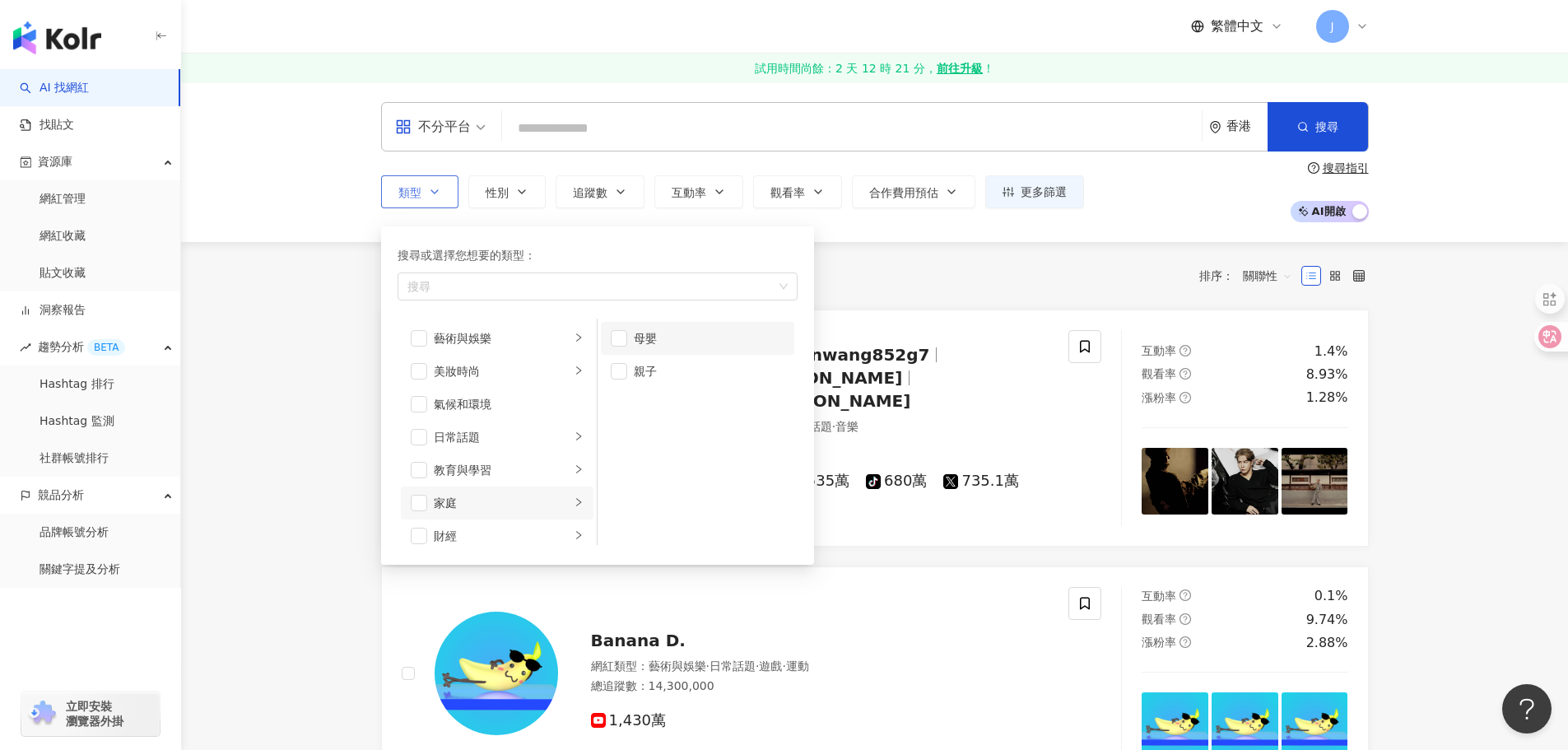
click at [647, 336] on div "母嬰" at bounding box center [709, 337] width 150 height 18
click at [870, 275] on div "共 10,000+ 筆 條件 ： 香港 重置 排序： 關聯性" at bounding box center [874, 276] width 987 height 28
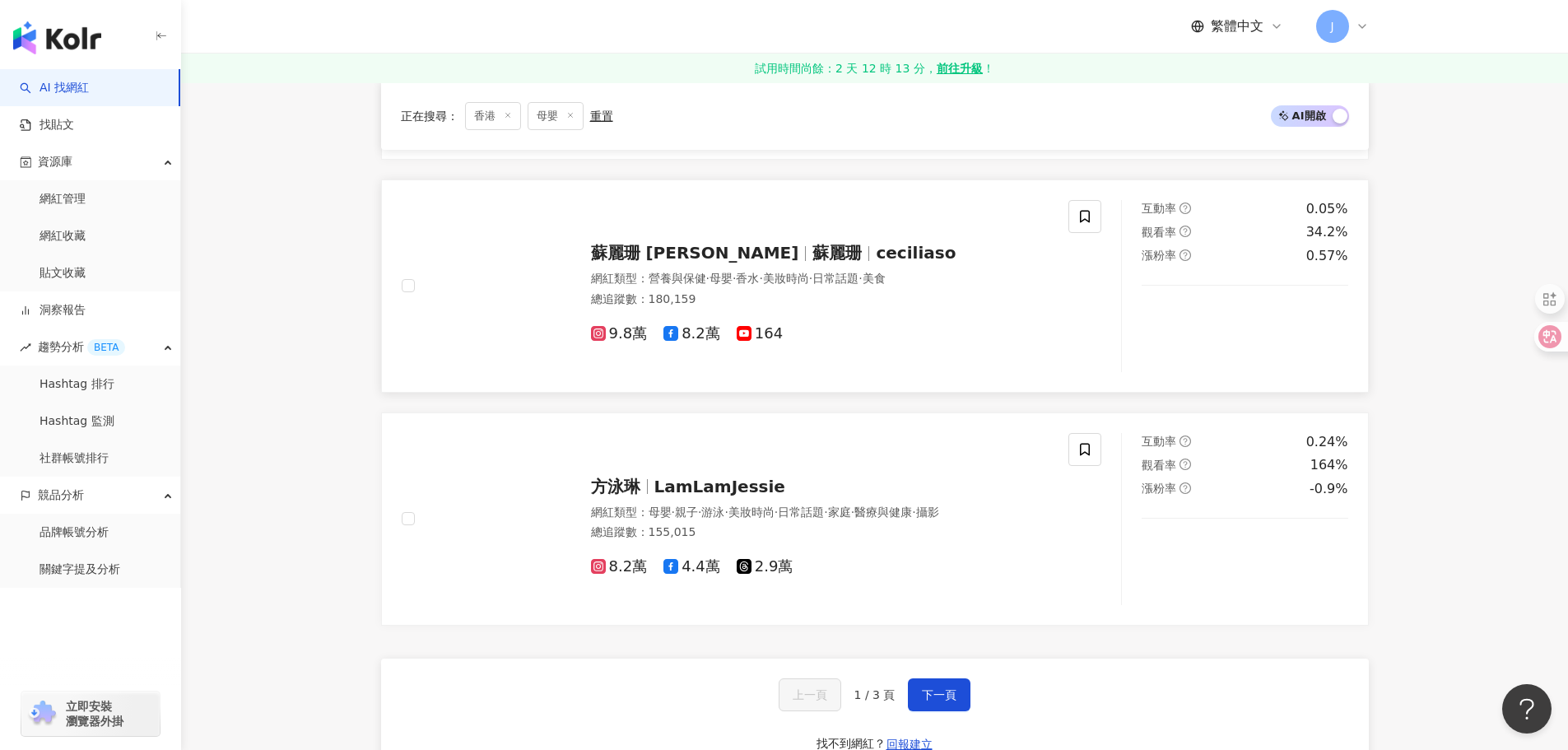
scroll to position [2552, 0]
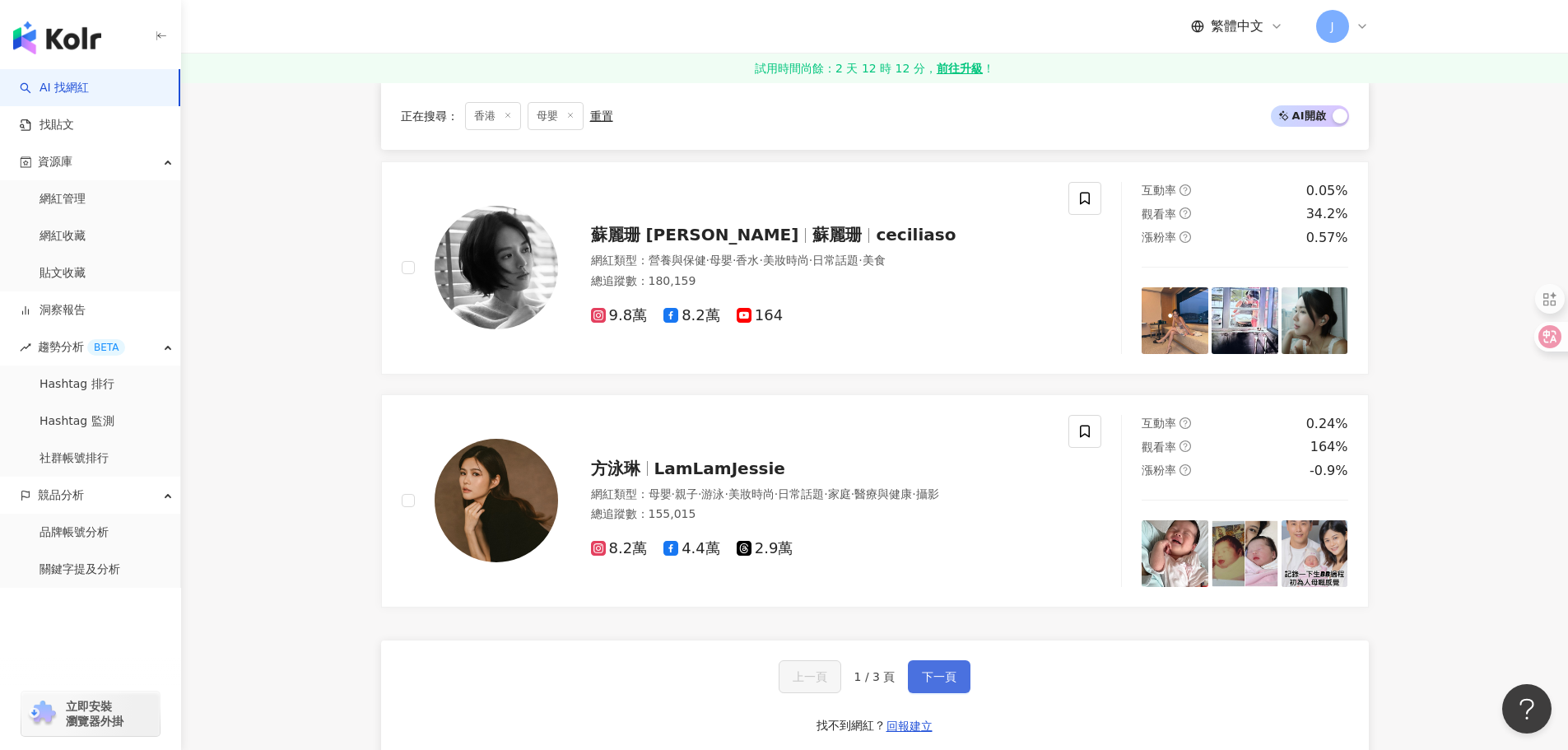
click at [933, 669] on button "下一頁" at bounding box center [938, 676] width 62 height 33
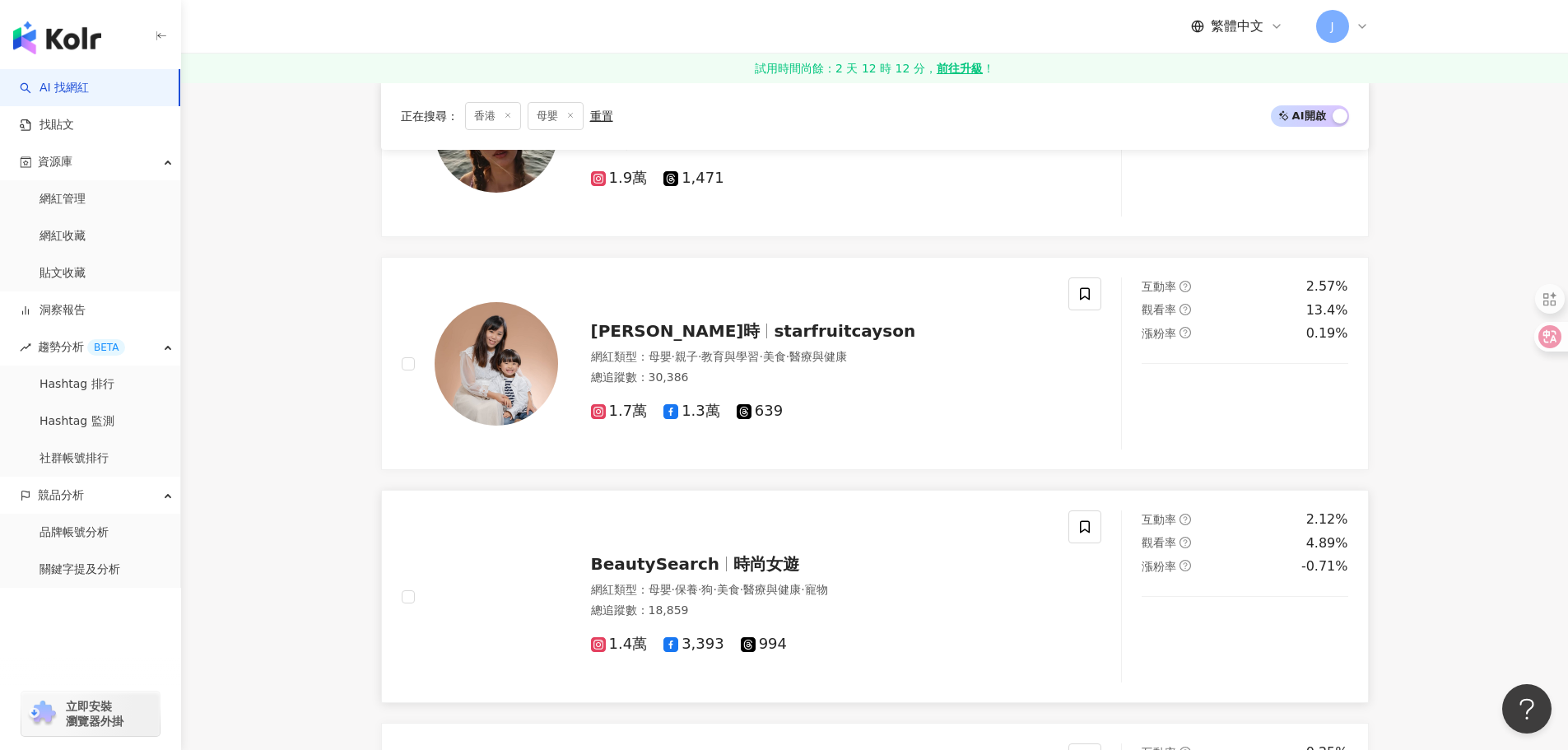
scroll to position [2774, 0]
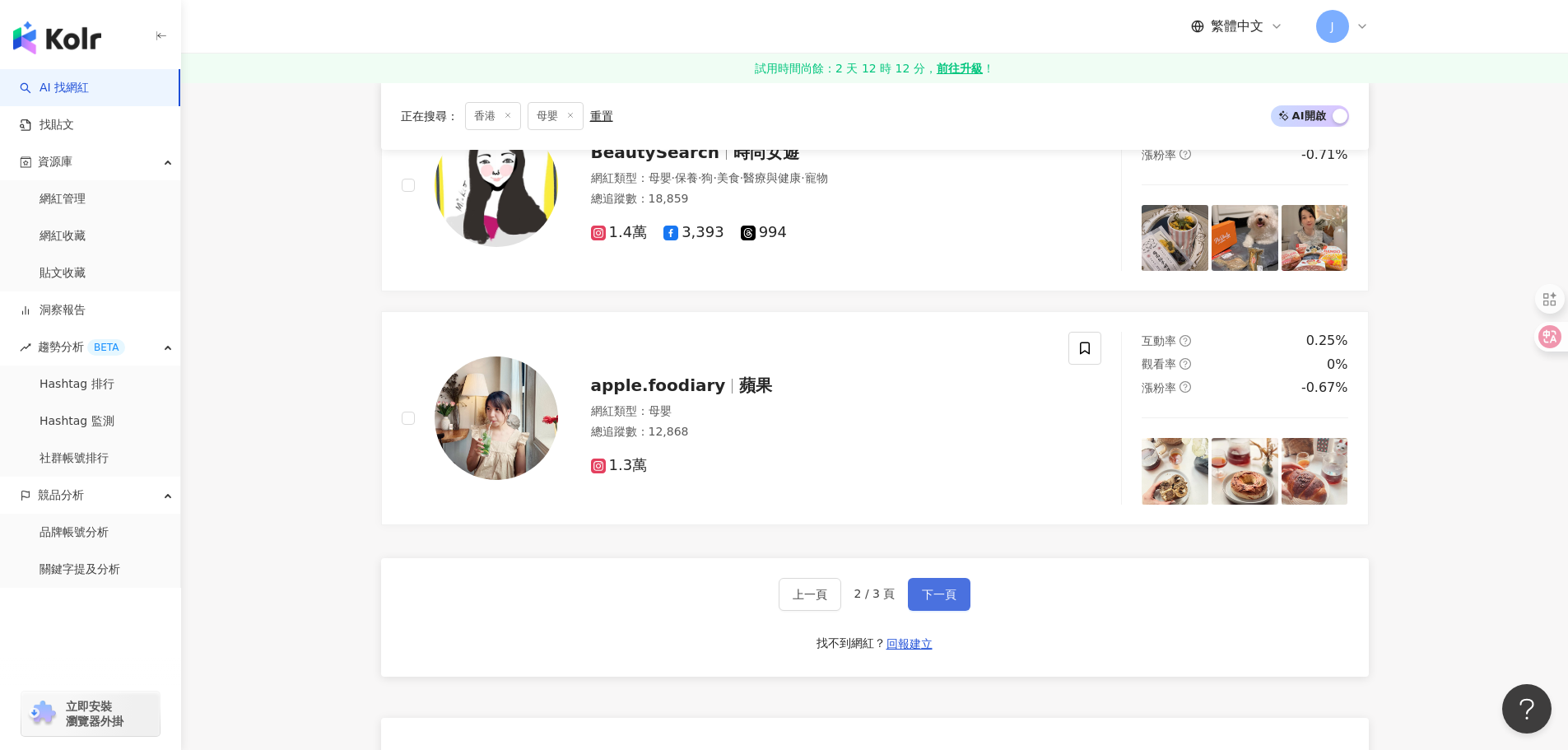
click at [940, 589] on span "下一頁" at bounding box center [938, 594] width 34 height 13
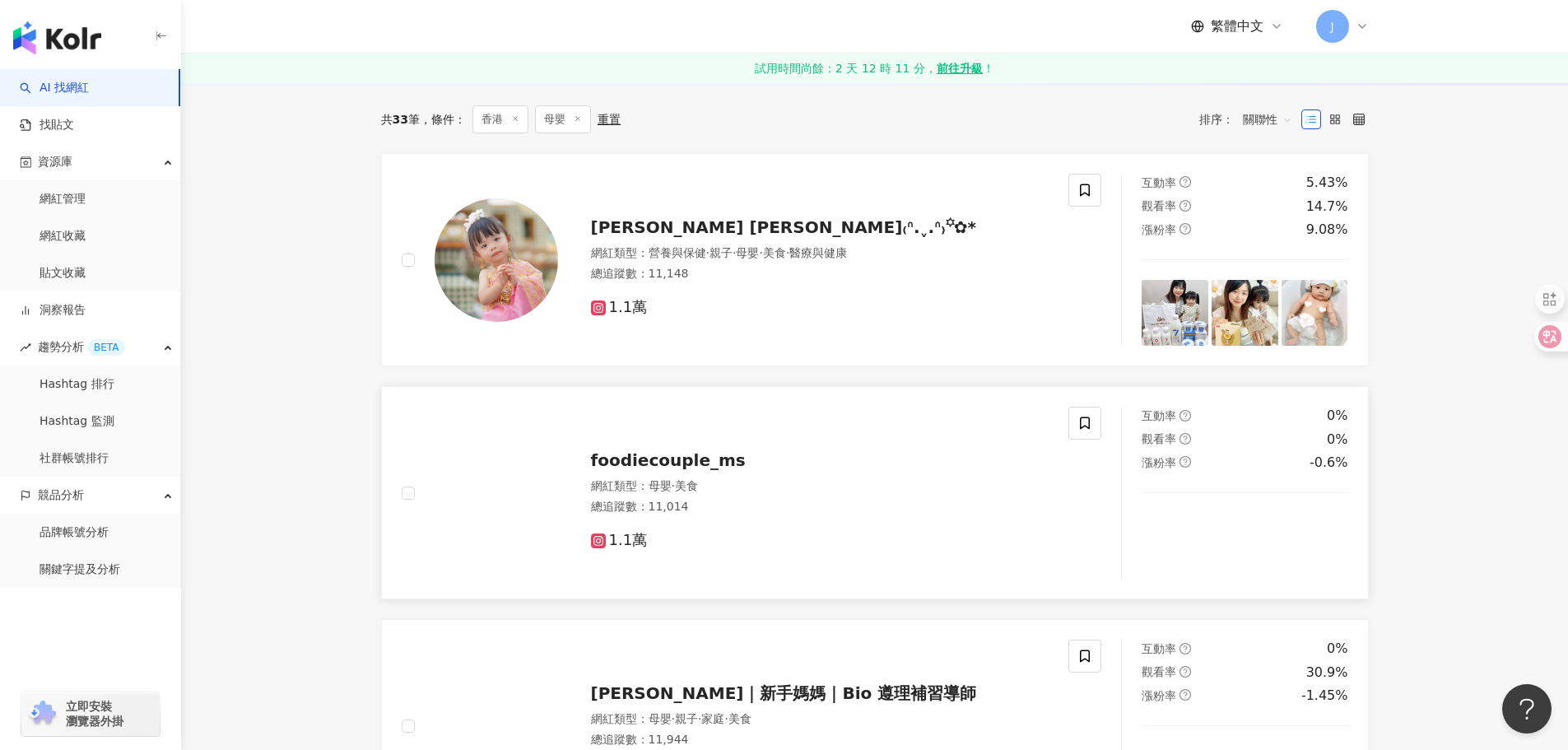
scroll to position [42, 0]
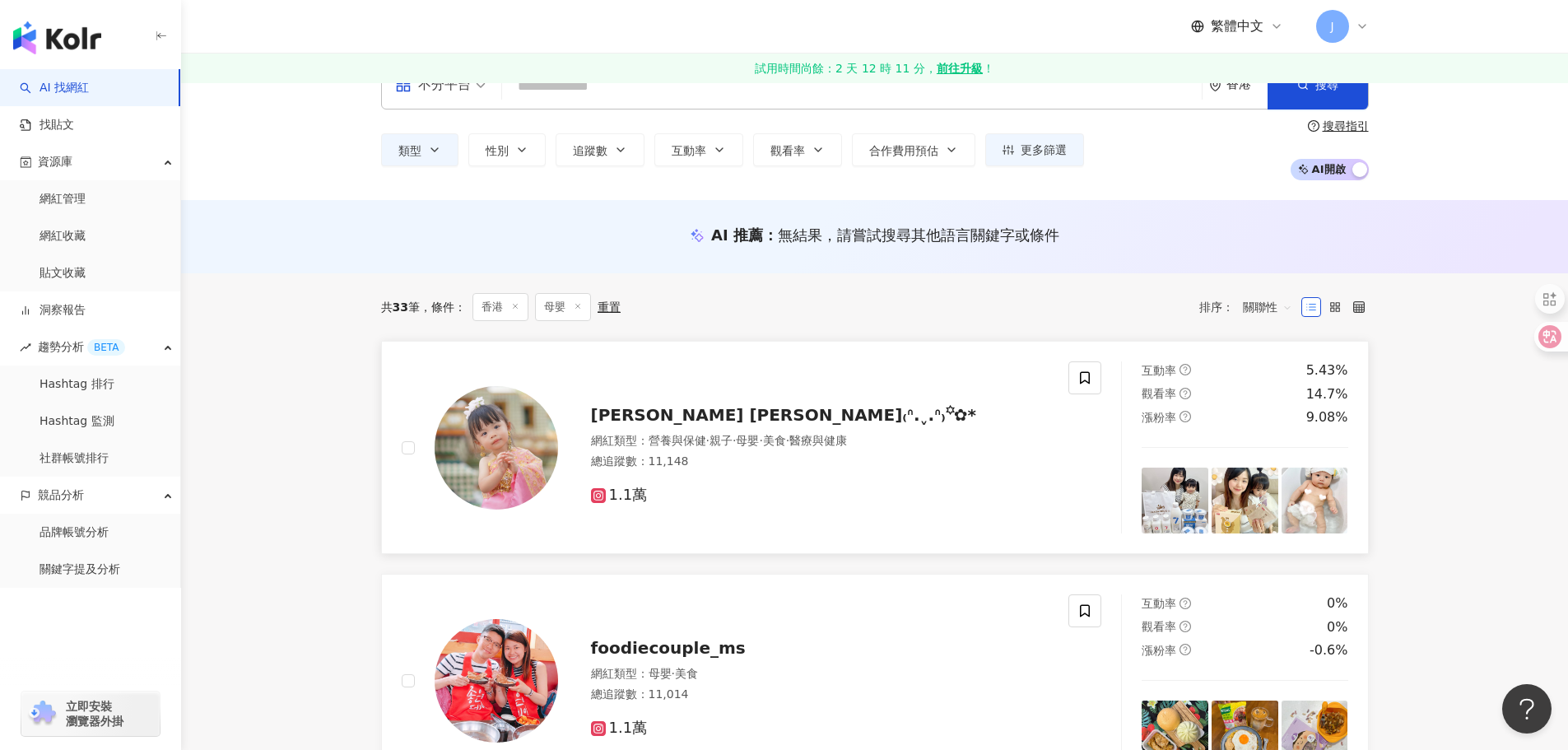
click at [649, 414] on span "𝔻𝕠𝕣𝕒 [PERSON_NAME]₍ᐢ.ˬ.ᐢ₎꙳✿*" at bounding box center [783, 414] width 385 height 20
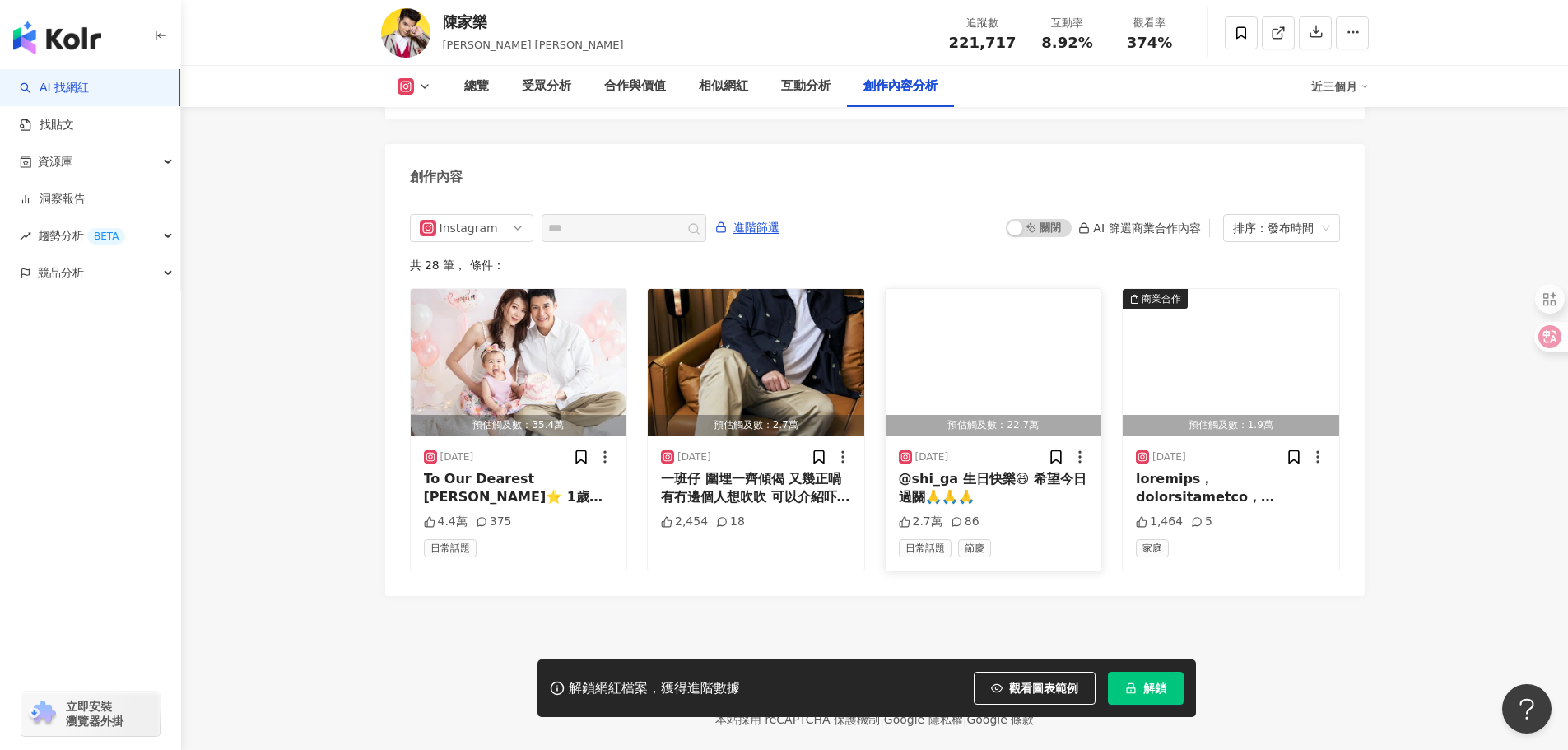
scroll to position [5128, 0]
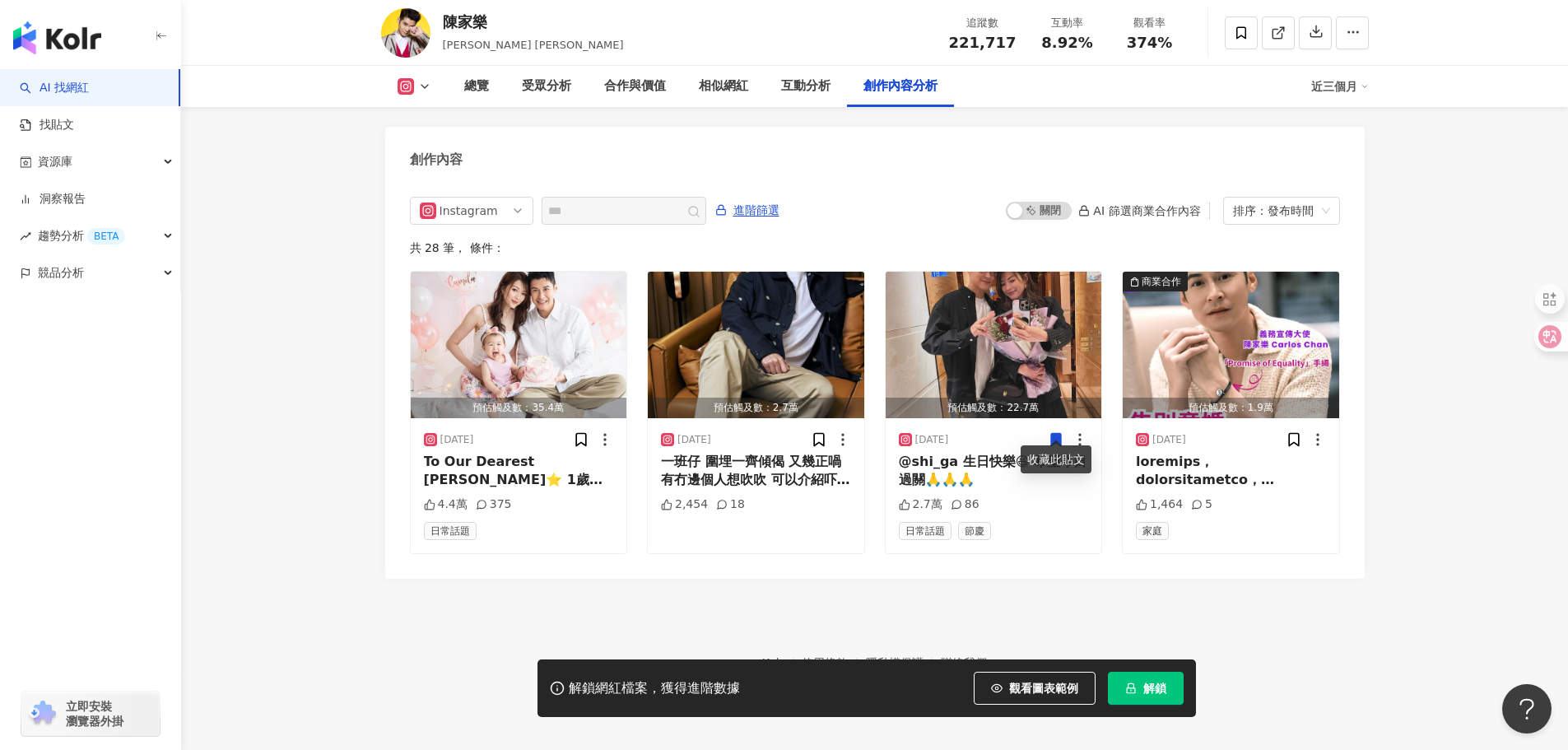
click at [1349, 88] on div "近三個月" at bounding box center [1339, 86] width 58 height 26
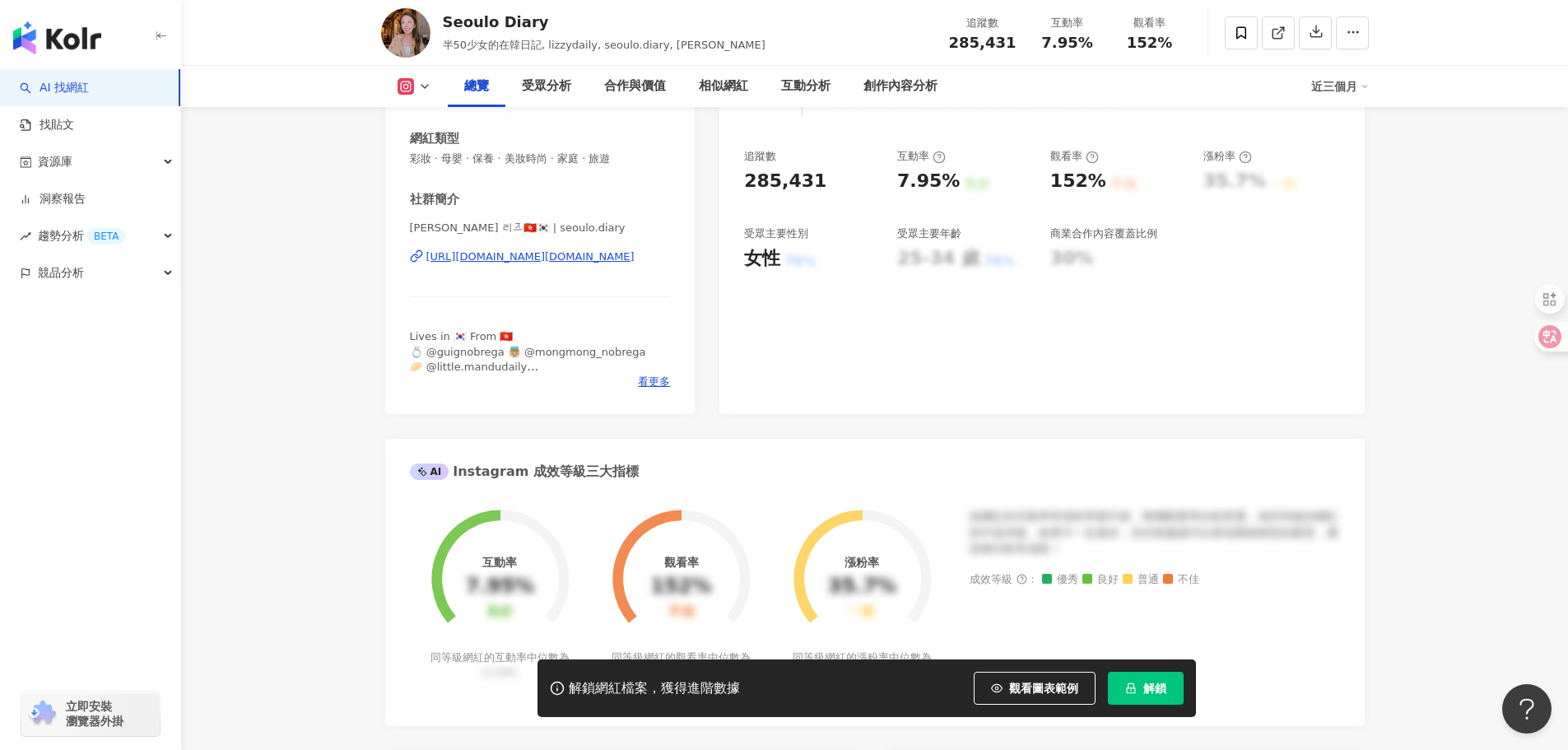
scroll to position [349, 0]
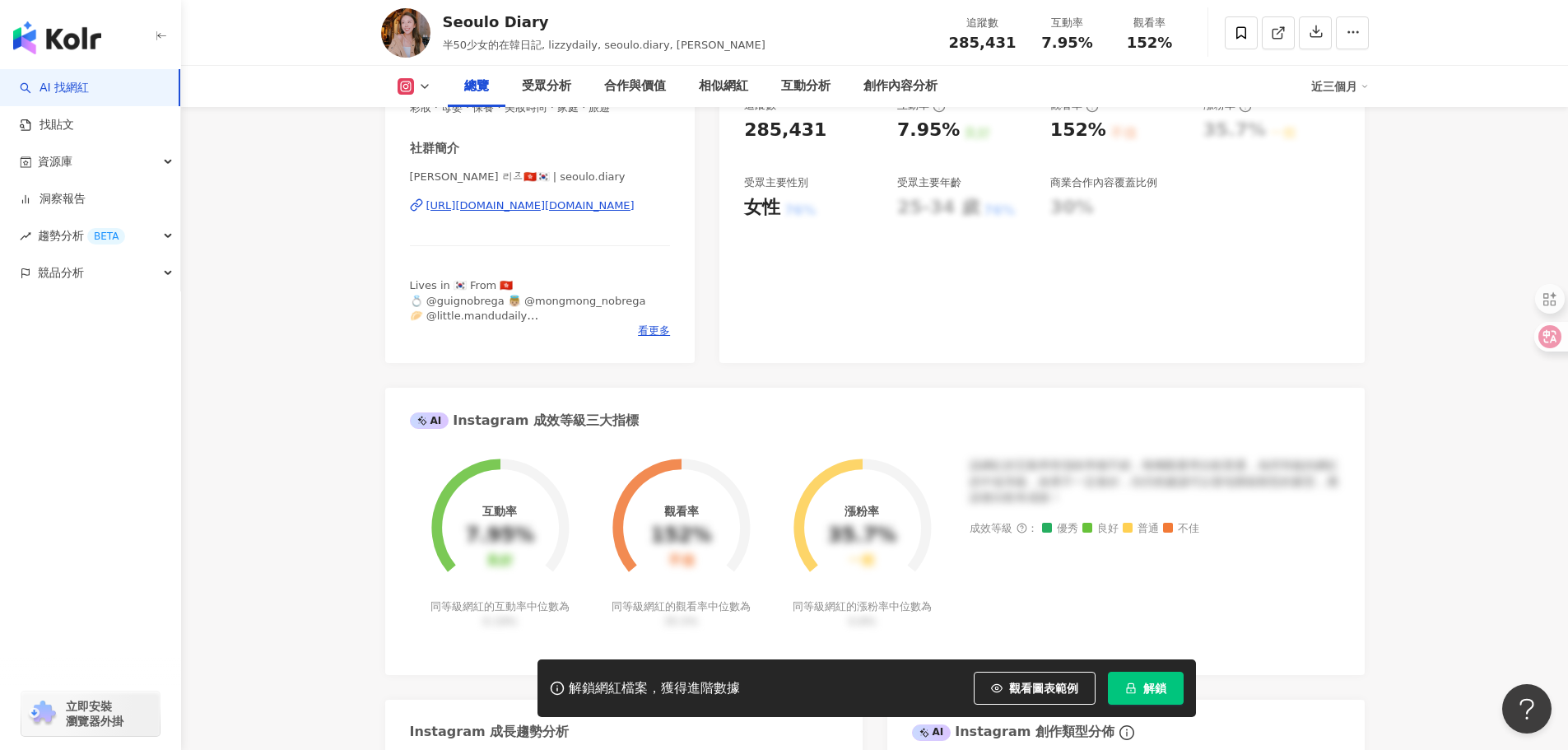
click at [549, 210] on div "[URL][DOMAIN_NAME][DOMAIN_NAME]" at bounding box center [530, 205] width 208 height 15
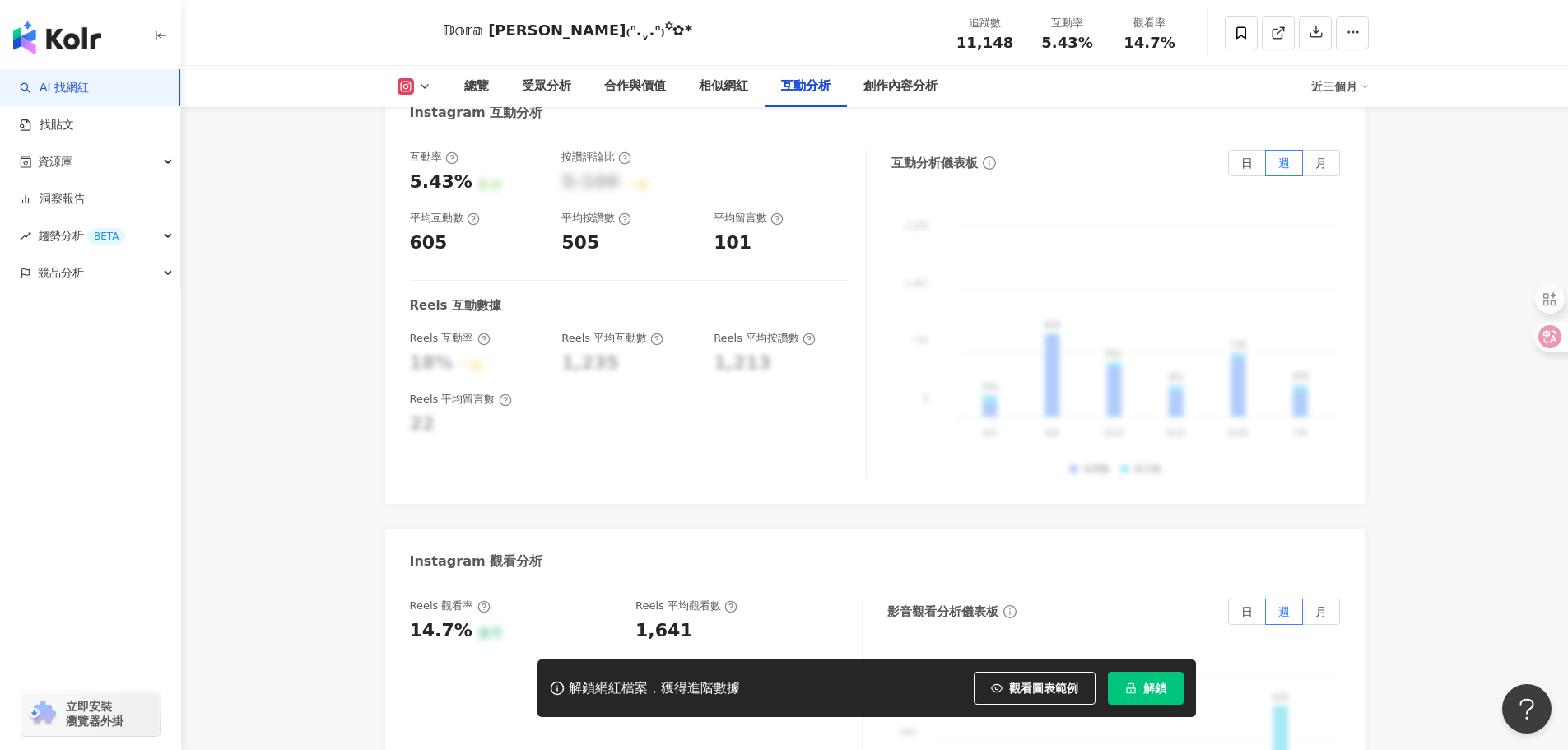
scroll to position [3457, 0]
